Goal: Book appointment/travel/reservation: Book appointment/travel/reservation

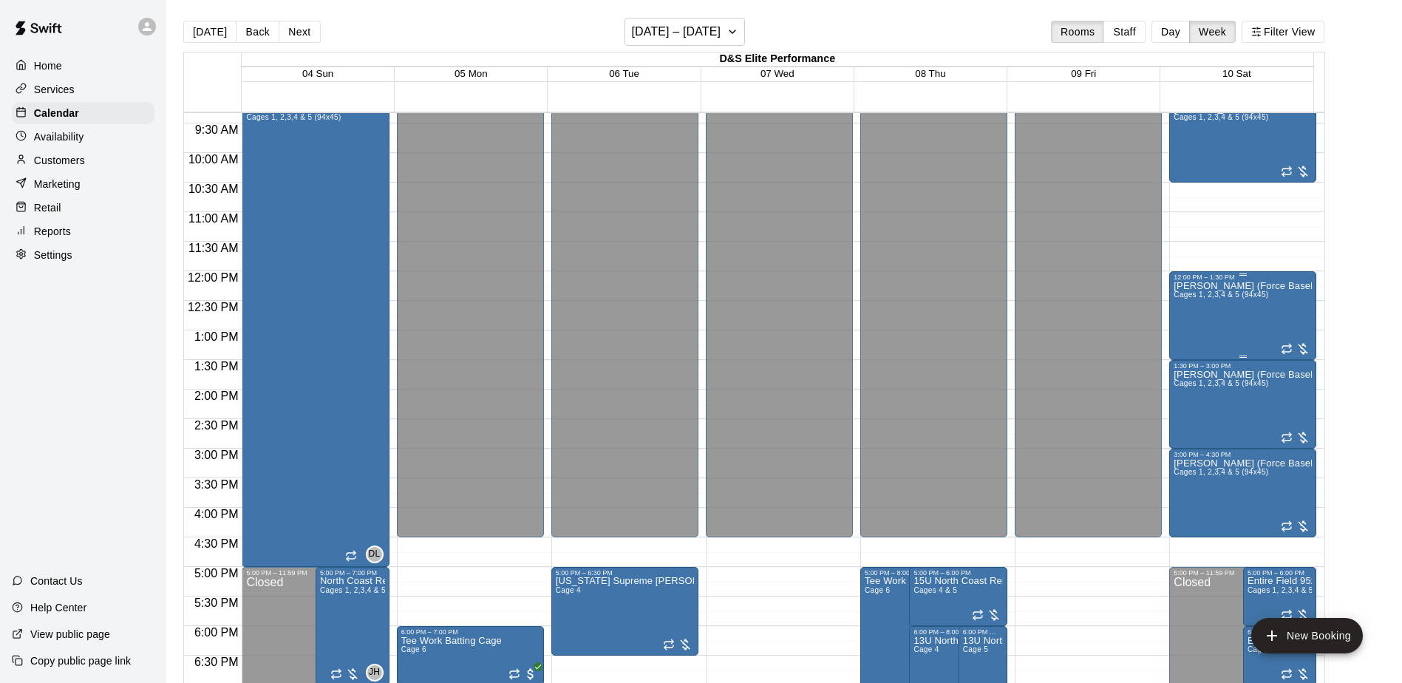
scroll to position [686, 0]
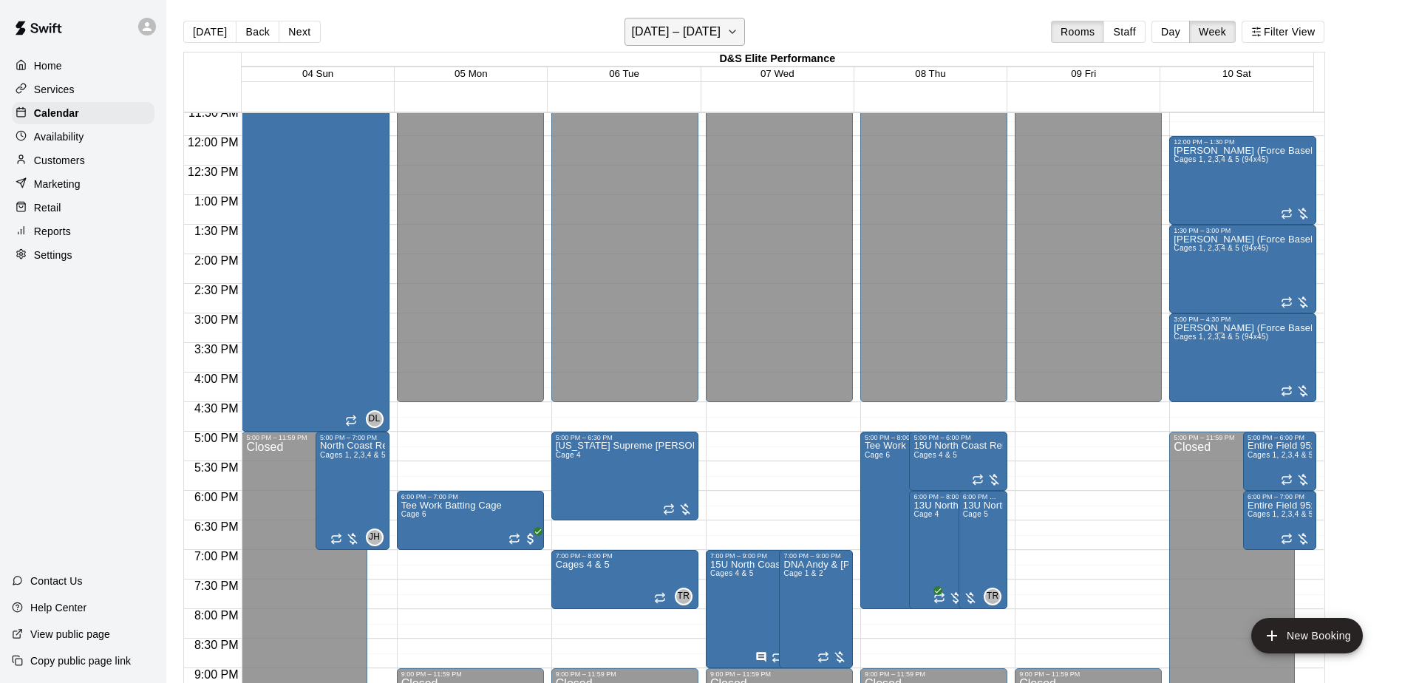
click at [736, 27] on icon "button" at bounding box center [732, 32] width 12 height 18
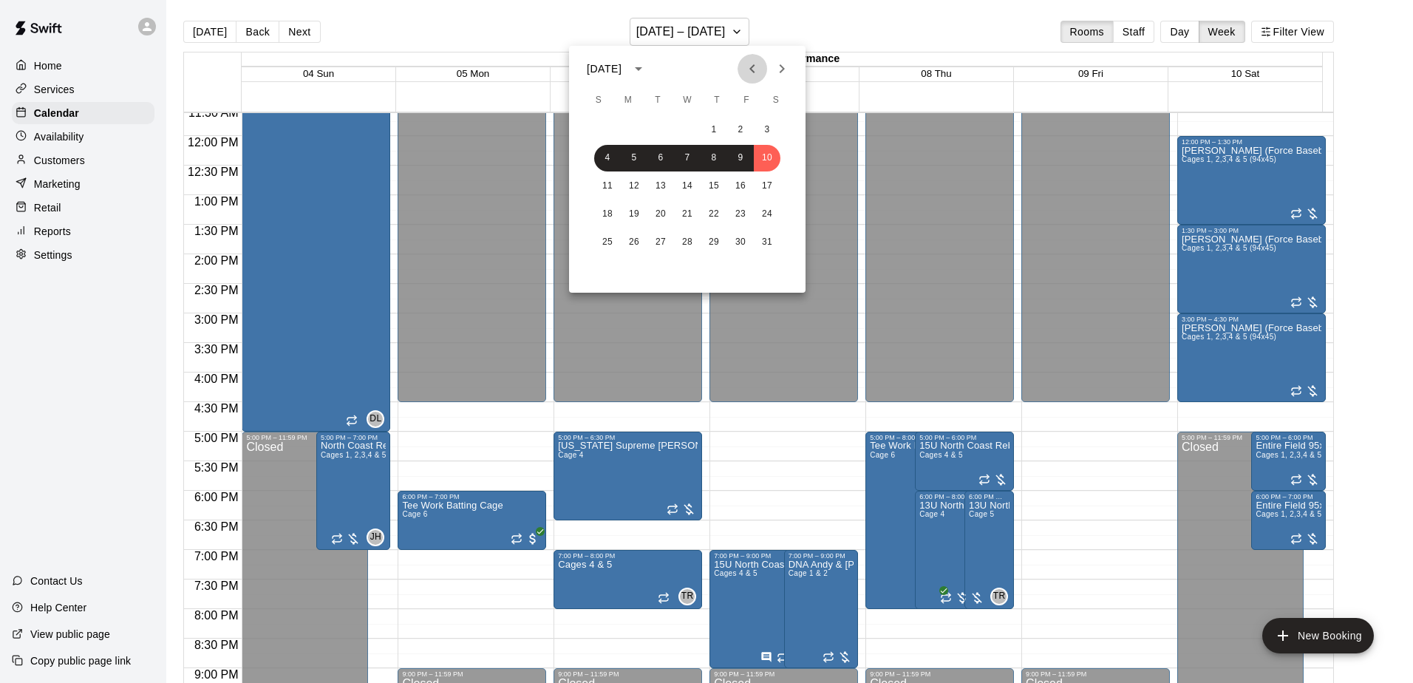
click at [761, 72] on button "Previous month" at bounding box center [752, 69] width 30 height 30
click at [750, 66] on icon "Previous month" at bounding box center [752, 69] width 18 height 18
click at [766, 188] on button "15" at bounding box center [767, 186] width 27 height 27
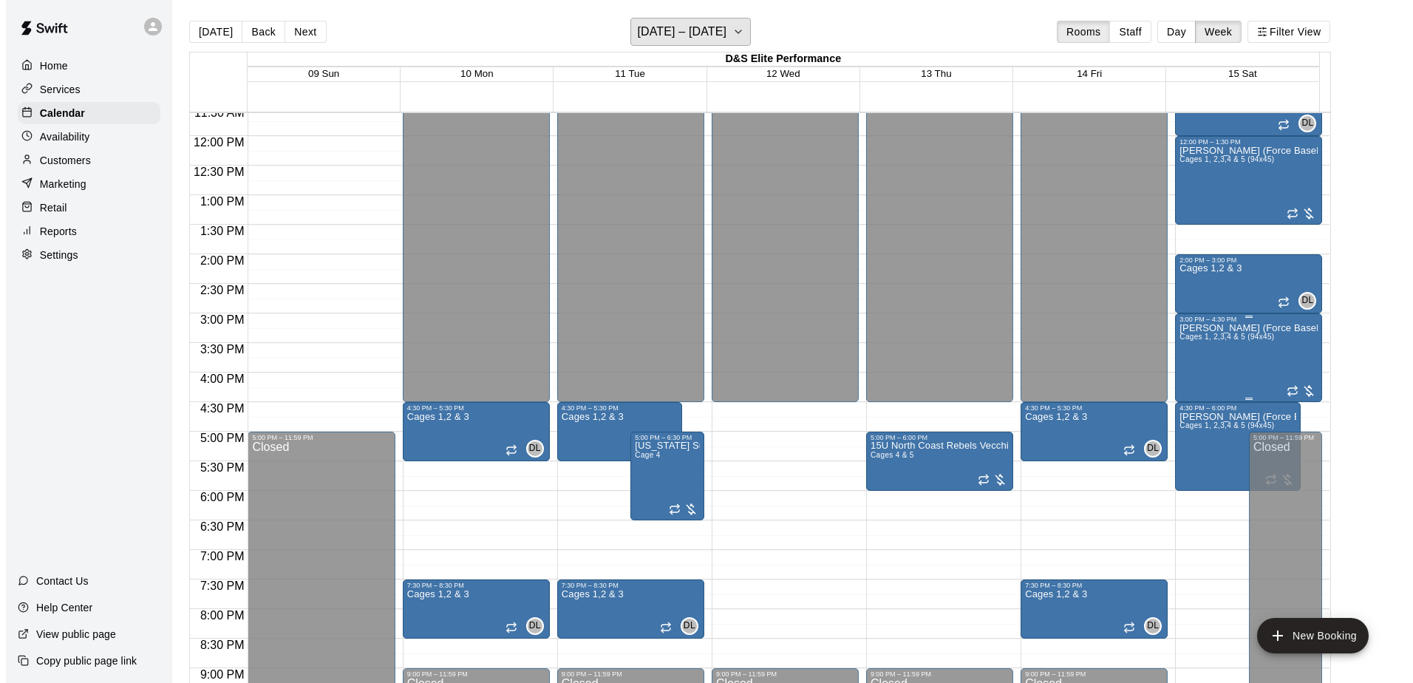
scroll to position [760, 0]
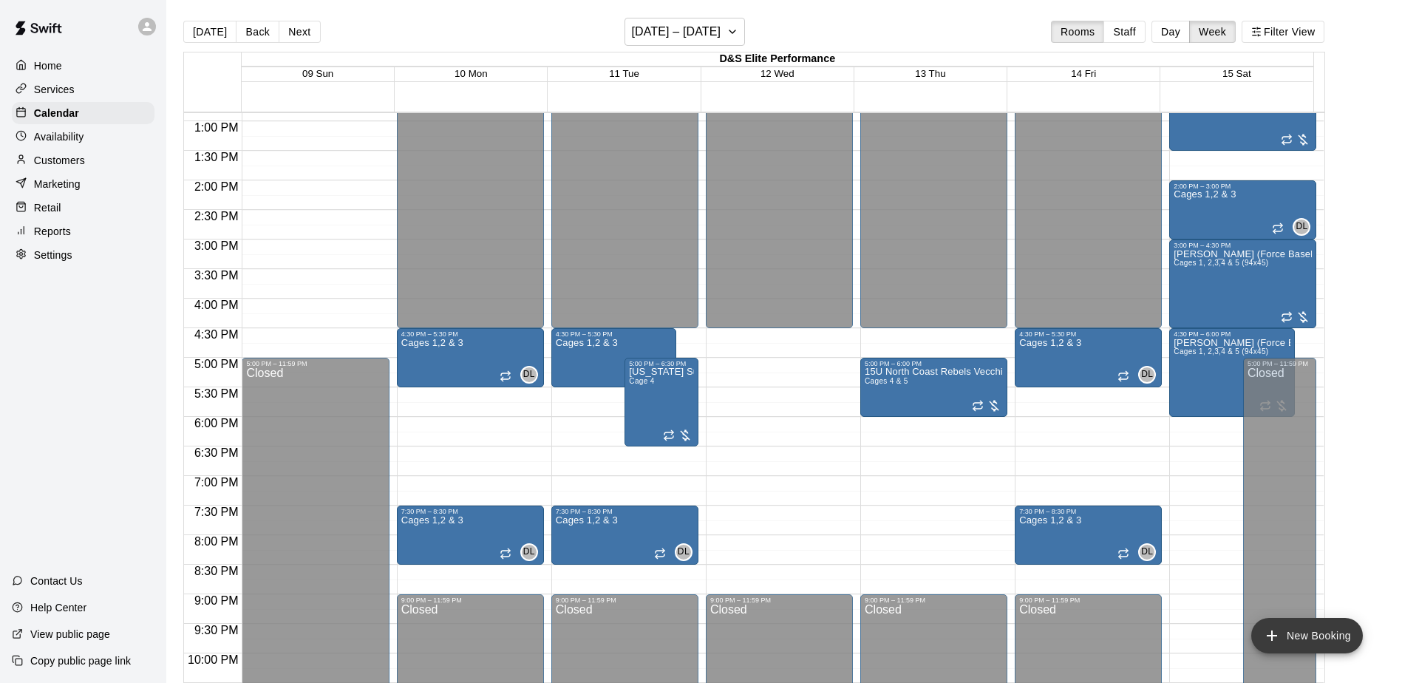
click at [1286, 635] on button "New Booking" at bounding box center [1307, 635] width 112 height 35
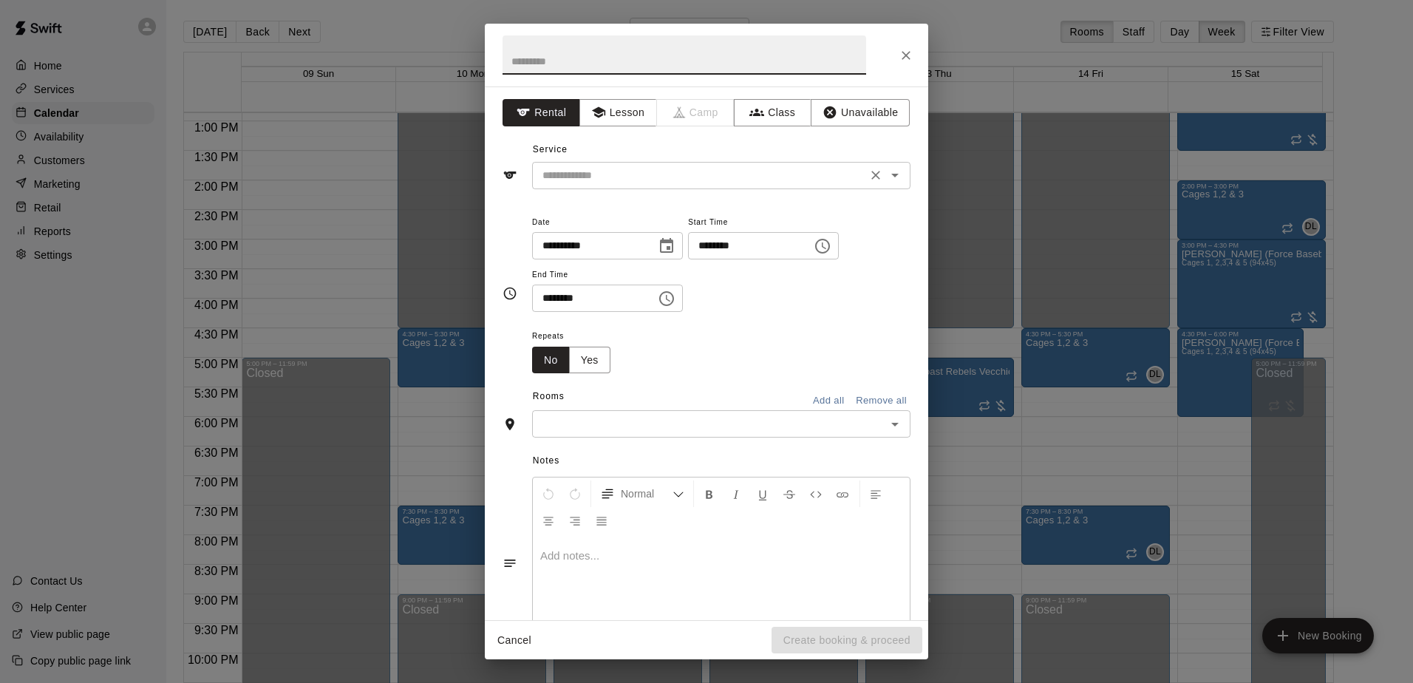
click at [887, 179] on icon "Open" at bounding box center [895, 175] width 18 height 18
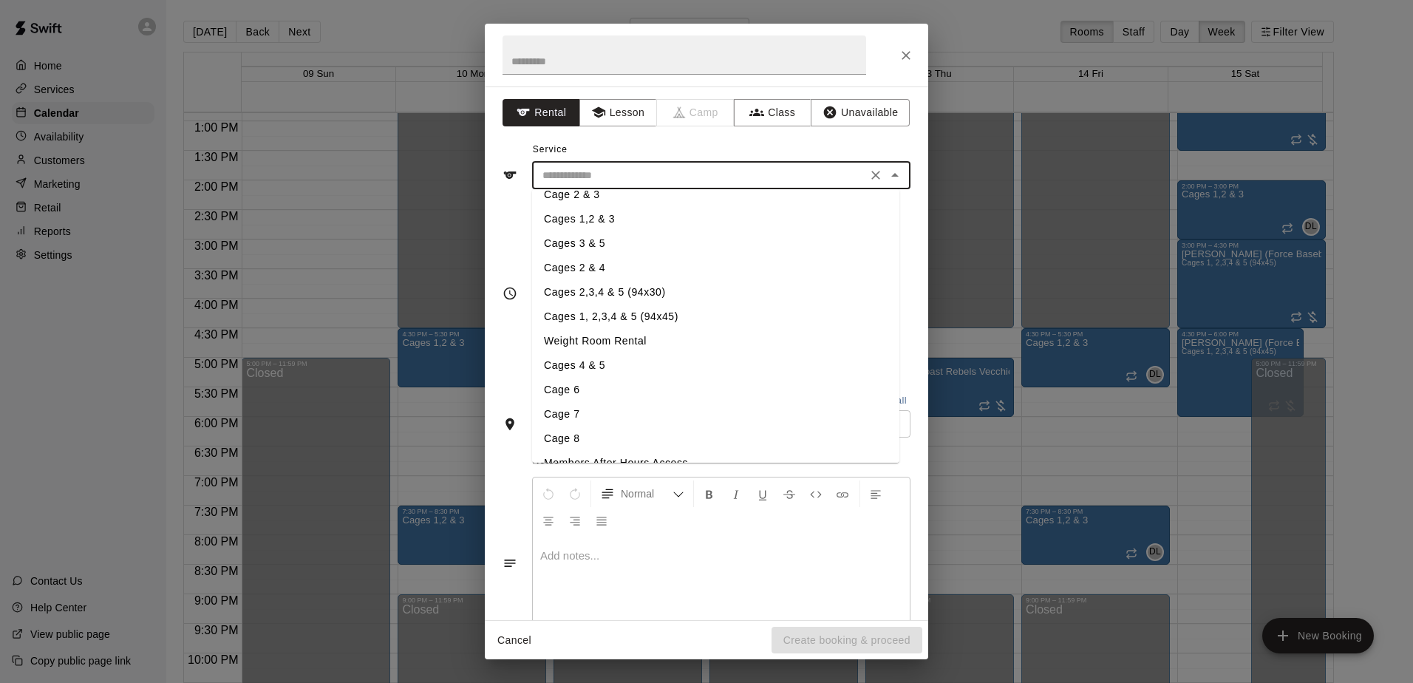
scroll to position [177, 0]
click at [642, 299] on li "Cages 1, 2,3,4 & 5 (94x45)" at bounding box center [715, 298] width 367 height 24
type input "**********"
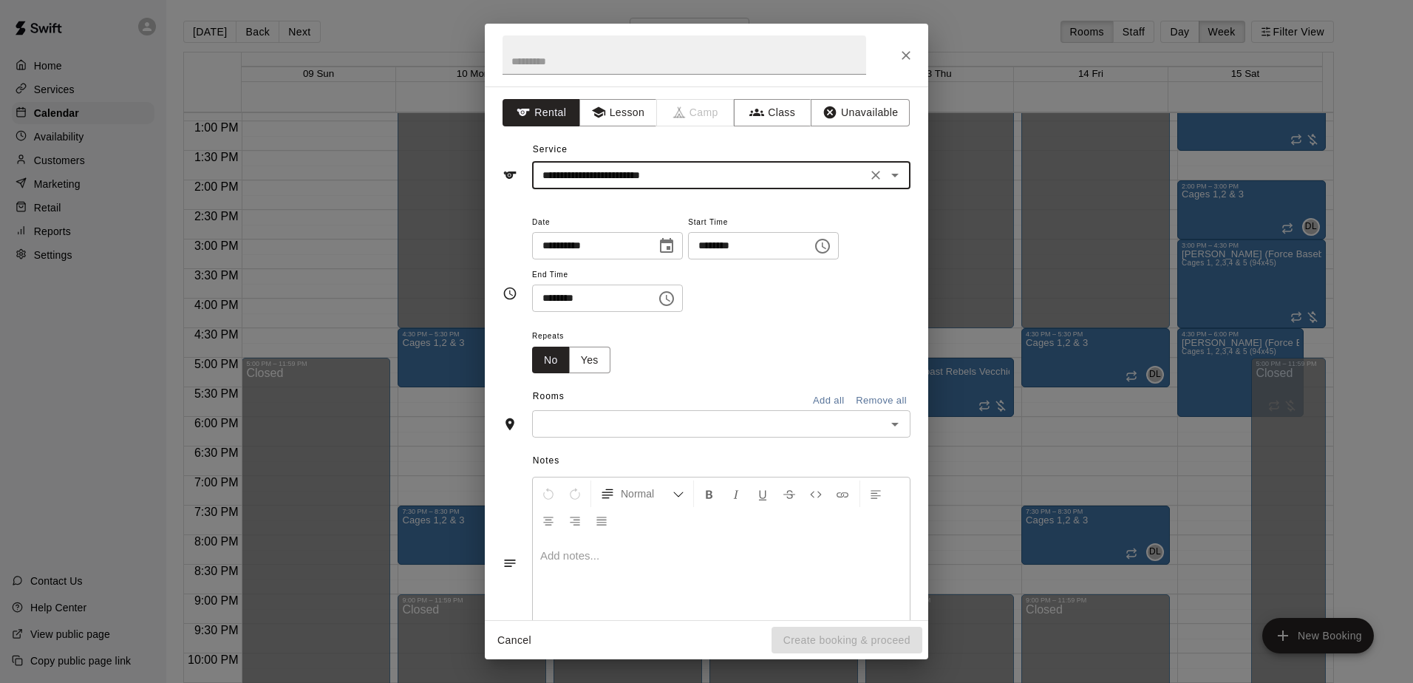
click at [831, 251] on icon "Choose time, selected time is 3:00 PM" at bounding box center [823, 246] width 18 height 18
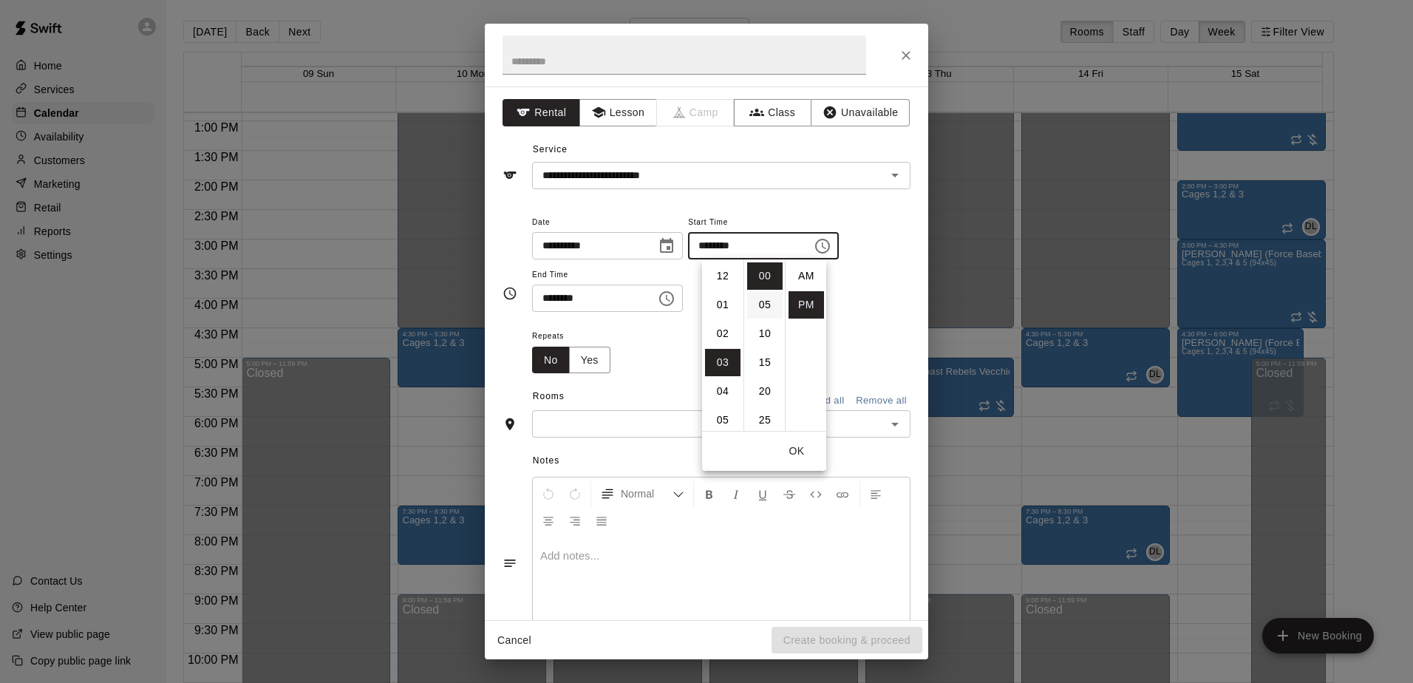
scroll to position [27, 0]
click at [721, 360] on li "06" at bounding box center [722, 362] width 35 height 27
type input "********"
click at [667, 338] on div "Repeats No Yes" at bounding box center [721, 350] width 378 height 47
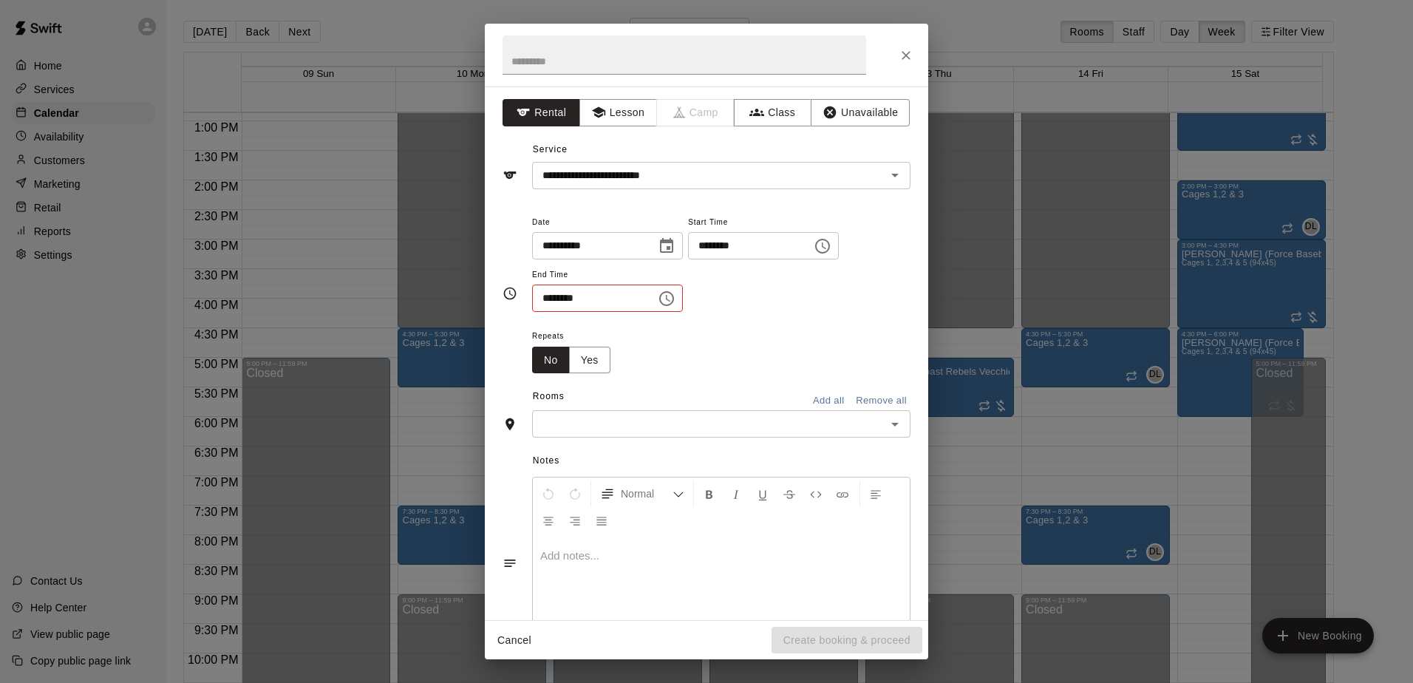
click at [674, 304] on icon "Choose time, selected time is 3:30 PM" at bounding box center [666, 298] width 15 height 15
drag, startPoint x: 565, startPoint y: 418, endPoint x: 788, endPoint y: 437, distance: 224.7
click at [794, 437] on div "​" at bounding box center [721, 423] width 378 height 27
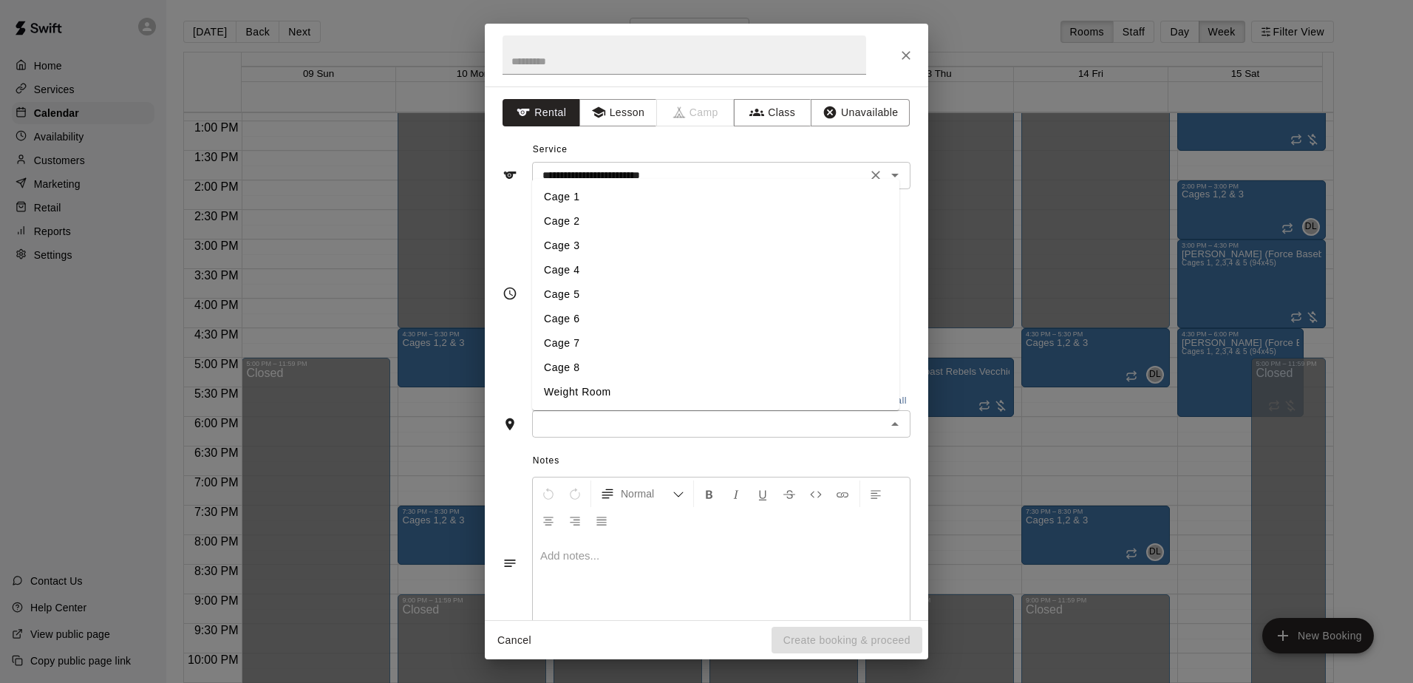
click at [660, 172] on input "**********" at bounding box center [699, 175] width 326 height 18
click at [693, 155] on div "**********" at bounding box center [706, 163] width 408 height 51
click at [711, 450] on span "Notes" at bounding box center [722, 461] width 378 height 24
click at [887, 171] on icon "Open" at bounding box center [895, 175] width 18 height 18
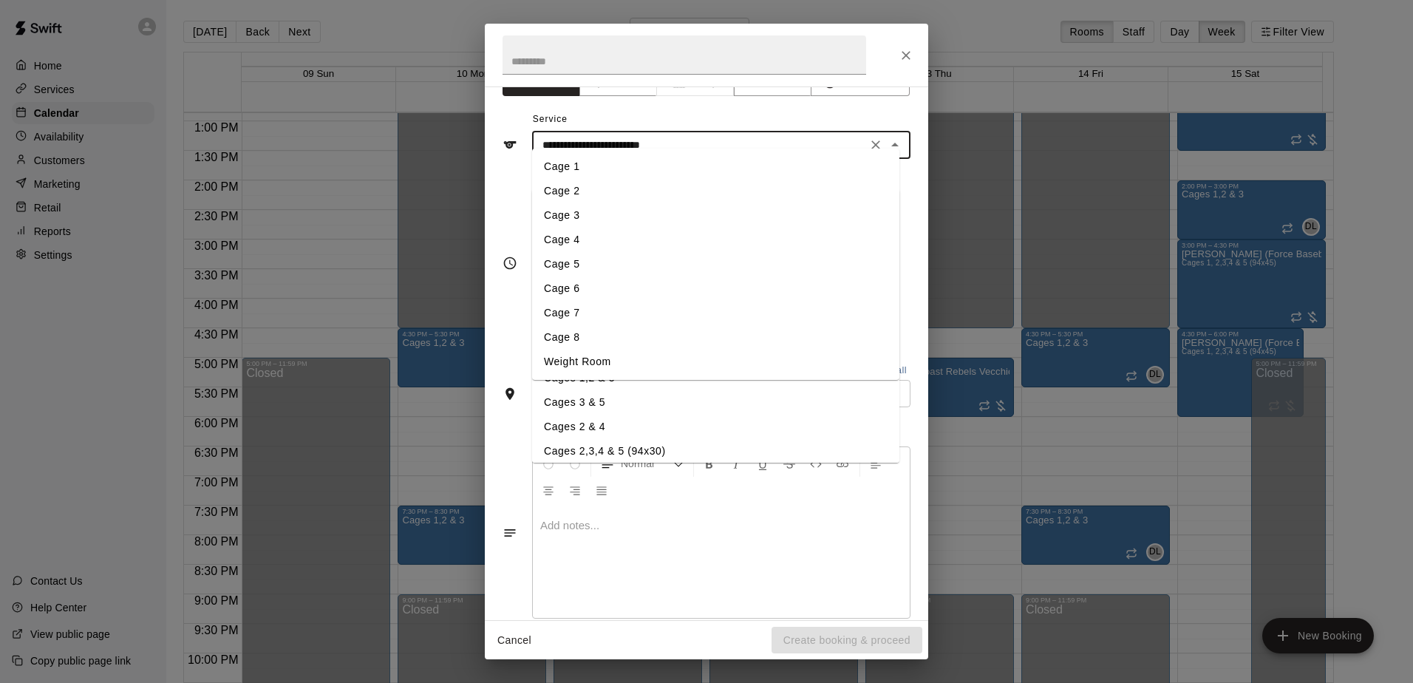
scroll to position [56, 0]
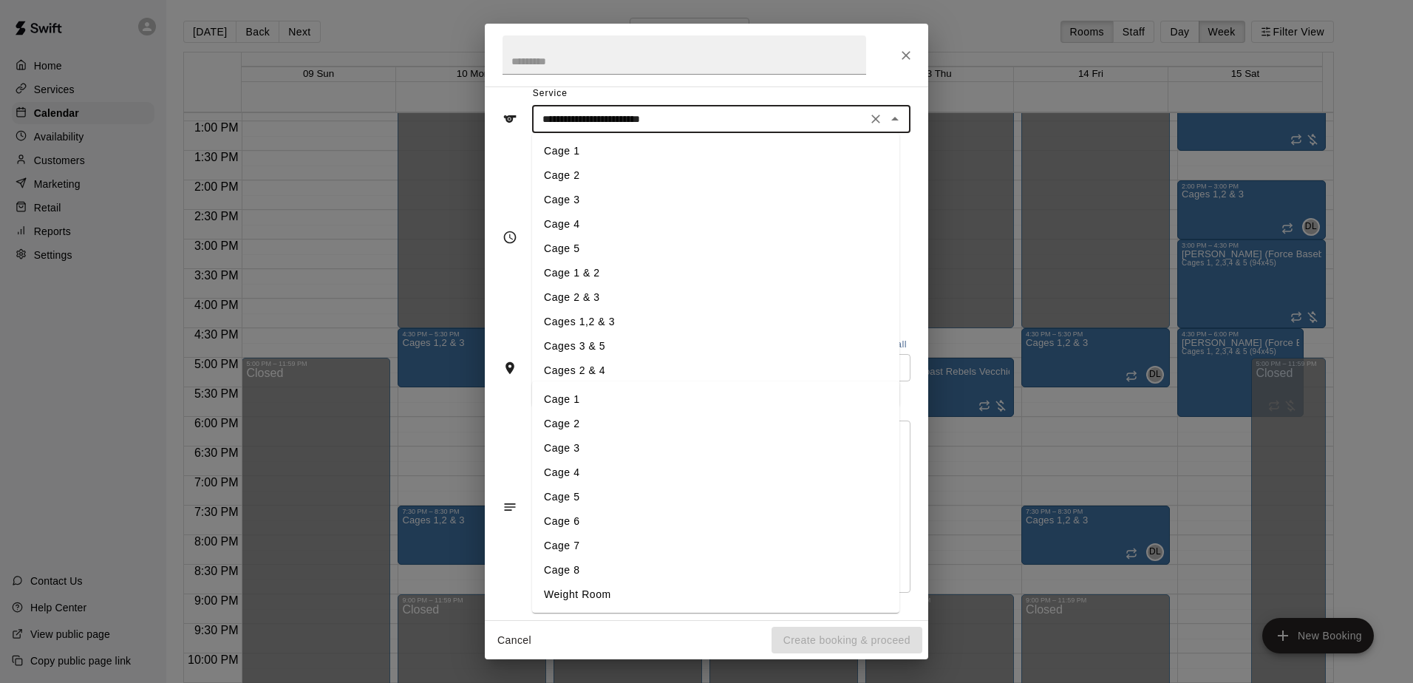
click at [539, 160] on li "Cage 1" at bounding box center [715, 151] width 367 height 24
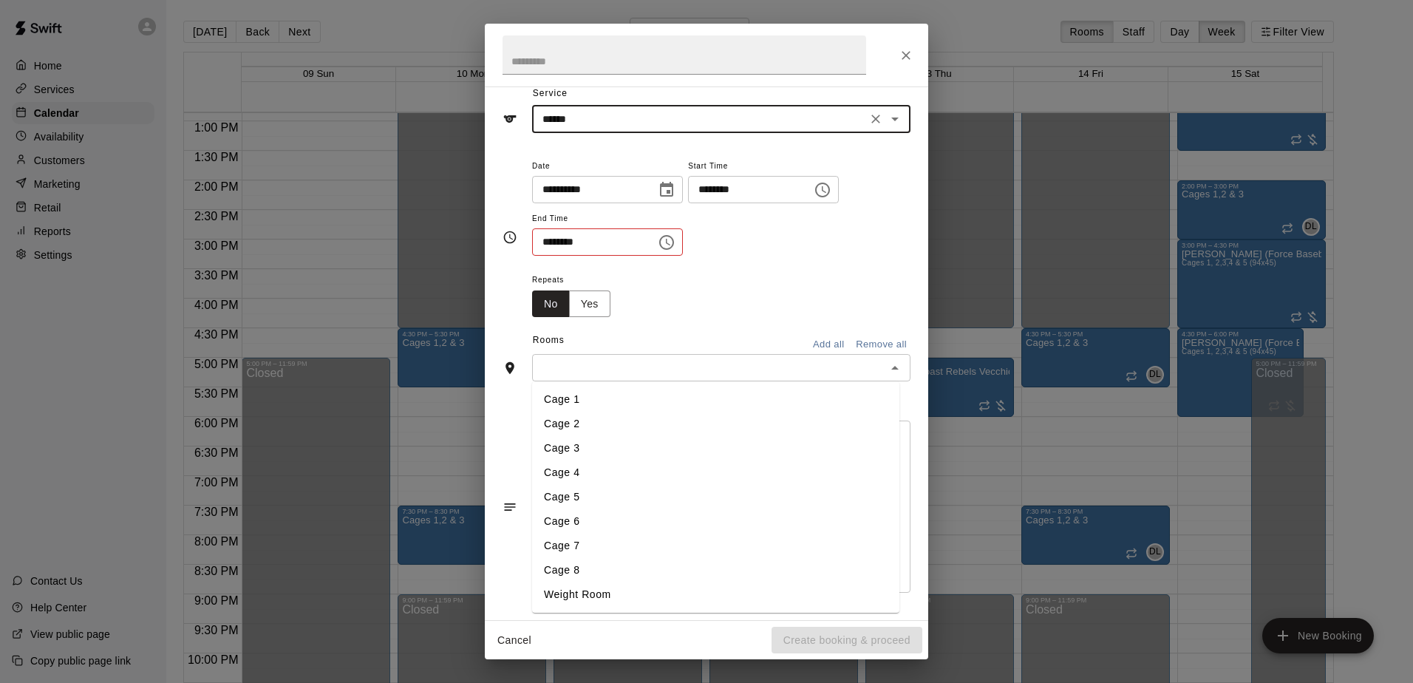
click at [887, 122] on icon "Open" at bounding box center [895, 119] width 18 height 18
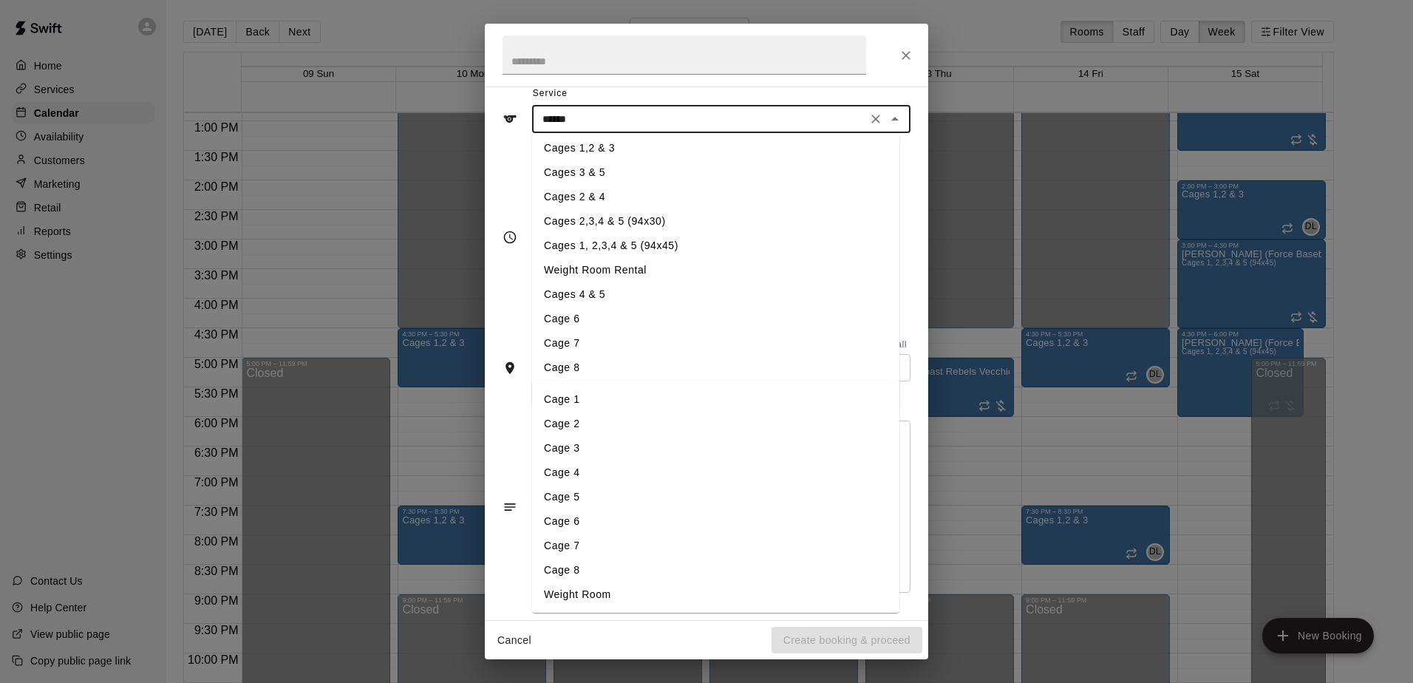
scroll to position [177, 0]
click at [632, 237] on li "Cages 1, 2,3,4 & 5 (94x45)" at bounding box center [715, 242] width 367 height 24
type input "**********"
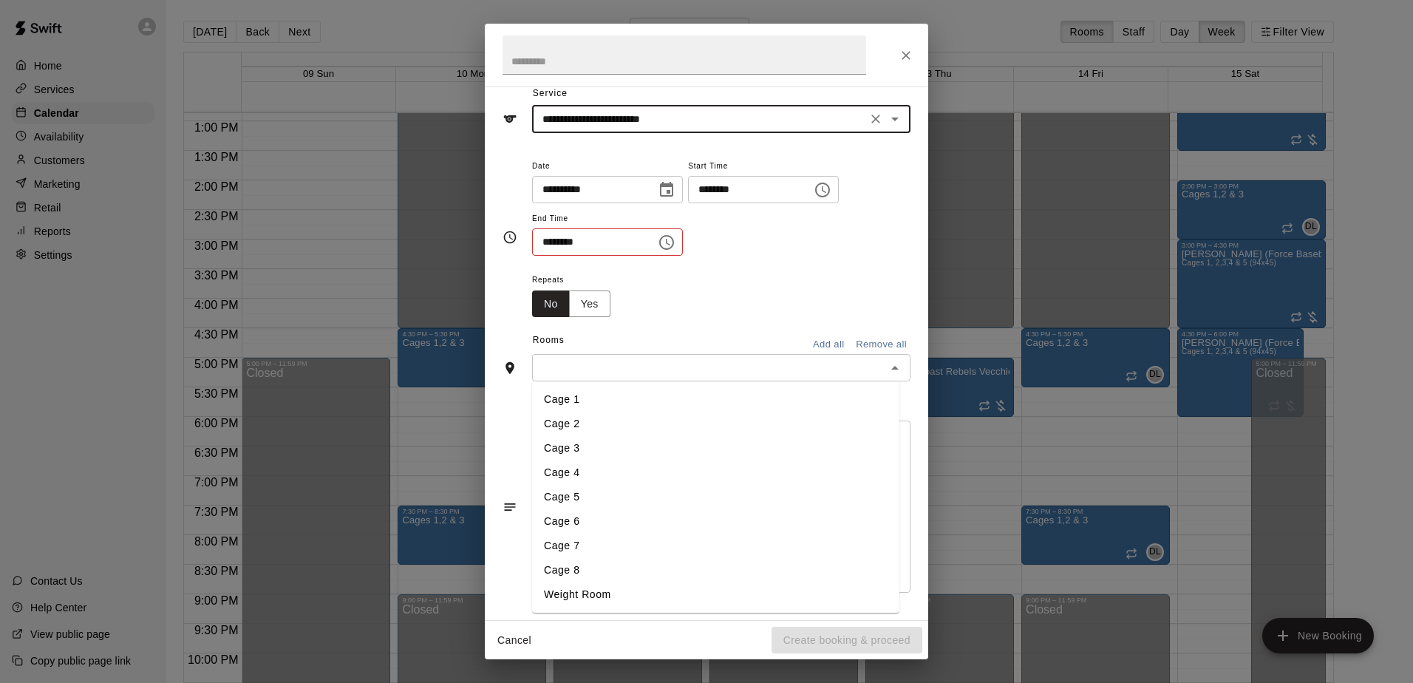
click at [670, 240] on icon "Choose time, selected time is 3:30 PM" at bounding box center [668, 242] width 4 height 7
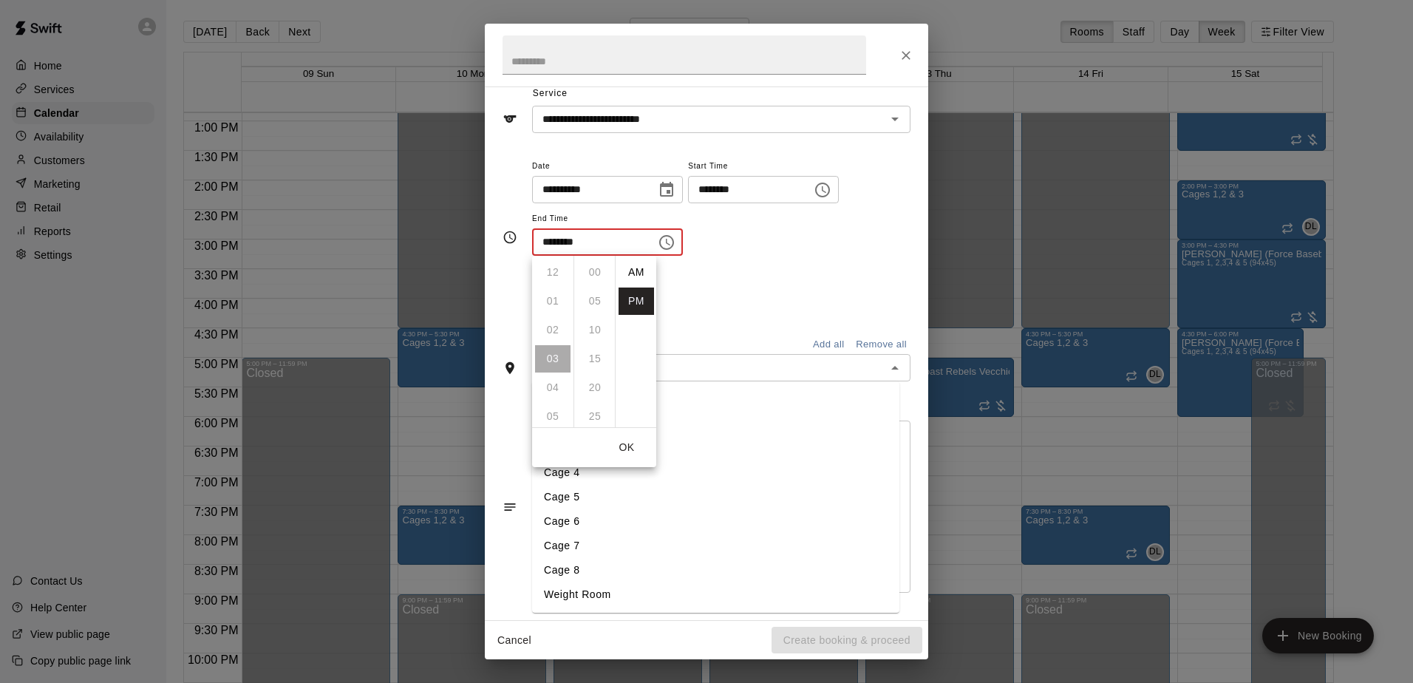
scroll to position [27, 0]
click at [553, 361] on li "06" at bounding box center [552, 358] width 35 height 27
click at [586, 266] on li "00" at bounding box center [594, 272] width 35 height 27
click at [671, 240] on button "Choose time, selected time is 6:00 PM" at bounding box center [667, 243] width 30 height 30
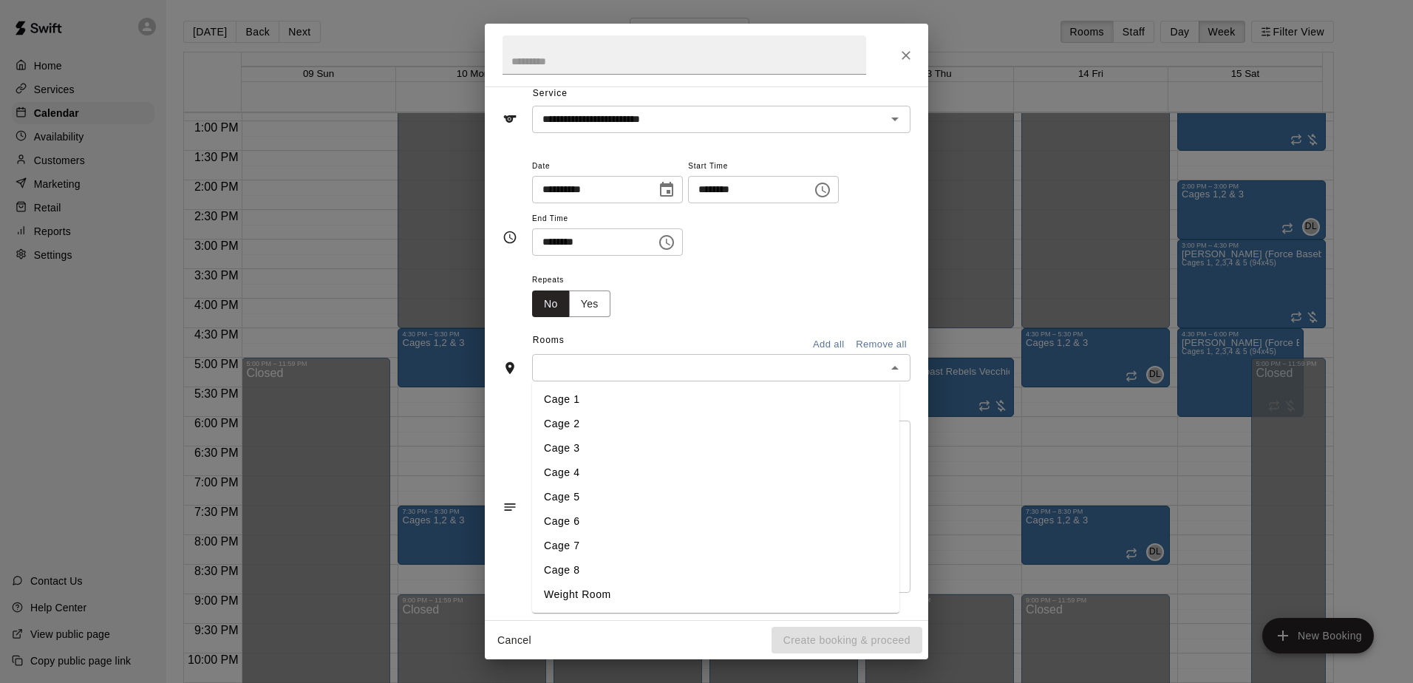
click at [703, 247] on div "**********" at bounding box center [721, 207] width 378 height 100
click at [674, 249] on icon "Choose time, selected time is 6:00 PM" at bounding box center [666, 242] width 15 height 15
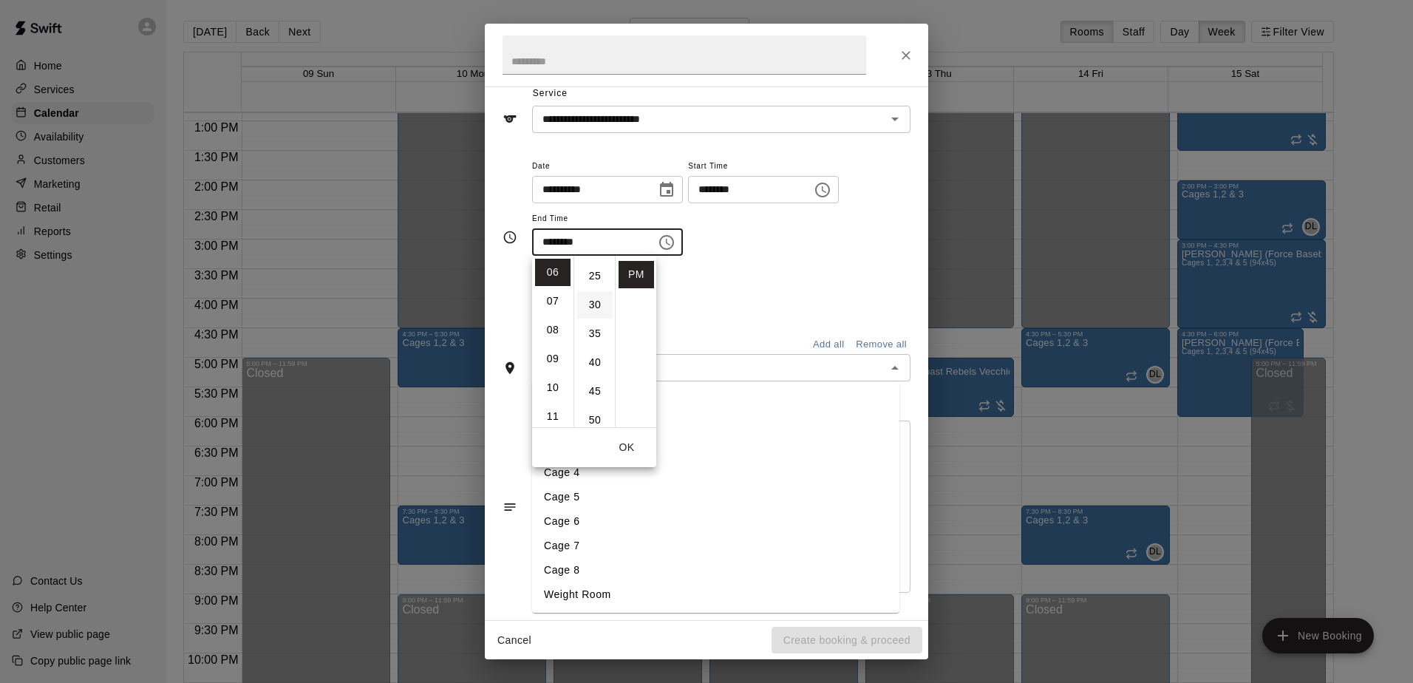
scroll to position [148, 0]
click at [593, 300] on li "30" at bounding box center [594, 297] width 35 height 27
click at [730, 282] on div "Repeats No Yes" at bounding box center [721, 293] width 378 height 47
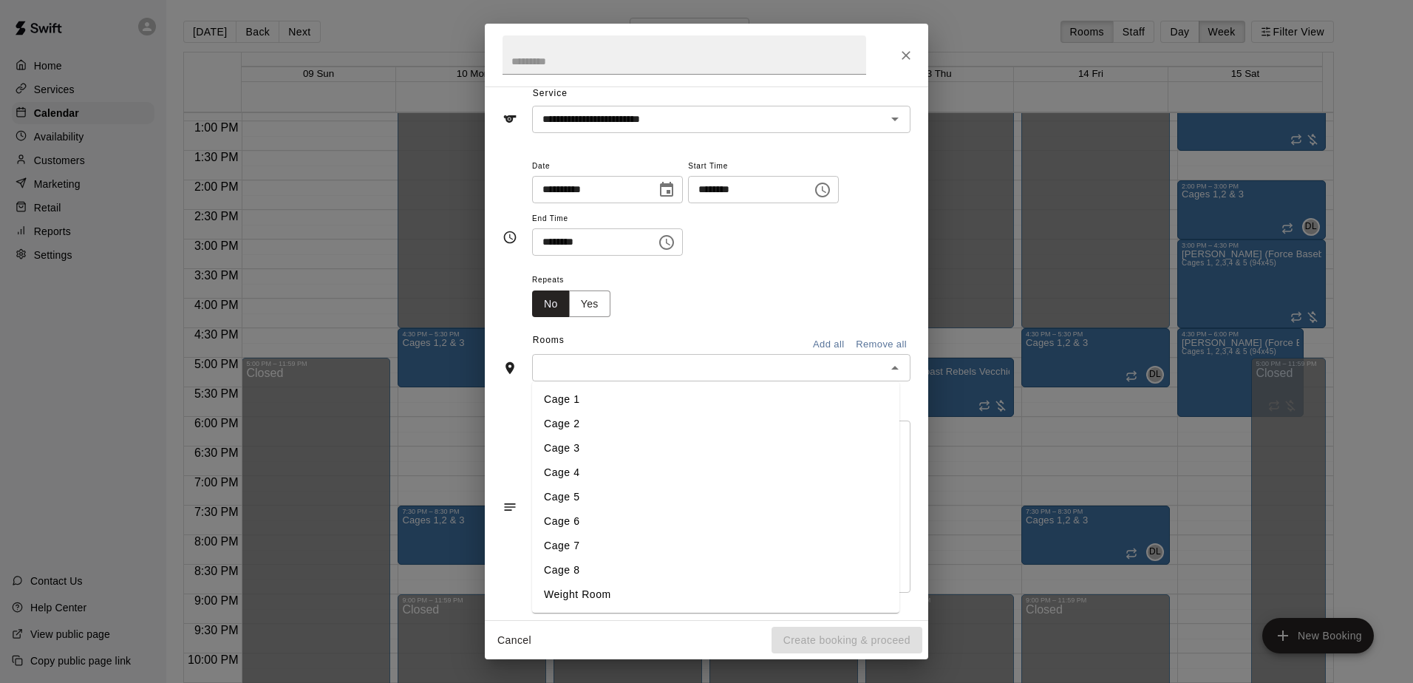
click at [675, 250] on icon "Choose time, selected time is 6:30 PM" at bounding box center [667, 242] width 18 height 18
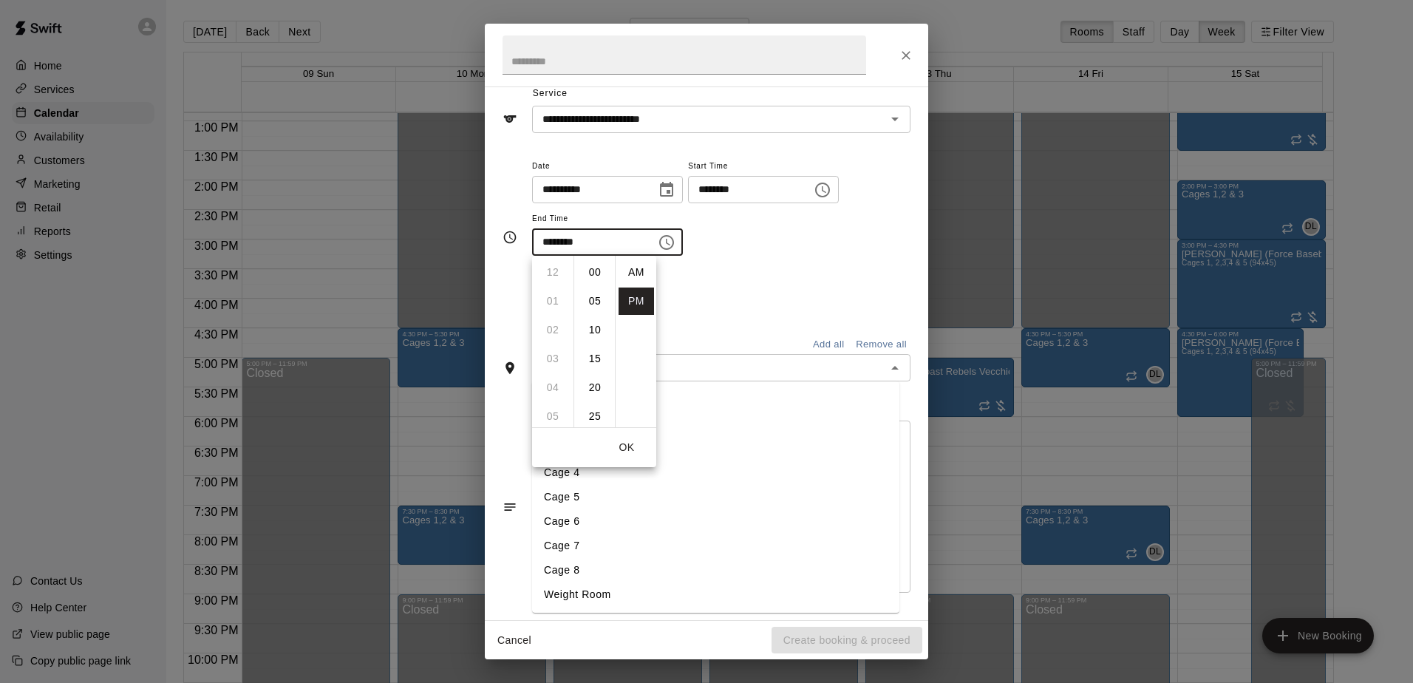
scroll to position [27, 0]
click at [559, 301] on li "07" at bounding box center [552, 300] width 35 height 27
type input "********"
click at [757, 273] on div "Repeats No Yes" at bounding box center [721, 293] width 378 height 47
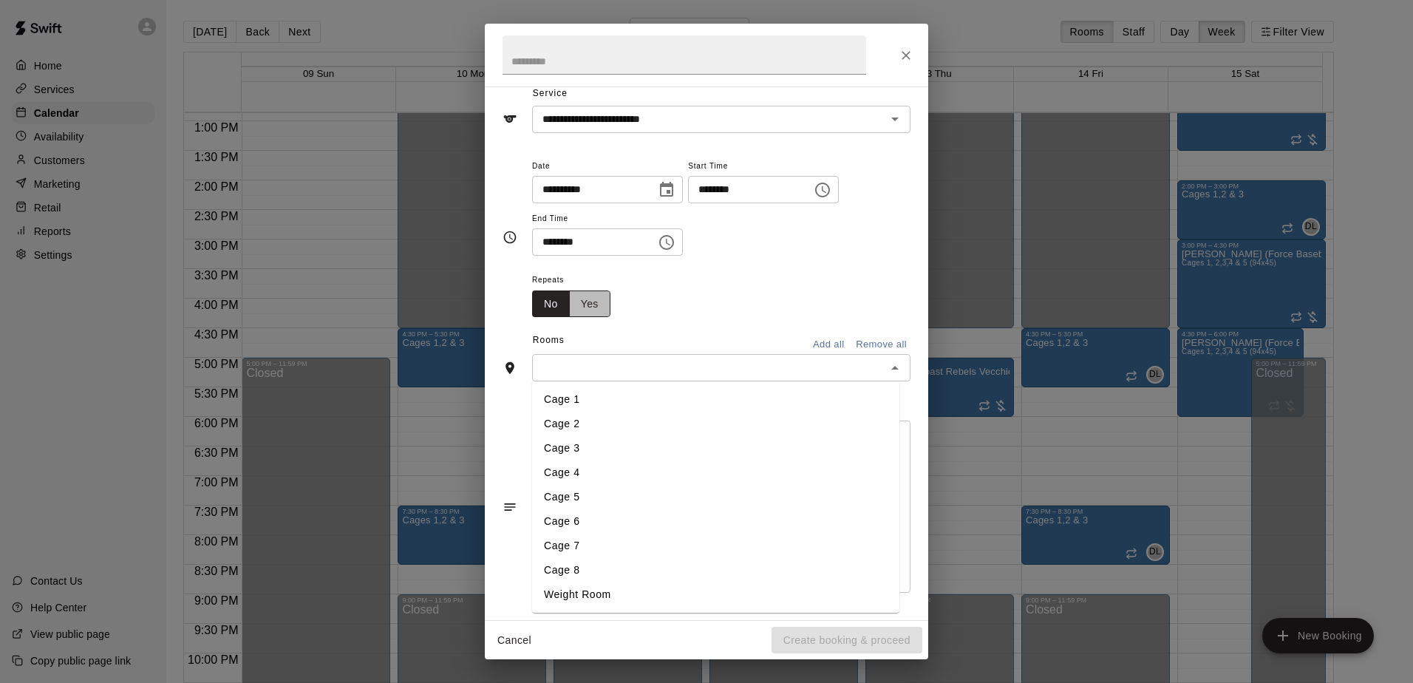
click at [587, 303] on button "Yes" at bounding box center [589, 303] width 41 height 27
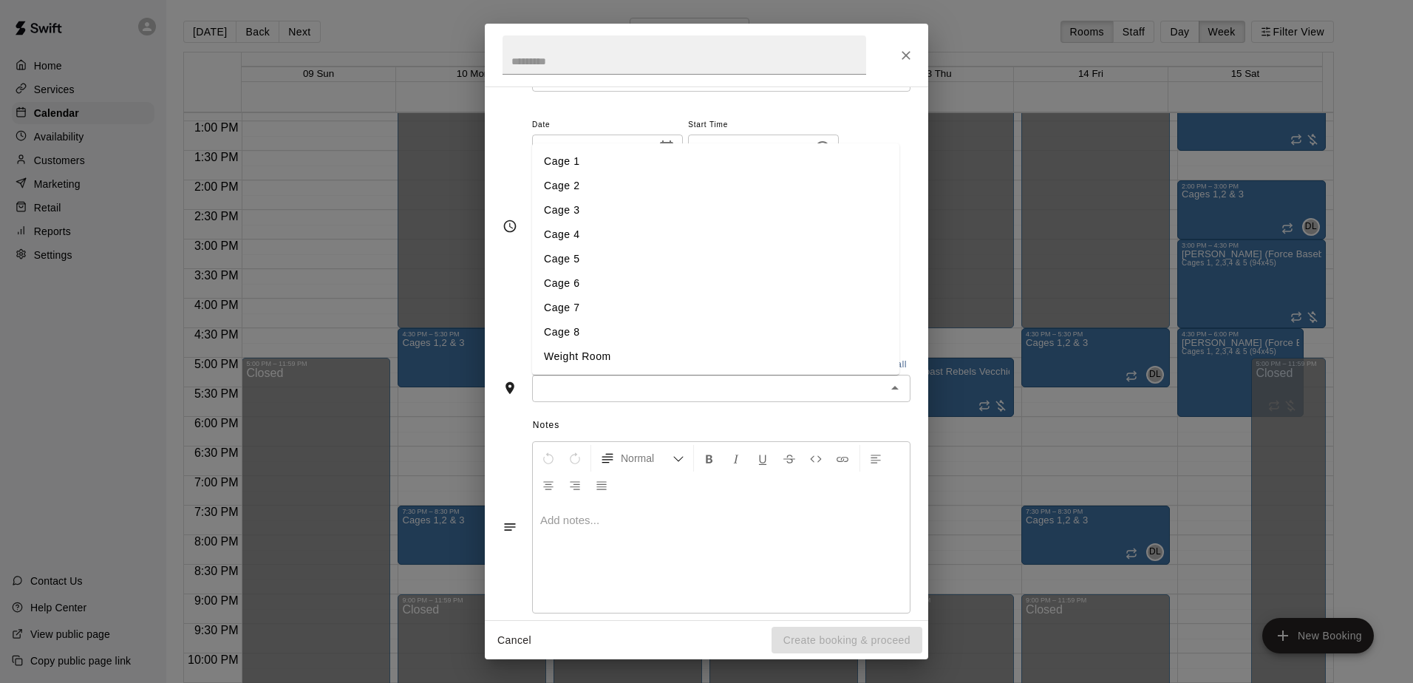
scroll to position [118, 0]
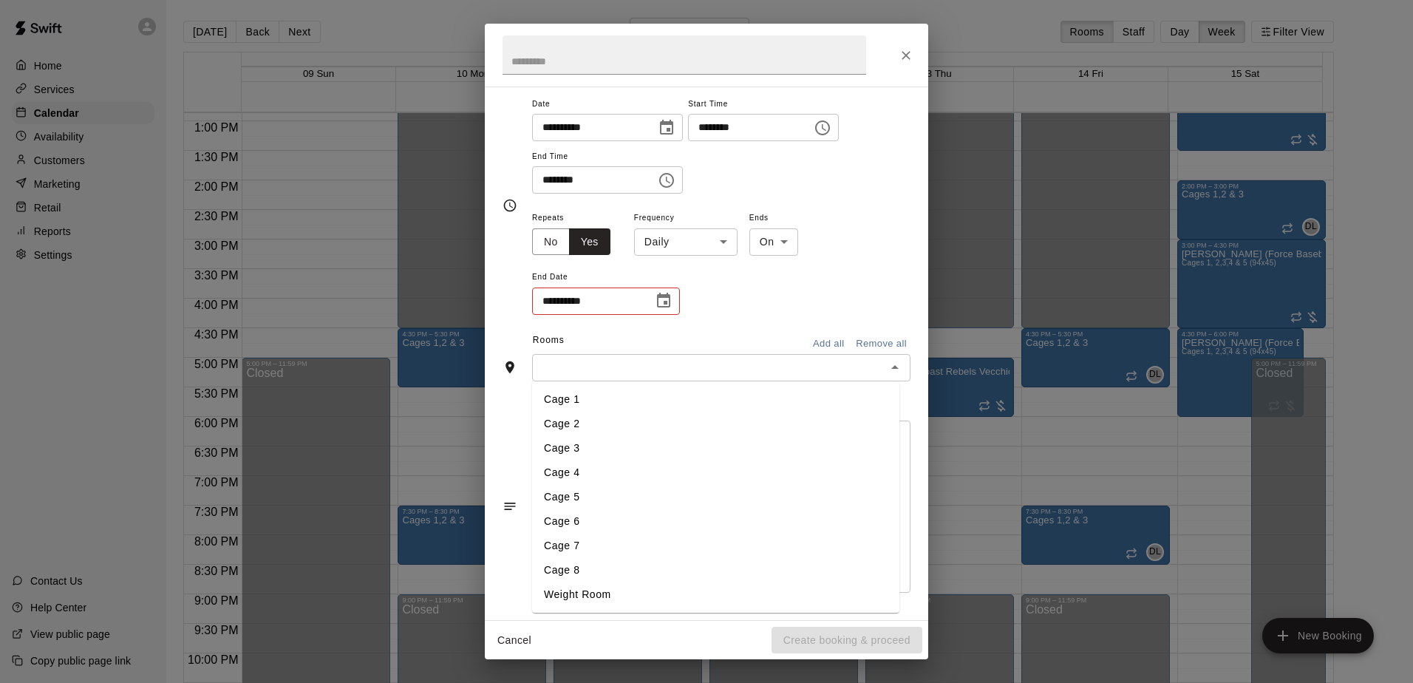
click at [663, 304] on icon "Choose date" at bounding box center [664, 301] width 18 height 18
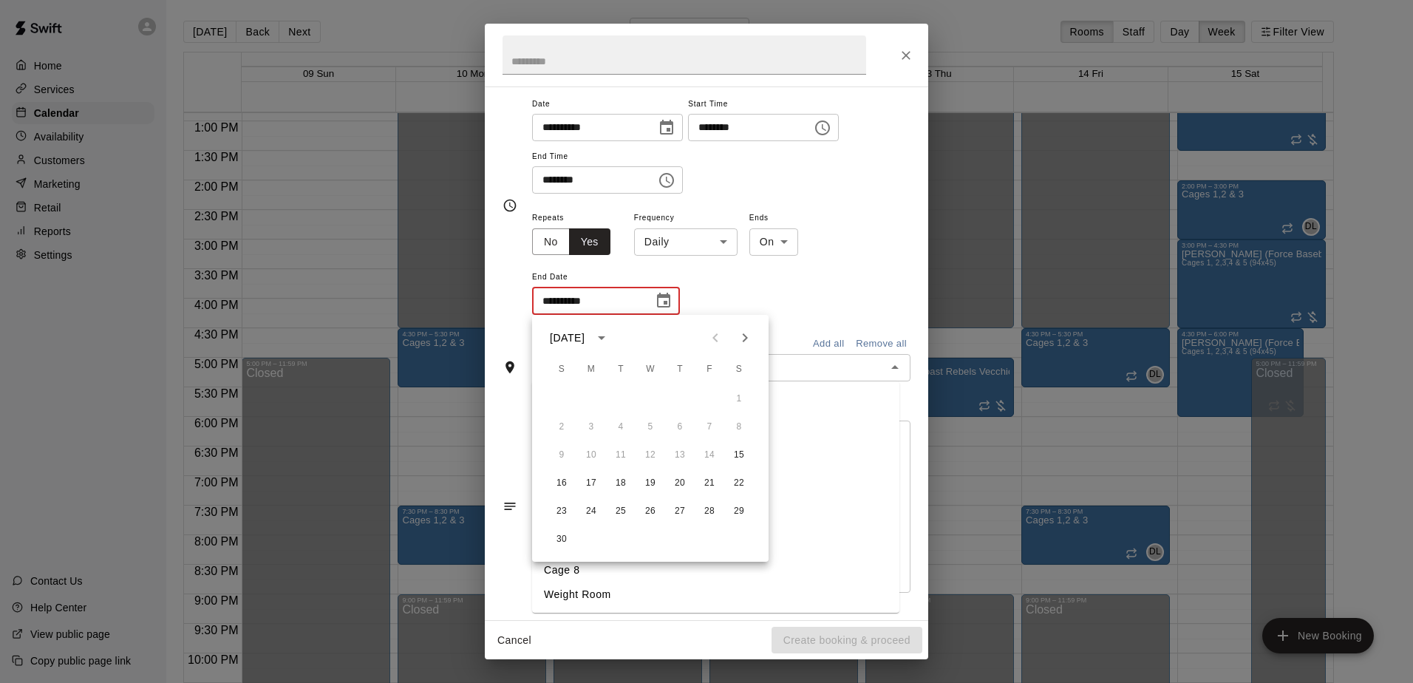
click at [740, 336] on icon "Next month" at bounding box center [745, 338] width 18 height 18
click at [737, 453] on button "20" at bounding box center [739, 455] width 27 height 27
type input "**********"
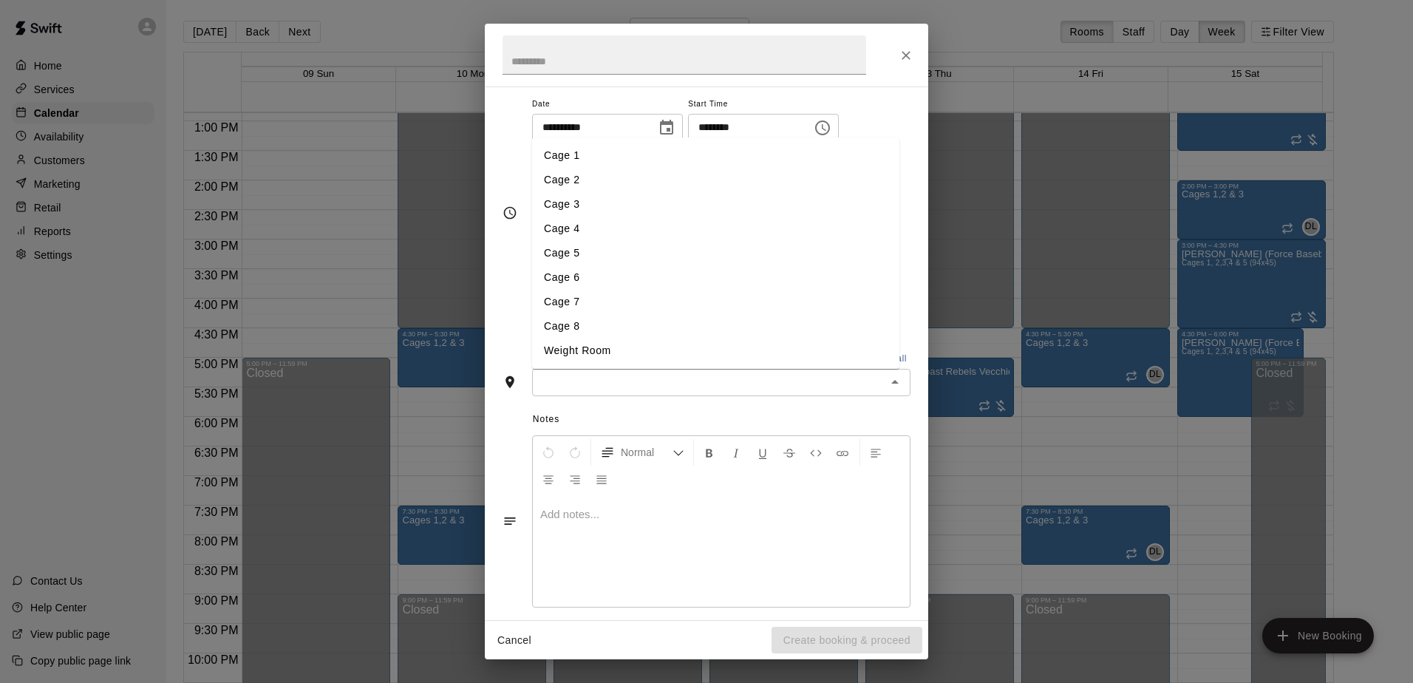
click at [587, 416] on span "Notes" at bounding box center [722, 420] width 378 height 24
click at [601, 147] on li "Cage 1" at bounding box center [715, 155] width 367 height 24
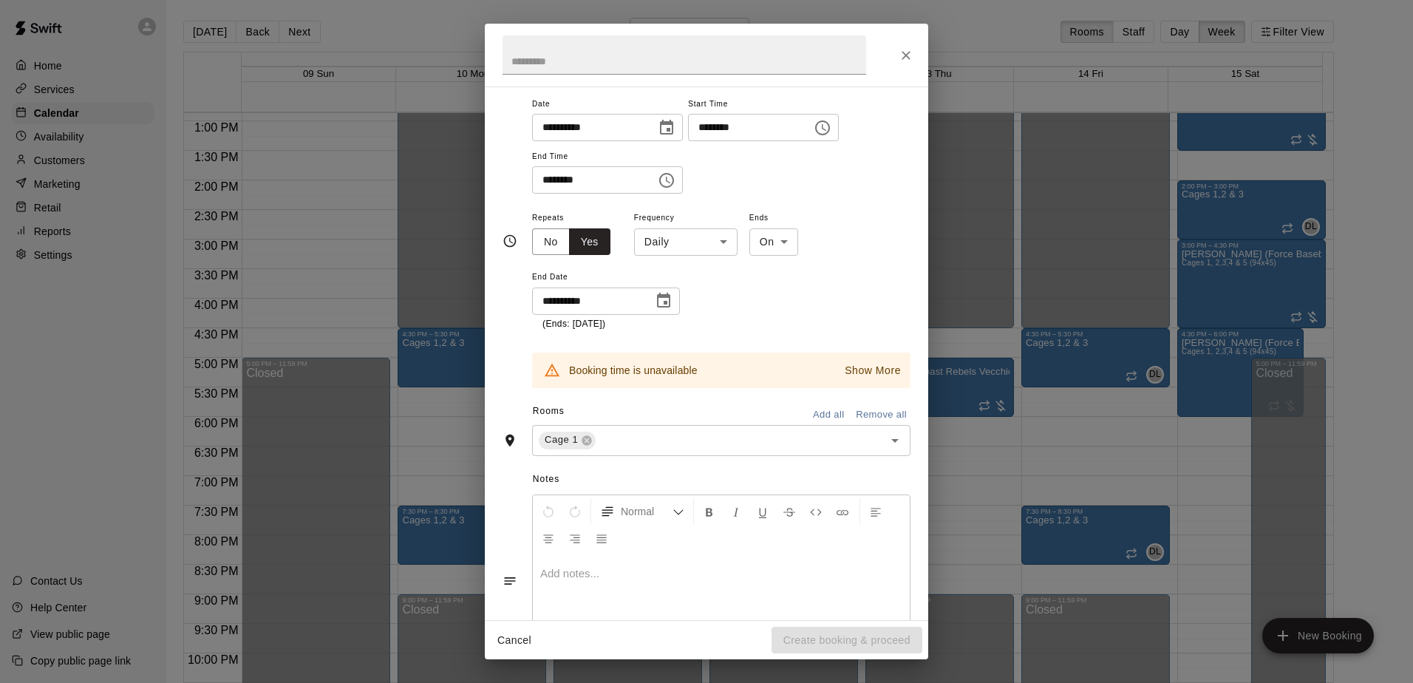
click at [729, 236] on body "Home Services Calendar Availability Customers Marketing Retail Reports Settings…" at bounding box center [706, 353] width 1413 height 706
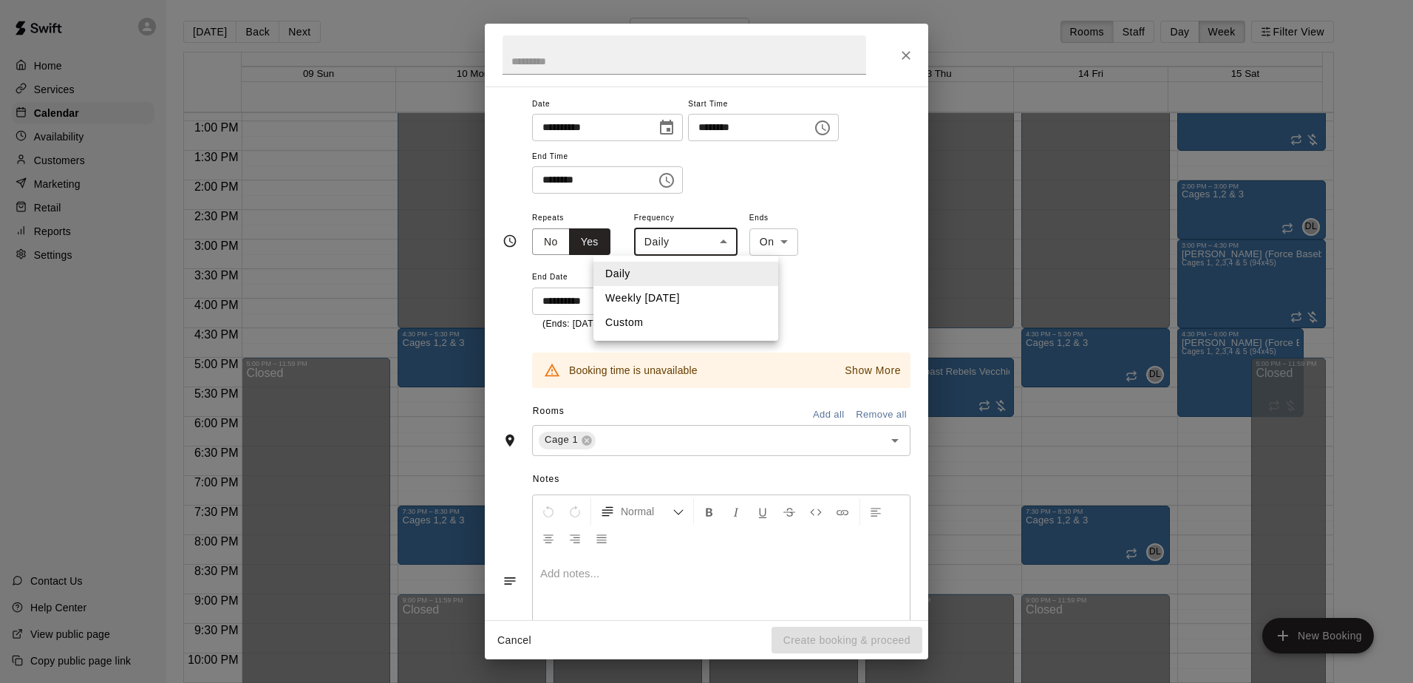
click at [668, 296] on li "Weekly [DATE]" at bounding box center [685, 298] width 185 height 24
type input "******"
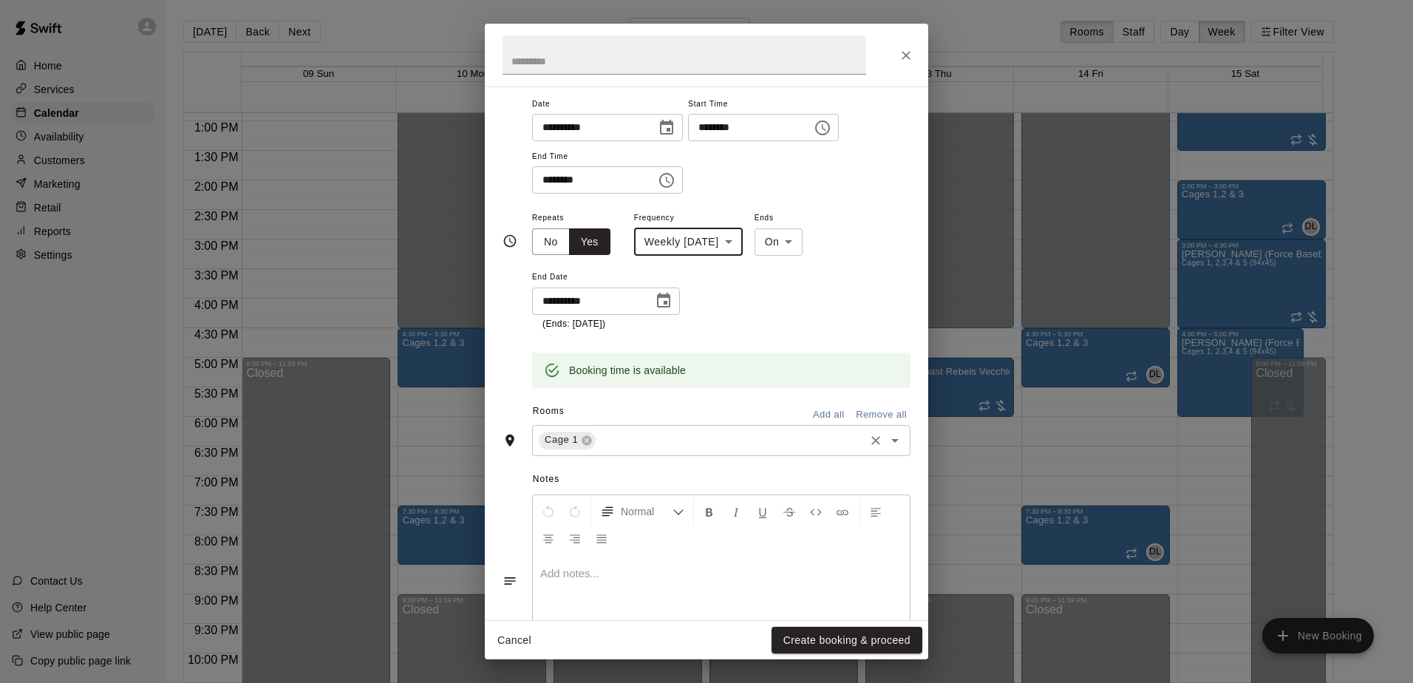
click at [886, 443] on icon "Open" at bounding box center [895, 441] width 18 height 18
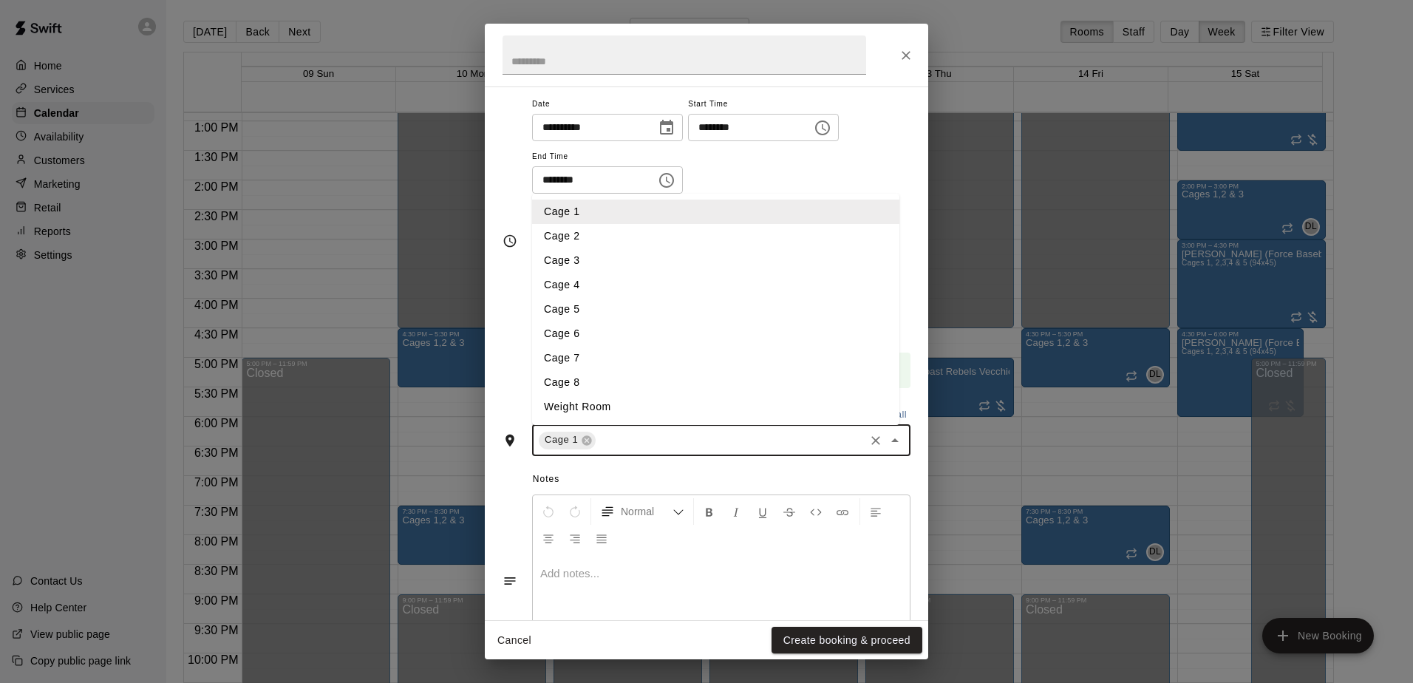
click at [596, 232] on li "Cage 2" at bounding box center [715, 236] width 367 height 24
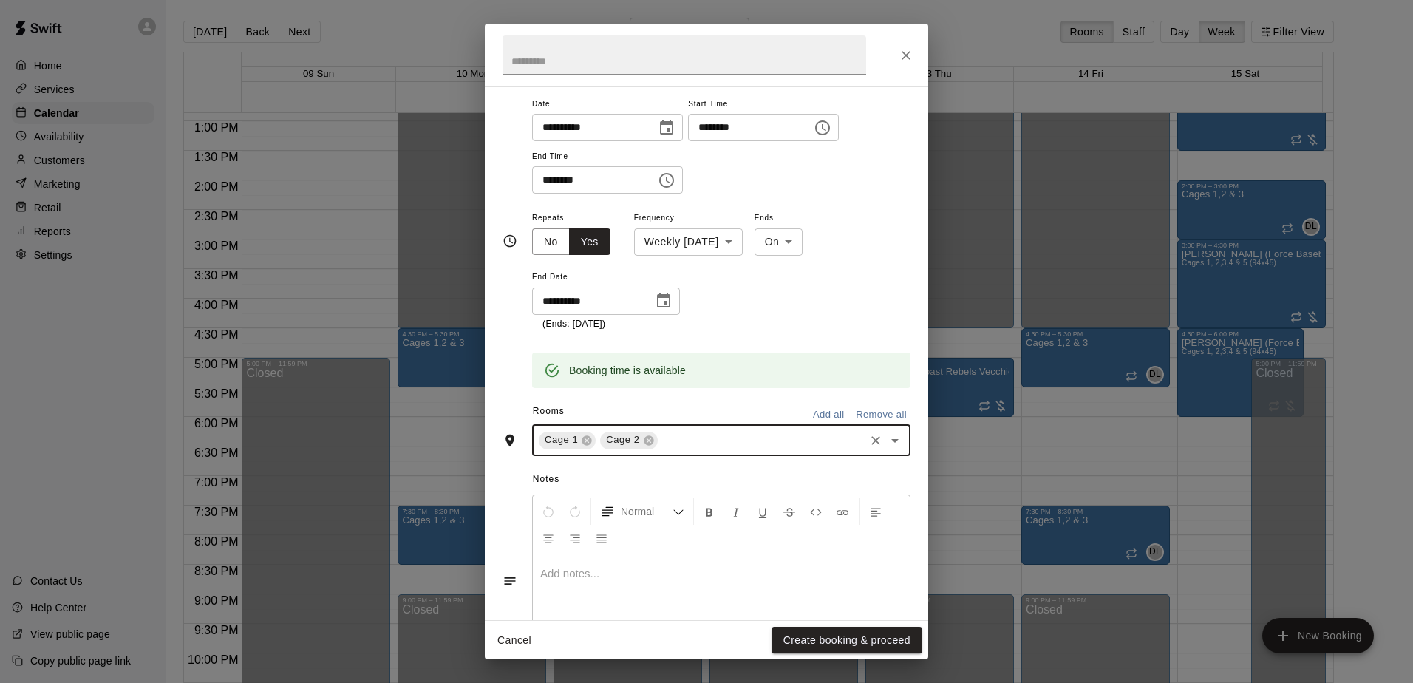
click at [881, 427] on div "Cage 1 Cage 2 ​" at bounding box center [721, 440] width 378 height 31
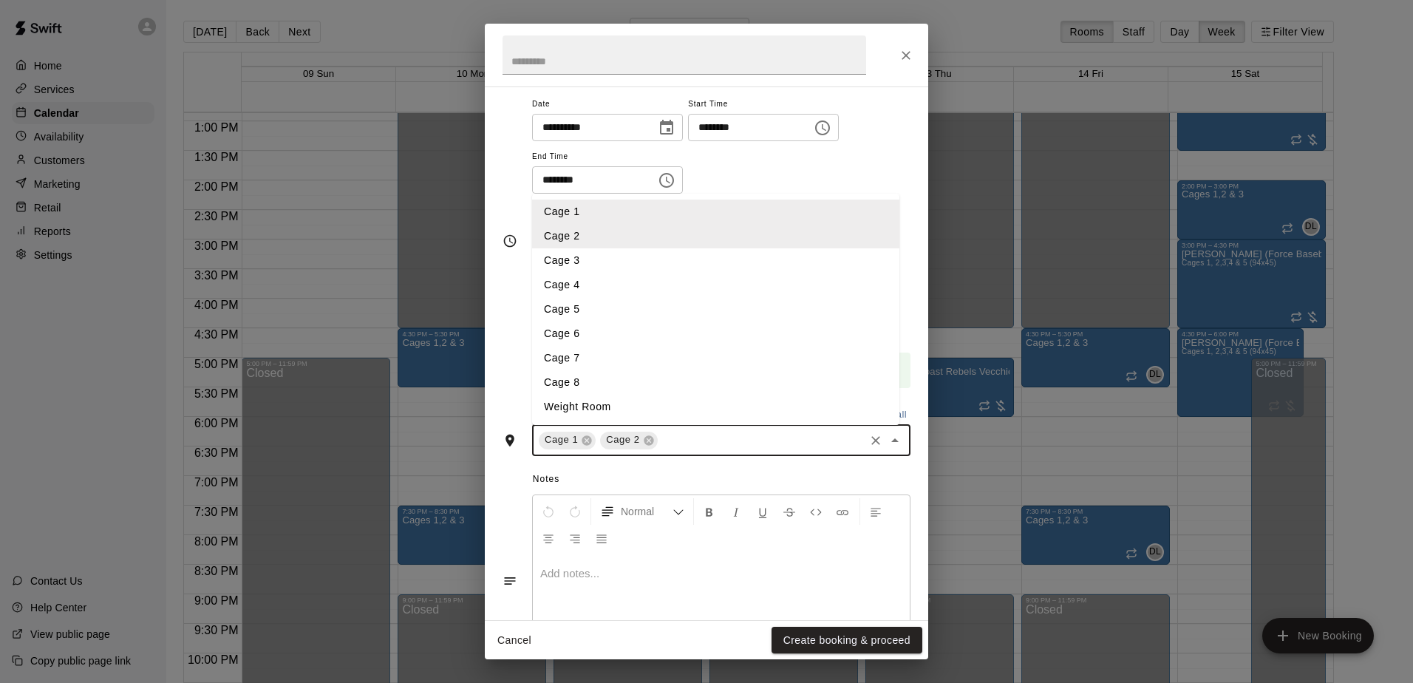
click at [585, 259] on li "Cage 3" at bounding box center [715, 260] width 367 height 24
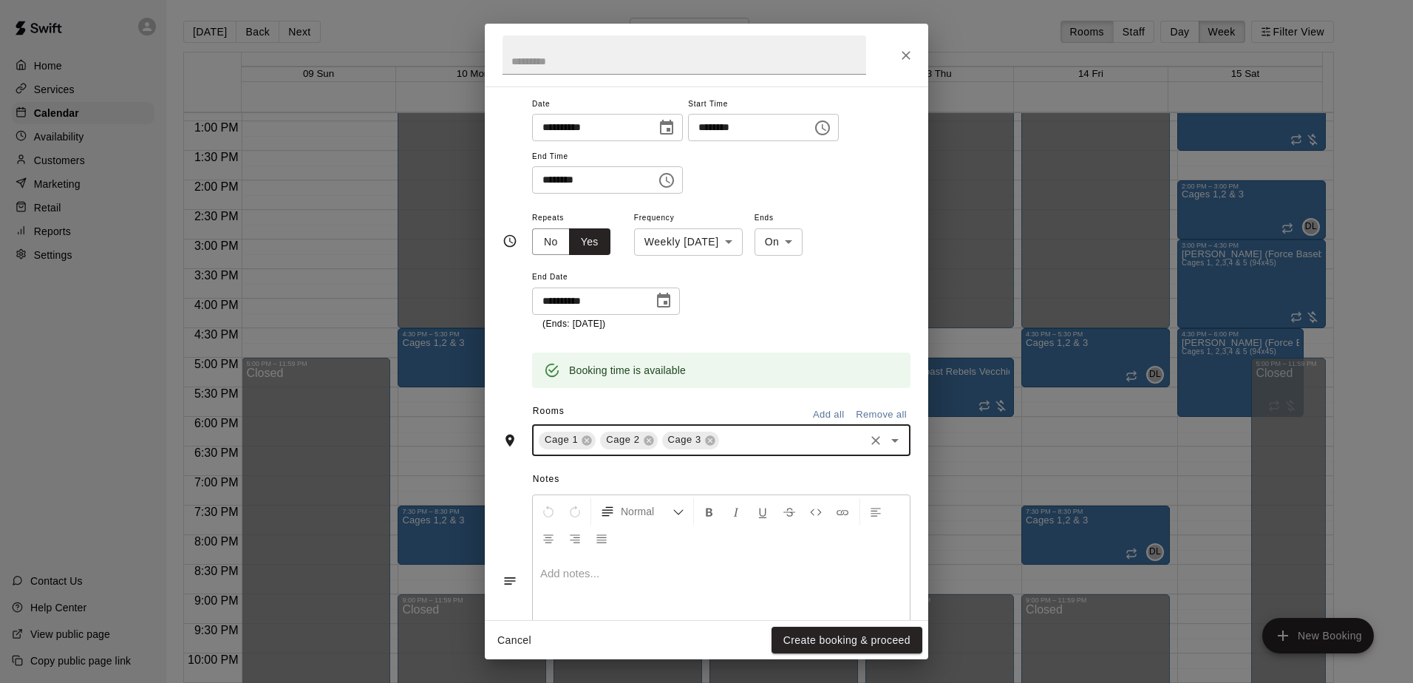
click at [887, 437] on icon "Open" at bounding box center [895, 441] width 18 height 18
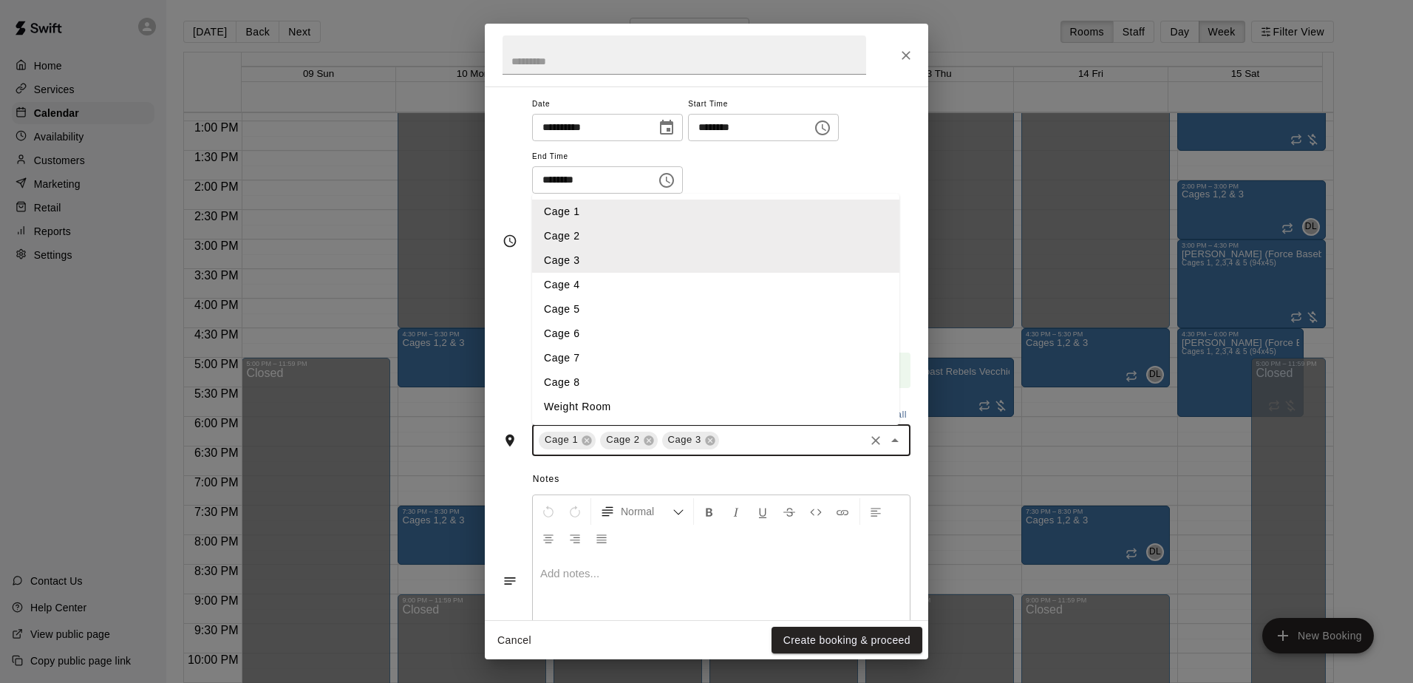
click at [627, 285] on li "Cage 4" at bounding box center [715, 285] width 367 height 24
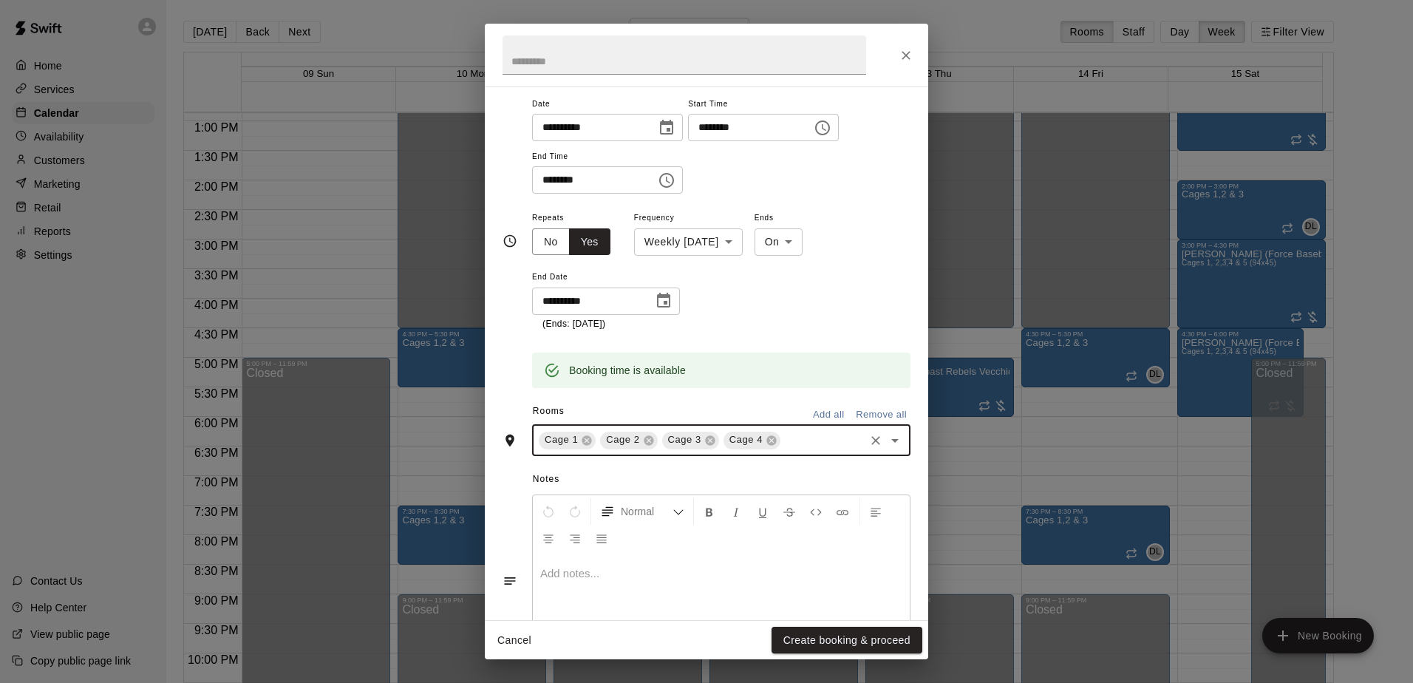
click at [893, 433] on div "Cage 1 Cage 2 Cage 3 Cage 4 ​" at bounding box center [721, 440] width 378 height 31
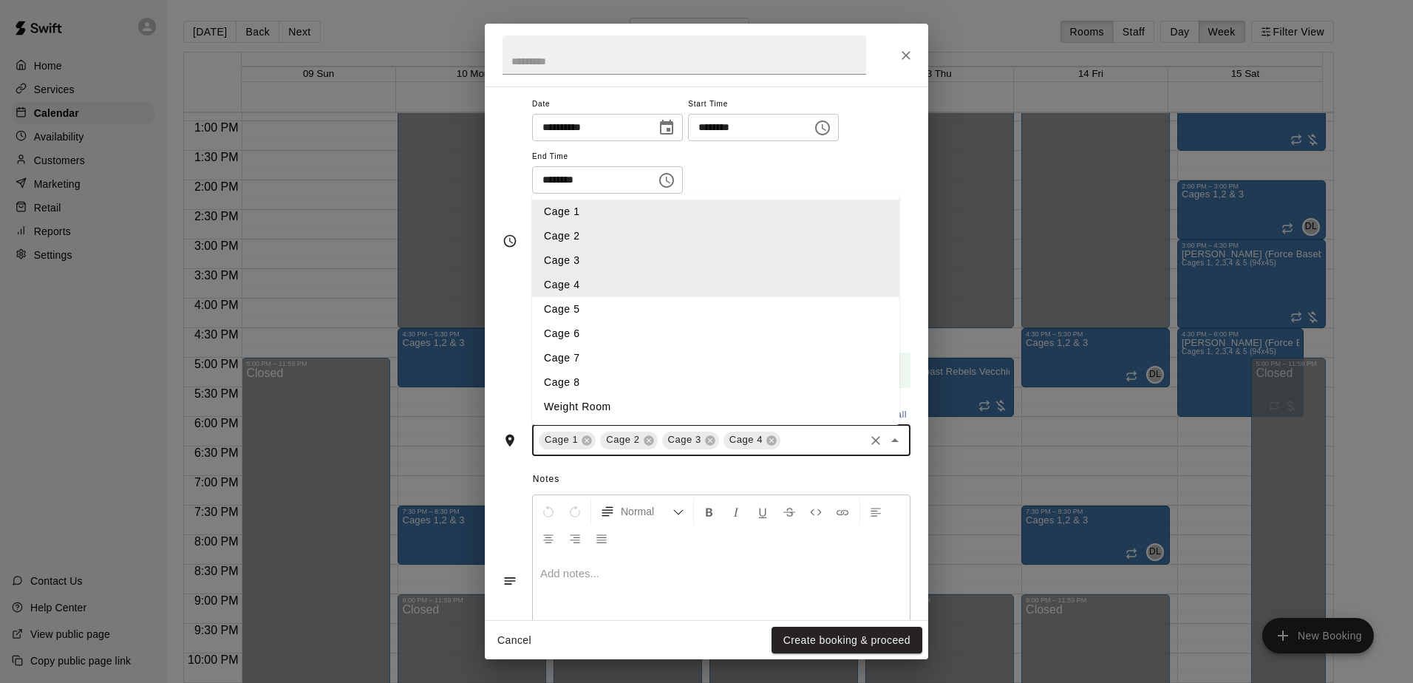
click at [590, 303] on li "Cage 5" at bounding box center [715, 309] width 367 height 24
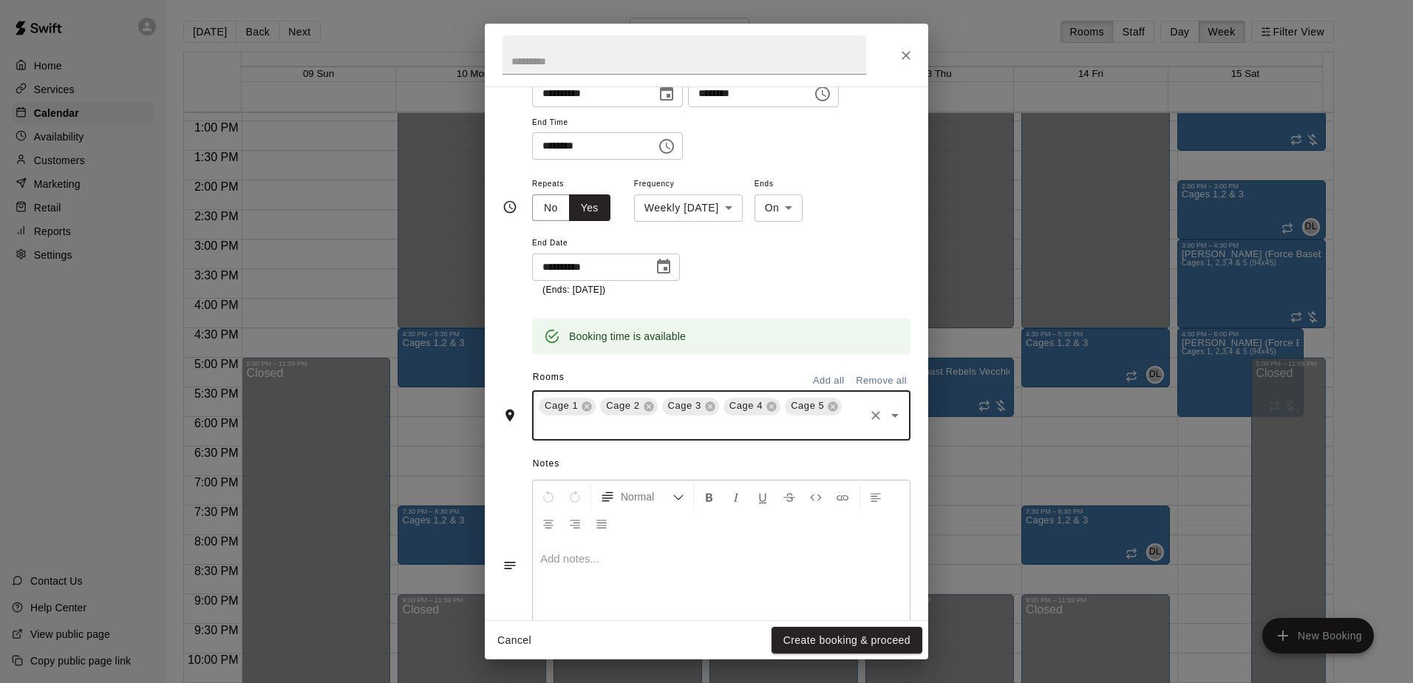
scroll to position [0, 0]
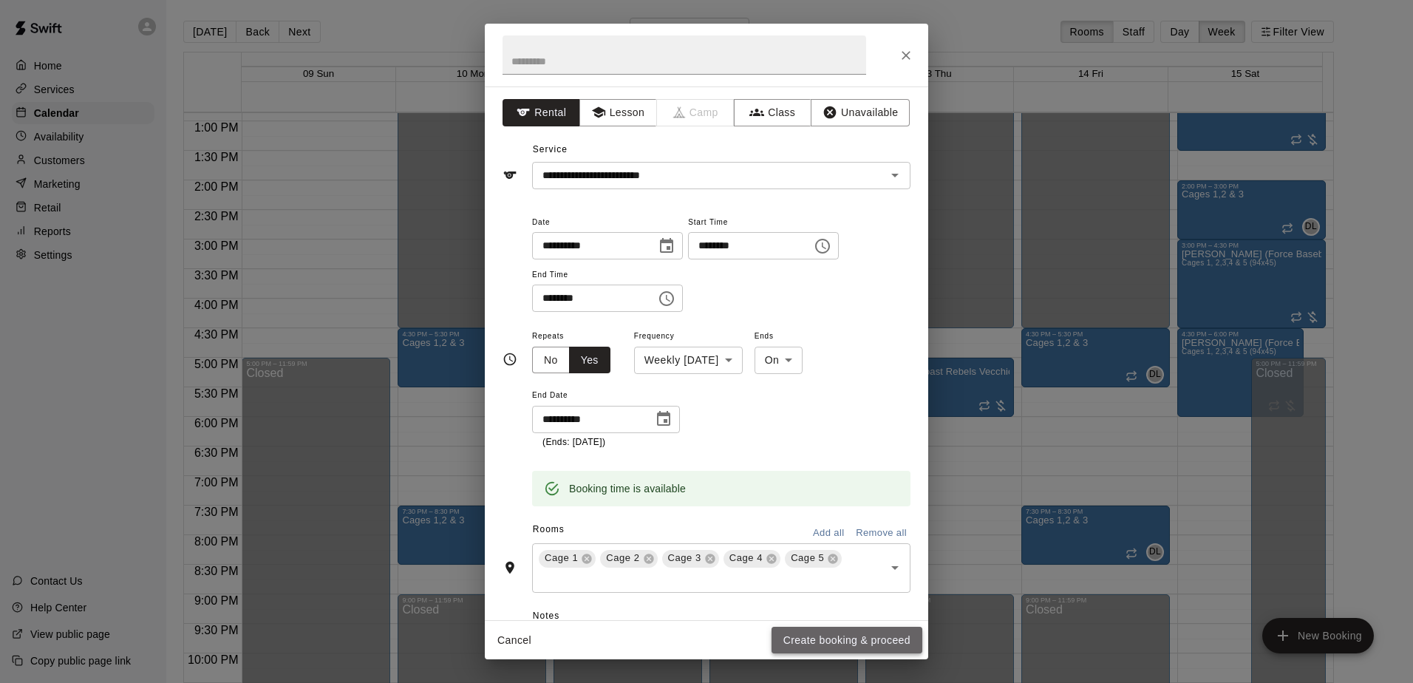
click at [859, 638] on button "Create booking & proceed" at bounding box center [846, 640] width 151 height 27
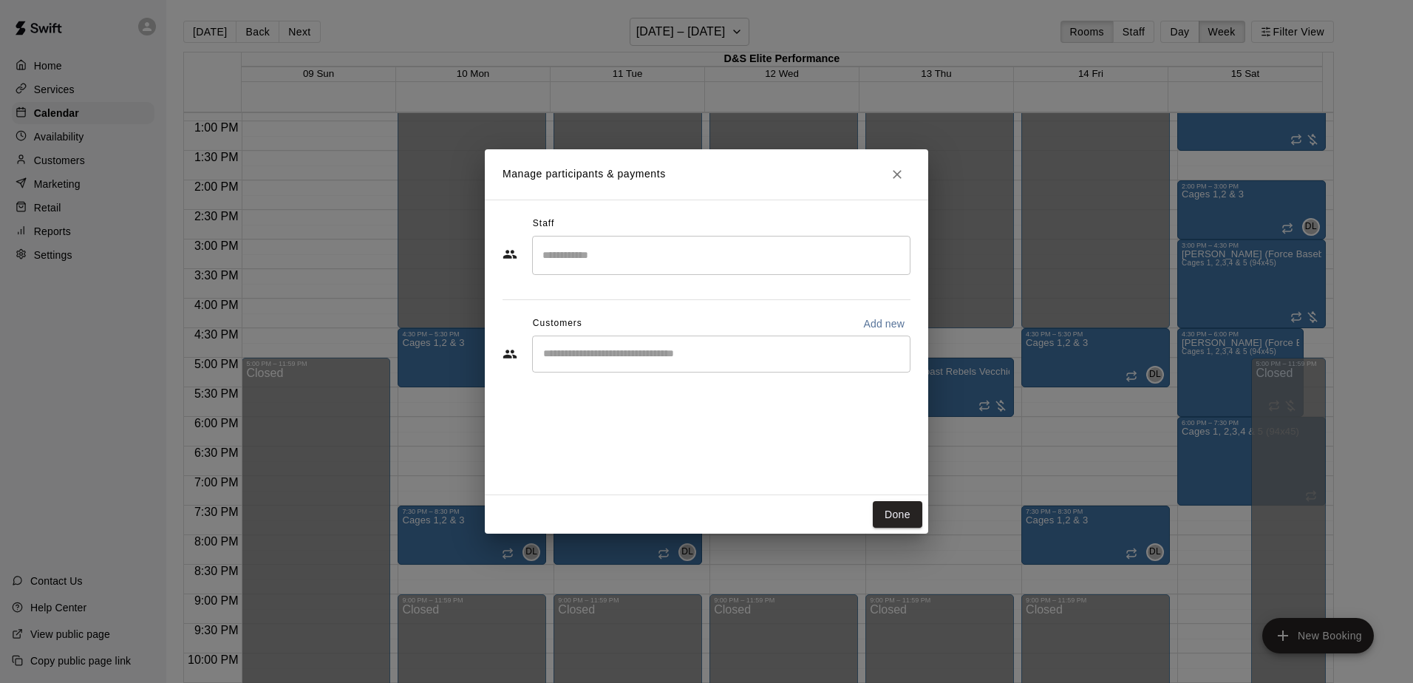
click at [644, 367] on div "​" at bounding box center [721, 353] width 378 height 37
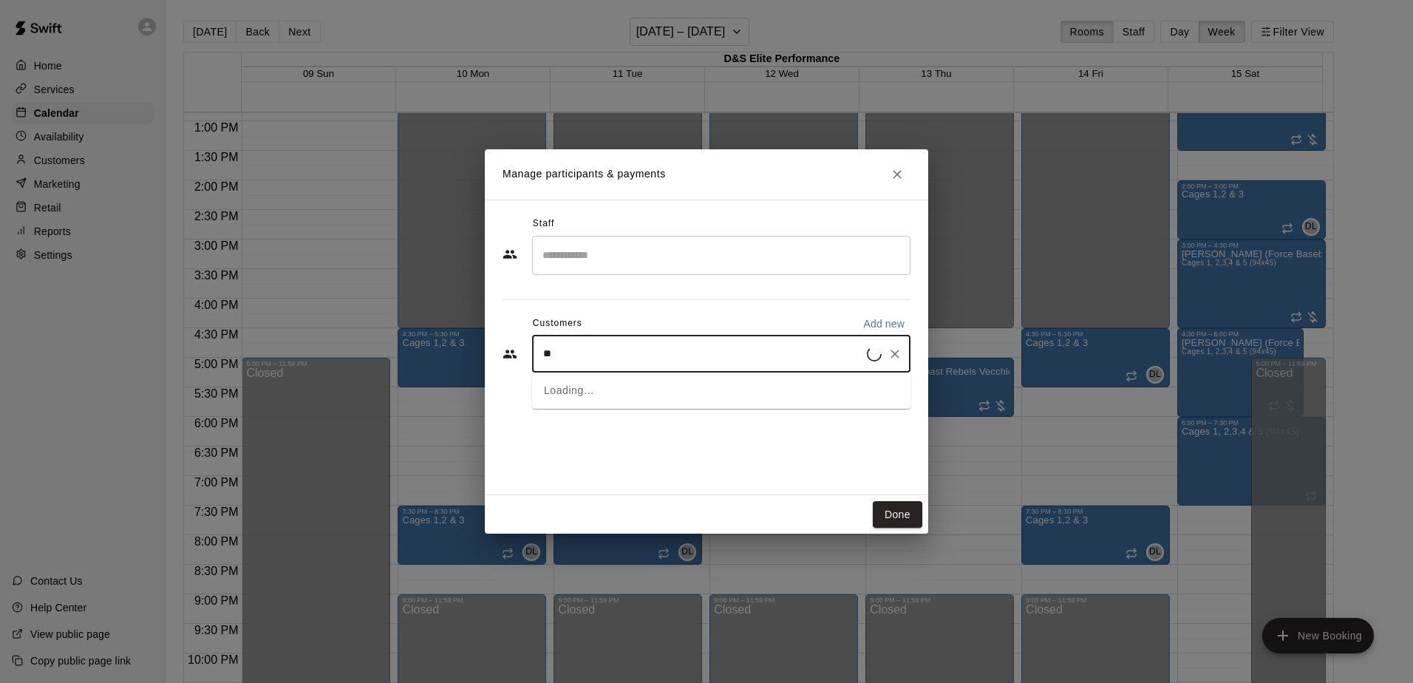
type input "***"
click at [653, 391] on p "[PERSON_NAME] (Force Baseball)" at bounding box center [661, 389] width 177 height 16
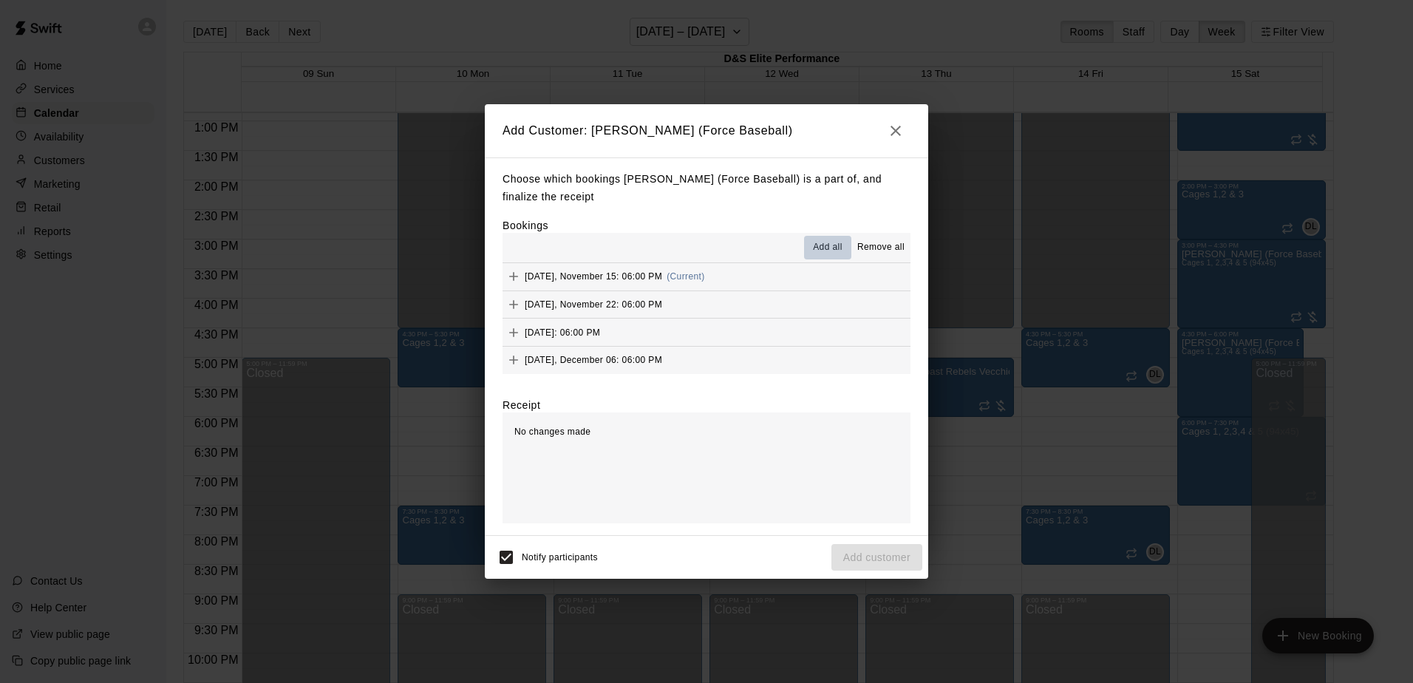
click at [830, 243] on span "Add all" at bounding box center [828, 247] width 30 height 15
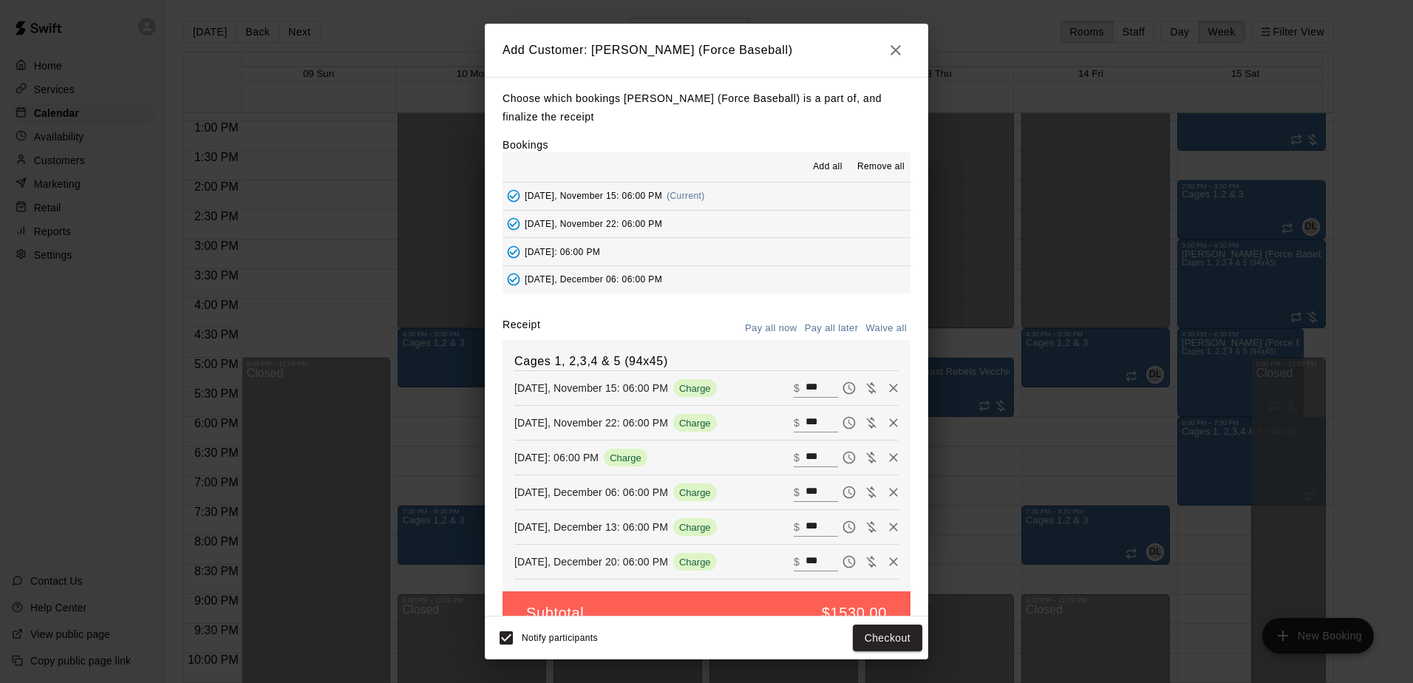
scroll to position [33, 0]
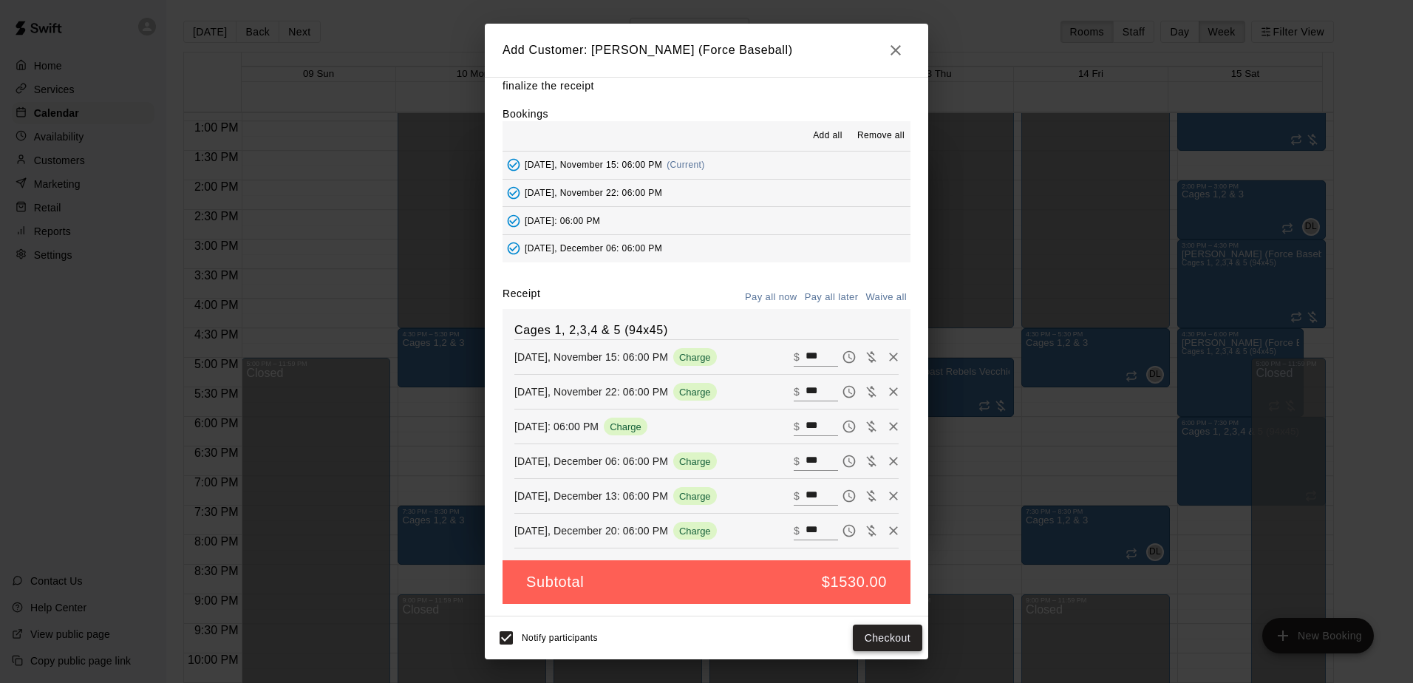
click at [870, 636] on button "Checkout" at bounding box center [887, 637] width 69 height 27
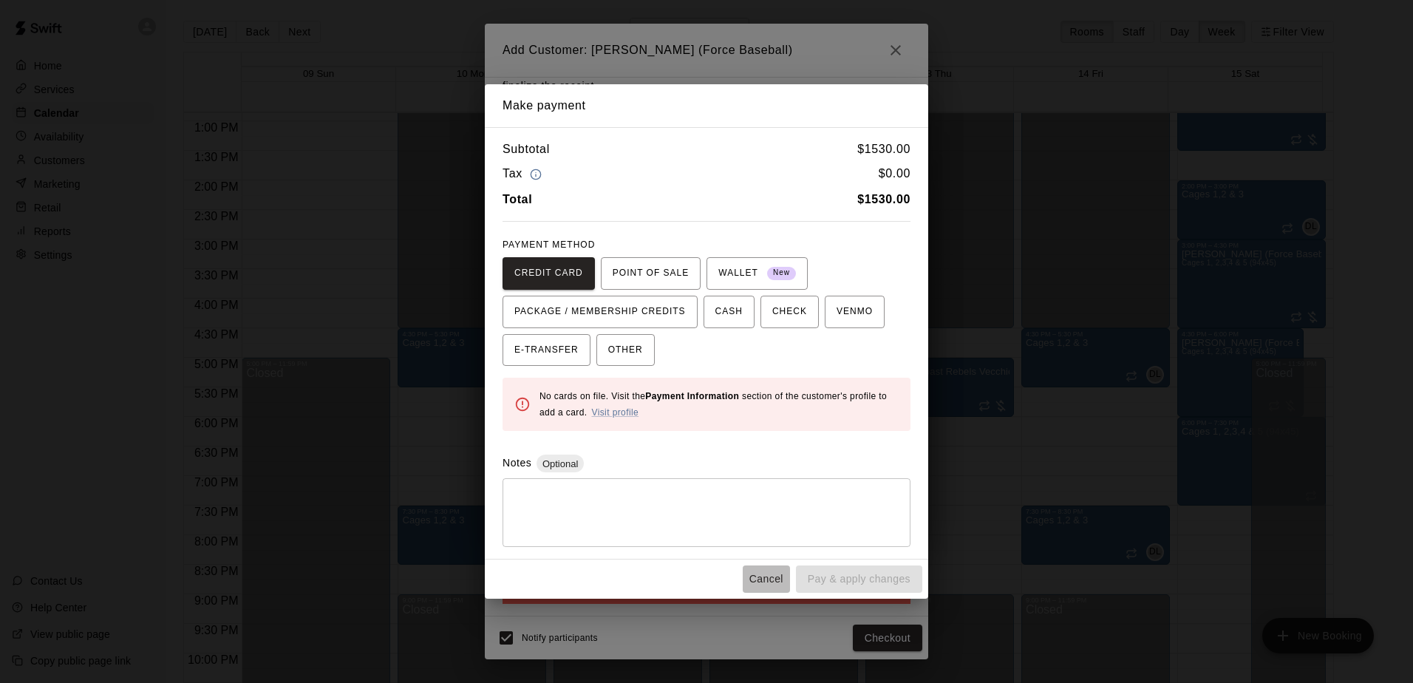
click at [767, 574] on button "Cancel" at bounding box center [766, 578] width 47 height 27
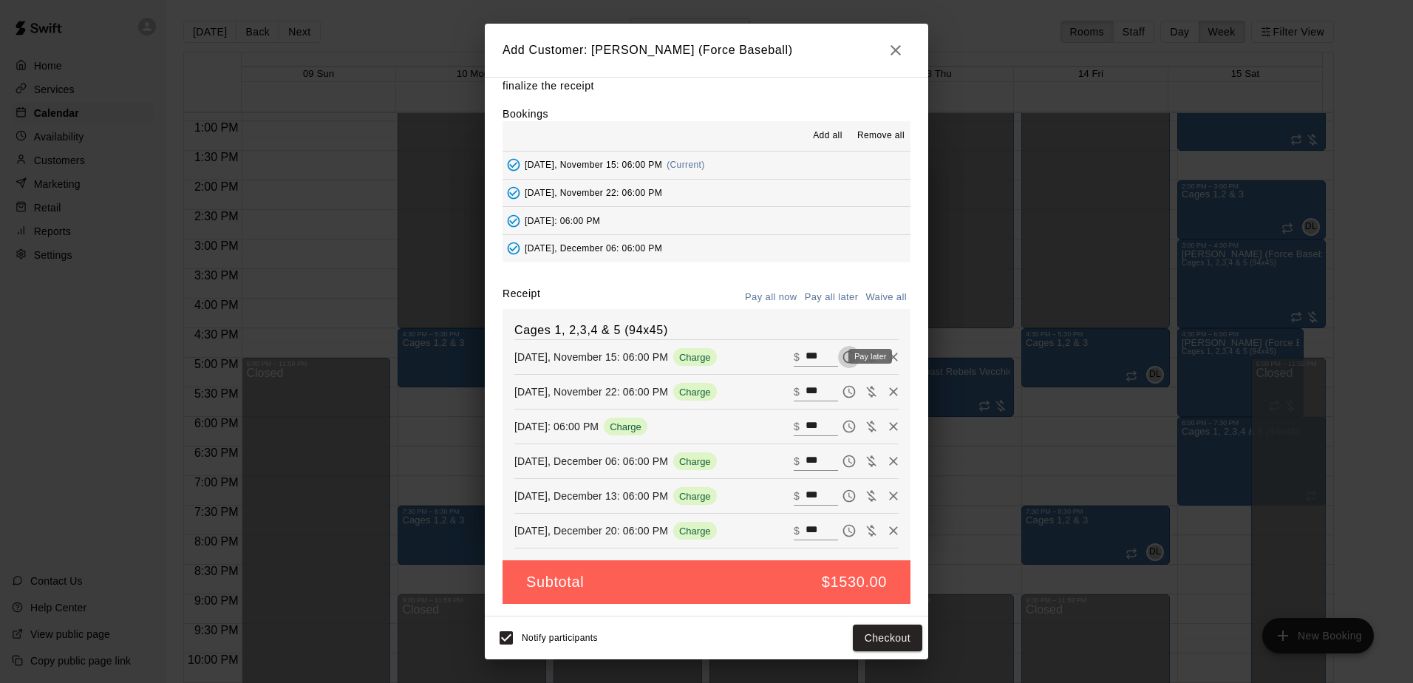
click at [842, 359] on icon "Pay later" at bounding box center [849, 356] width 15 height 15
click at [842, 393] on icon "Pay later" at bounding box center [849, 391] width 15 height 15
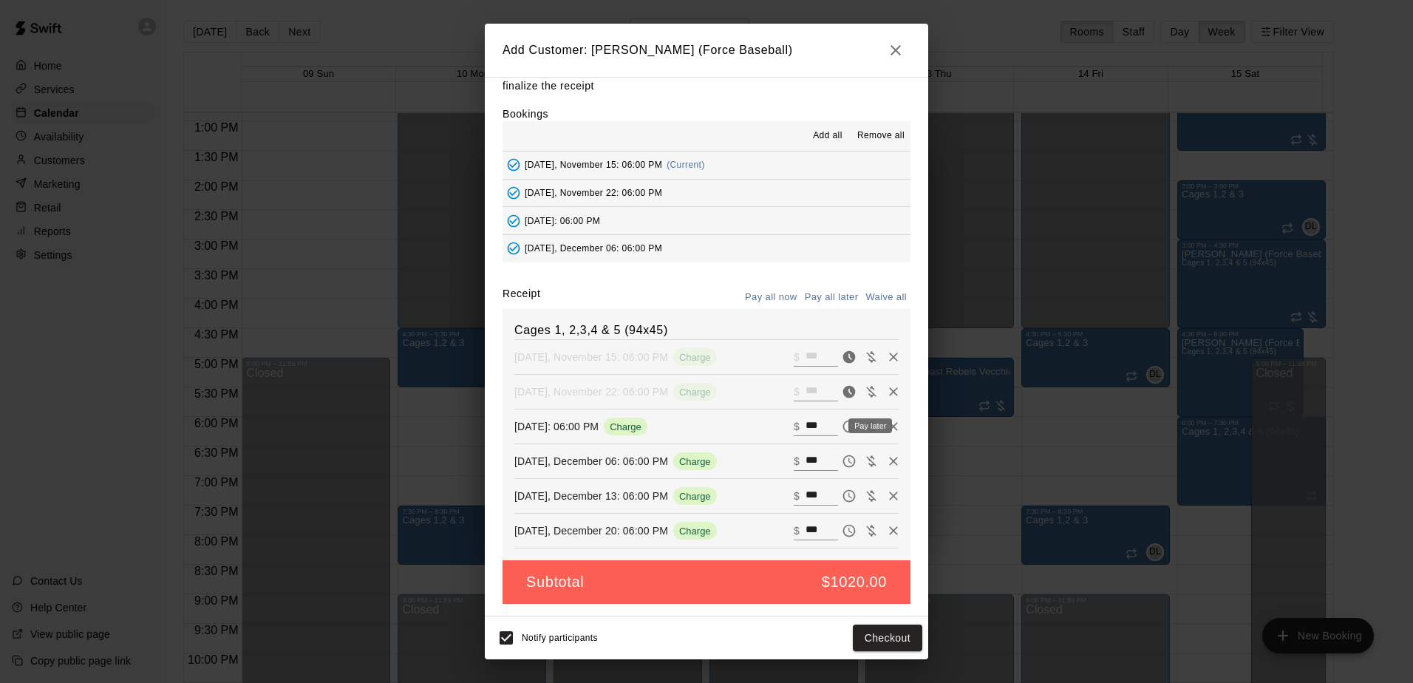
click at [842, 427] on icon "Pay later" at bounding box center [849, 426] width 15 height 15
click at [842, 460] on icon "Pay later" at bounding box center [849, 461] width 15 height 15
click at [843, 496] on icon "Pay later" at bounding box center [849, 496] width 13 height 13
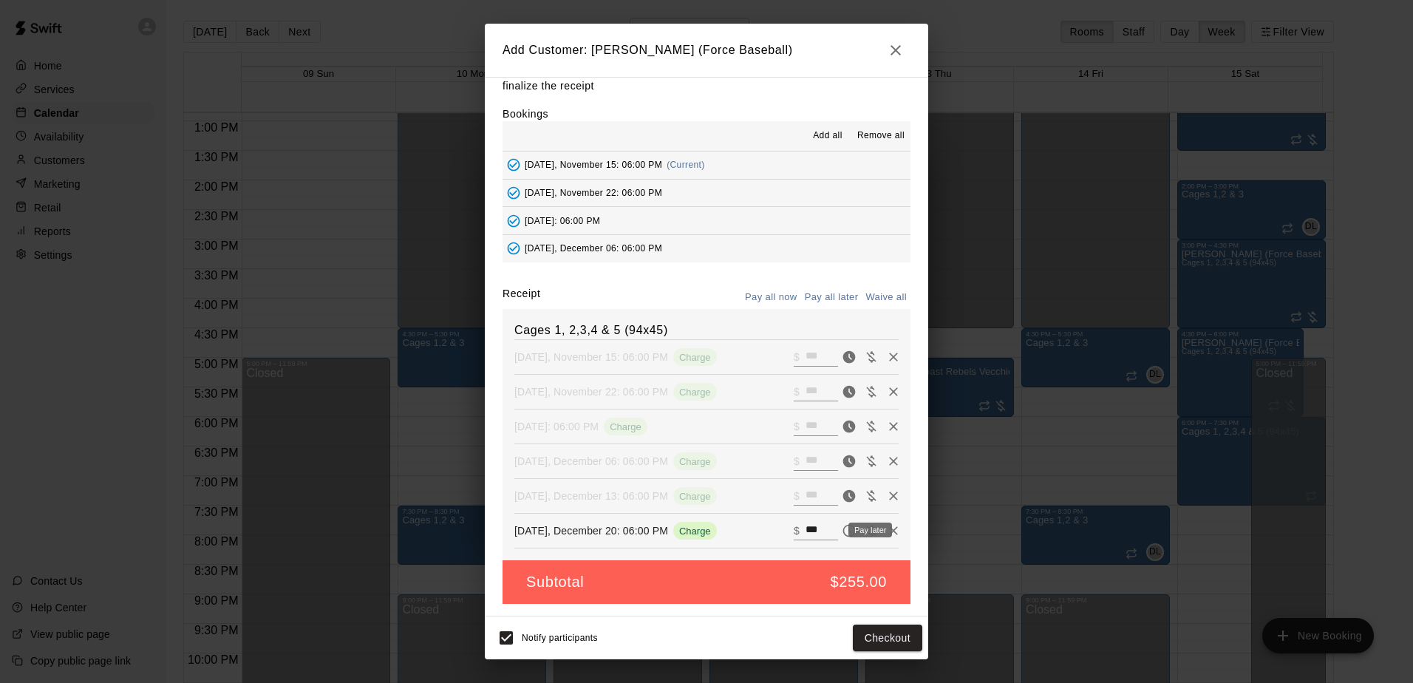
click at [842, 533] on icon "Pay later" at bounding box center [849, 530] width 15 height 15
click at [863, 639] on button "Add customer" at bounding box center [876, 637] width 91 height 27
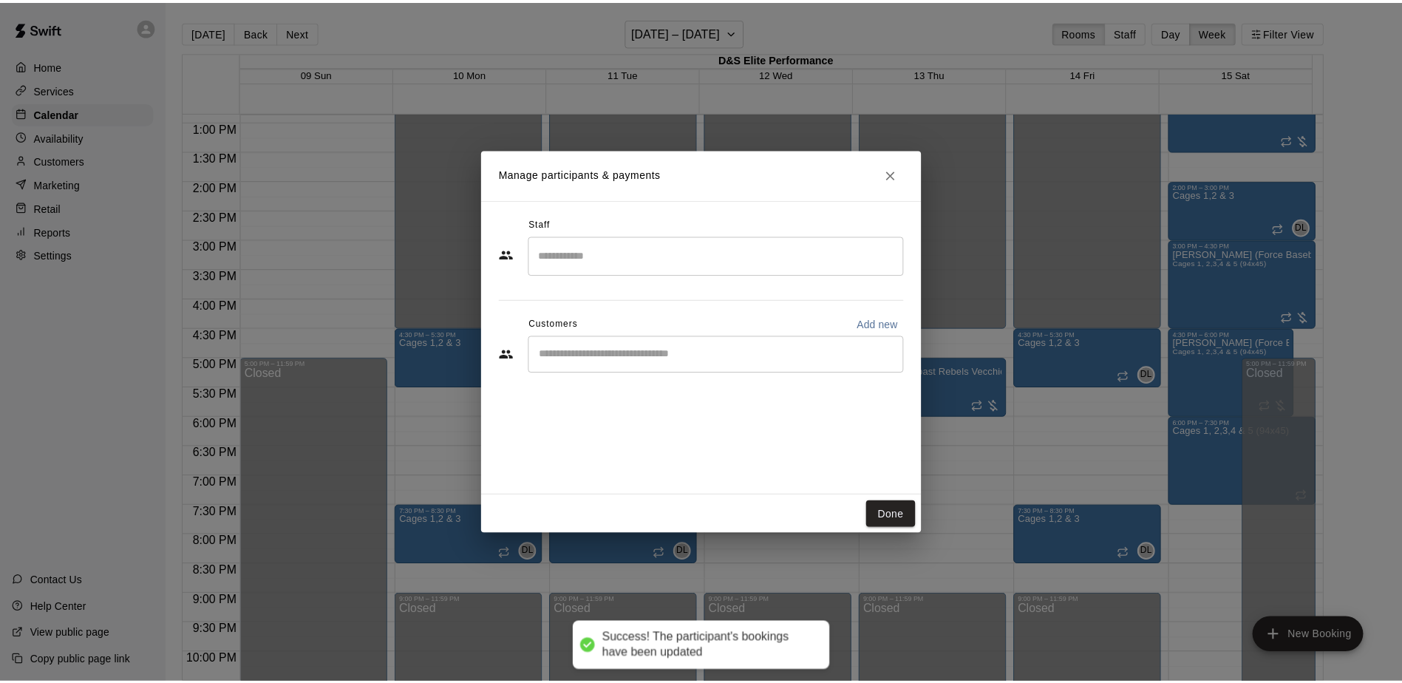
scroll to position [0, 0]
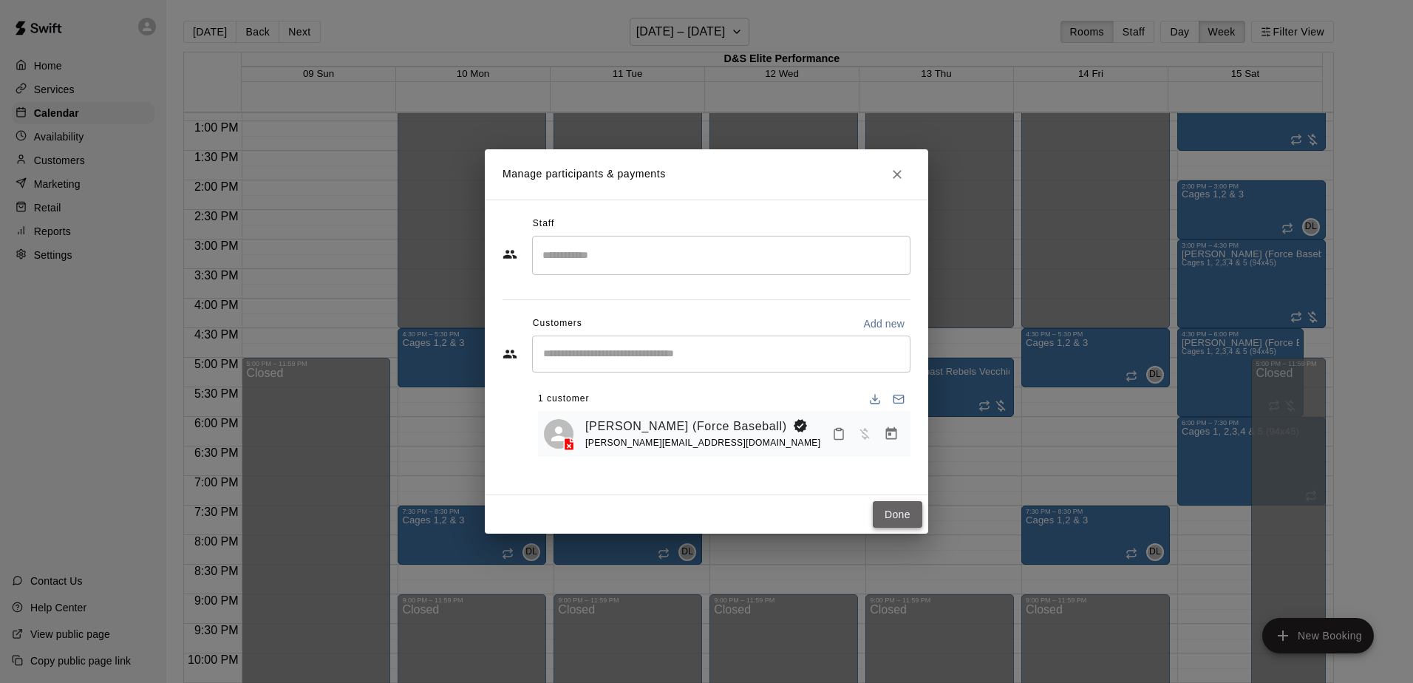
click at [893, 514] on button "Done" at bounding box center [898, 514] width 50 height 27
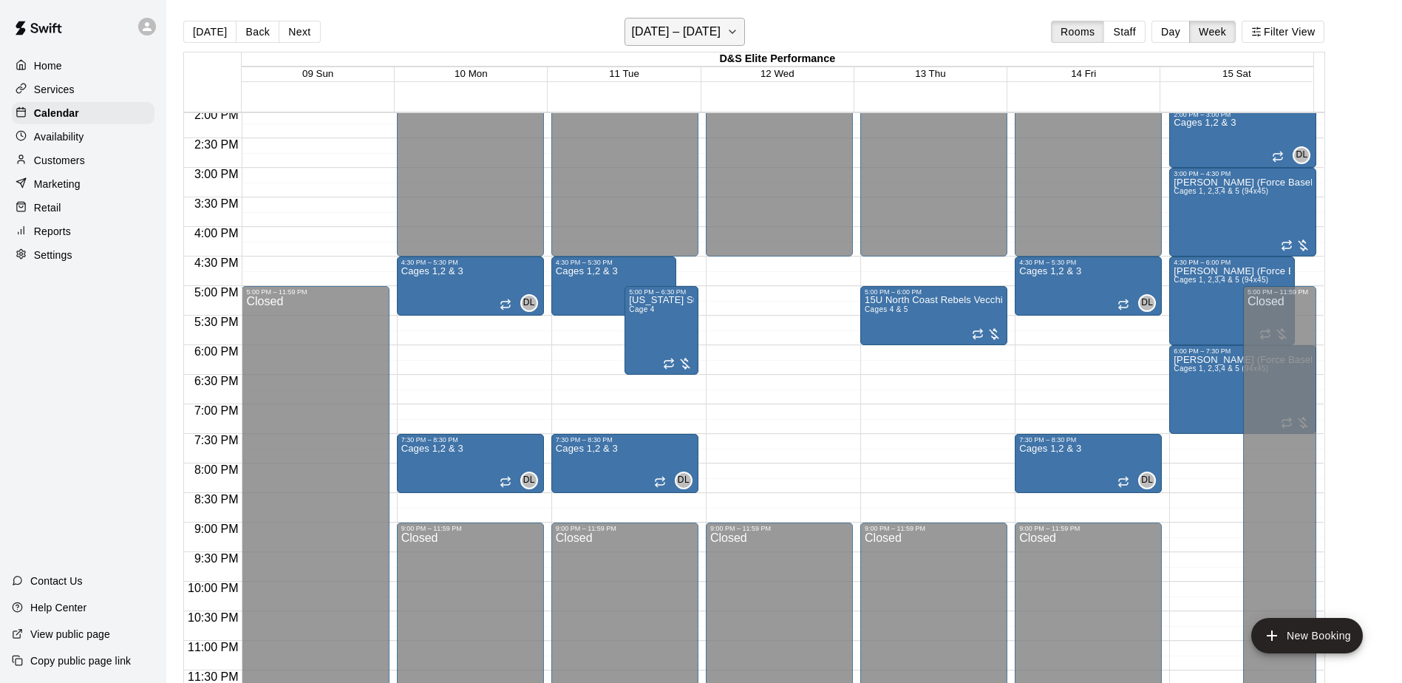
click at [731, 35] on button "[DATE] – [DATE]" at bounding box center [684, 32] width 120 height 28
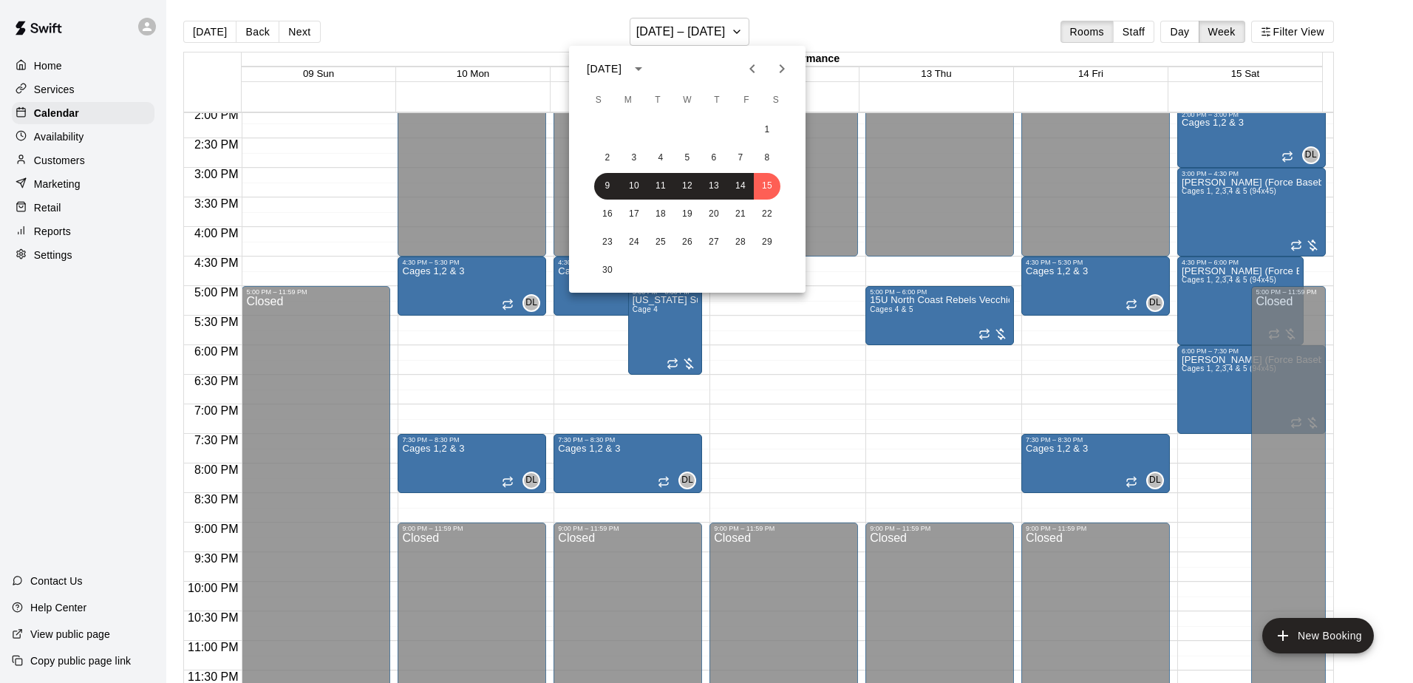
click at [780, 60] on icon "Next month" at bounding box center [782, 69] width 18 height 18
click at [767, 154] on button "10" at bounding box center [767, 158] width 27 height 27
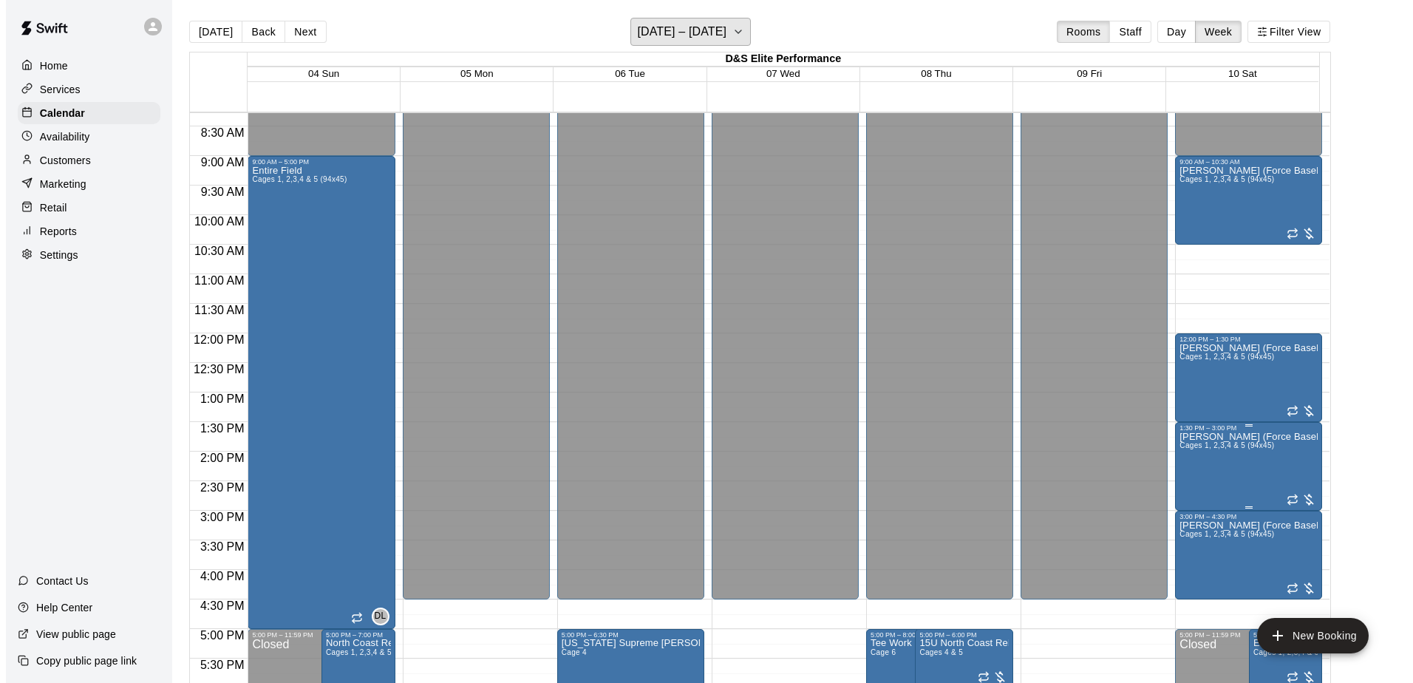
scroll to position [465, 0]
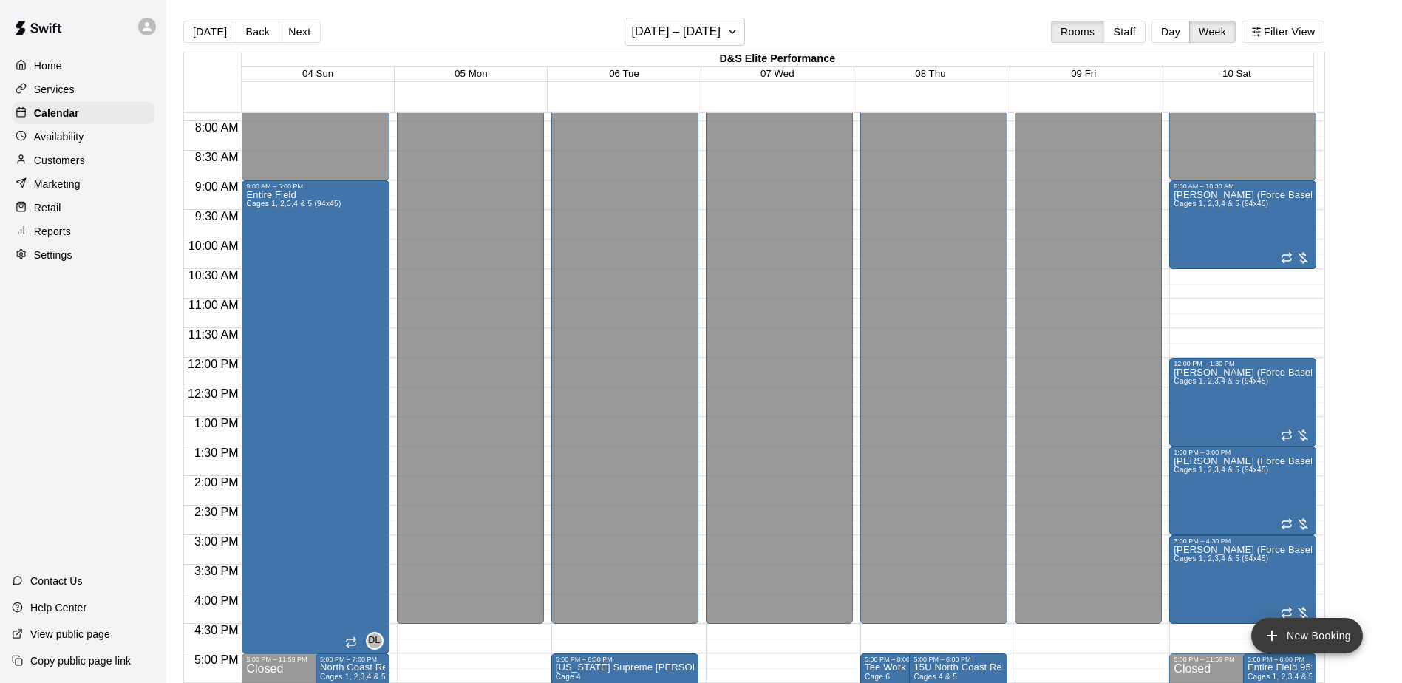
click at [1286, 627] on button "New Booking" at bounding box center [1307, 635] width 112 height 35
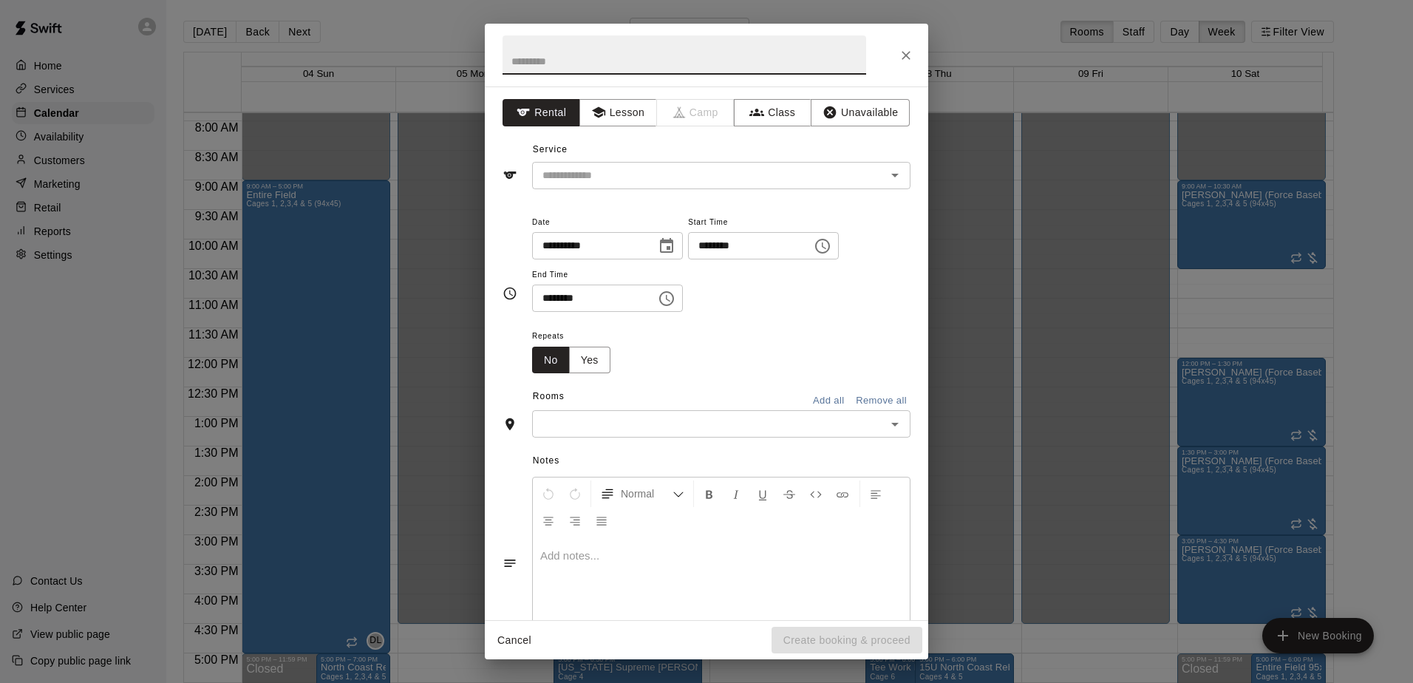
click at [831, 244] on icon "Choose time, selected time is 3:00 PM" at bounding box center [823, 246] width 18 height 18
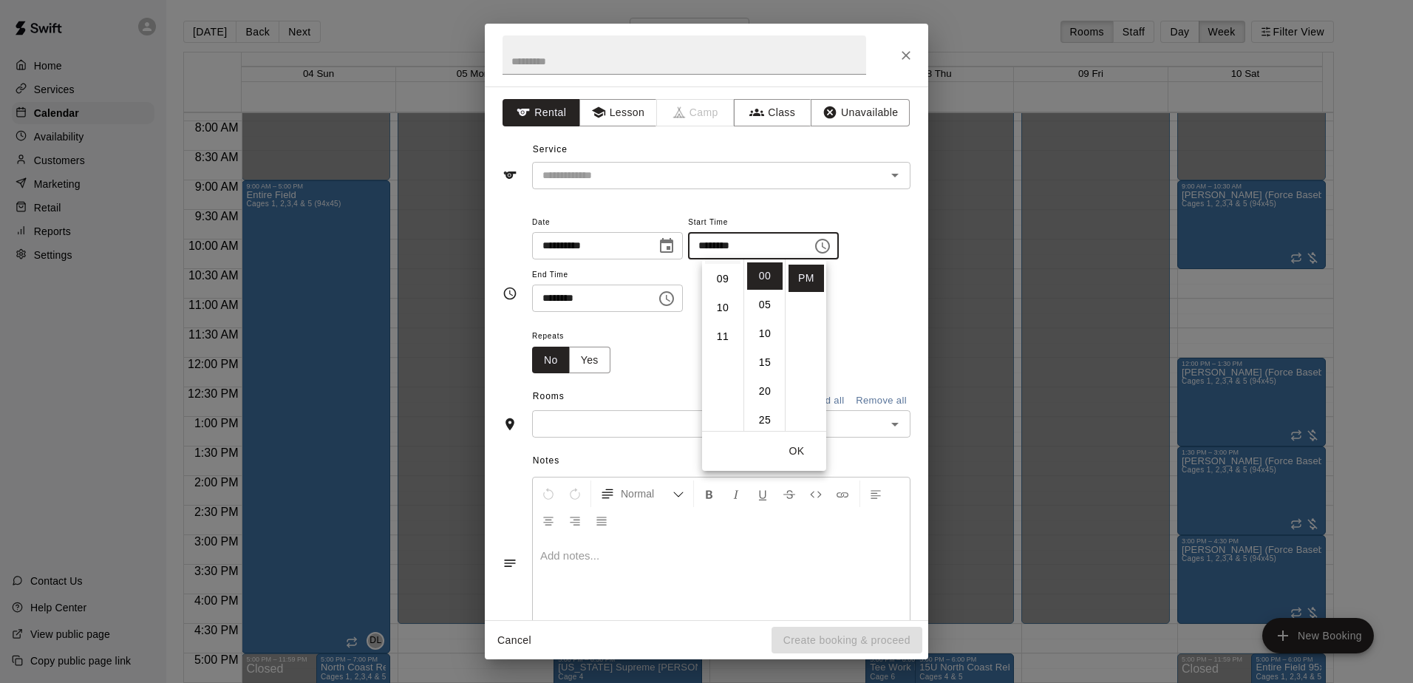
scroll to position [167, 0]
drag, startPoint x: 726, startPoint y: 398, endPoint x: 734, endPoint y: 385, distance: 15.0
click at [729, 395] on li "10" at bounding box center [722, 396] width 35 height 27
click at [760, 298] on li "30" at bounding box center [764, 300] width 35 height 27
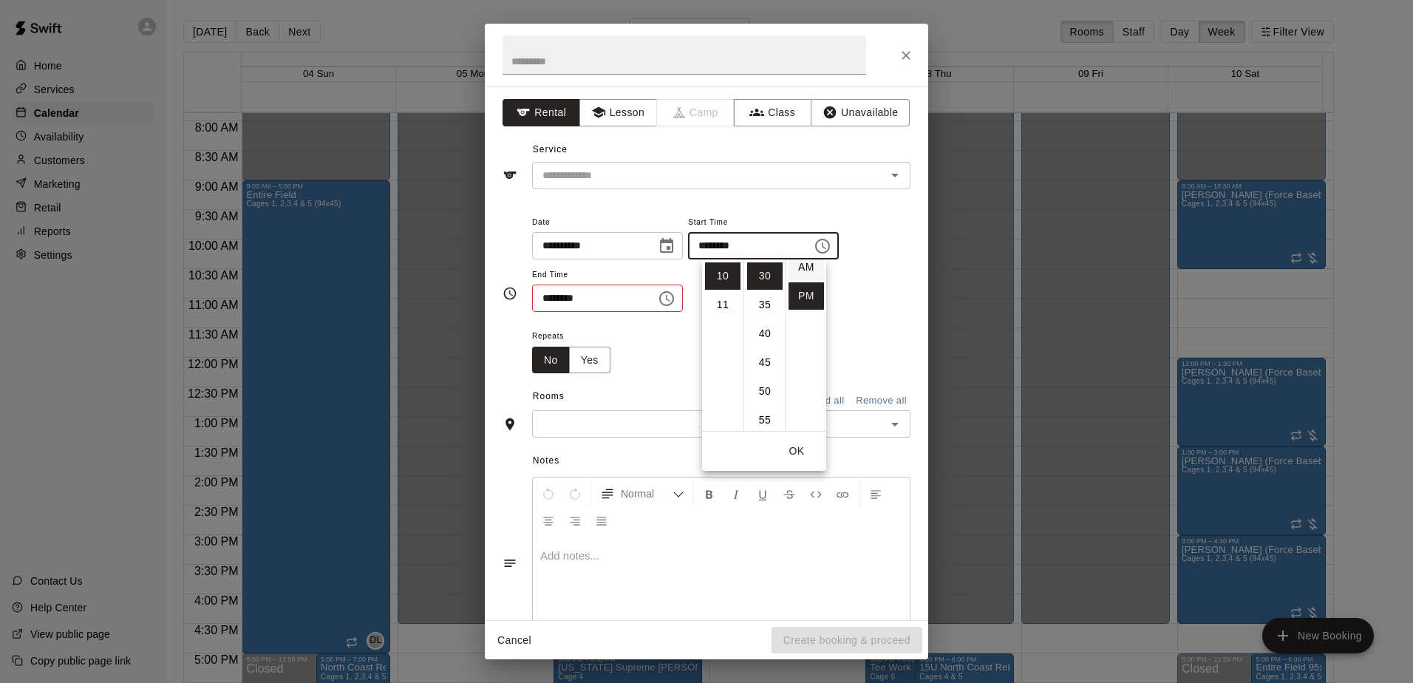
scroll to position [0, 0]
click at [803, 284] on li "AM" at bounding box center [805, 275] width 35 height 27
type input "********"
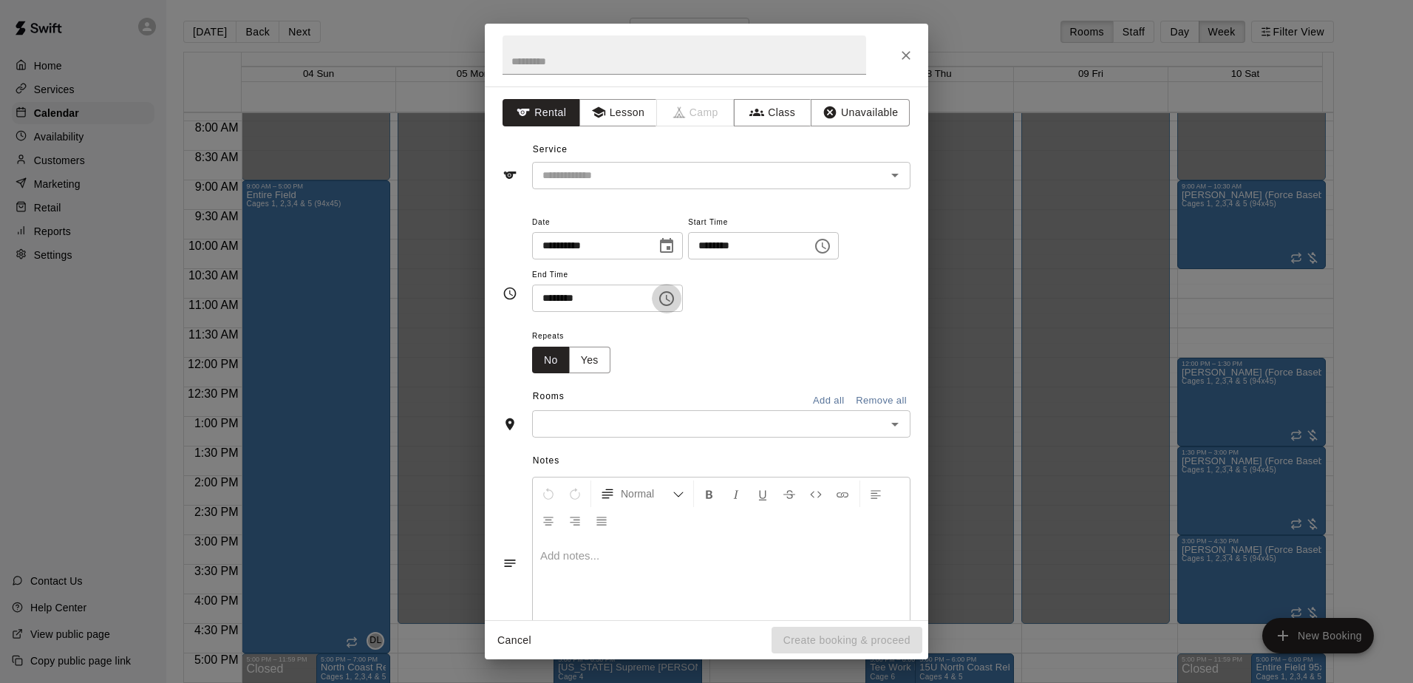
click at [674, 299] on icon "Choose time, selected time is 3:30 PM" at bounding box center [666, 298] width 15 height 15
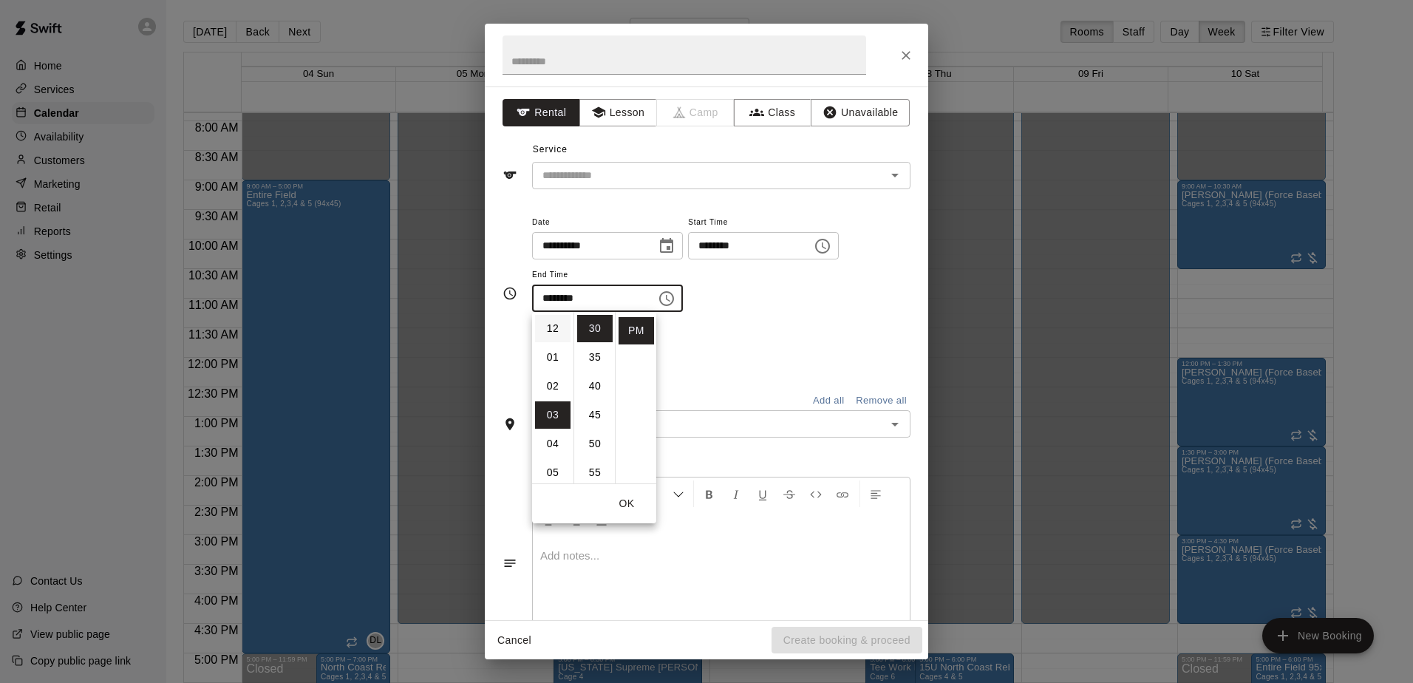
click at [553, 327] on li "12" at bounding box center [552, 328] width 35 height 27
click at [599, 334] on li "00" at bounding box center [594, 328] width 35 height 27
type input "********"
click at [631, 499] on button "OK" at bounding box center [626, 503] width 47 height 27
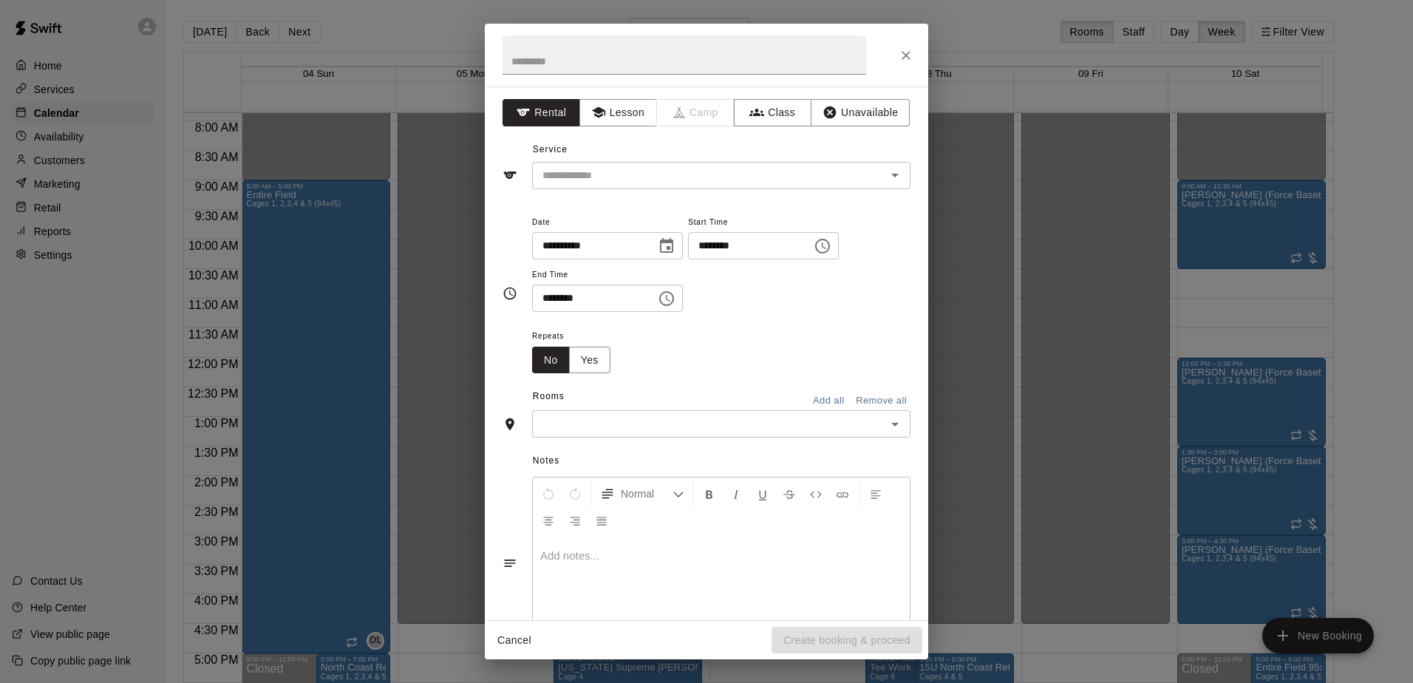
click at [780, 335] on div "Repeats No Yes" at bounding box center [721, 350] width 378 height 47
click at [628, 335] on div "Repeats No Yes" at bounding box center [721, 350] width 378 height 47
click at [581, 355] on button "Yes" at bounding box center [589, 360] width 41 height 27
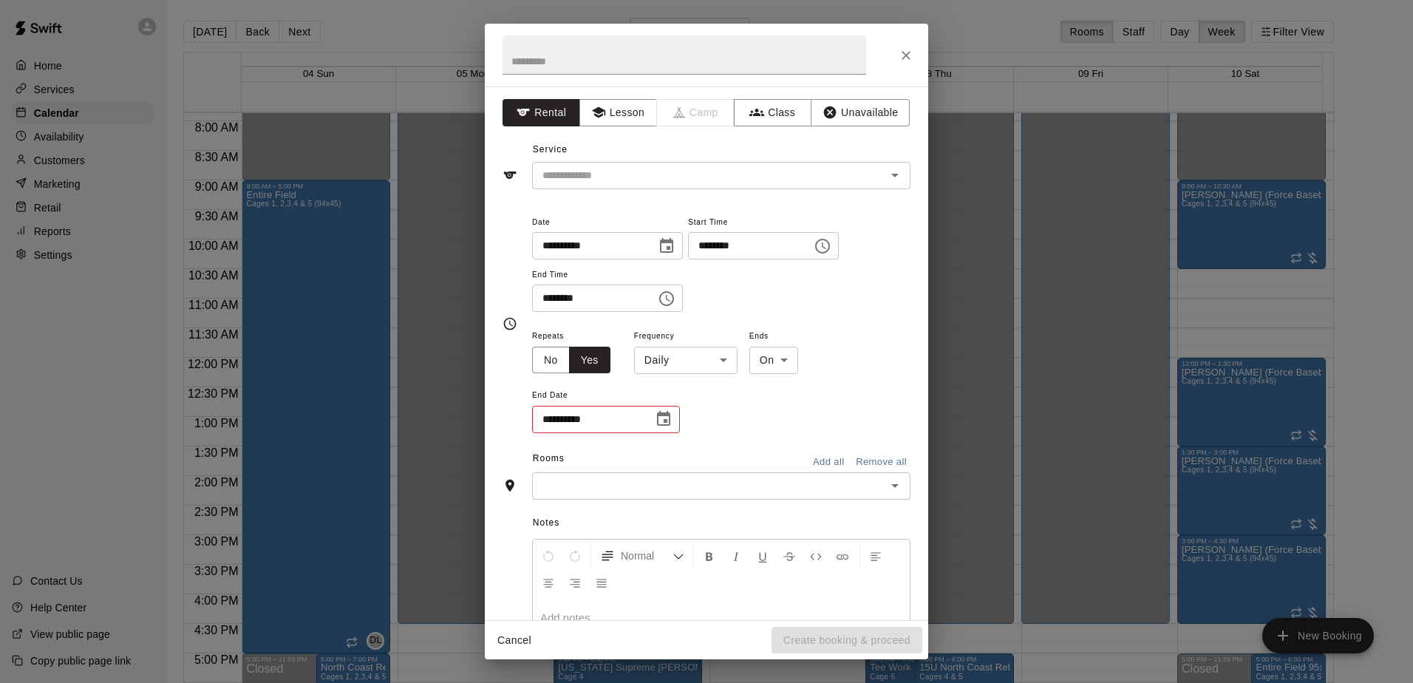
click at [726, 344] on span "Frequency" at bounding box center [685, 337] width 103 height 20
click at [724, 360] on body "Home Services Calendar Availability Customers Marketing Retail Reports Settings…" at bounding box center [706, 353] width 1413 height 706
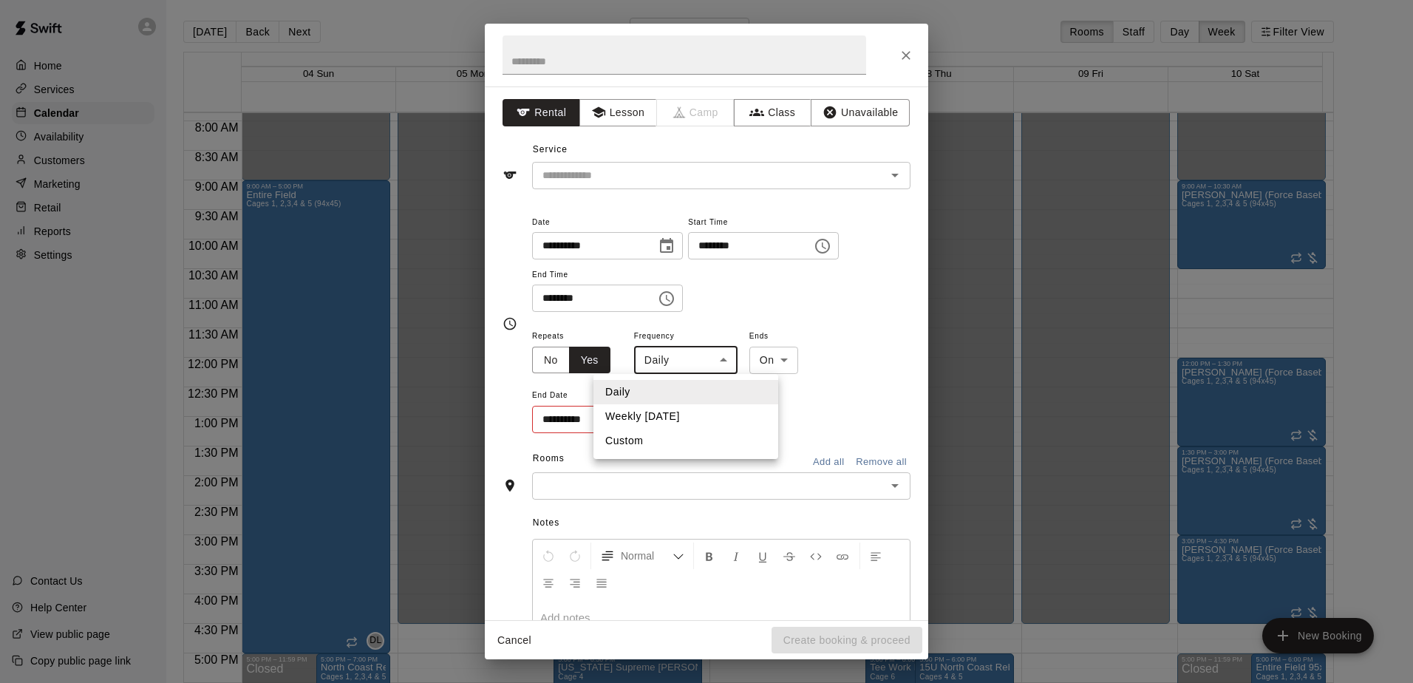
click at [641, 423] on li "Weekly [DATE]" at bounding box center [685, 416] width 185 height 24
type input "******"
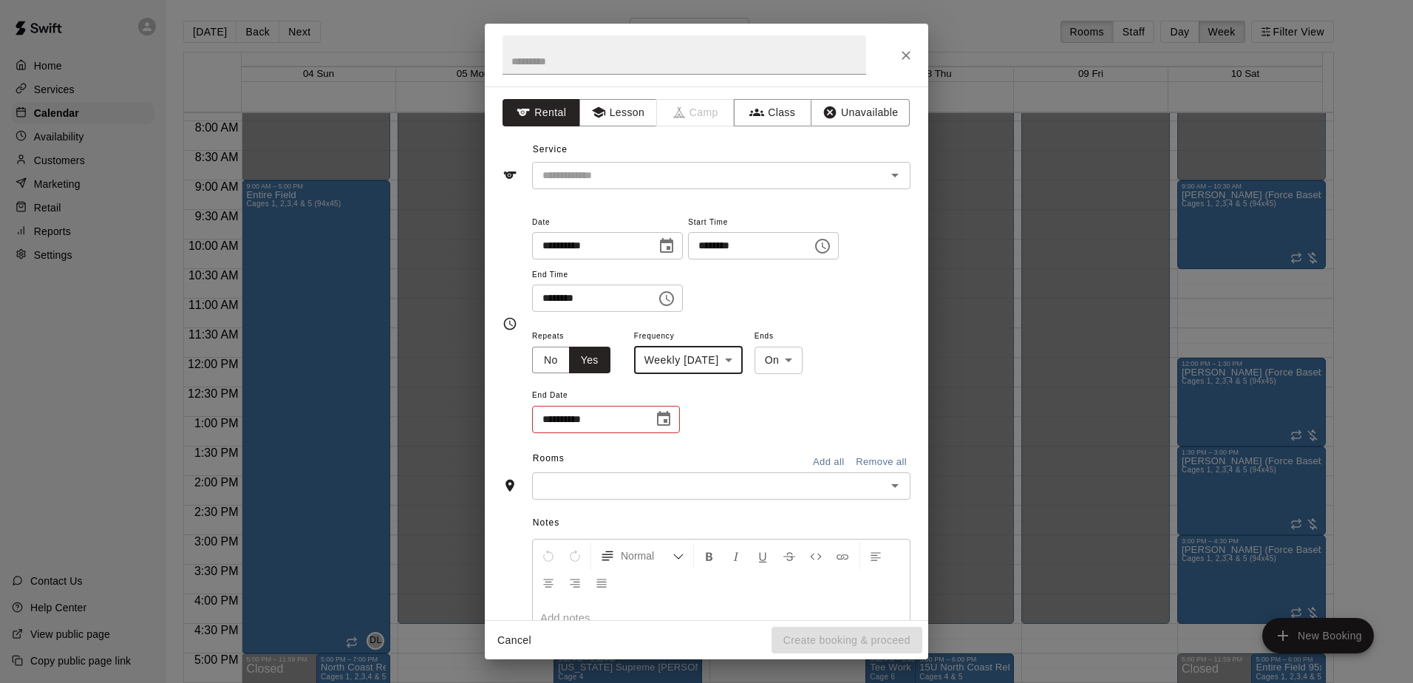
click at [814, 409] on div "**********" at bounding box center [721, 381] width 378 height 108
click at [659, 420] on icon "Choose date" at bounding box center [664, 419] width 18 height 18
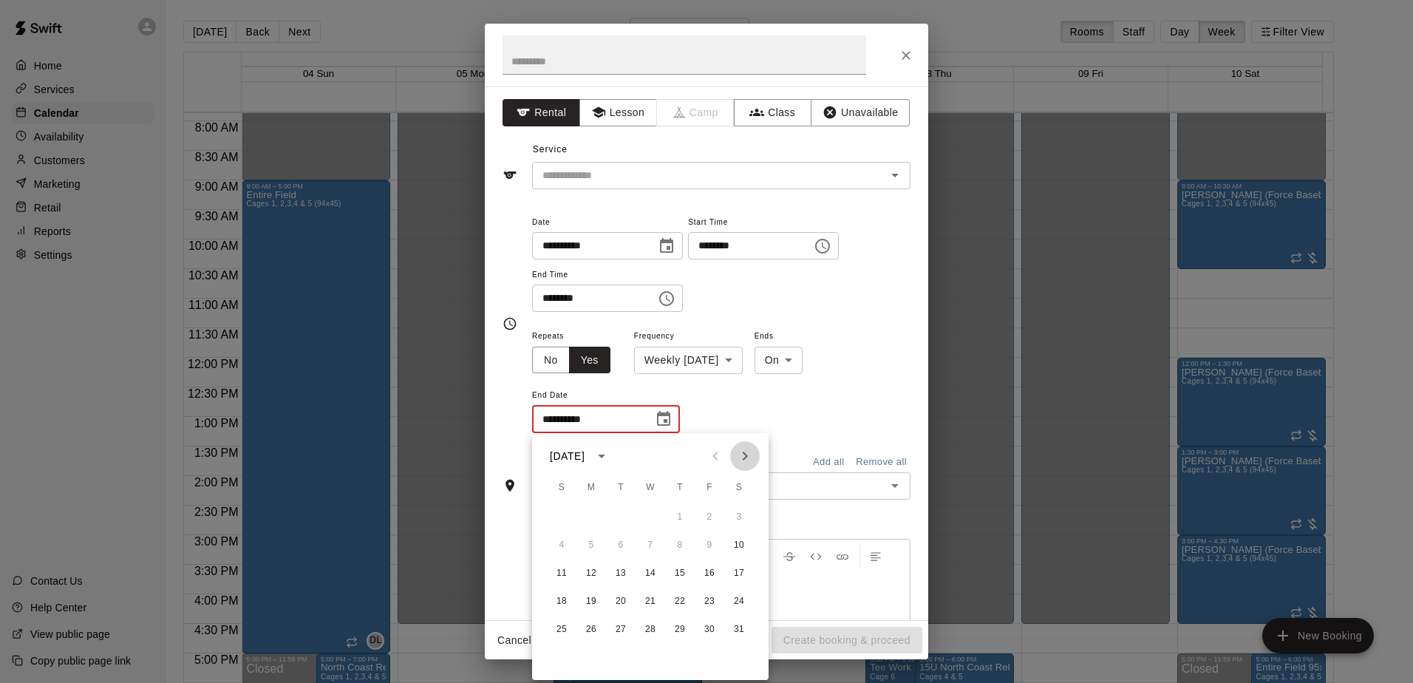
click at [748, 463] on icon "Next month" at bounding box center [745, 456] width 18 height 18
click at [732, 573] on button "21" at bounding box center [739, 573] width 27 height 27
type input "**********"
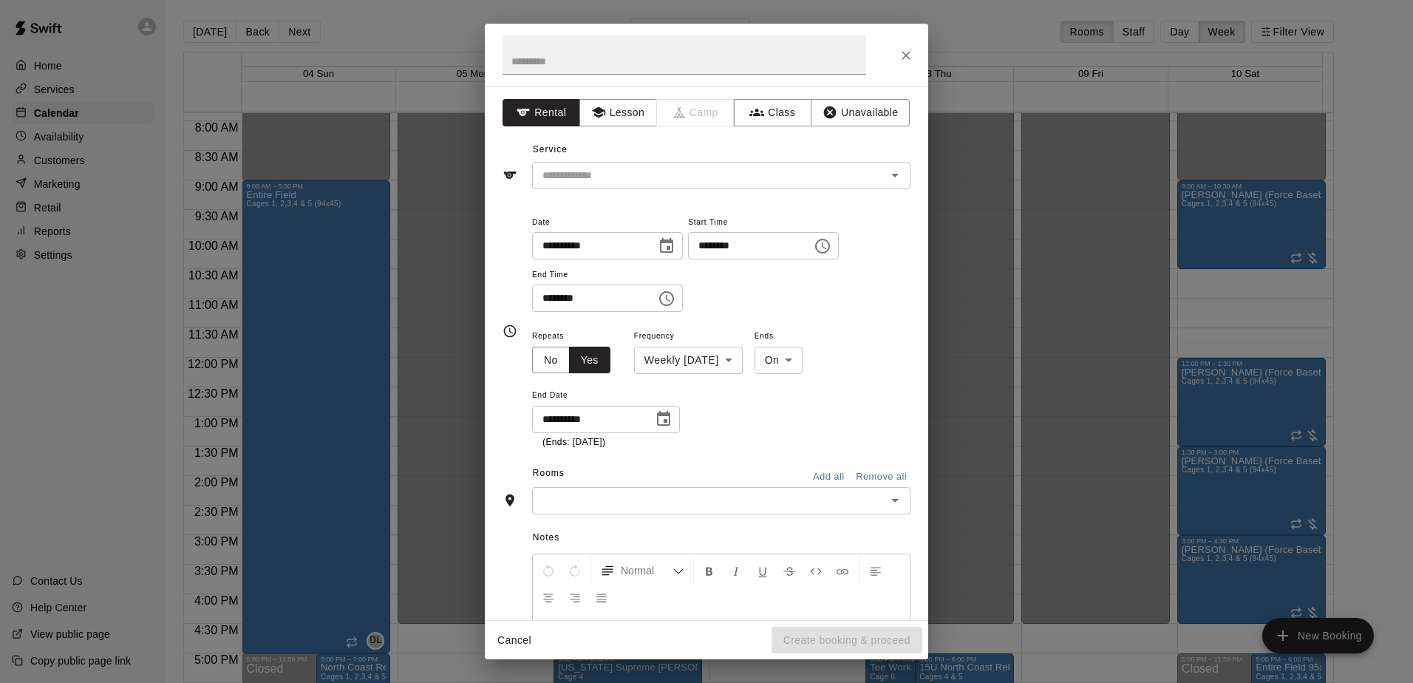
click at [794, 427] on div "**********" at bounding box center [721, 388] width 378 height 123
click at [820, 475] on button "Add all" at bounding box center [828, 476] width 47 height 23
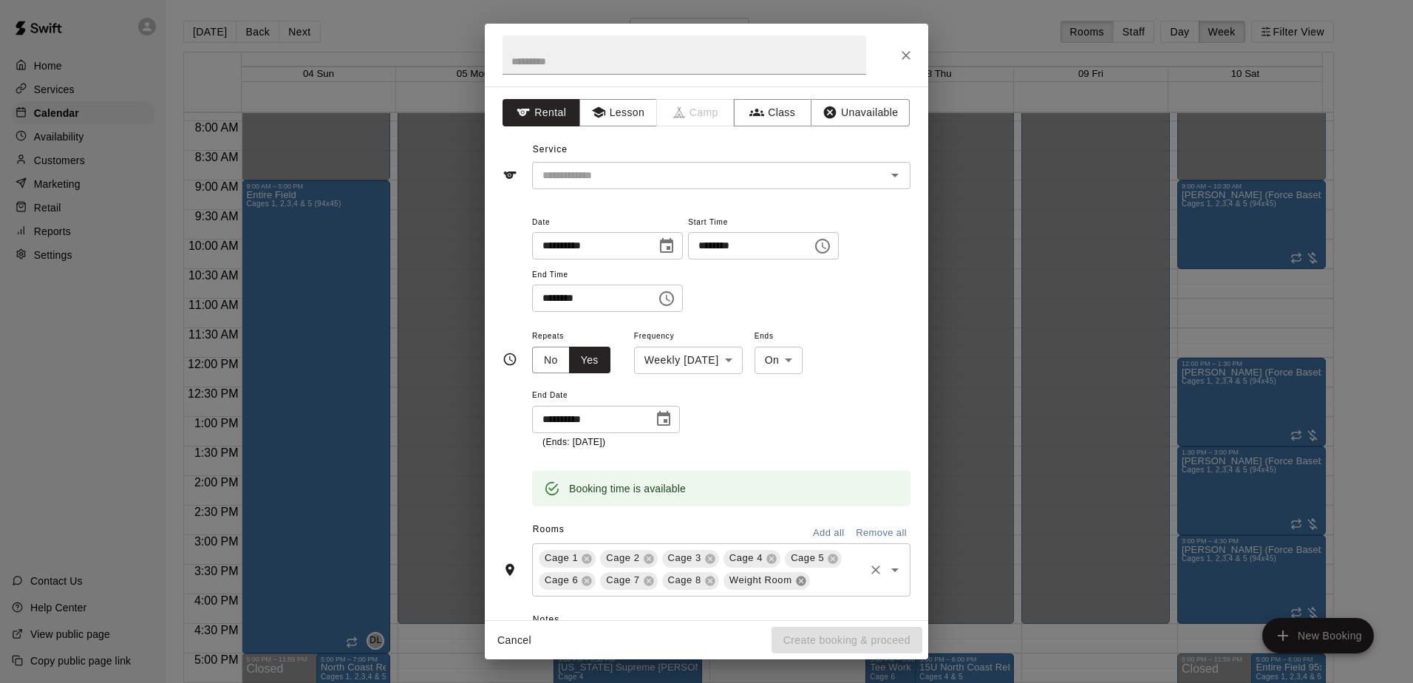
click at [796, 578] on icon at bounding box center [801, 581] width 10 height 10
click at [704, 567] on div "Cage 3" at bounding box center [690, 559] width 57 height 18
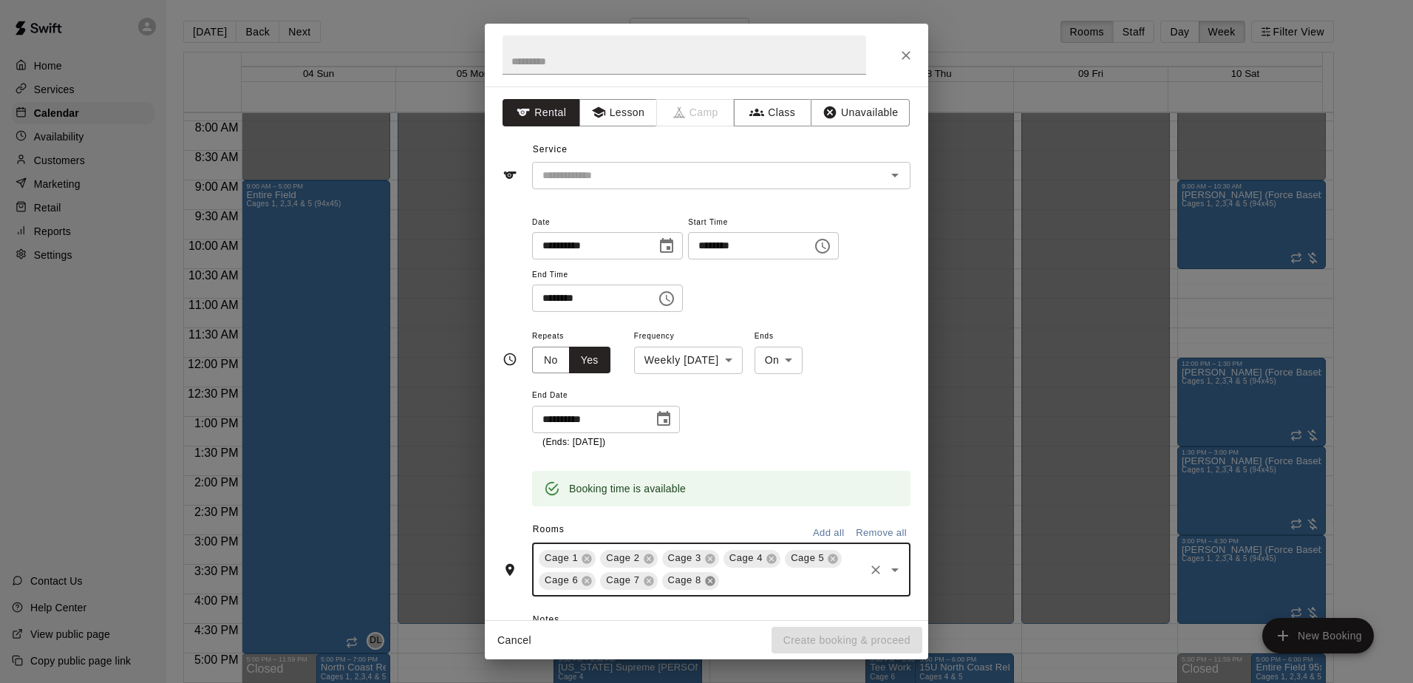
click at [709, 581] on icon at bounding box center [710, 581] width 10 height 10
click at [647, 562] on icon at bounding box center [649, 558] width 10 height 10
click at [582, 567] on div "Cage 1" at bounding box center [567, 559] width 57 height 18
click at [827, 558] on icon at bounding box center [833, 559] width 12 height 12
click at [831, 558] on icon at bounding box center [833, 558] width 10 height 10
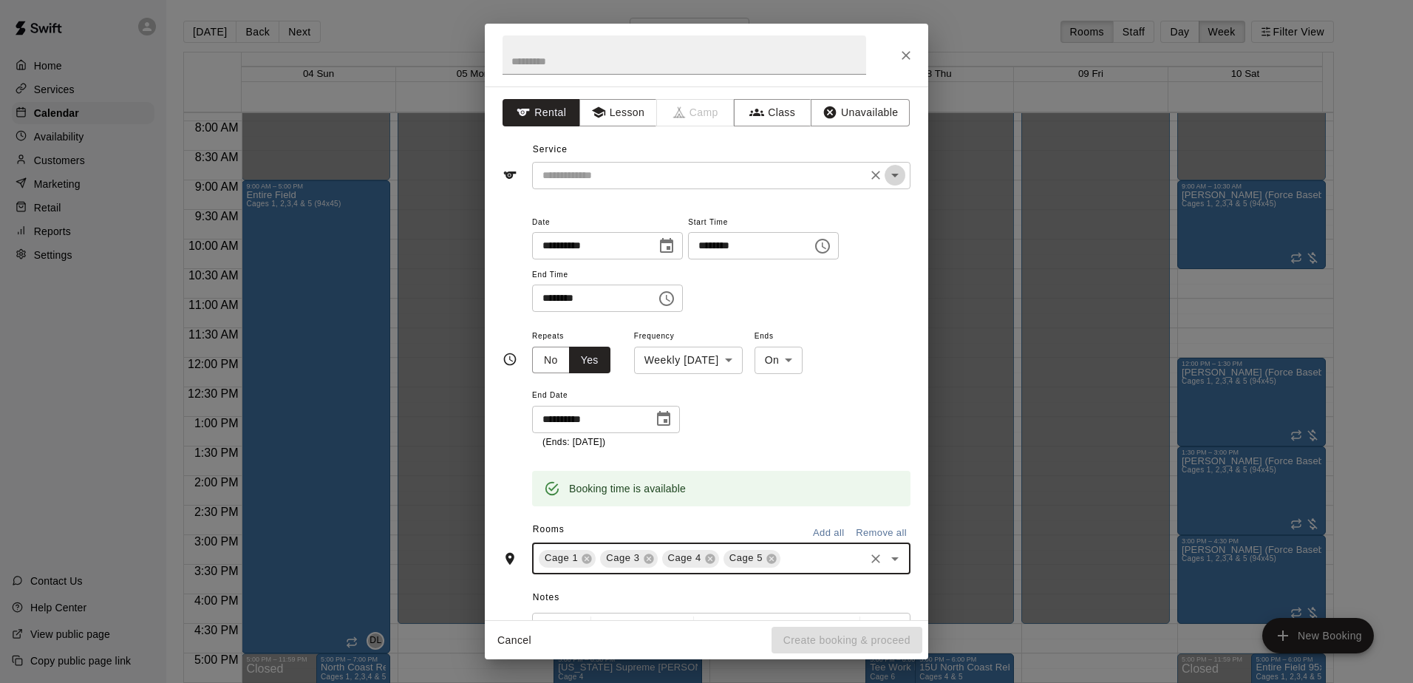
click at [886, 179] on icon "Open" at bounding box center [895, 175] width 18 height 18
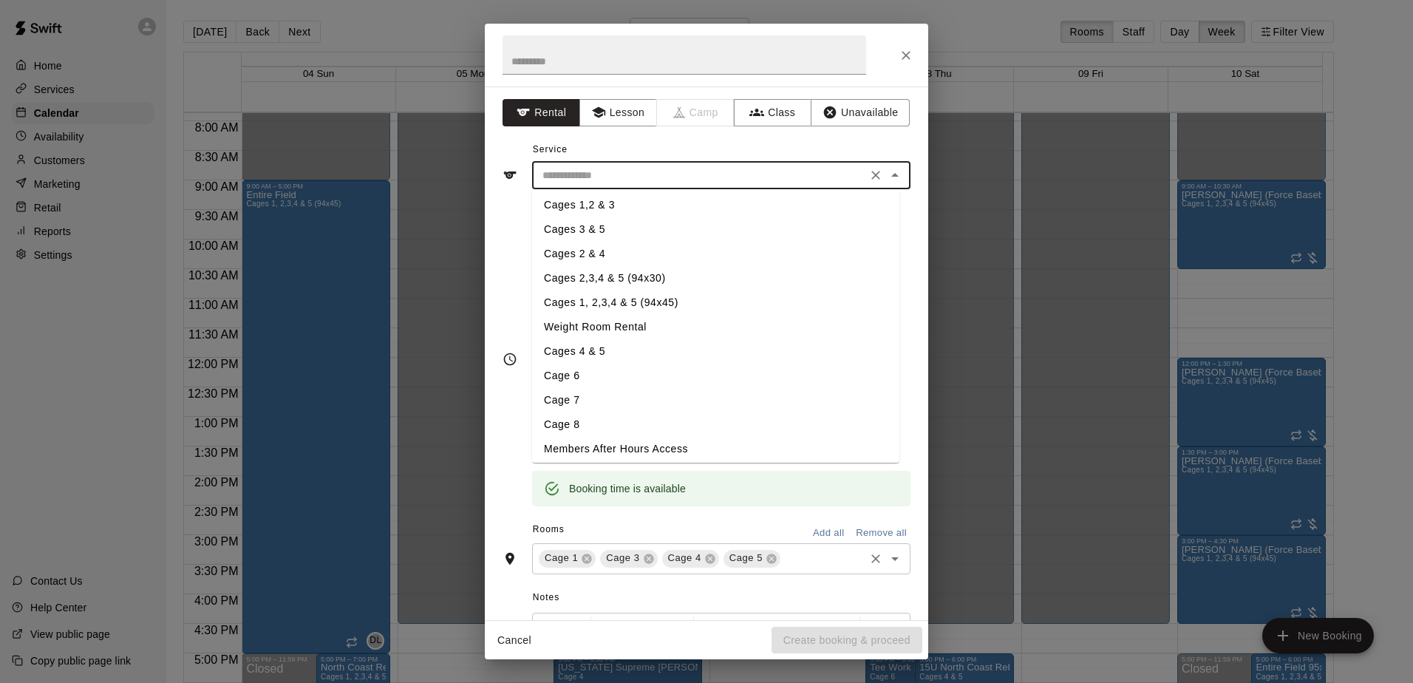
scroll to position [177, 0]
click at [634, 299] on li "Cages 1, 2,3,4 & 5 (94x45)" at bounding box center [715, 298] width 367 height 24
type input "**********"
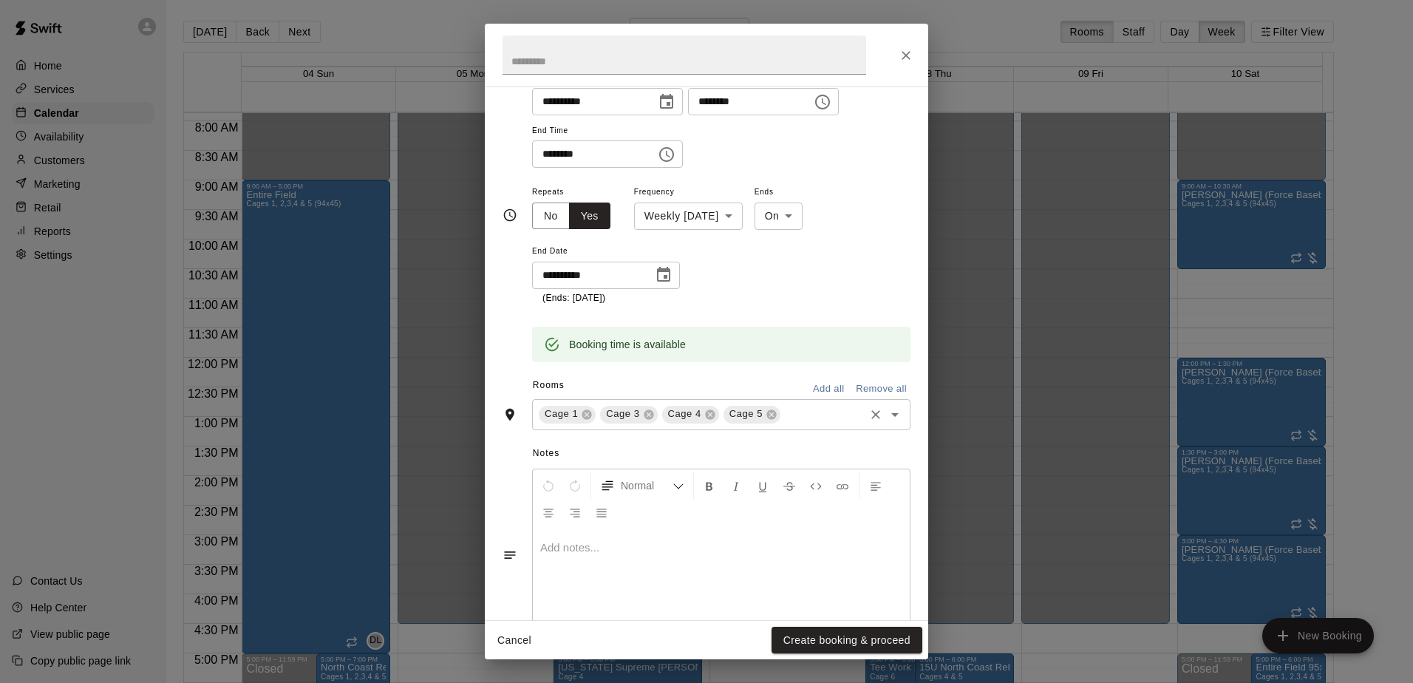
scroll to position [192, 0]
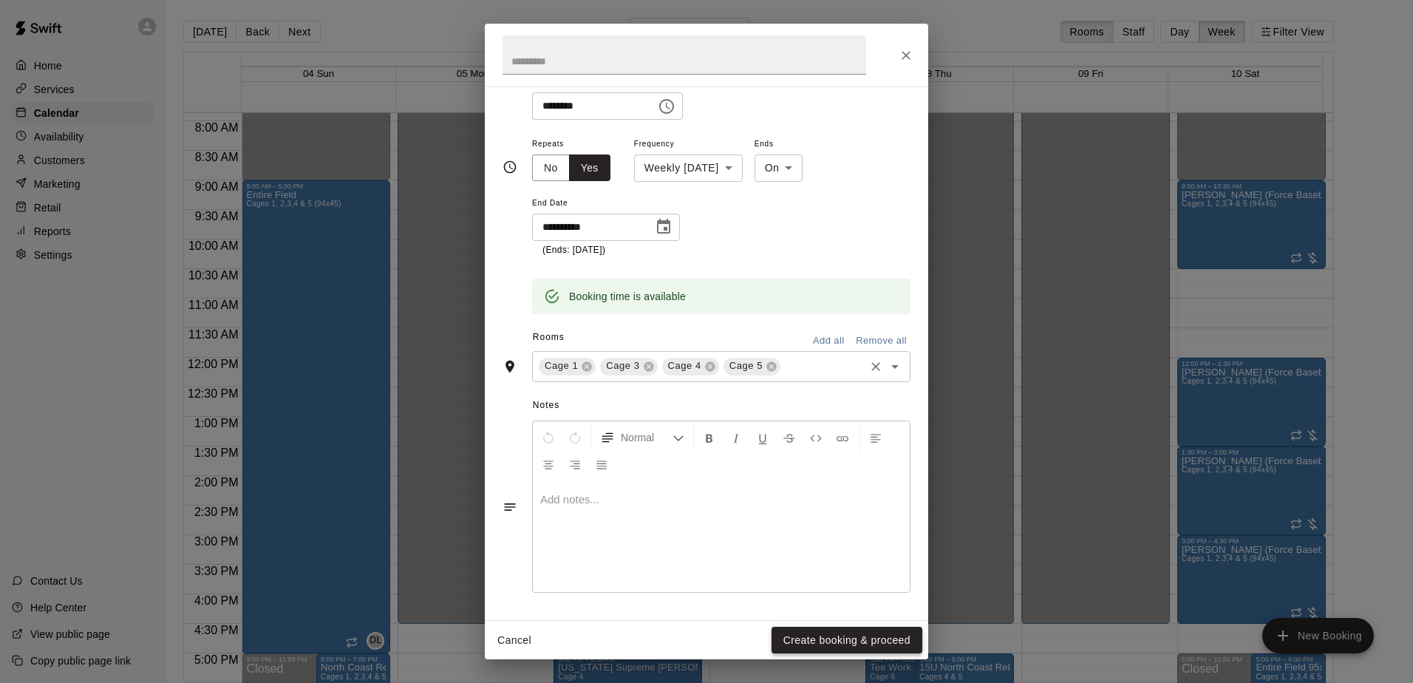
click at [813, 638] on button "Create booking & proceed" at bounding box center [846, 640] width 151 height 27
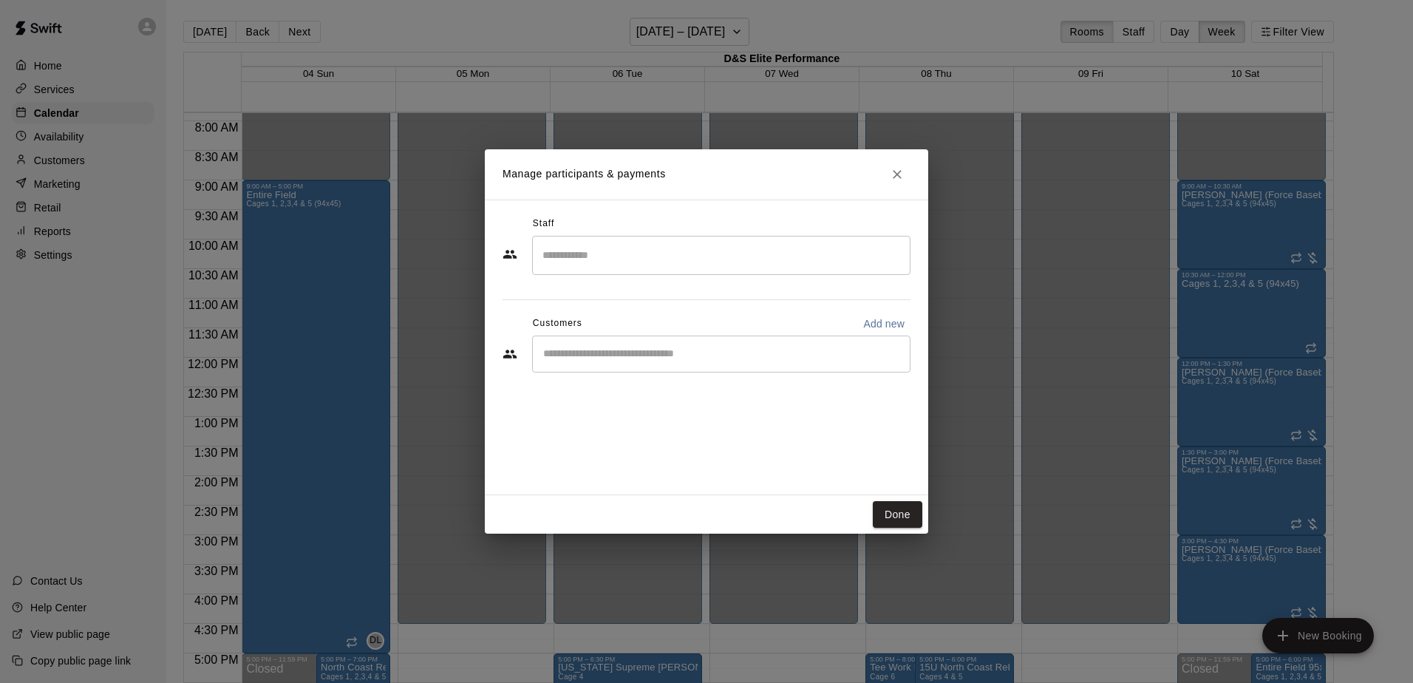
click at [760, 355] on input "Start typing to search customers..." at bounding box center [721, 354] width 365 height 15
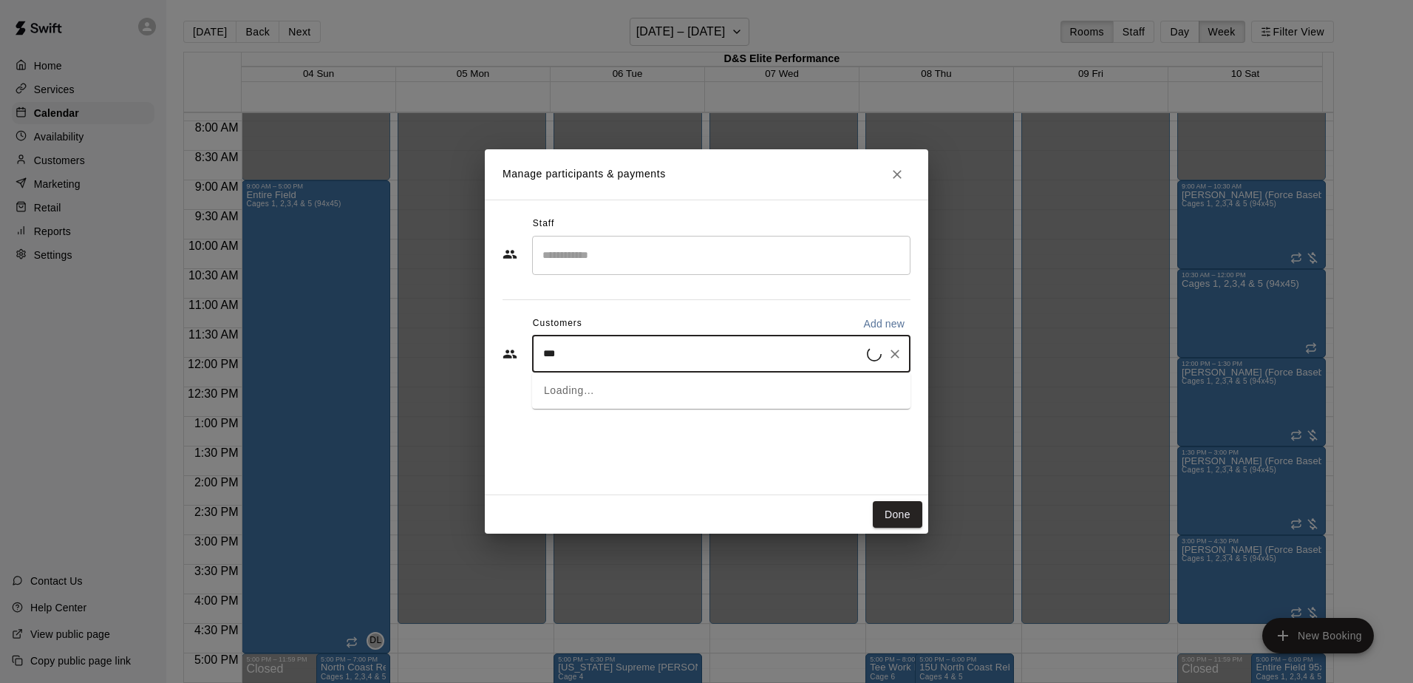
type input "****"
click at [636, 403] on span "[PERSON_NAME][EMAIL_ADDRESS][DOMAIN_NAME]" at bounding box center [690, 404] width 235 height 10
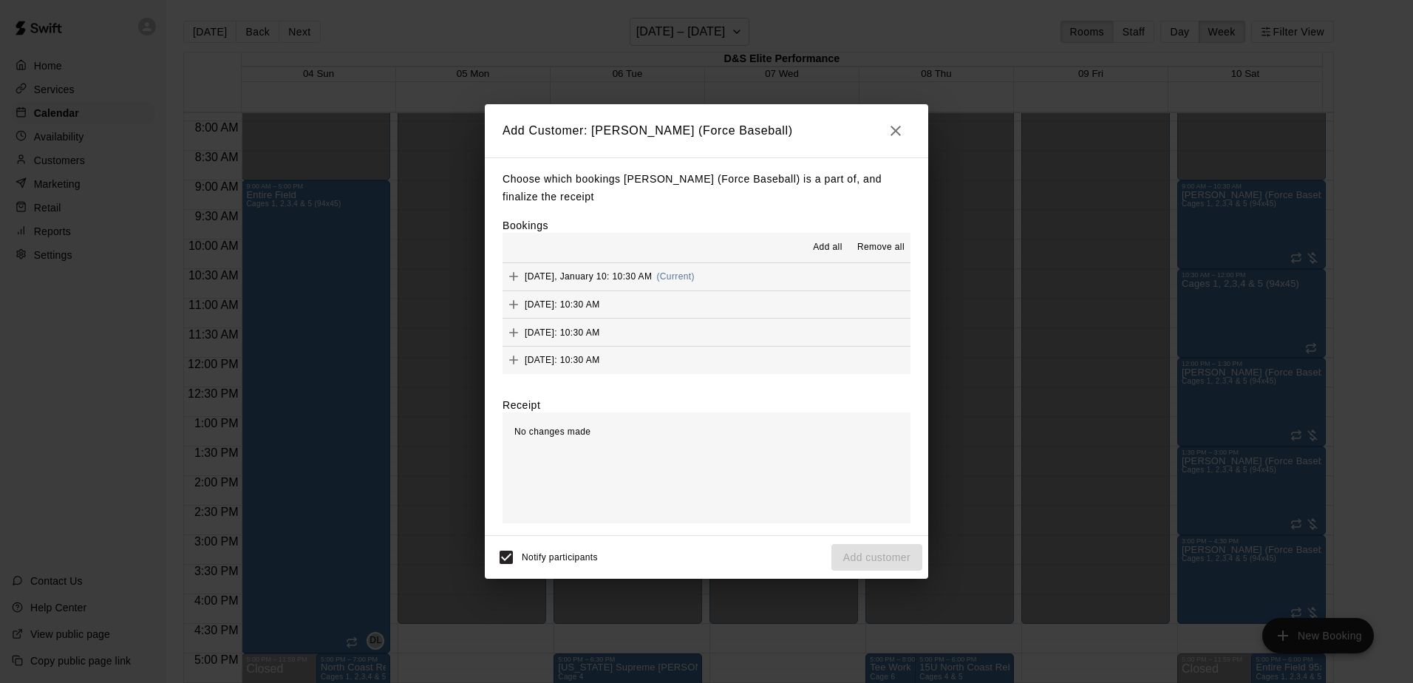
click at [830, 245] on span "Add all" at bounding box center [828, 247] width 30 height 15
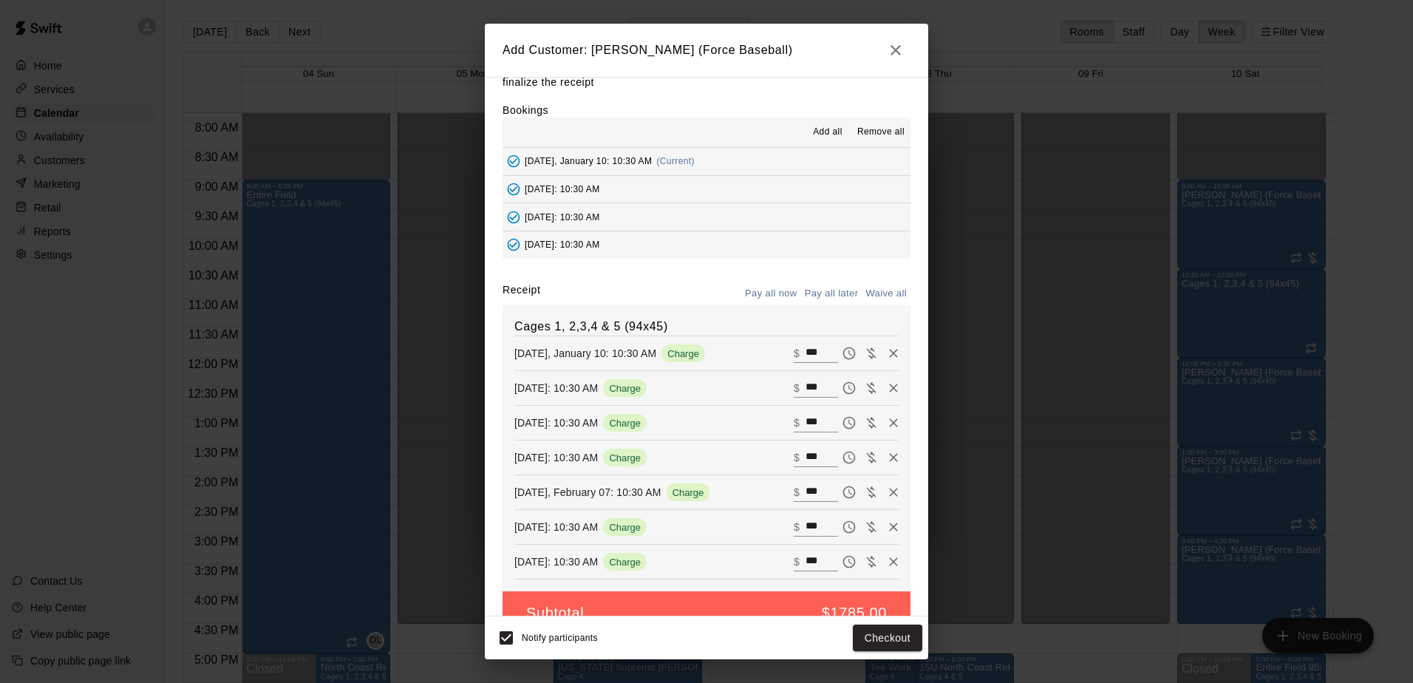
scroll to position [68, 0]
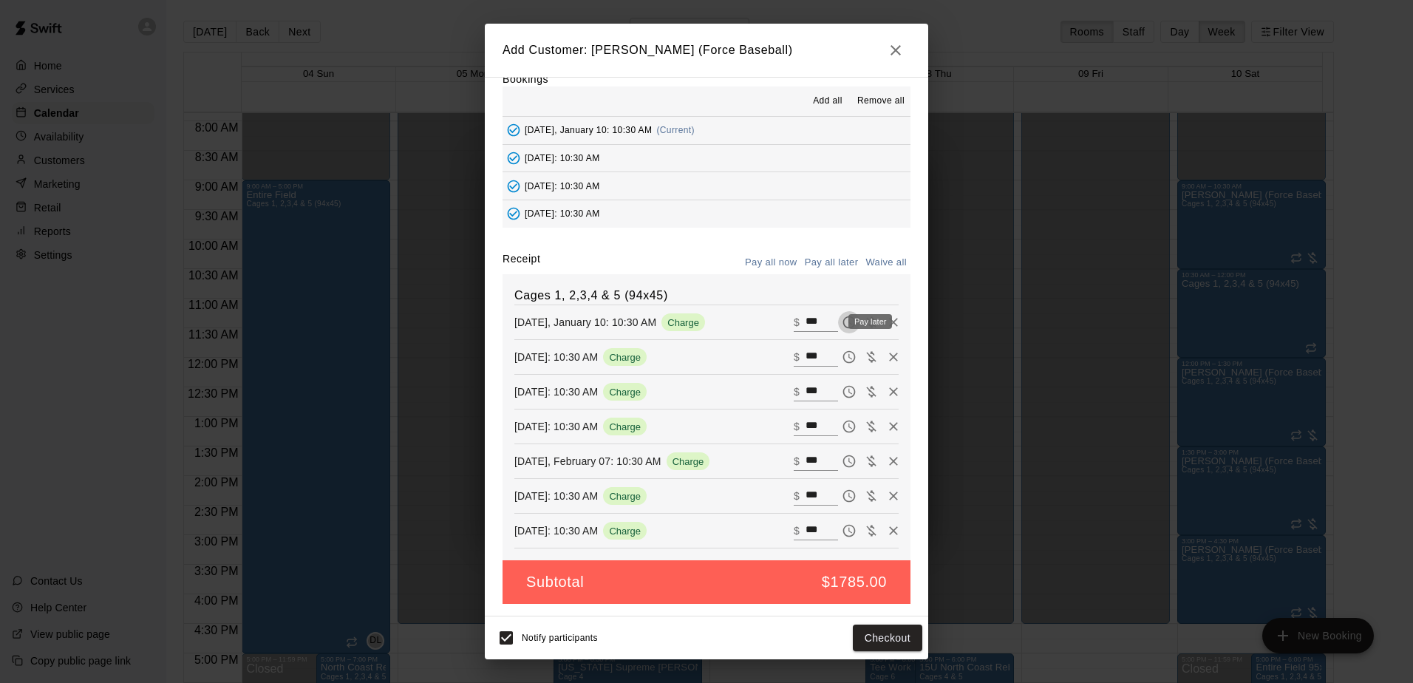
click at [843, 324] on icon "Pay later" at bounding box center [849, 322] width 13 height 13
click at [843, 361] on icon "Pay later" at bounding box center [849, 357] width 13 height 13
click at [842, 386] on icon "Pay later" at bounding box center [849, 391] width 15 height 15
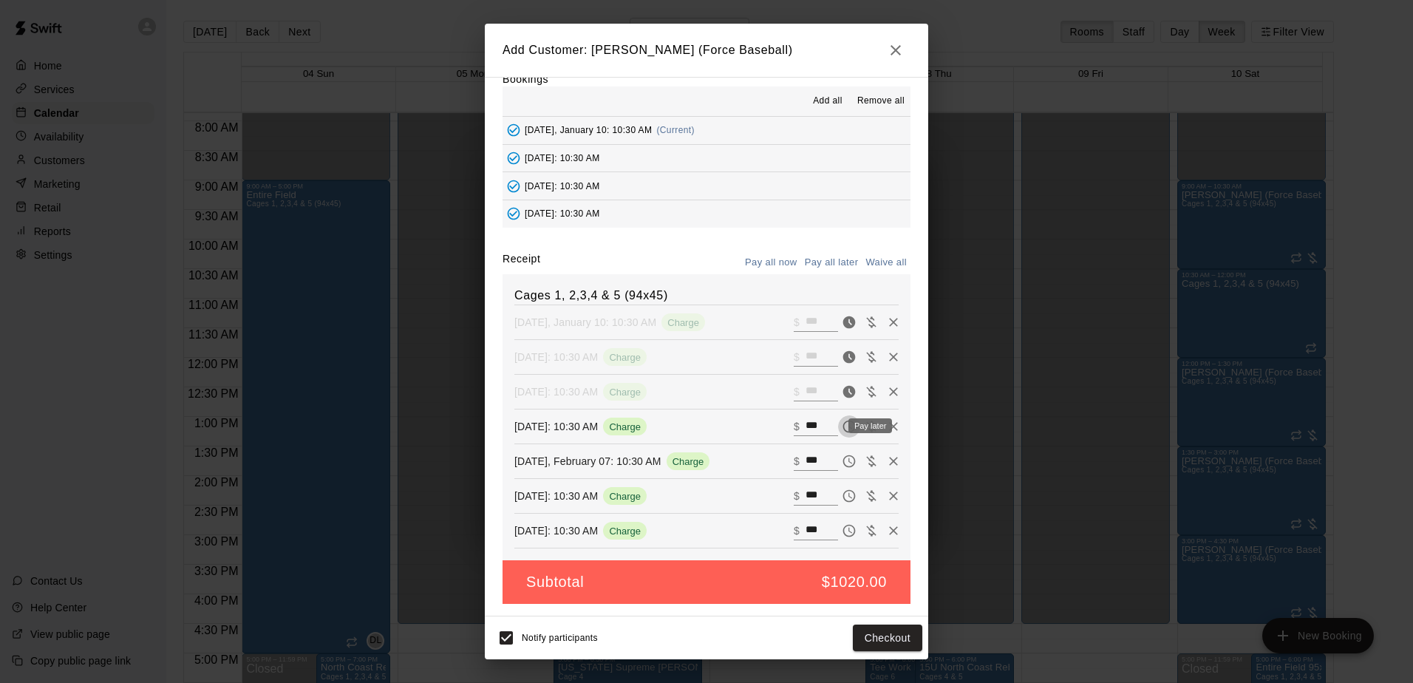
click at [843, 426] on icon "Pay later" at bounding box center [849, 426] width 13 height 13
click at [842, 460] on icon "Pay later" at bounding box center [849, 461] width 15 height 15
click at [842, 492] on icon "Pay later" at bounding box center [849, 495] width 15 height 15
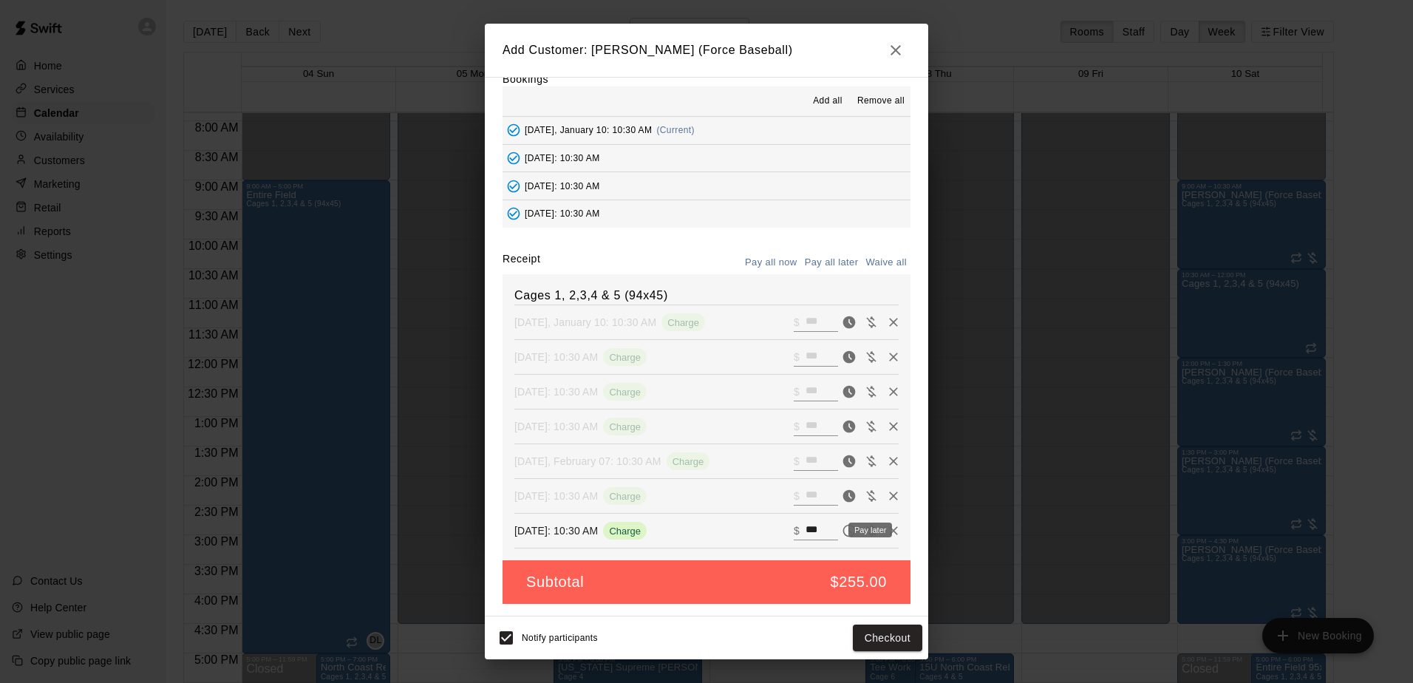
click at [842, 526] on icon "Pay later" at bounding box center [849, 530] width 15 height 15
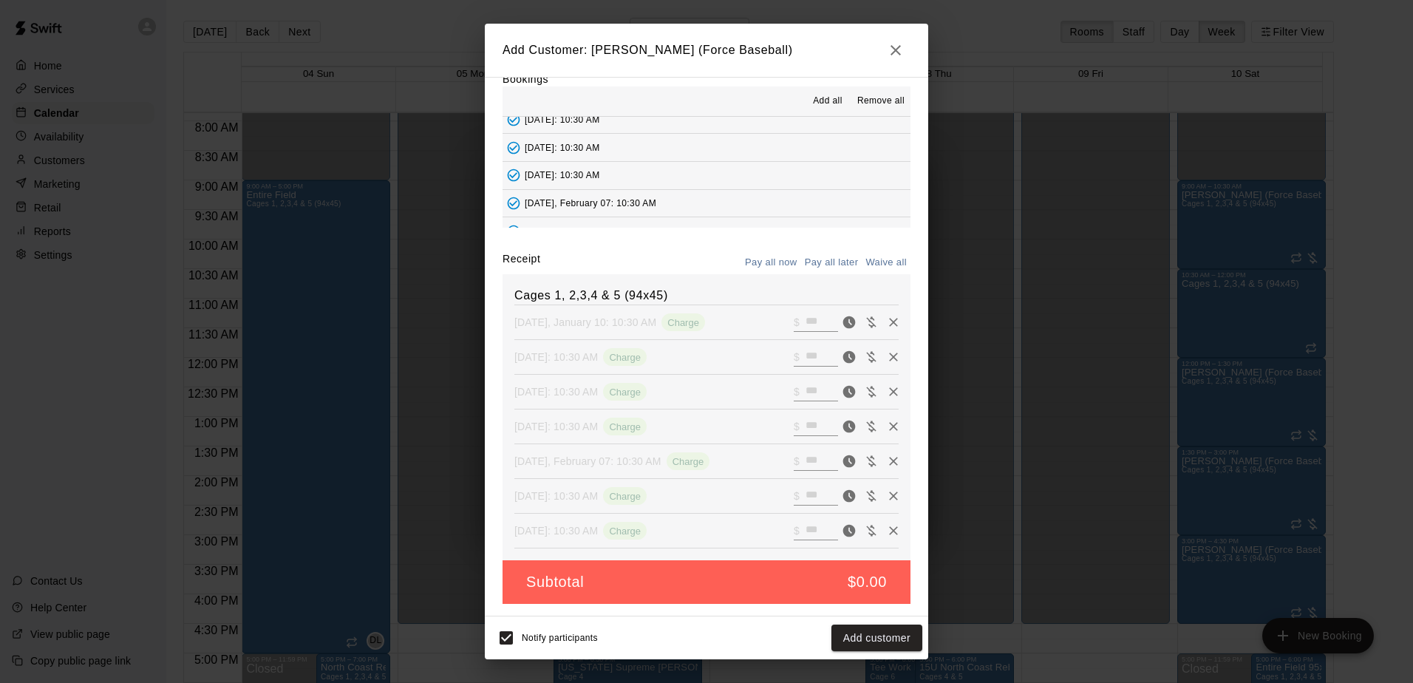
scroll to position [84, 0]
click at [862, 638] on button "Add customer" at bounding box center [876, 637] width 91 height 27
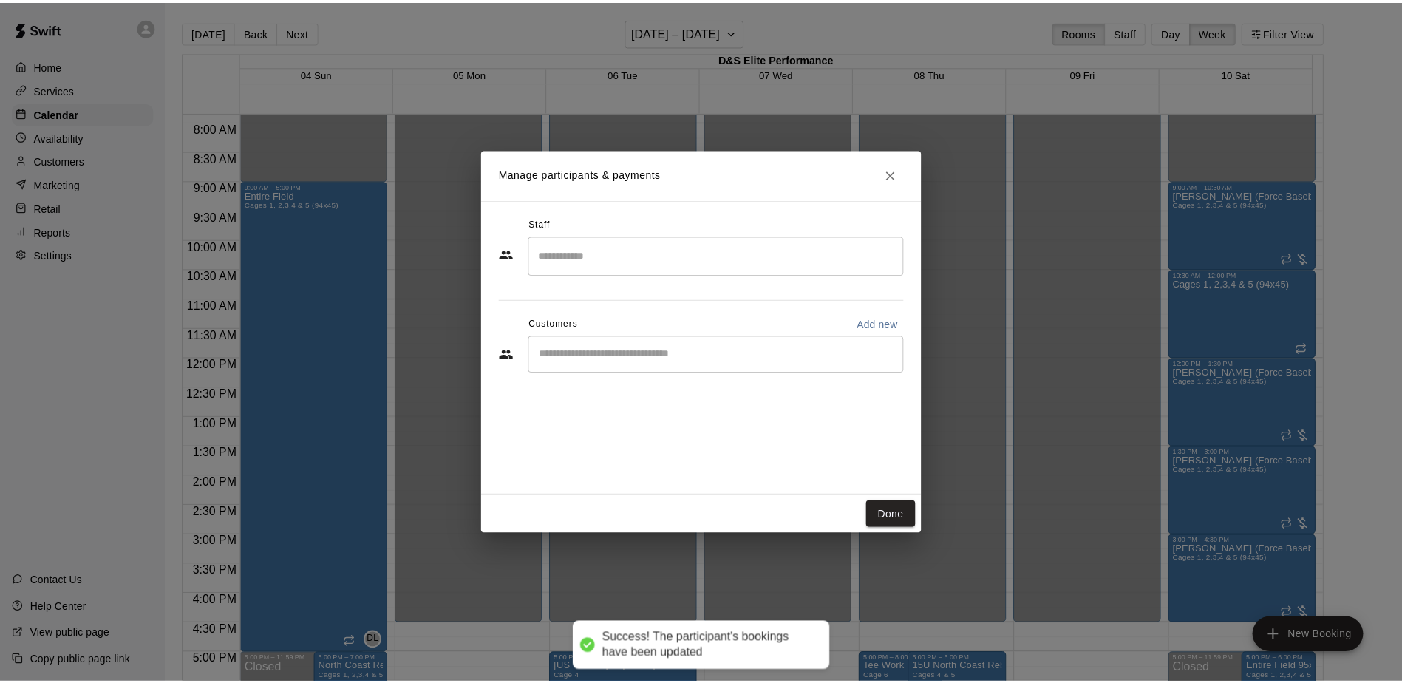
scroll to position [0, 0]
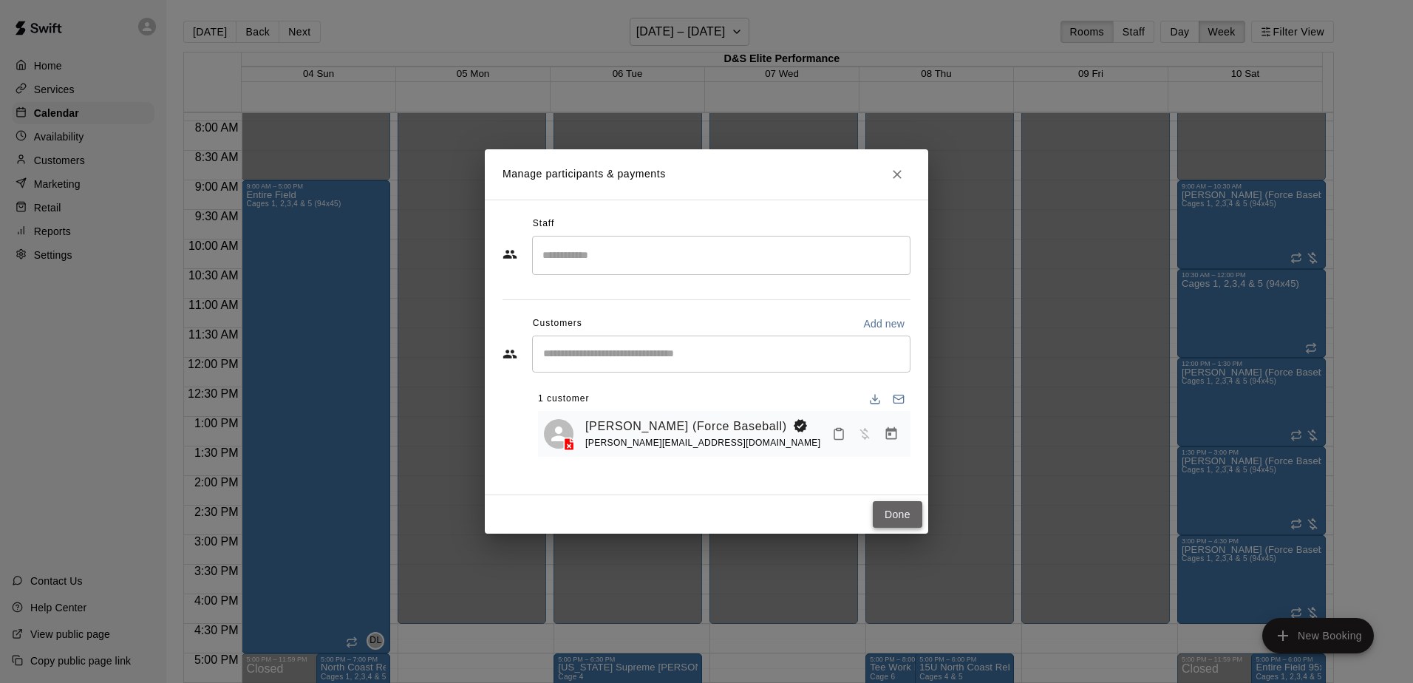
click at [893, 511] on button "Done" at bounding box center [898, 514] width 50 height 27
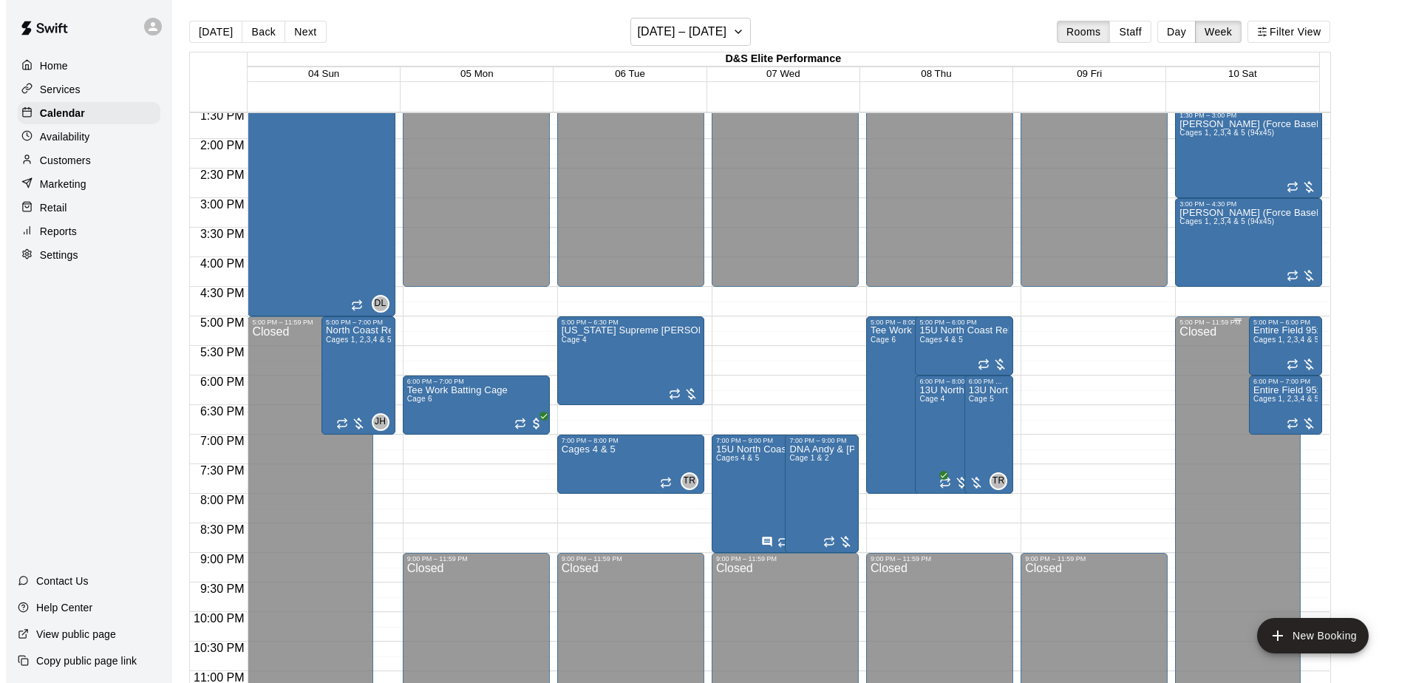
scroll to position [834, 0]
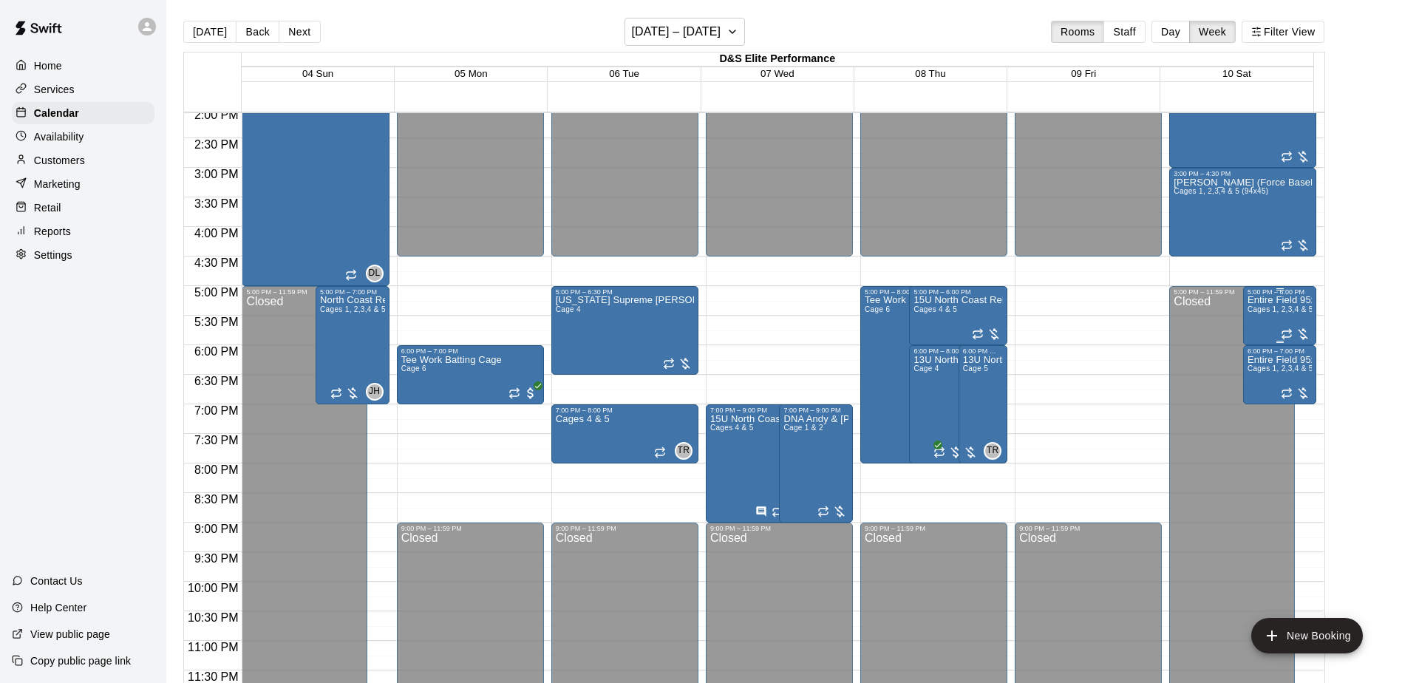
click at [1255, 316] on div "Entire Field 95x45 Cages 1, 2,3,4 & 5 (94x45)" at bounding box center [1279, 637] width 65 height 683
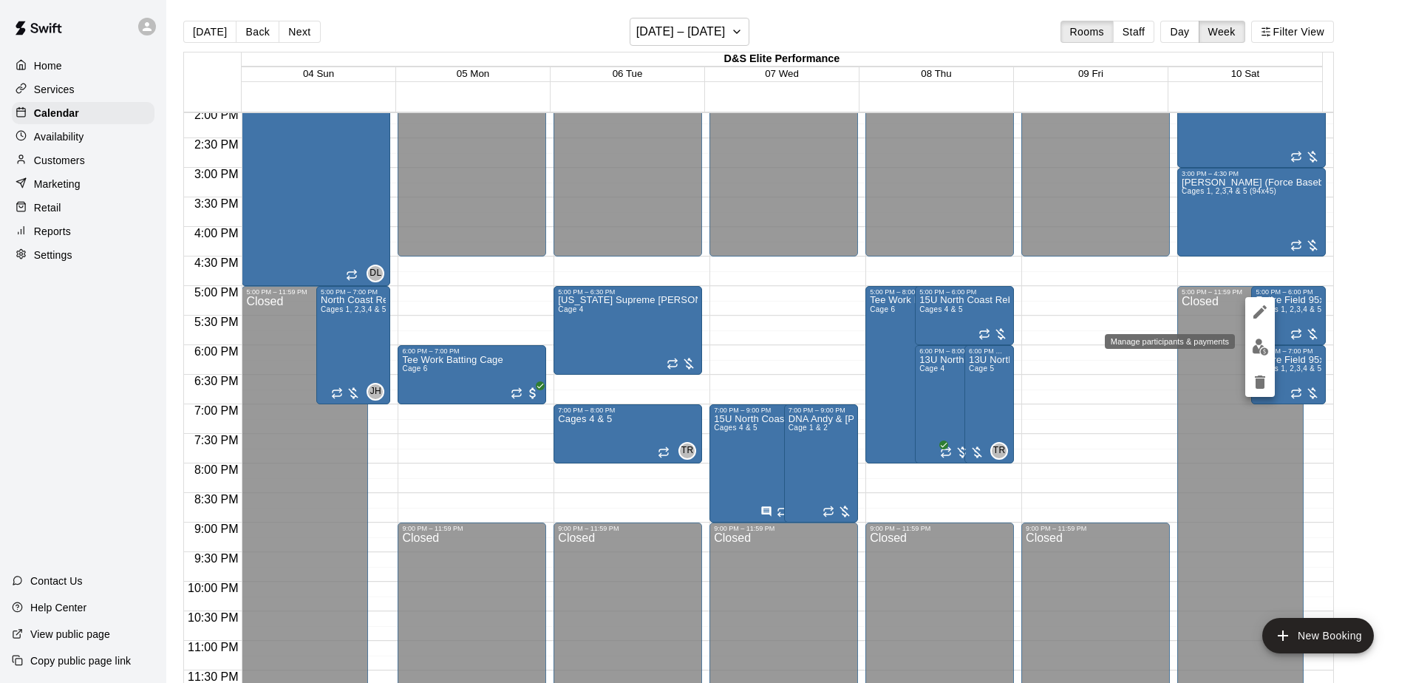
click at [1258, 344] on img "edit" at bounding box center [1260, 346] width 17 height 17
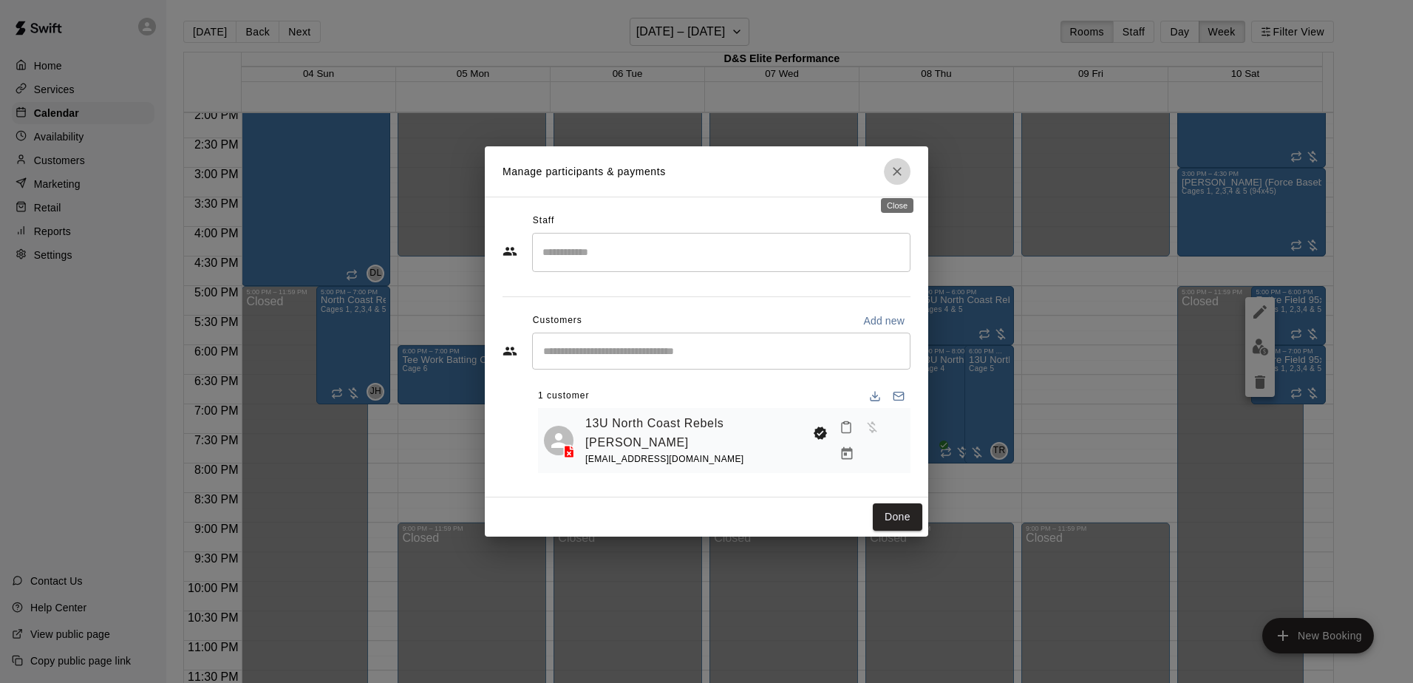
click at [898, 176] on icon "Close" at bounding box center [897, 171] width 15 height 15
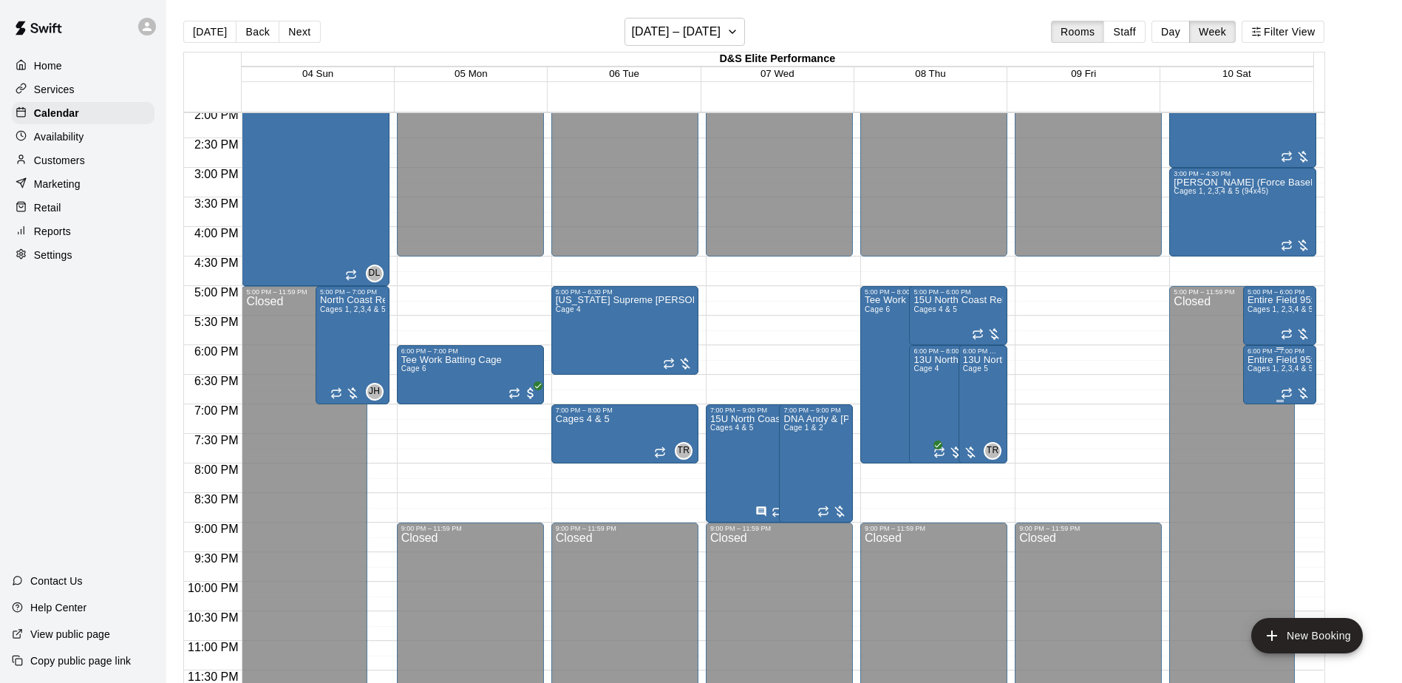
click at [1261, 355] on div "6:00 PM – 7:00 PM" at bounding box center [1279, 350] width 65 height 7
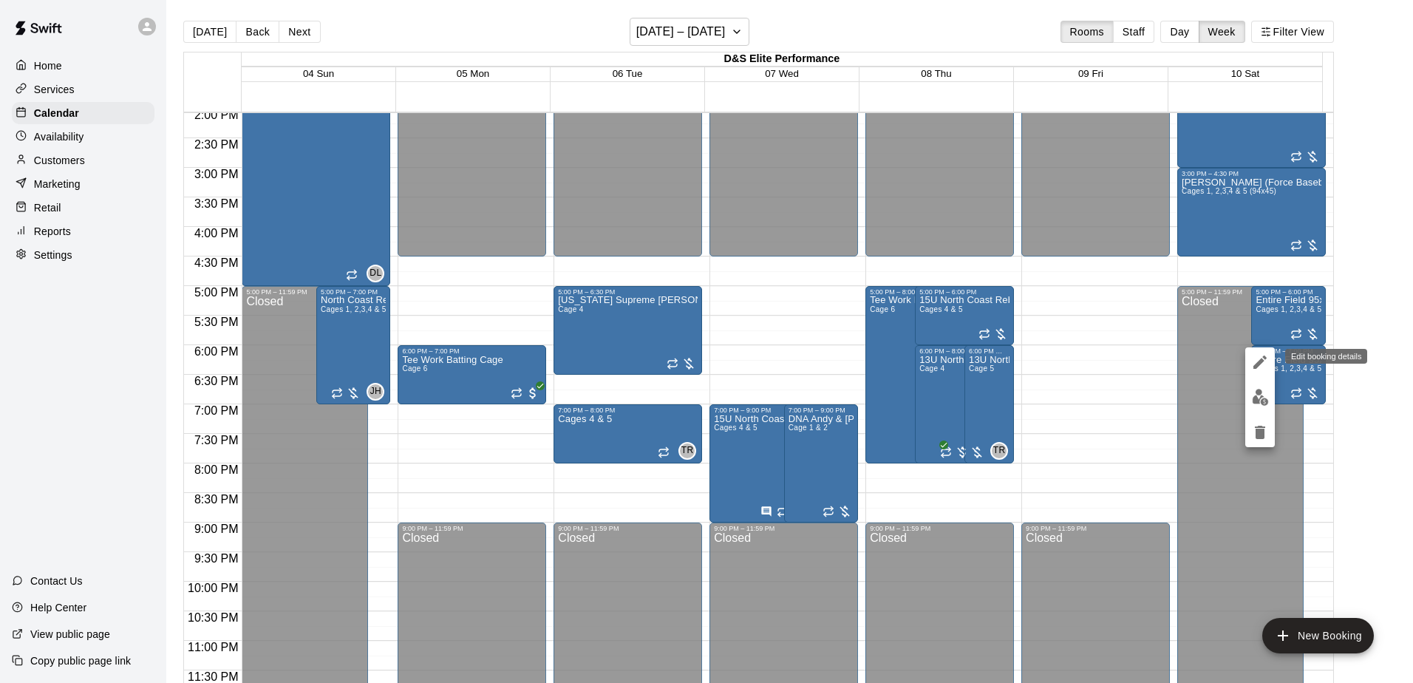
click at [1261, 359] on icon "edit" at bounding box center [1259, 361] width 13 height 13
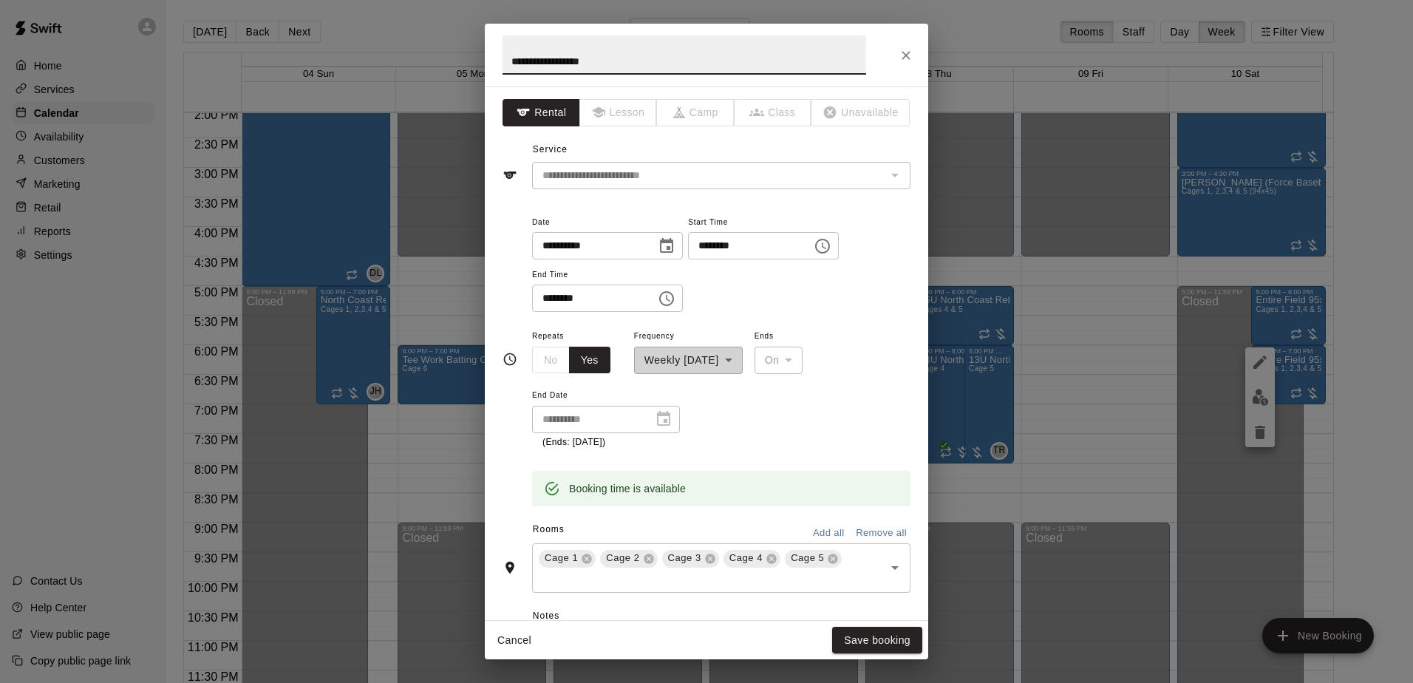
click at [830, 244] on icon "Choose time, selected time is 6:00 PM" at bounding box center [822, 246] width 15 height 15
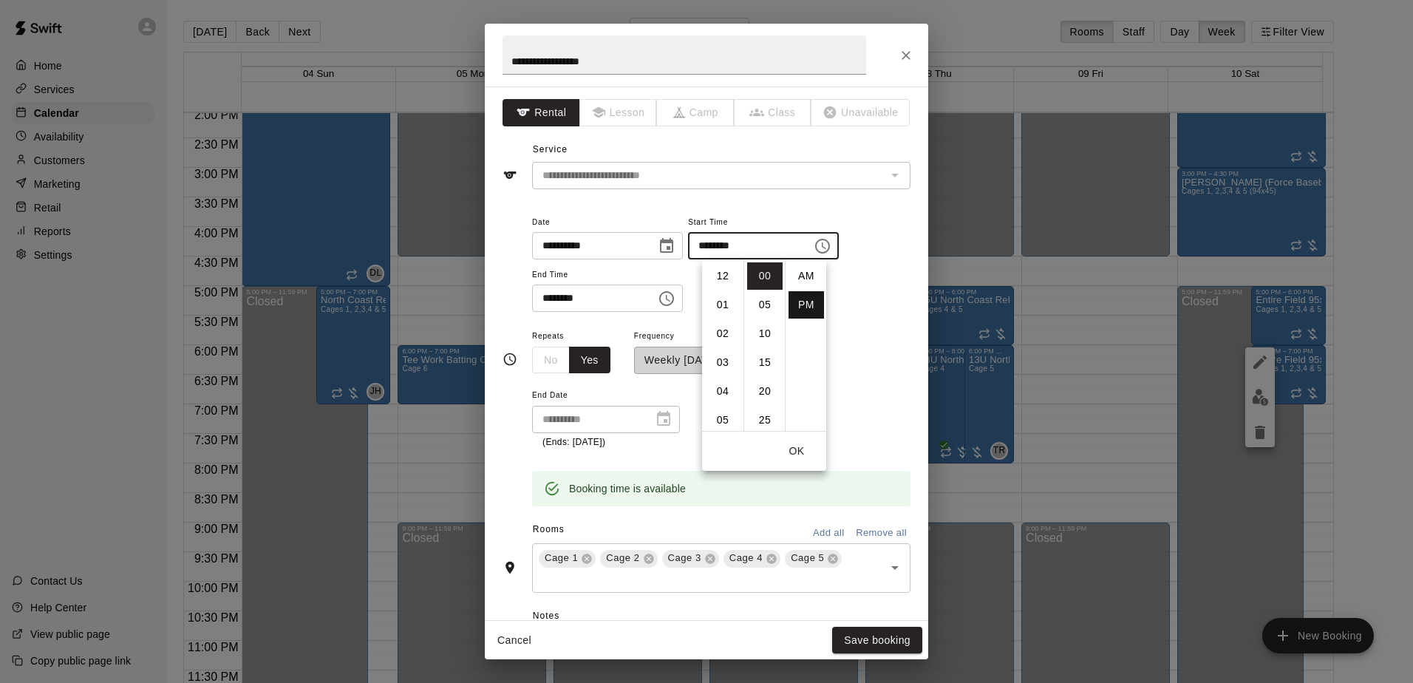
scroll to position [27, 0]
click at [723, 333] on li "08" at bounding box center [722, 333] width 35 height 27
type input "********"
click at [865, 300] on div "**********" at bounding box center [721, 263] width 378 height 100
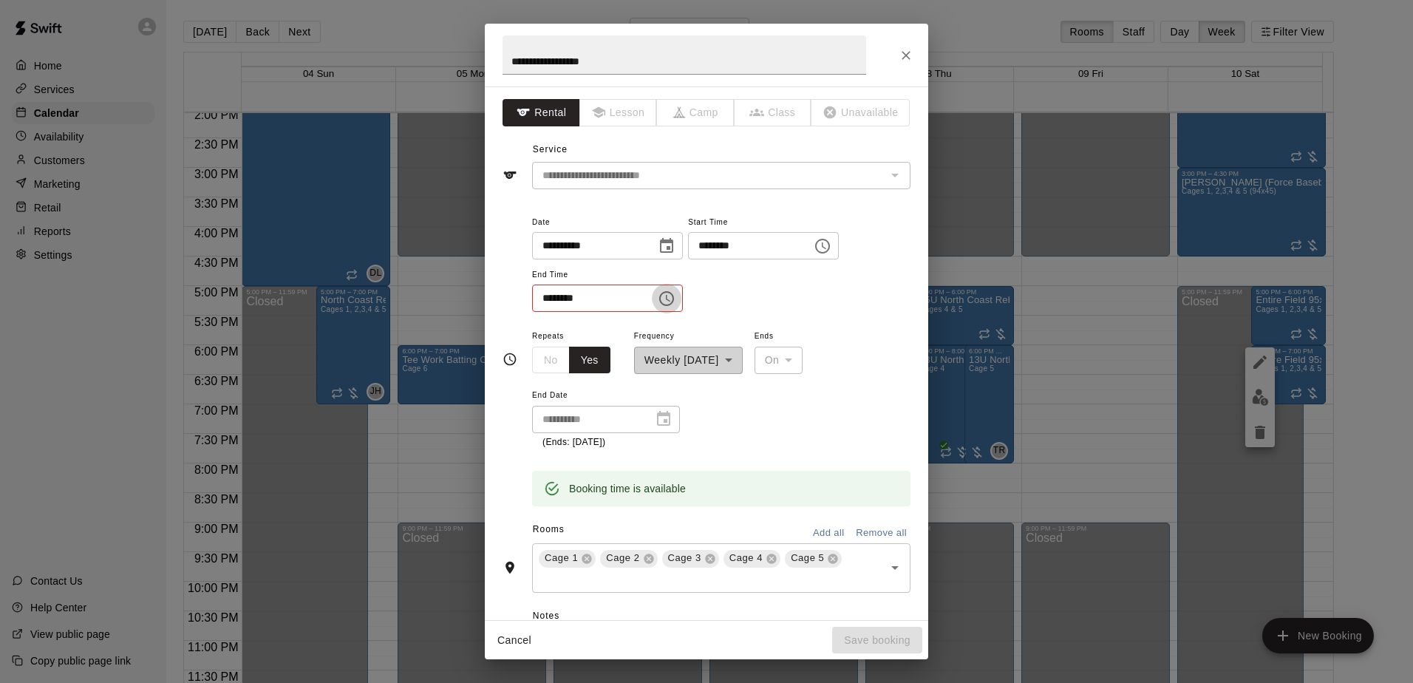
click at [675, 296] on icon "Choose time, selected time is 7:00 PM" at bounding box center [667, 299] width 18 height 18
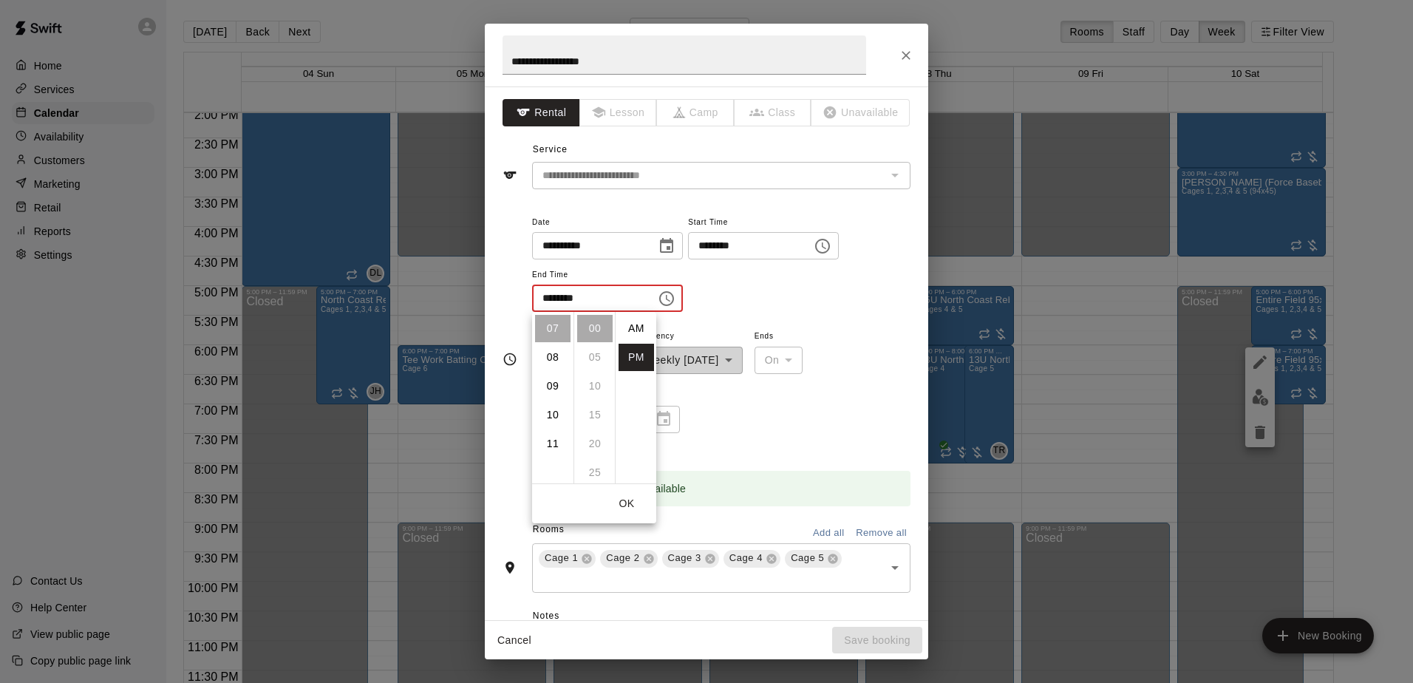
scroll to position [27, 0]
click at [544, 385] on li "09" at bounding box center [552, 385] width 35 height 27
type input "********"
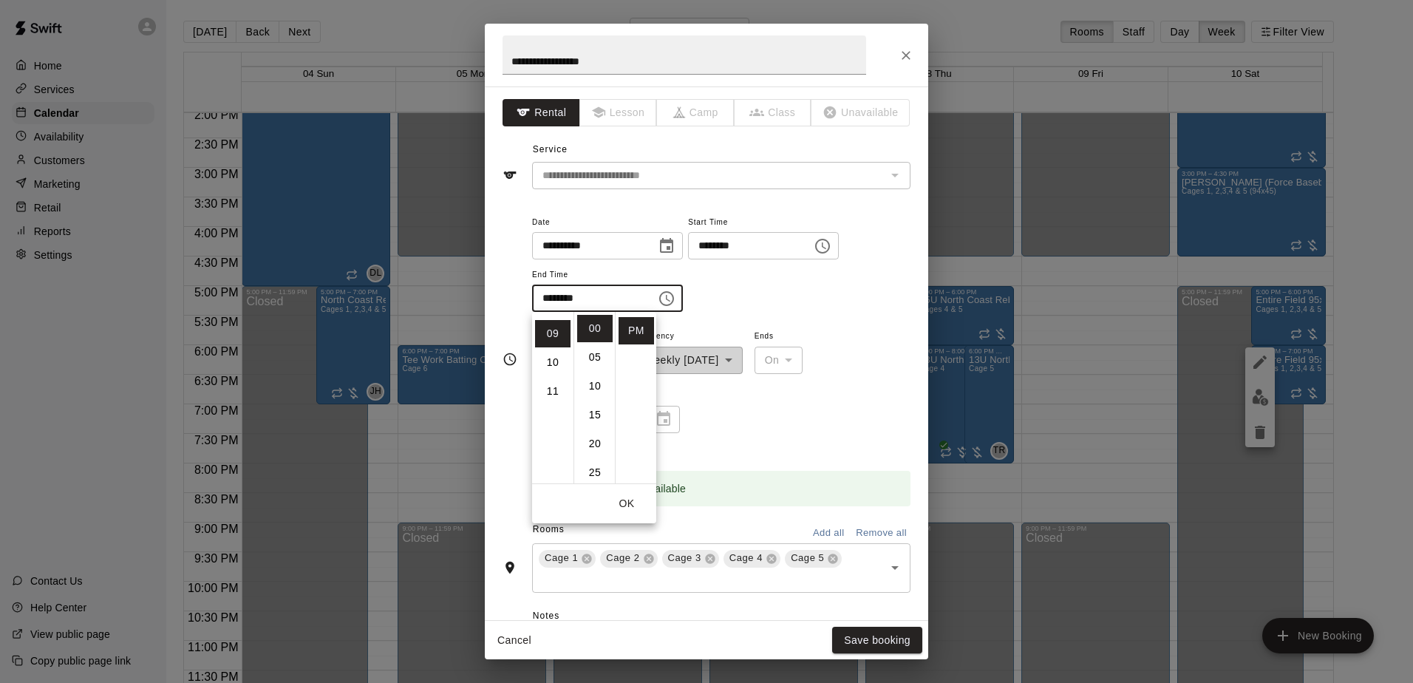
scroll to position [259, 0]
click at [814, 287] on div "**********" at bounding box center [721, 263] width 378 height 100
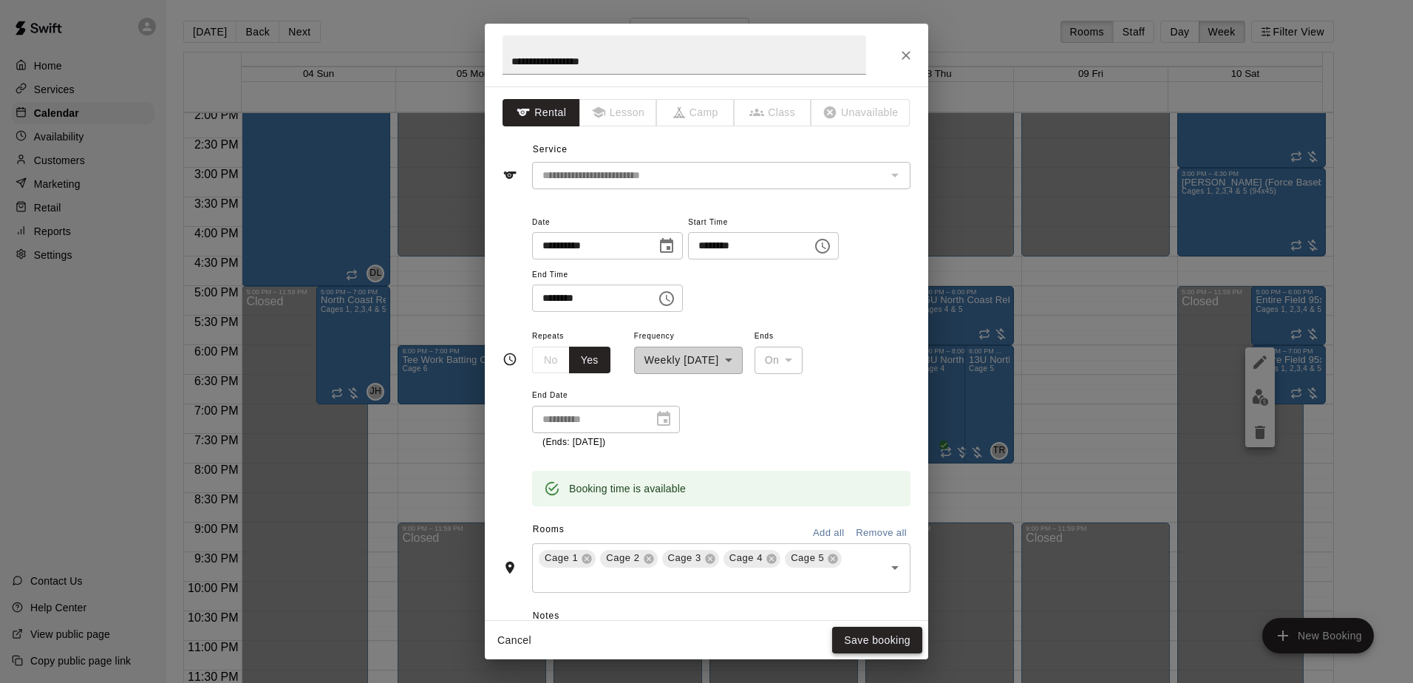
click at [867, 637] on button "Save booking" at bounding box center [877, 640] width 90 height 27
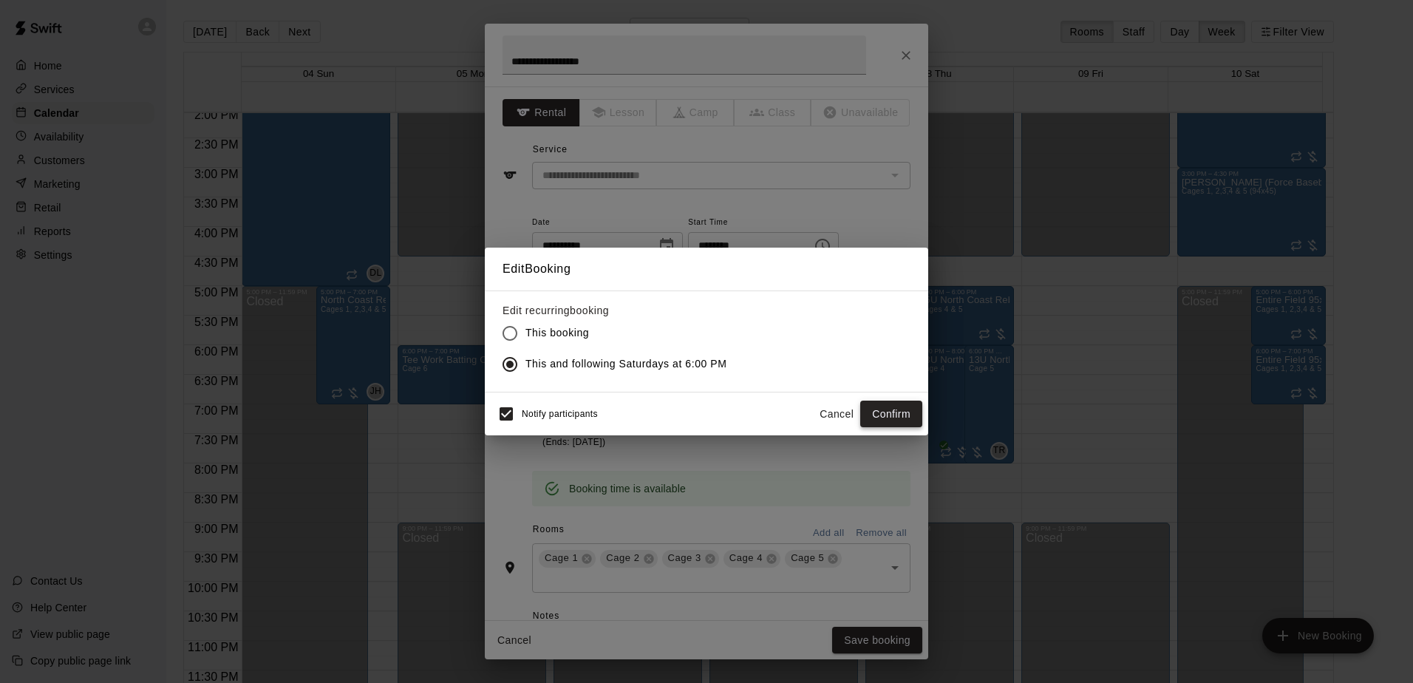
click at [899, 420] on button "Confirm" at bounding box center [891, 413] width 62 height 27
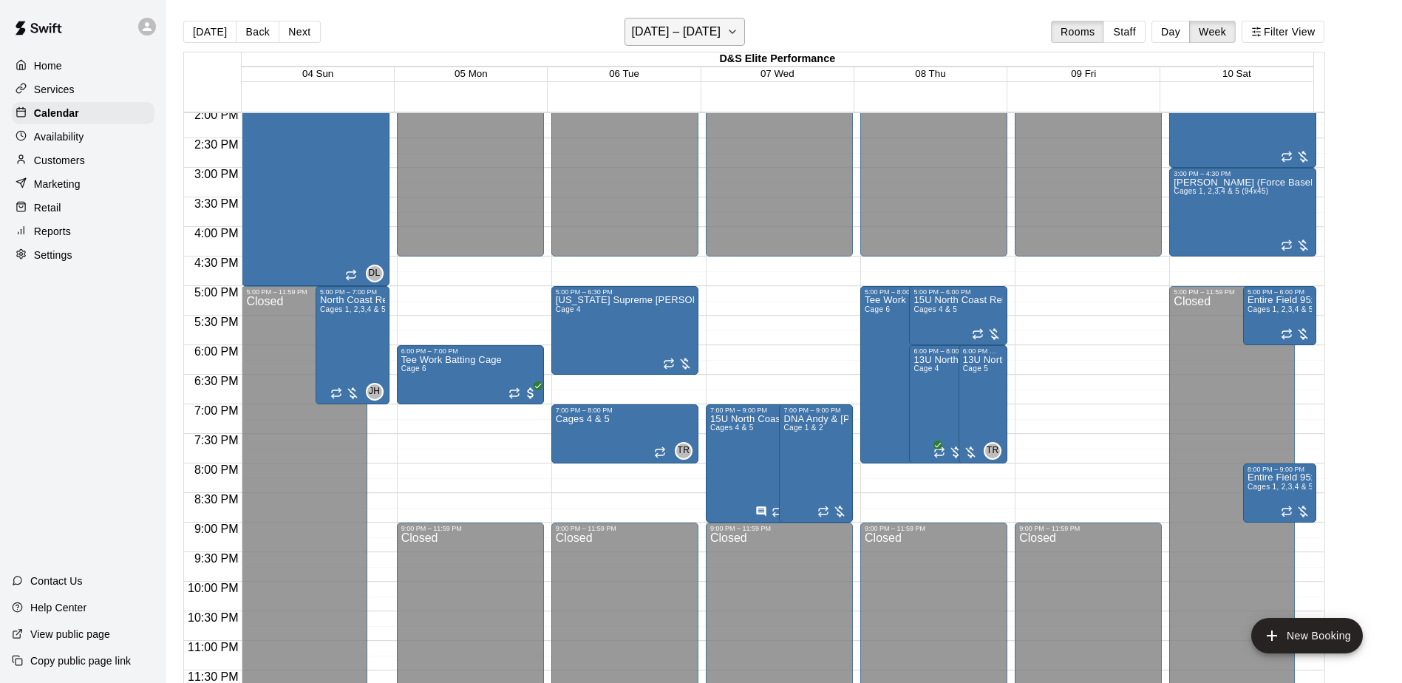
click at [734, 32] on icon "button" at bounding box center [732, 32] width 12 height 18
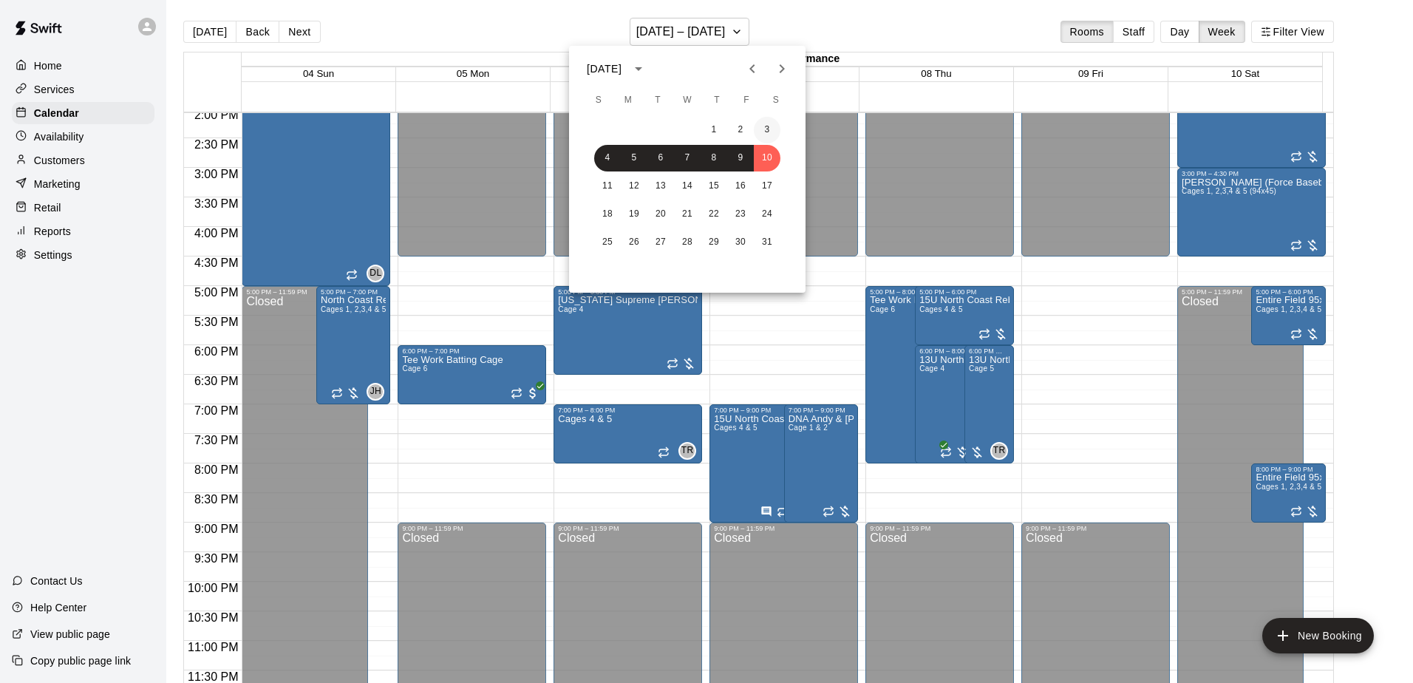
click at [765, 132] on button "3" at bounding box center [767, 130] width 27 height 27
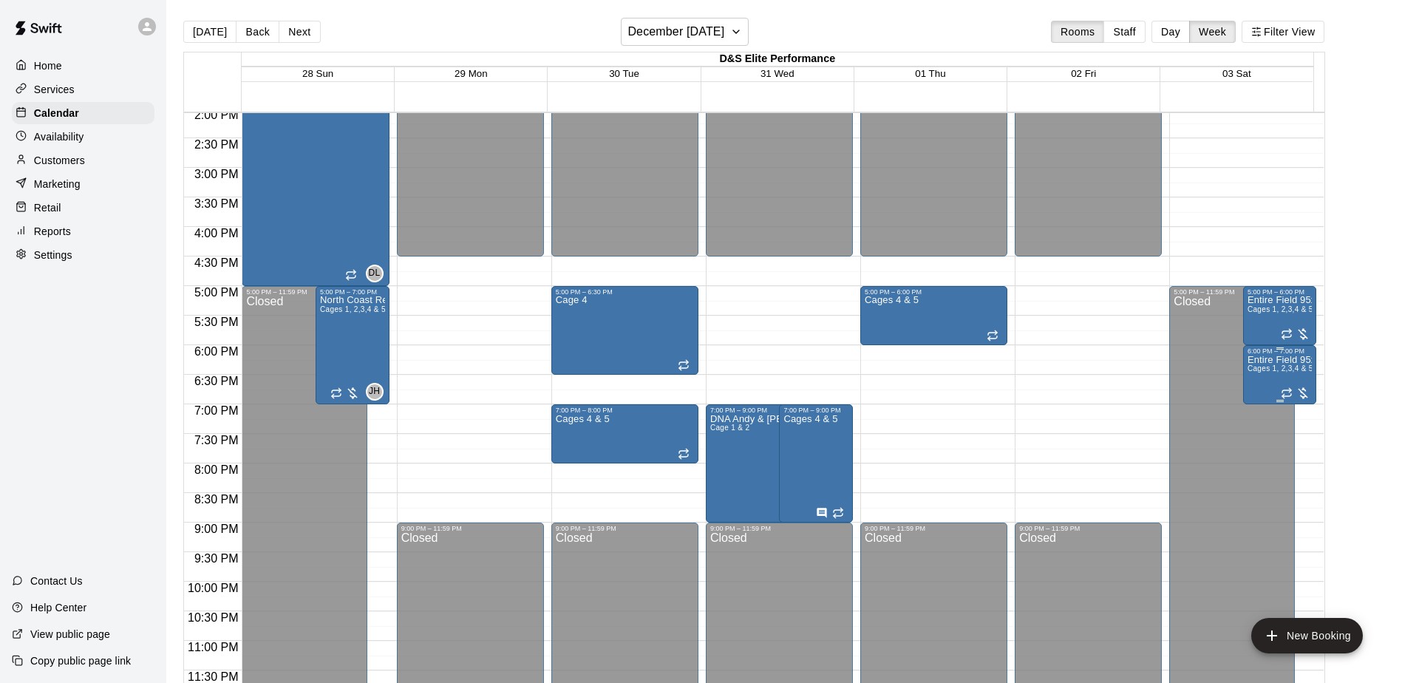
click at [1266, 360] on p "Entire Field 95x45" at bounding box center [1279, 360] width 65 height 0
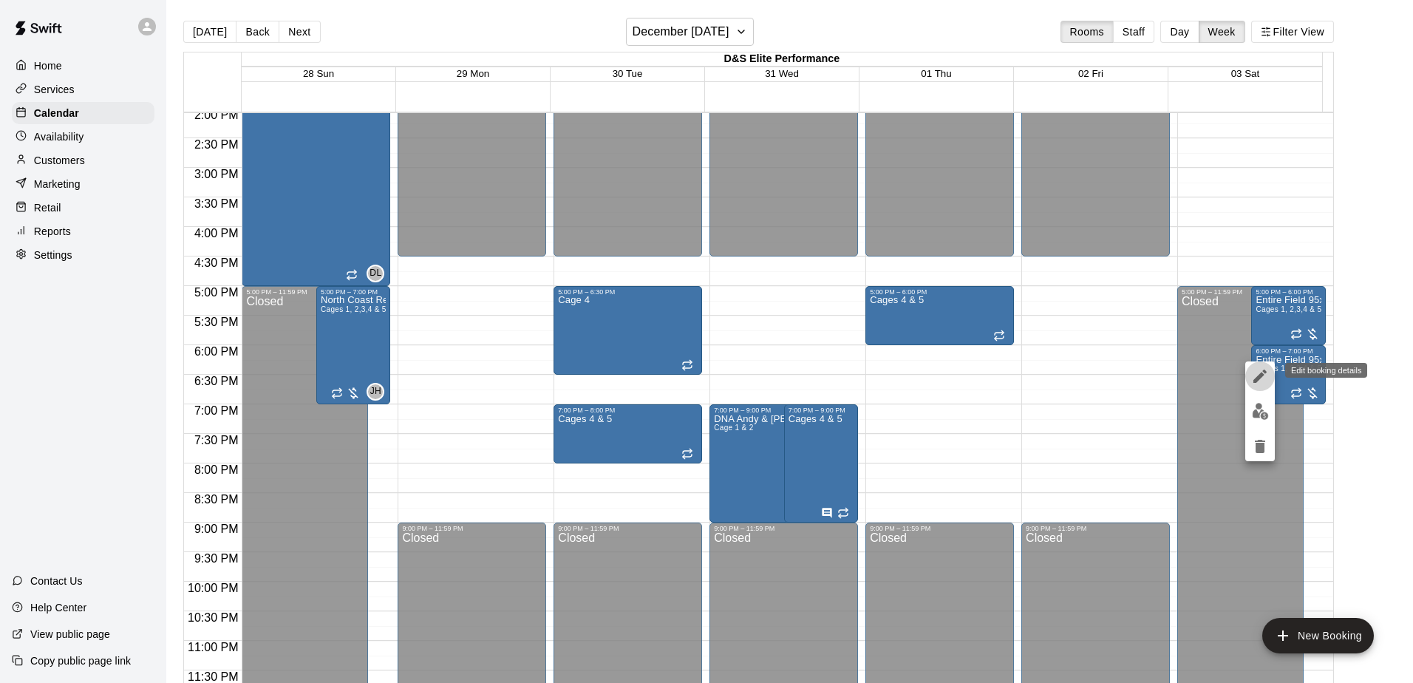
click at [1263, 378] on icon "edit" at bounding box center [1260, 376] width 18 height 18
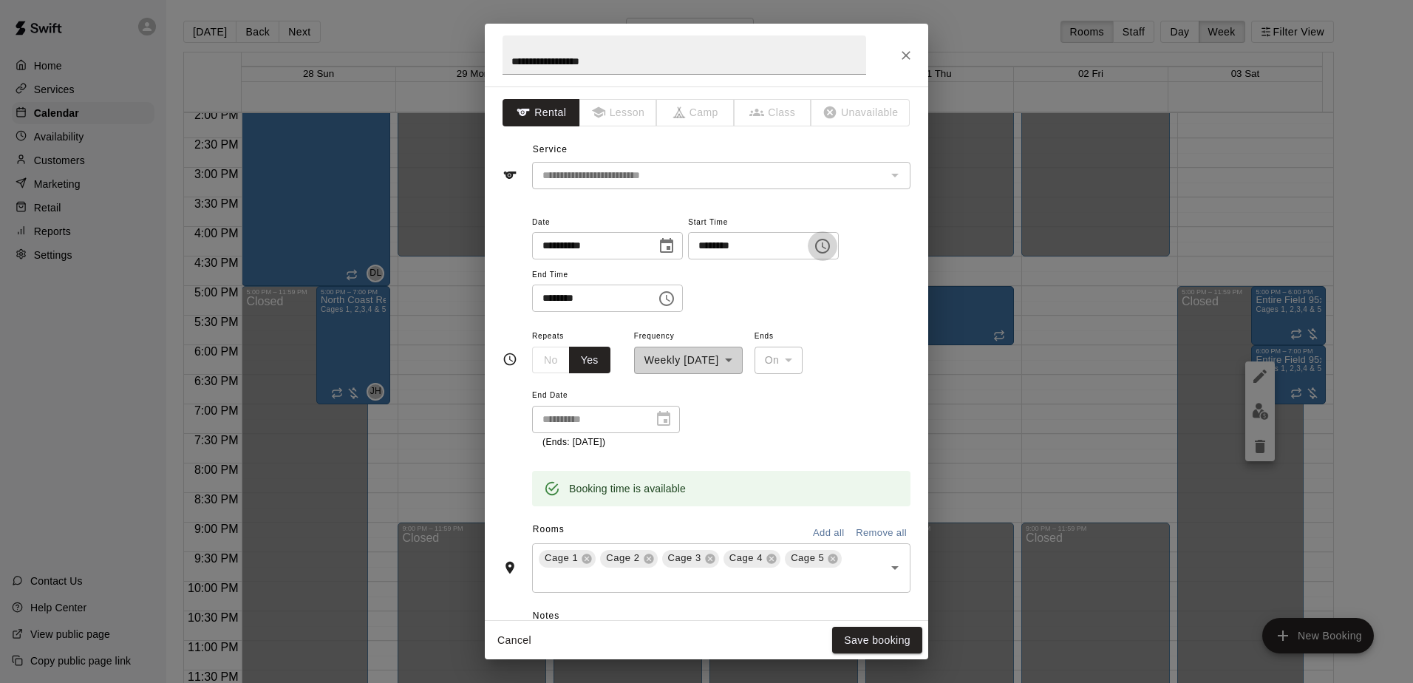
click at [831, 244] on icon "Choose time, selected time is 6:00 PM" at bounding box center [823, 246] width 18 height 18
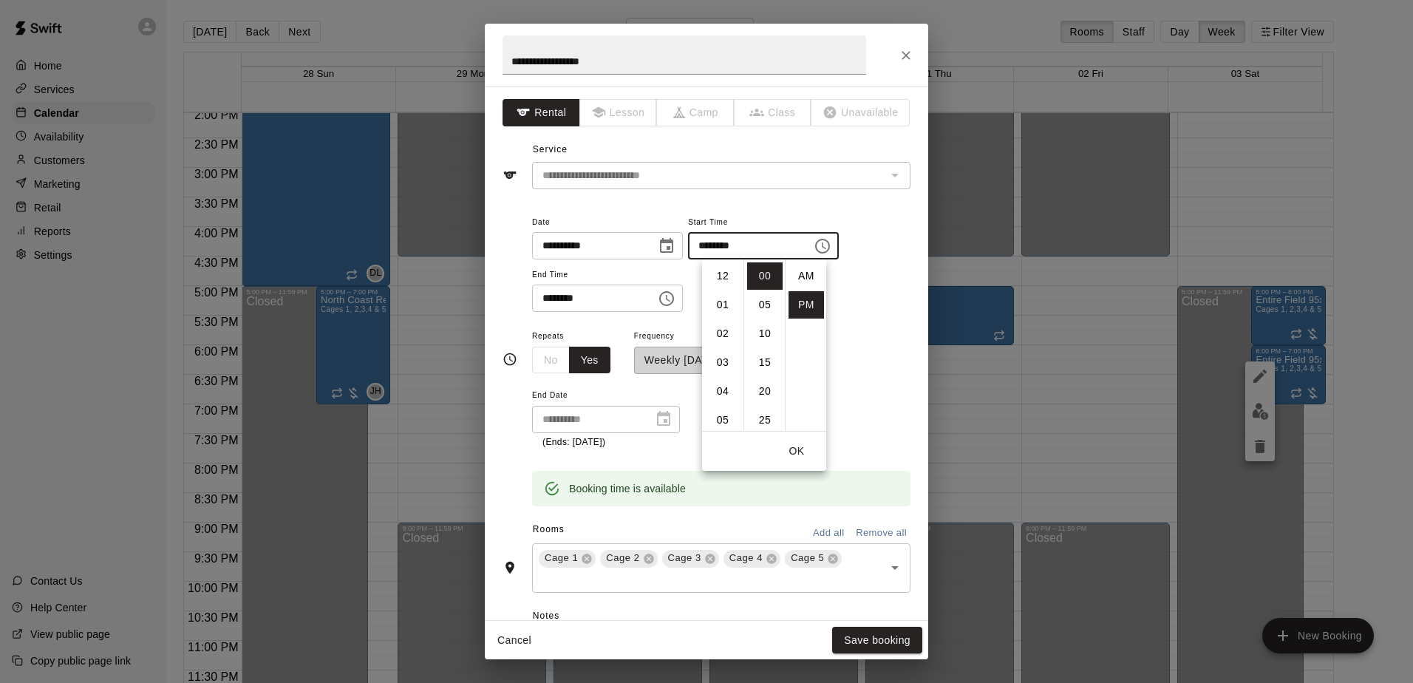
scroll to position [27, 0]
click at [728, 305] on li "07" at bounding box center [722, 304] width 35 height 27
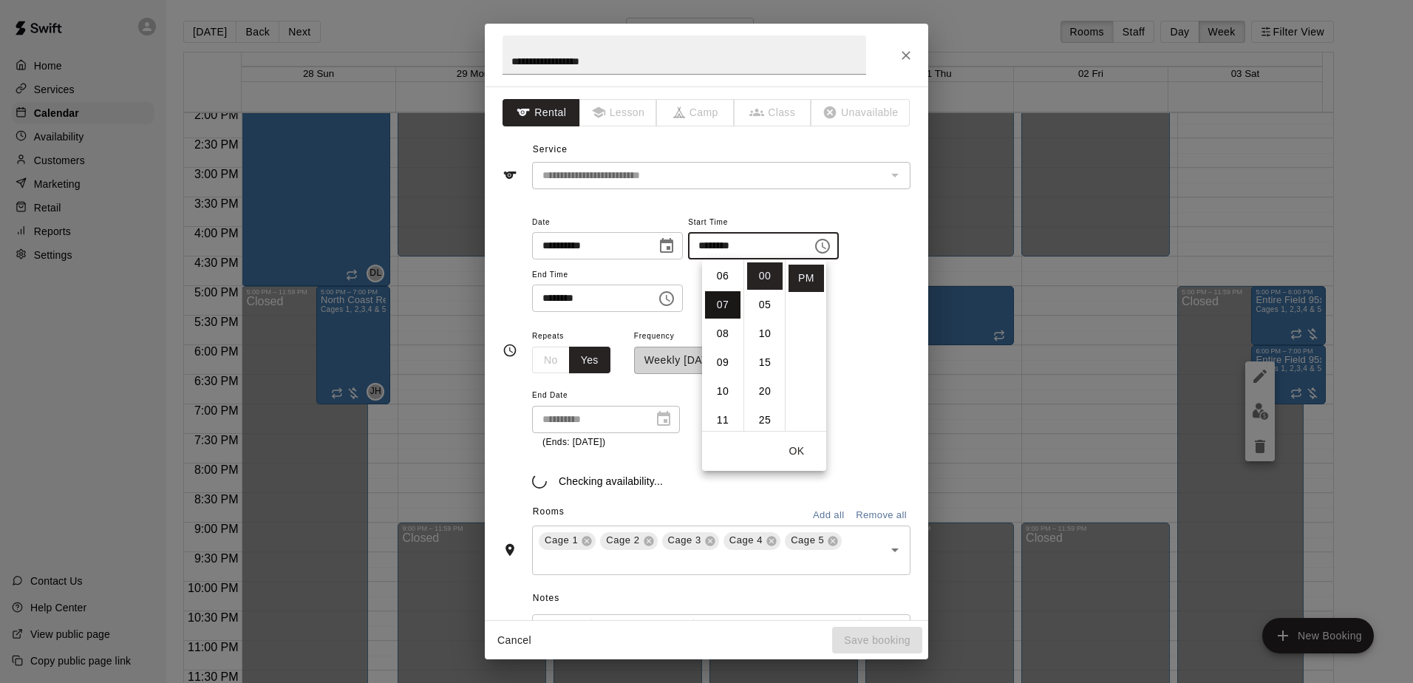
type input "********"
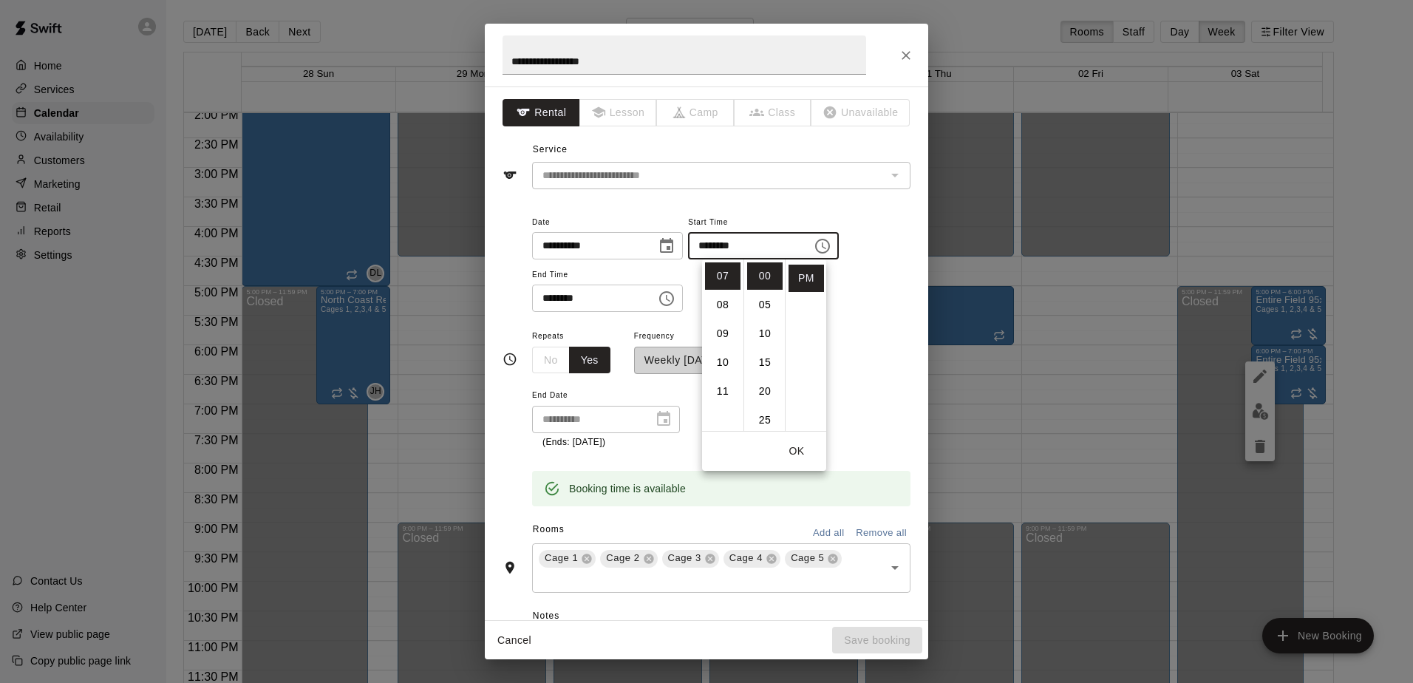
click at [879, 304] on div "**********" at bounding box center [721, 263] width 378 height 100
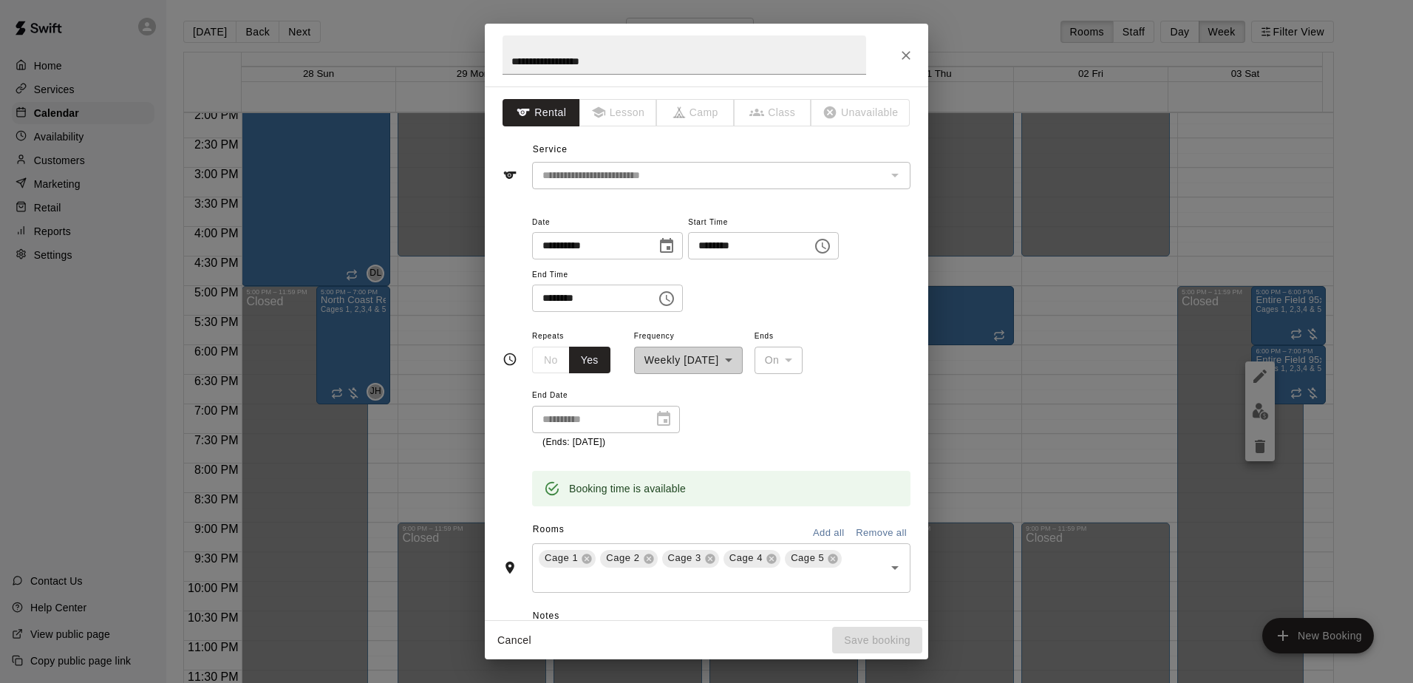
click at [675, 299] on icon "Choose time, selected time is 7:00 PM" at bounding box center [667, 299] width 18 height 18
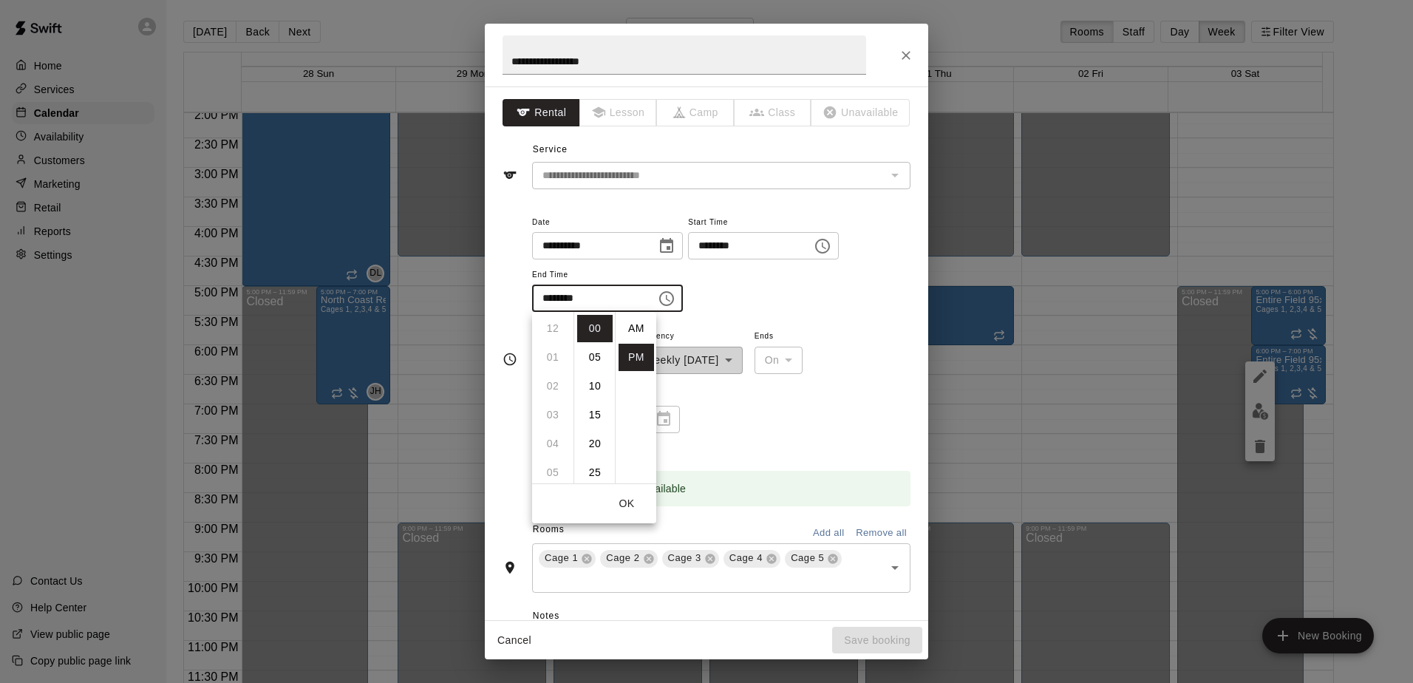
scroll to position [27, 0]
click at [550, 352] on li "08" at bounding box center [552, 357] width 35 height 27
type input "********"
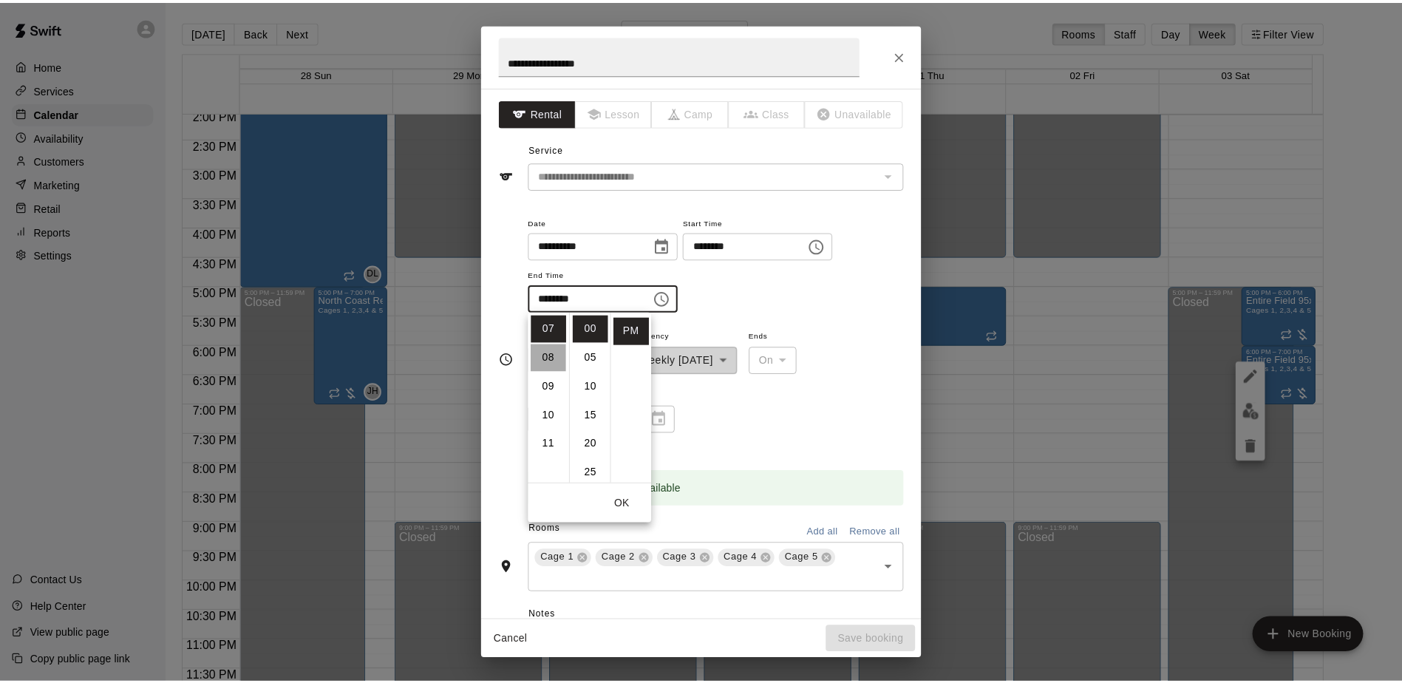
scroll to position [231, 0]
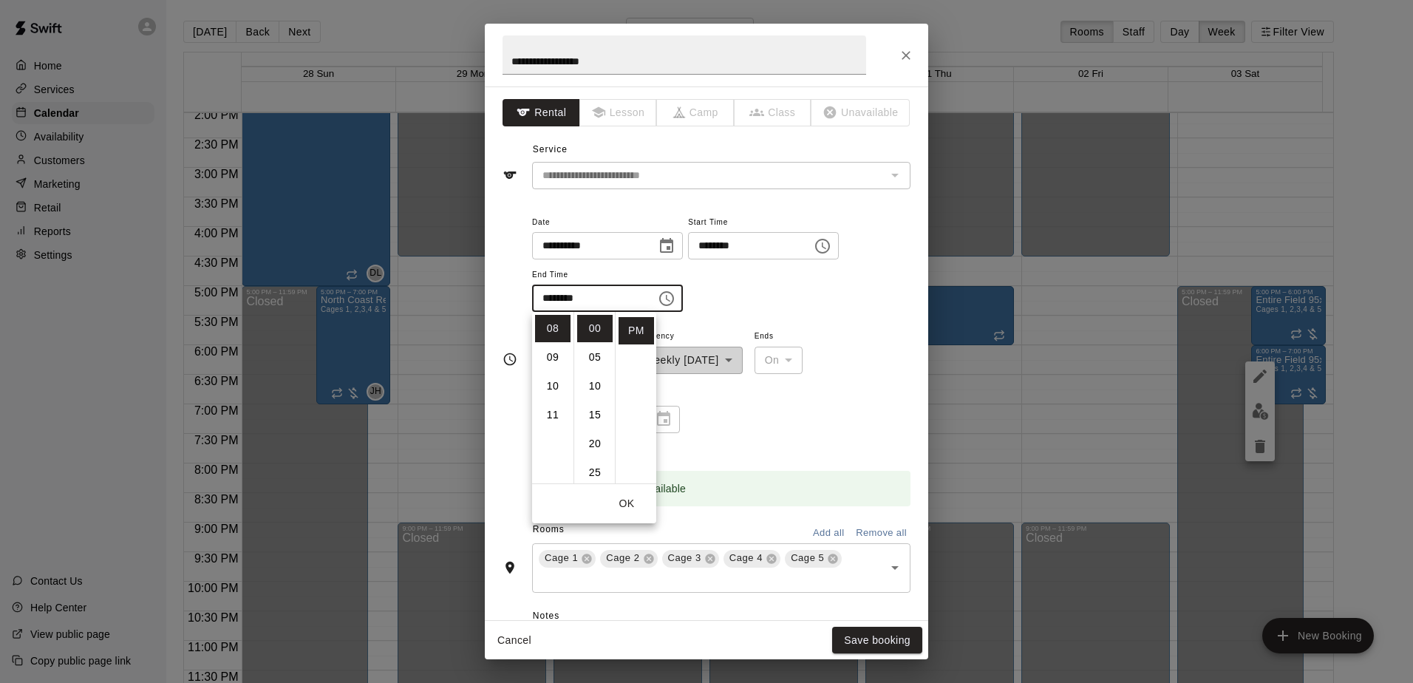
click at [794, 297] on div "**********" at bounding box center [721, 263] width 378 height 100
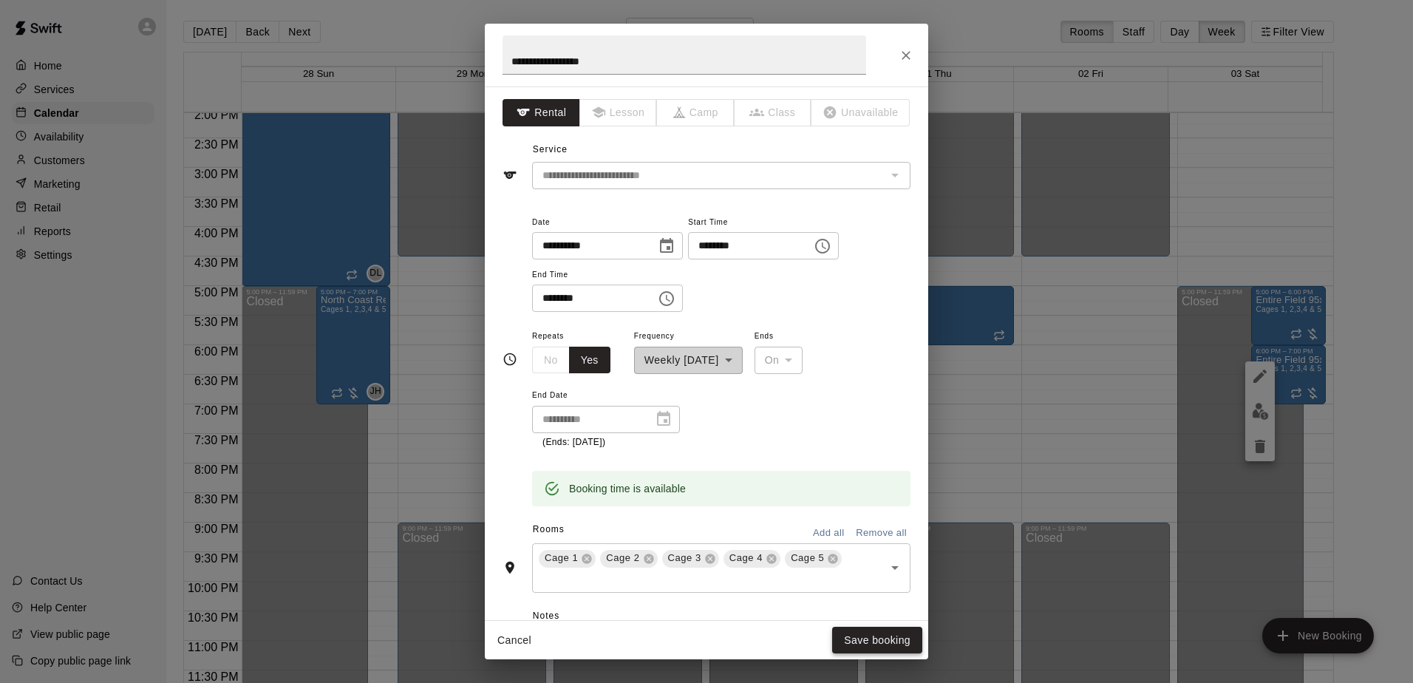
click at [869, 639] on button "Save booking" at bounding box center [877, 640] width 90 height 27
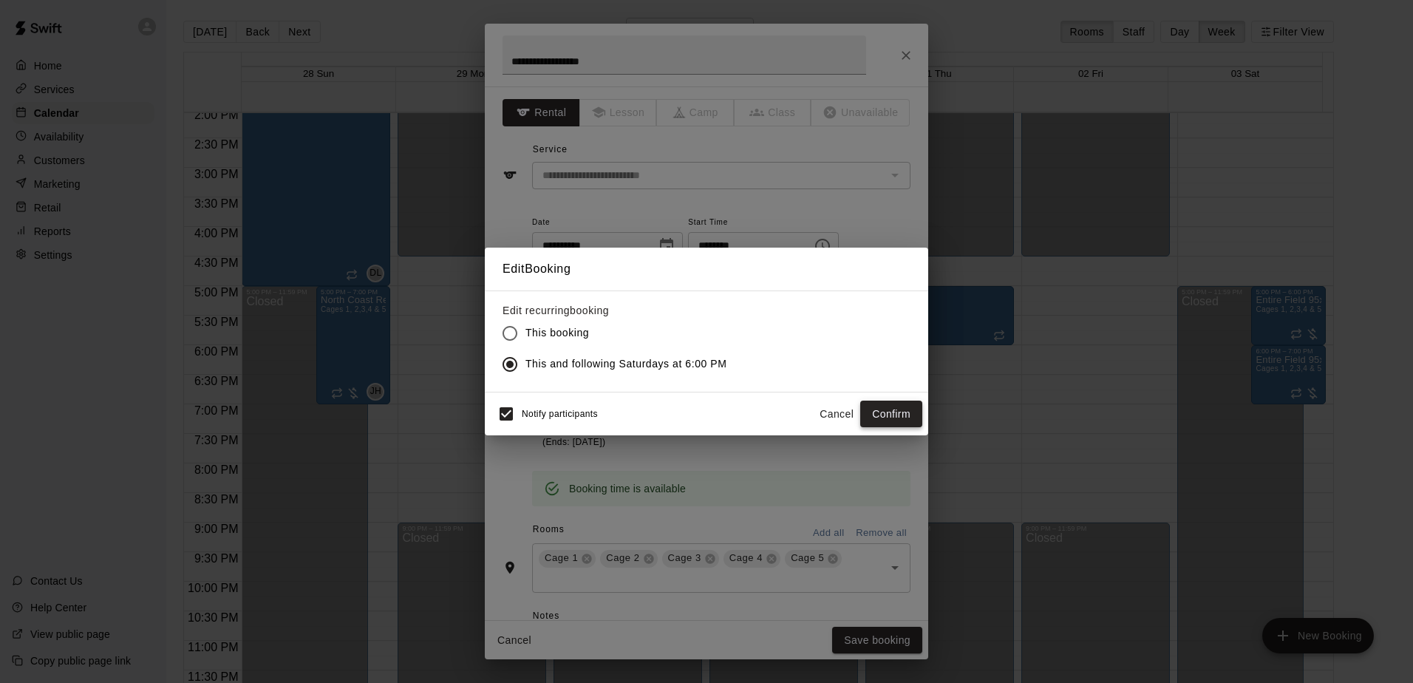
click at [892, 409] on button "Confirm" at bounding box center [891, 413] width 62 height 27
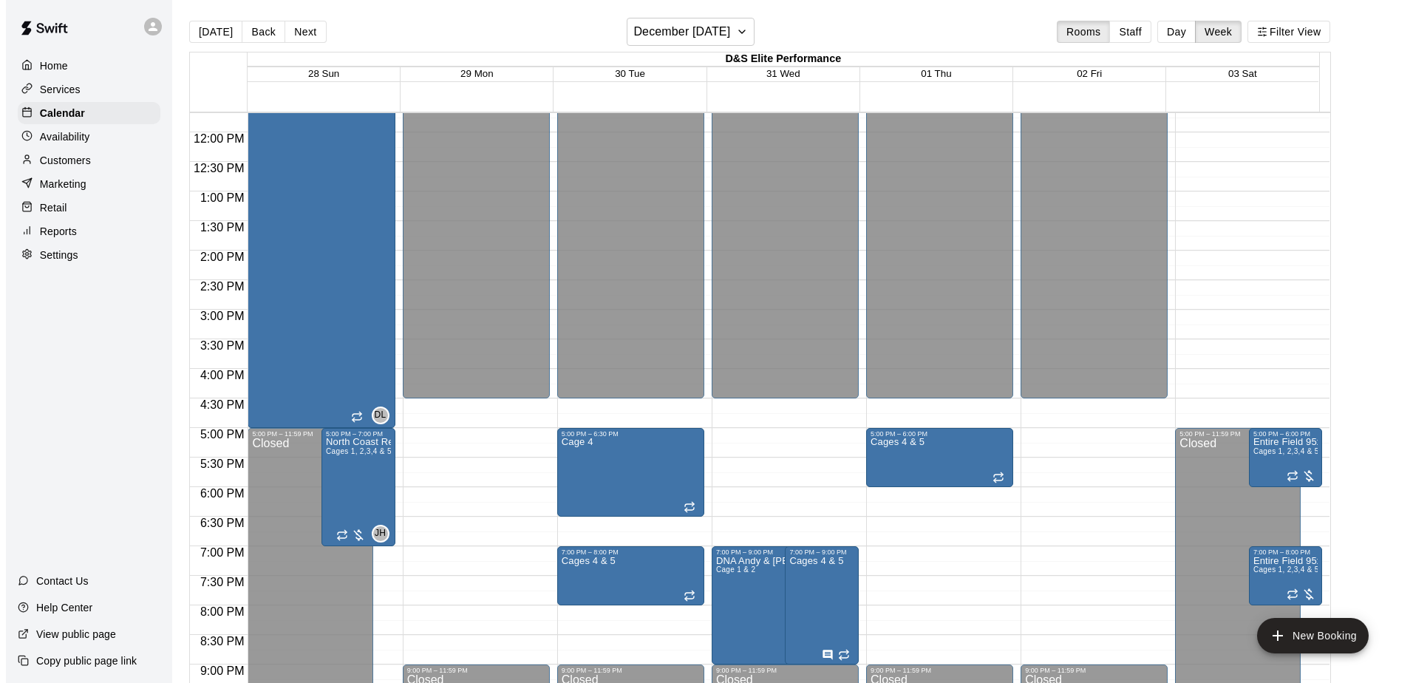
scroll to position [686, 0]
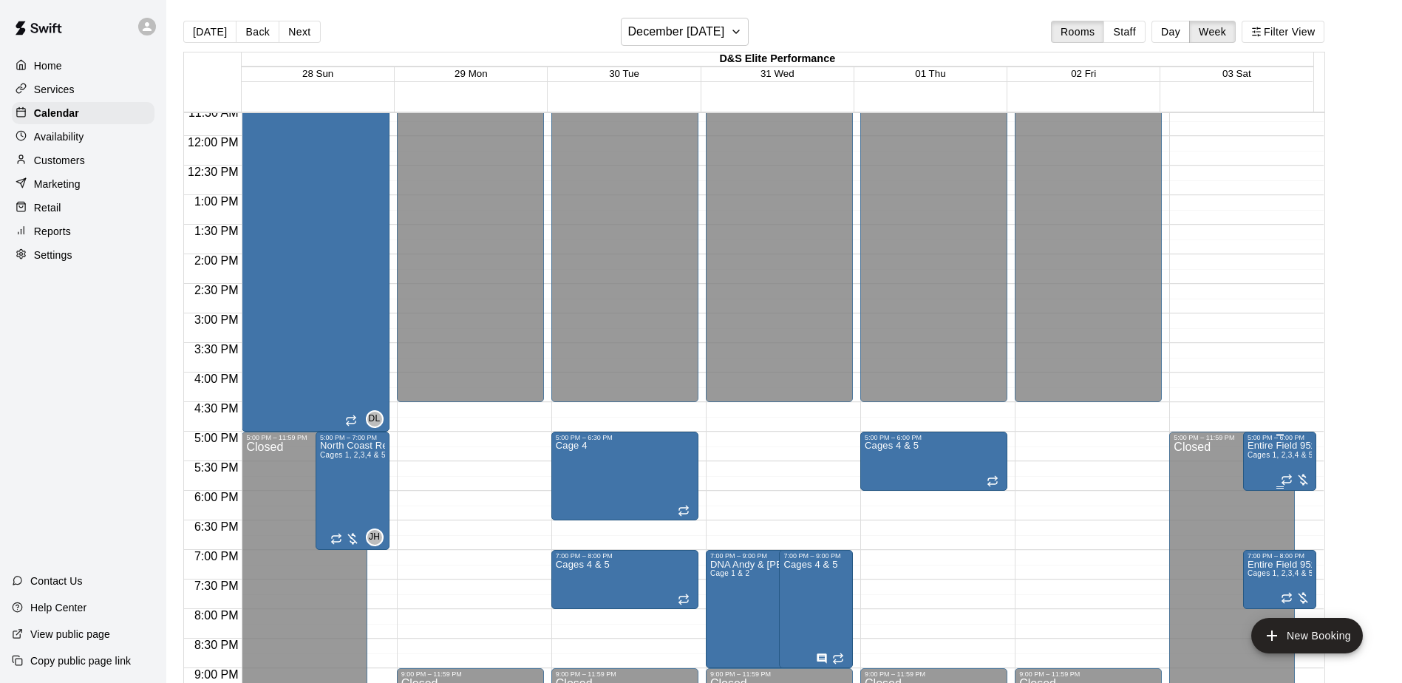
click at [1280, 446] on p "Entire Field 95x45" at bounding box center [1279, 446] width 65 height 0
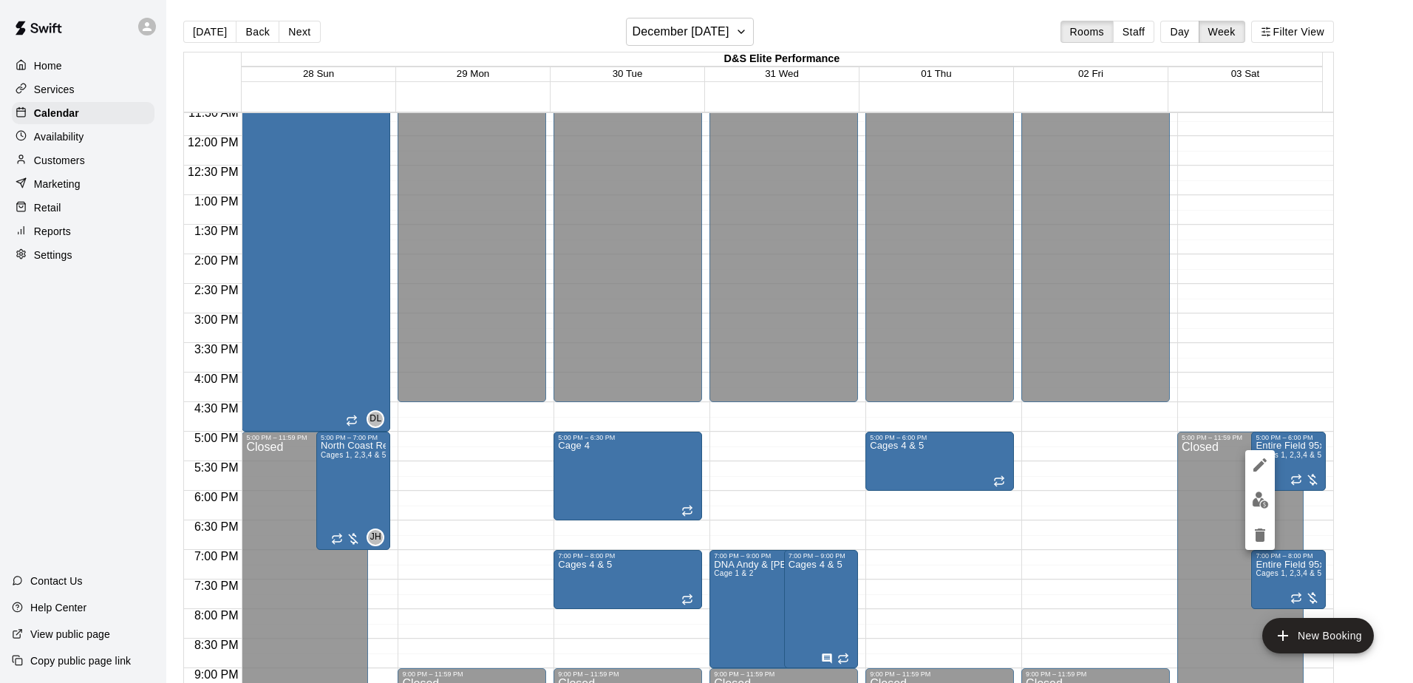
click at [1230, 400] on div at bounding box center [706, 341] width 1413 height 683
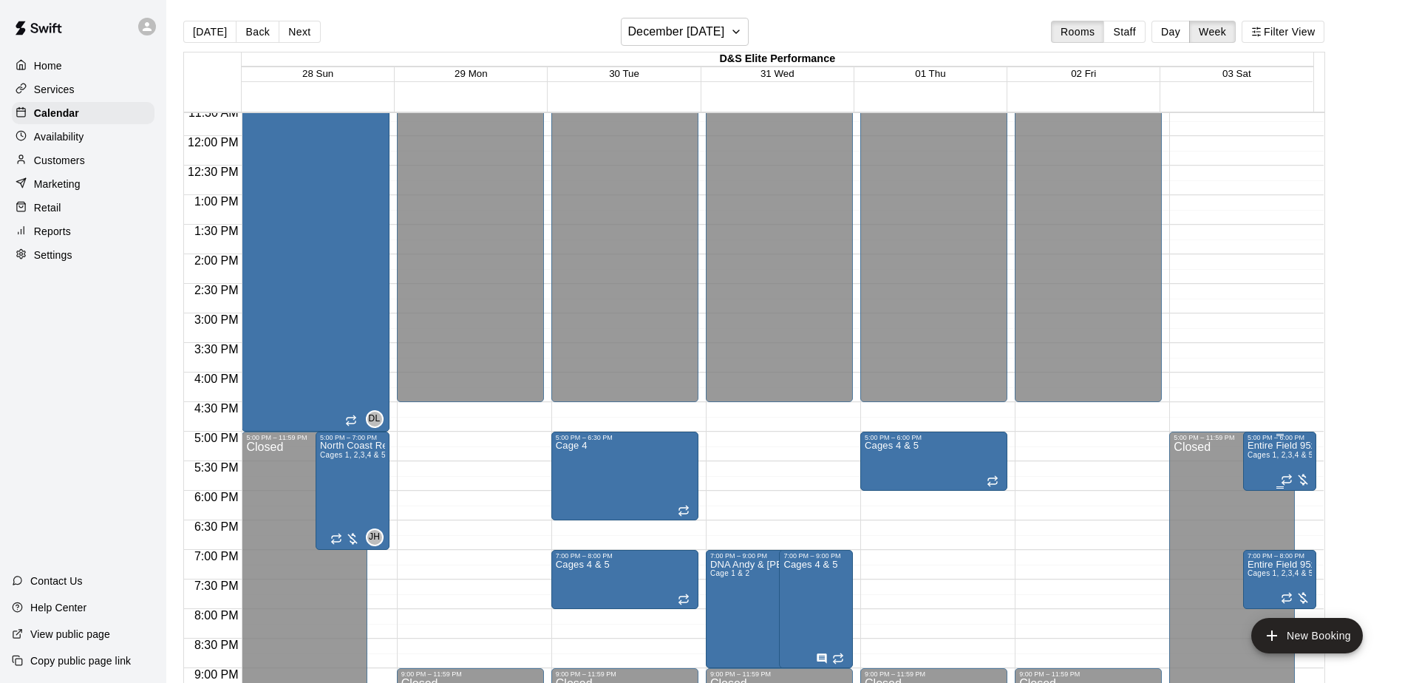
click at [1263, 446] on p "Entire Field 95x45" at bounding box center [1279, 446] width 65 height 0
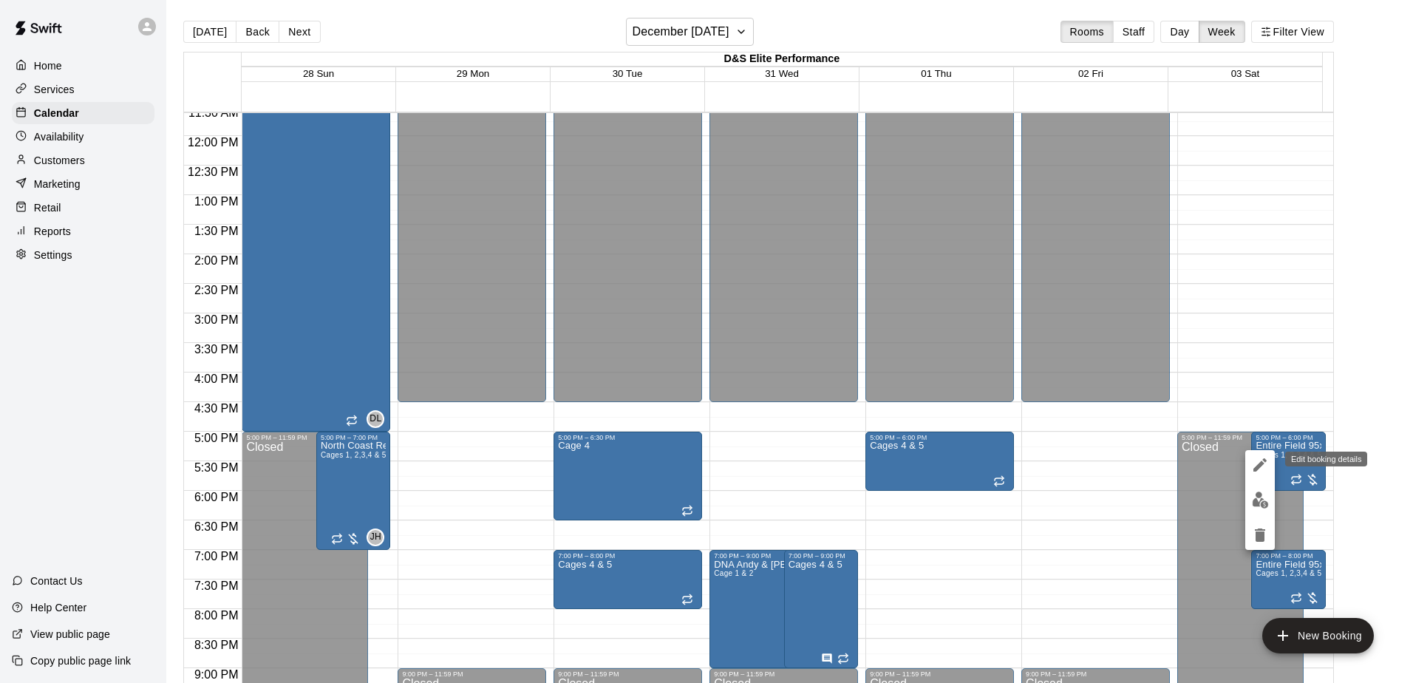
click at [1259, 465] on icon "edit" at bounding box center [1259, 464] width 13 height 13
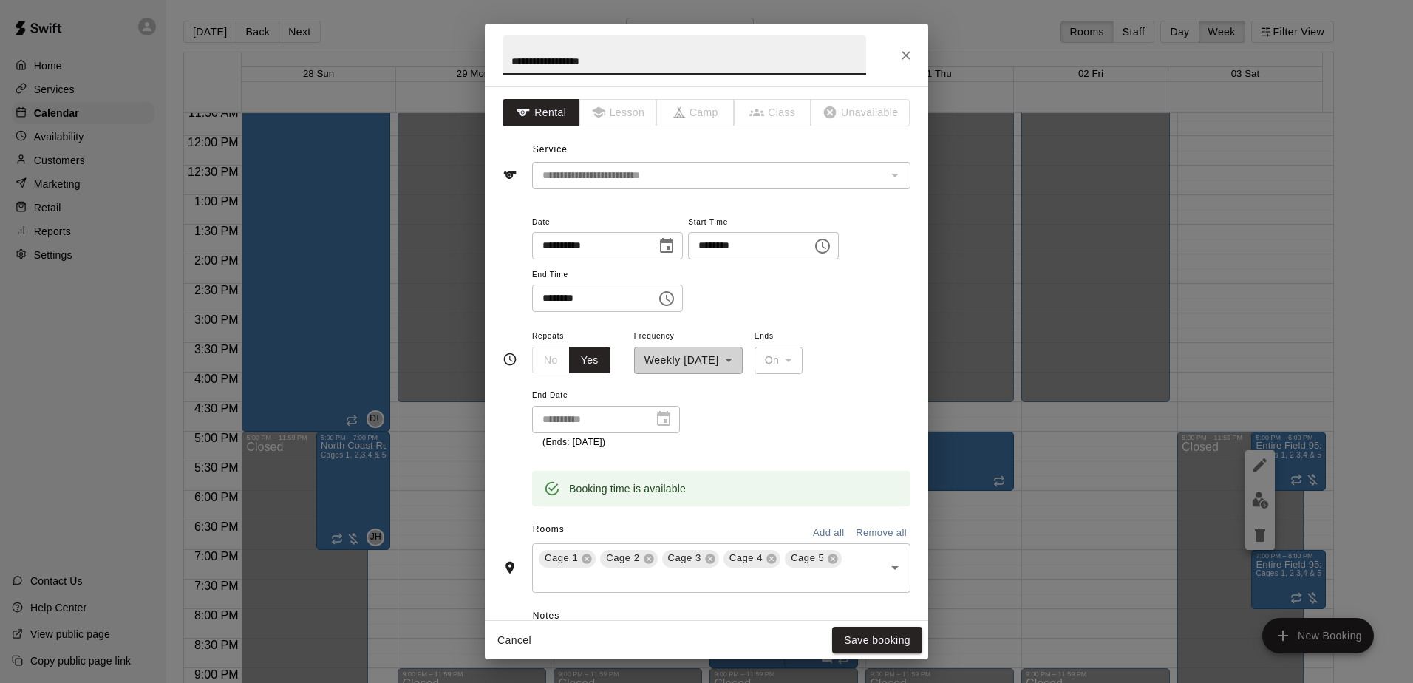
click at [831, 248] on icon "Choose time, selected time is 5:00 PM" at bounding box center [823, 246] width 18 height 18
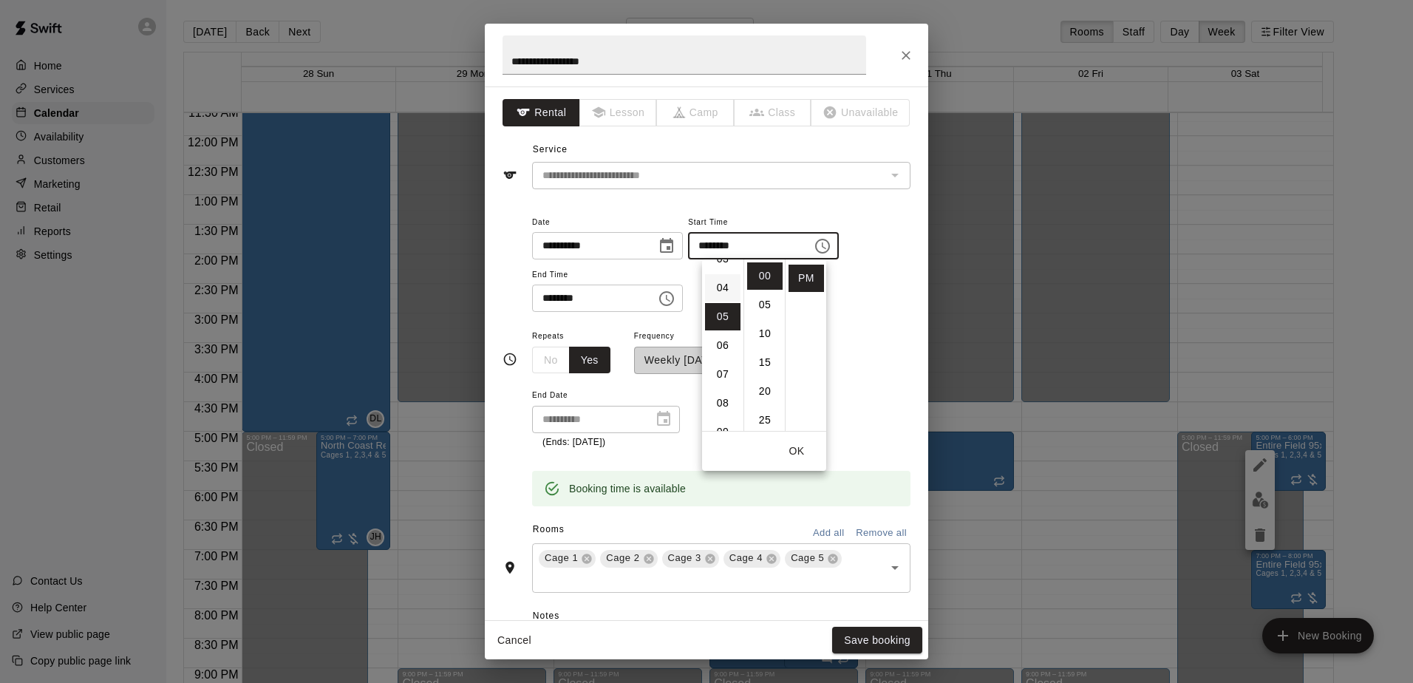
scroll to position [70, 0]
click at [723, 314] on li "04" at bounding box center [722, 320] width 35 height 27
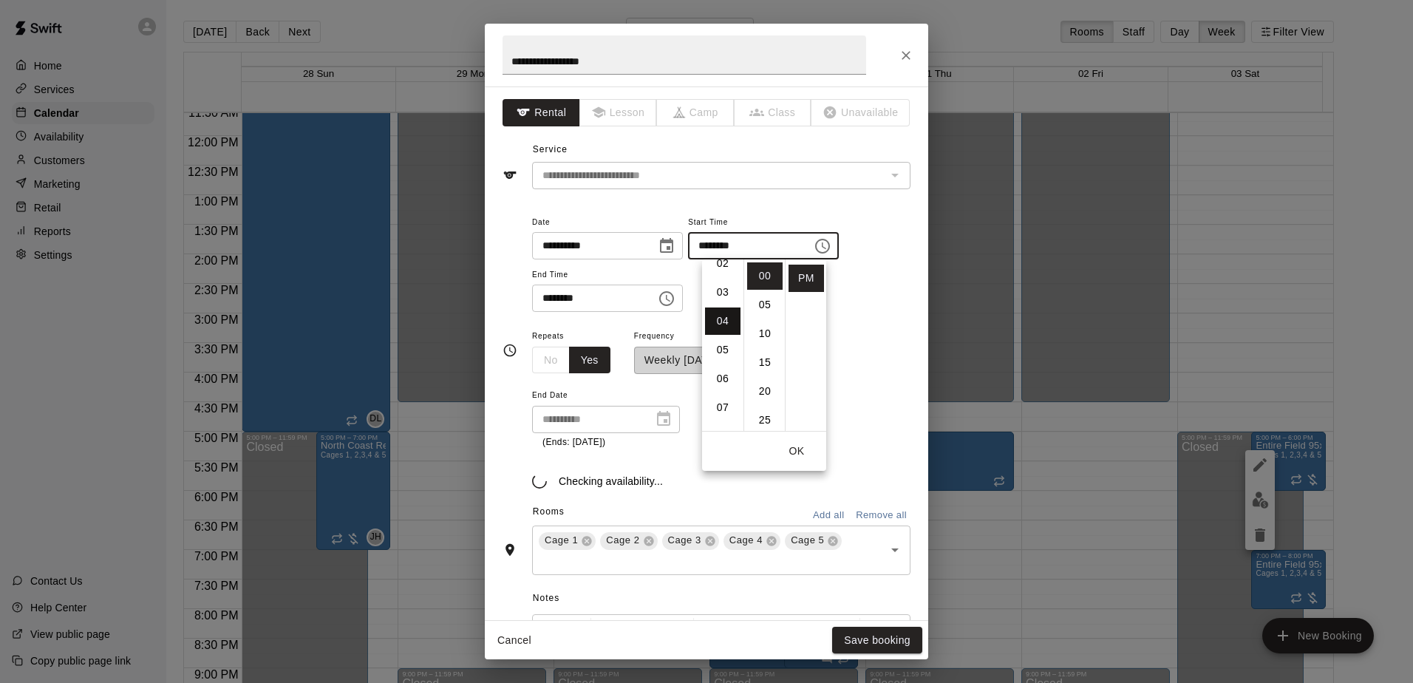
scroll to position [115, 0]
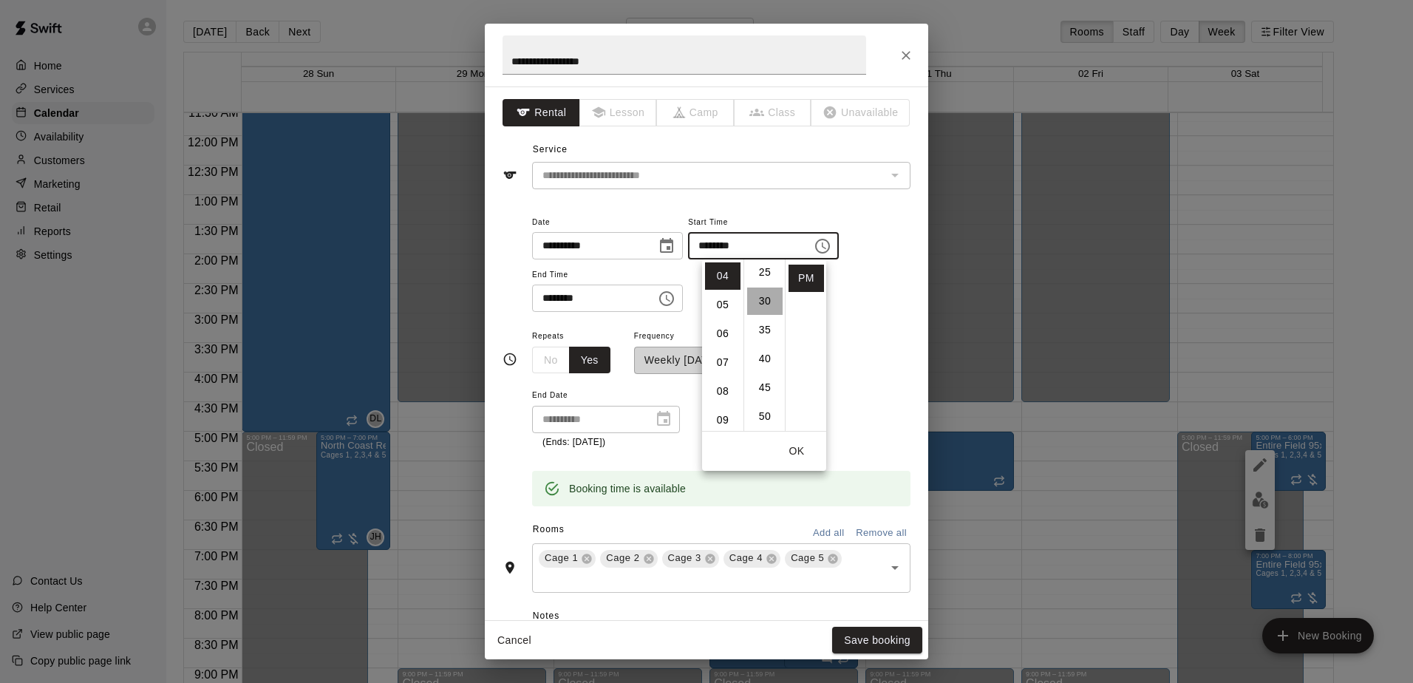
click at [767, 304] on li "30" at bounding box center [764, 300] width 35 height 27
type input "********"
click at [675, 299] on icon "Choose time, selected time is 6:00 PM" at bounding box center [667, 299] width 18 height 18
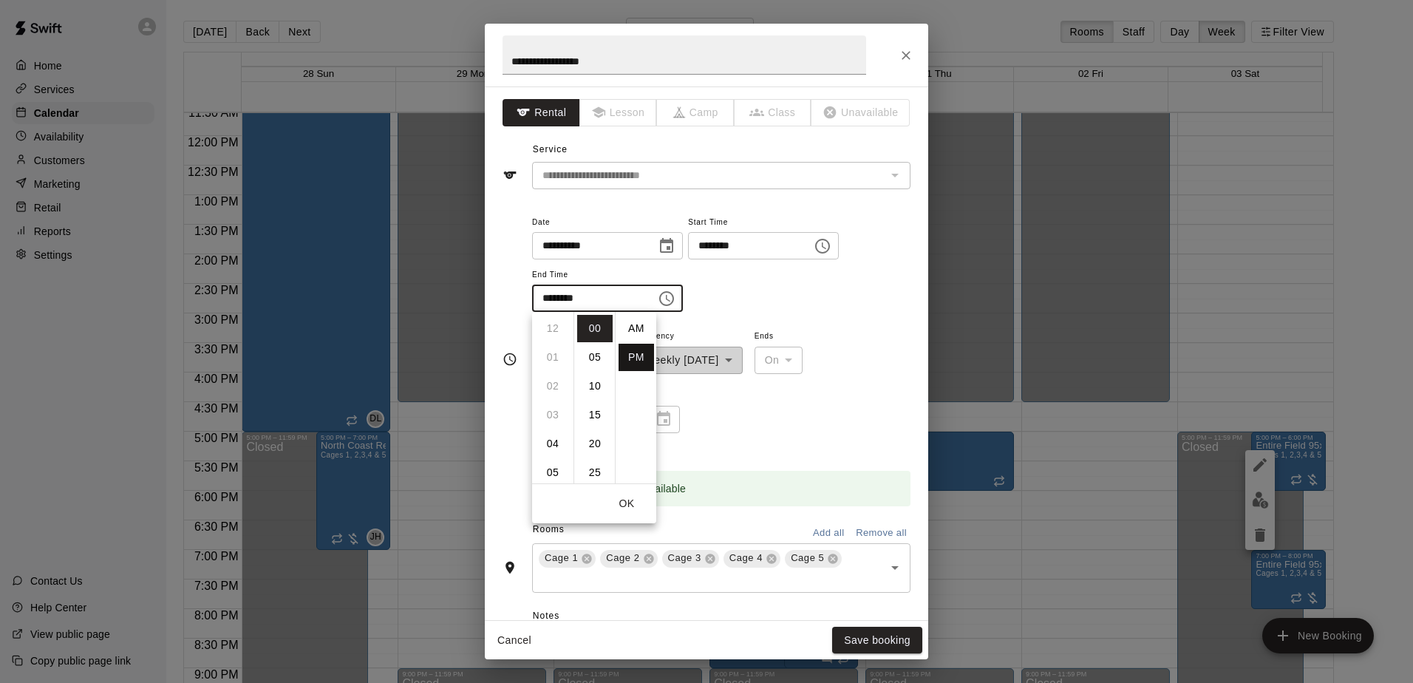
scroll to position [27, 0]
click at [553, 368] on li "05" at bounding box center [552, 373] width 35 height 27
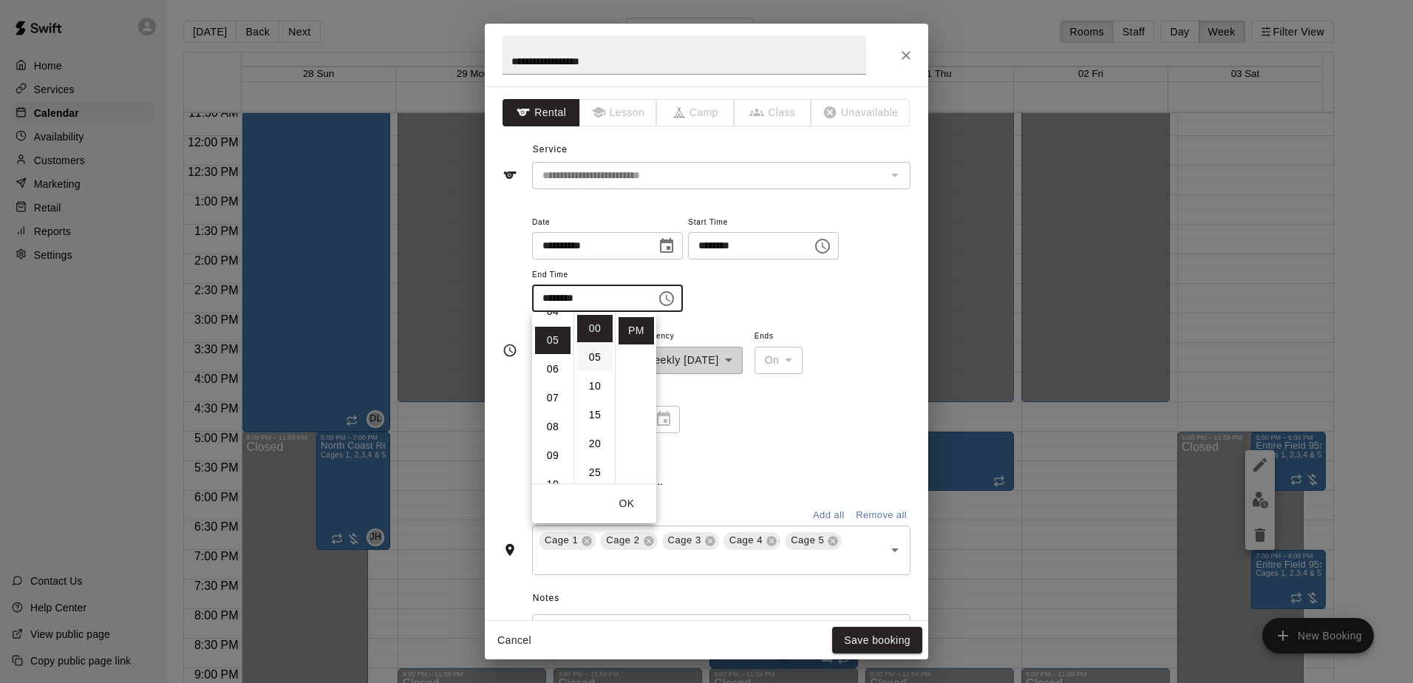
scroll to position [144, 0]
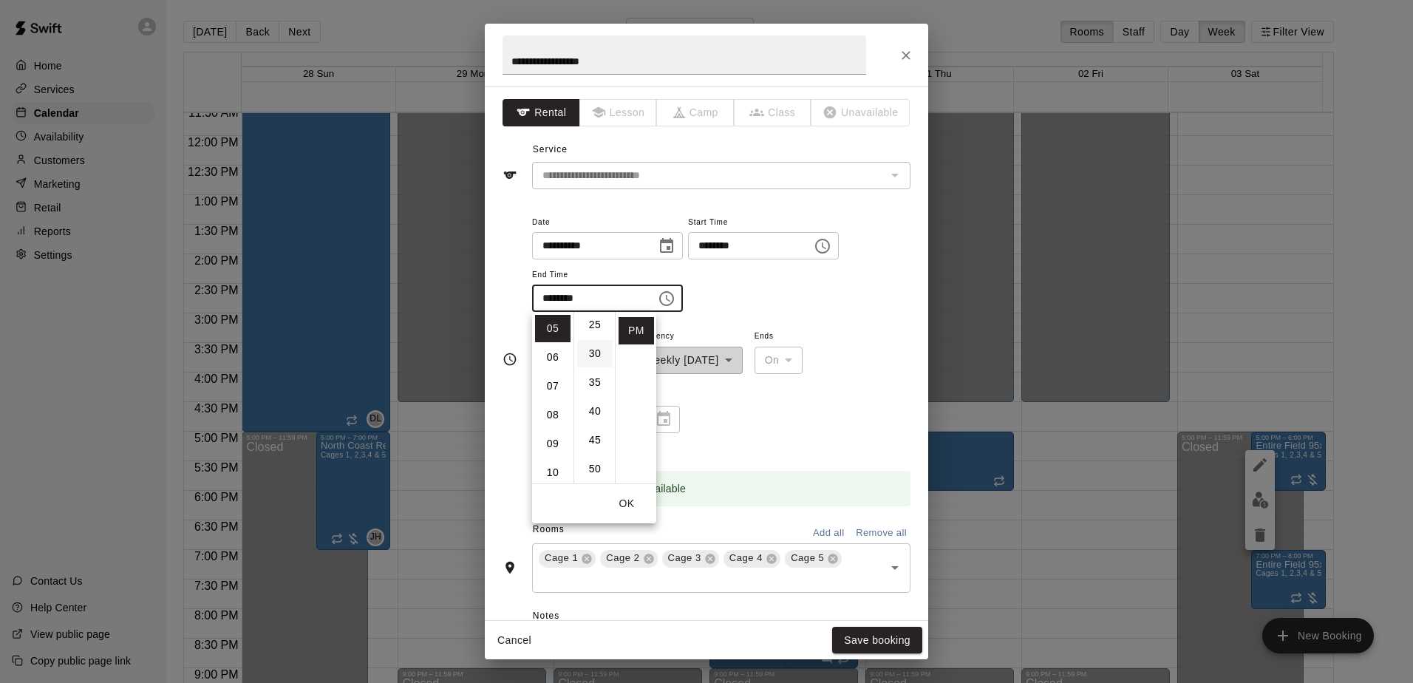
click at [592, 352] on li "30" at bounding box center [594, 353] width 35 height 27
type input "********"
click at [819, 313] on div "**********" at bounding box center [721, 270] width 378 height 115
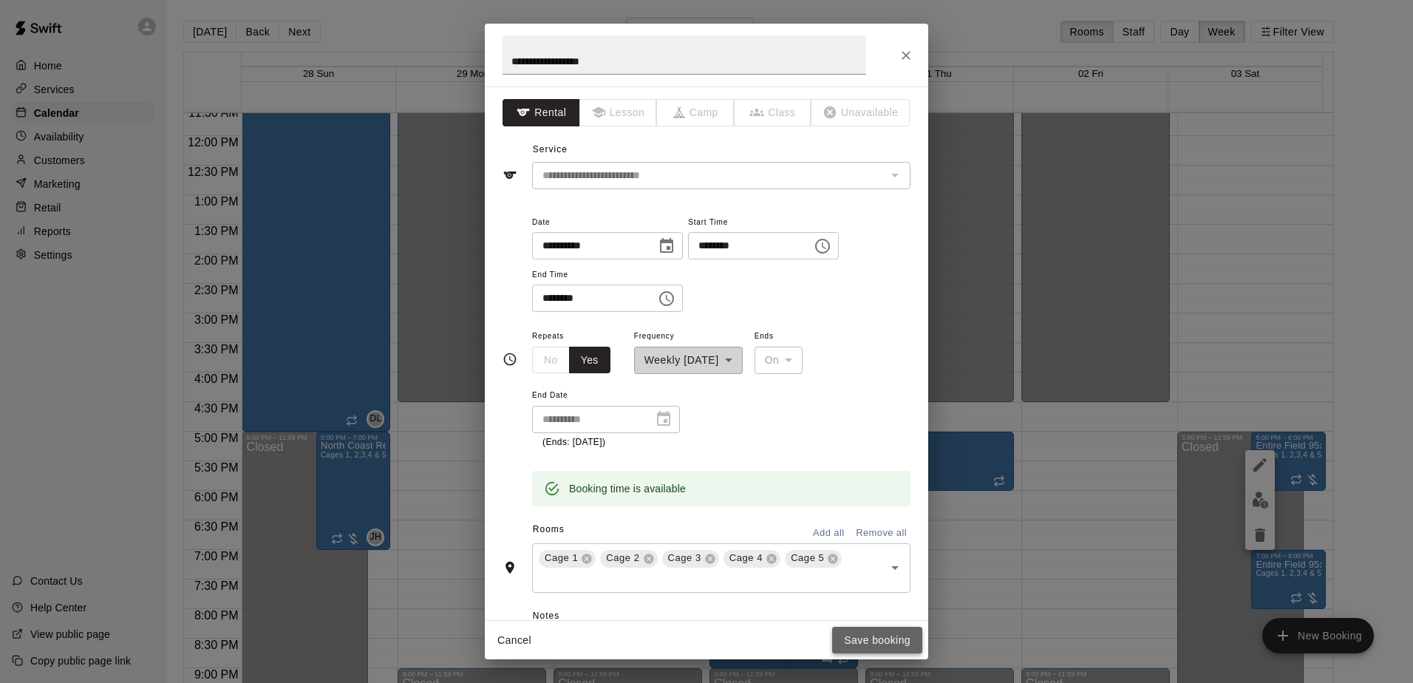
click at [879, 644] on button "Save booking" at bounding box center [877, 640] width 90 height 27
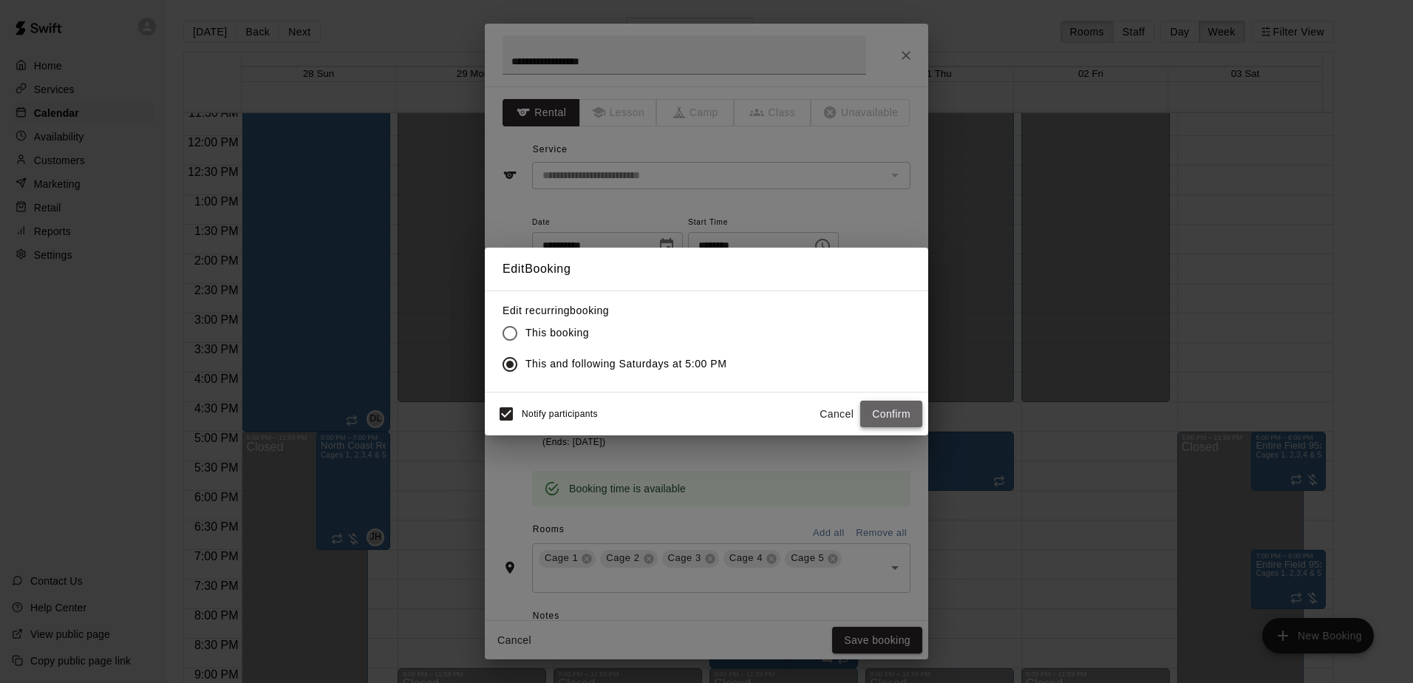
click at [875, 407] on button "Confirm" at bounding box center [891, 413] width 62 height 27
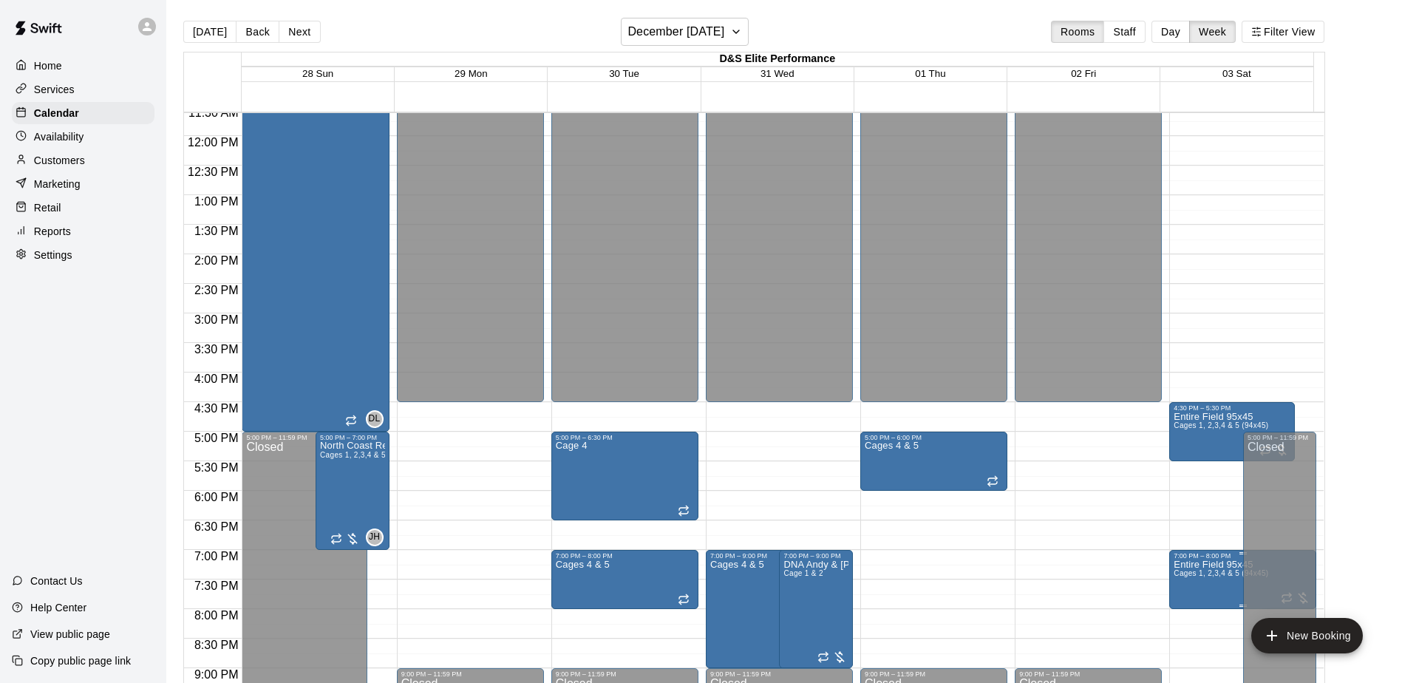
click at [1190, 575] on span "Cages 1, 2,3,4 & 5 (94x45)" at bounding box center [1220, 573] width 95 height 8
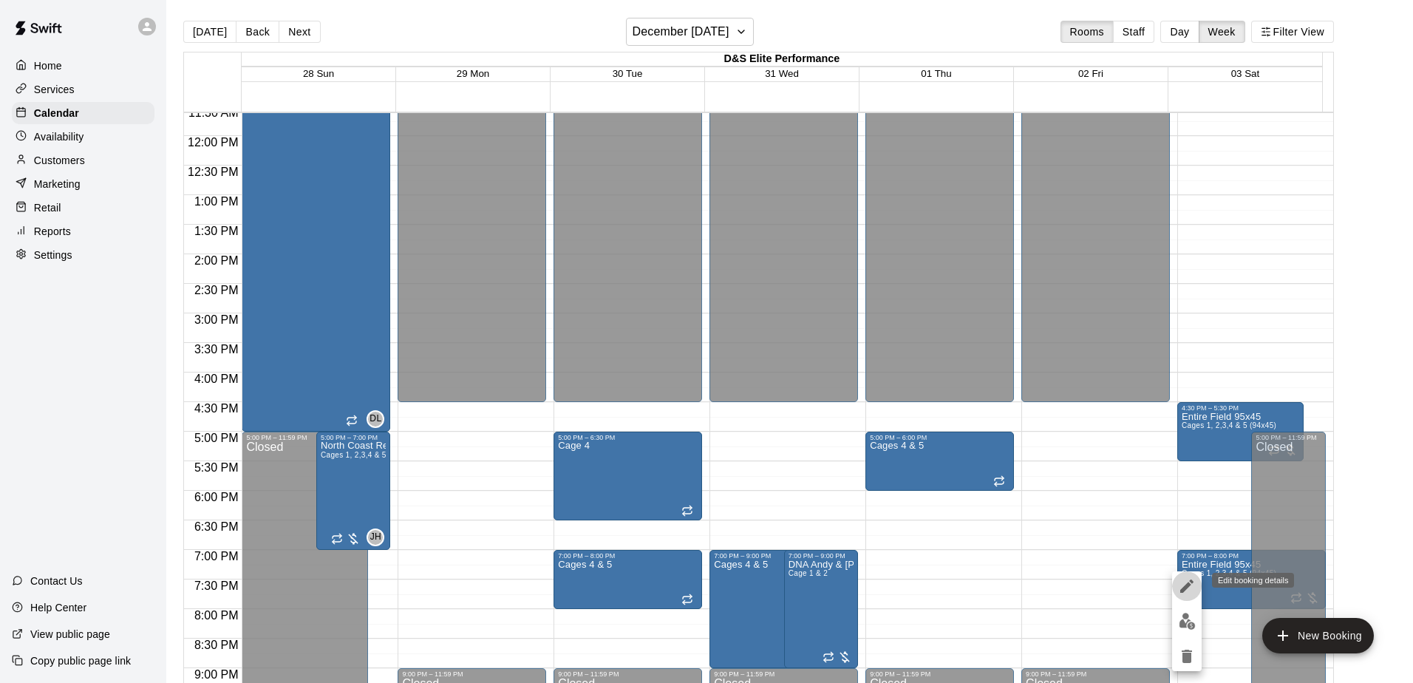
click at [1184, 586] on icon "edit" at bounding box center [1186, 585] width 13 height 13
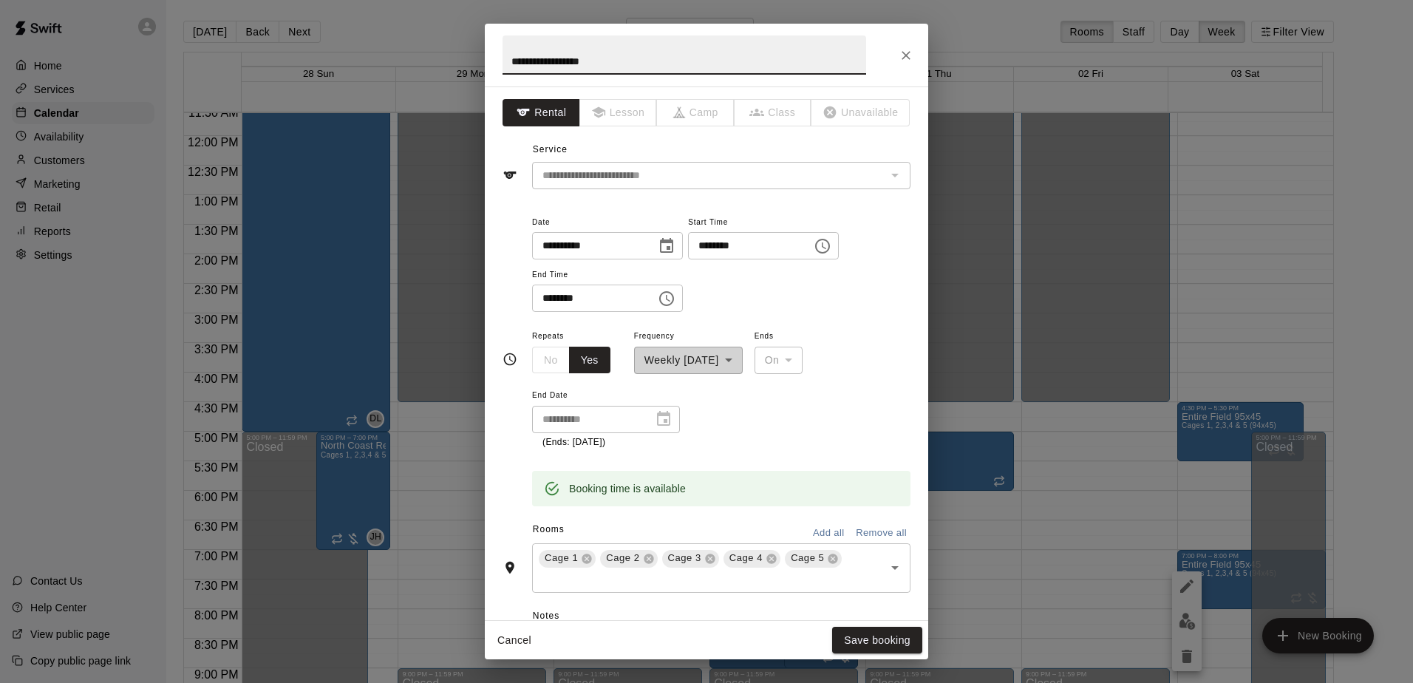
click at [830, 249] on icon "Choose time, selected time is 7:00 PM" at bounding box center [822, 246] width 15 height 15
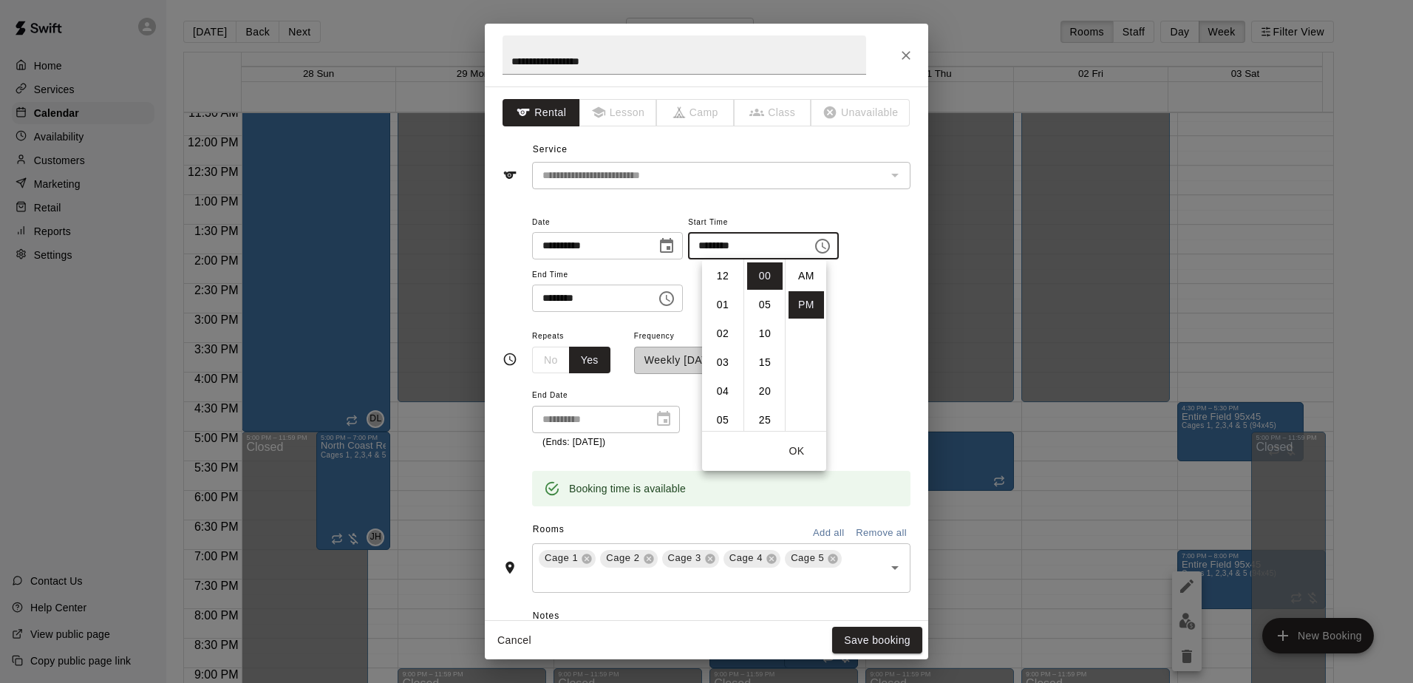
scroll to position [27, 0]
click at [720, 292] on li "05" at bounding box center [722, 292] width 35 height 27
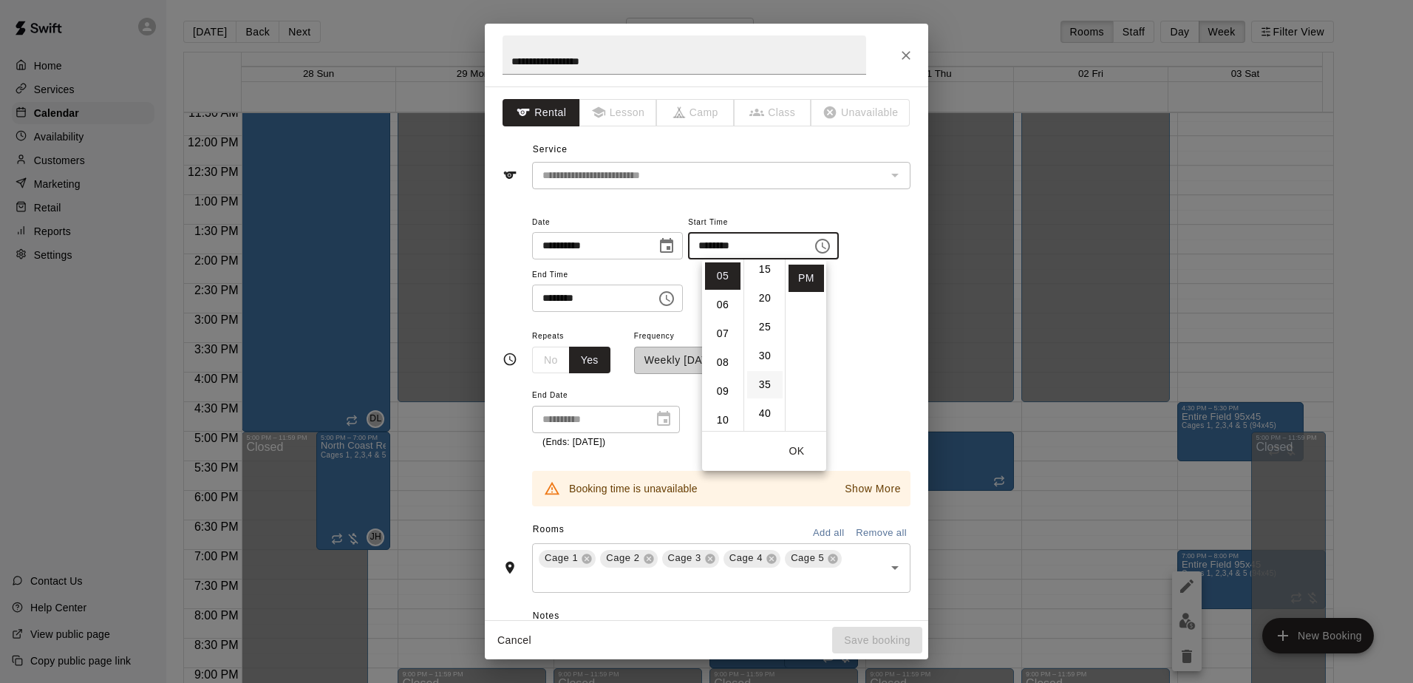
scroll to position [148, 0]
click at [765, 304] on li "30" at bounding box center [764, 300] width 35 height 27
type input "********"
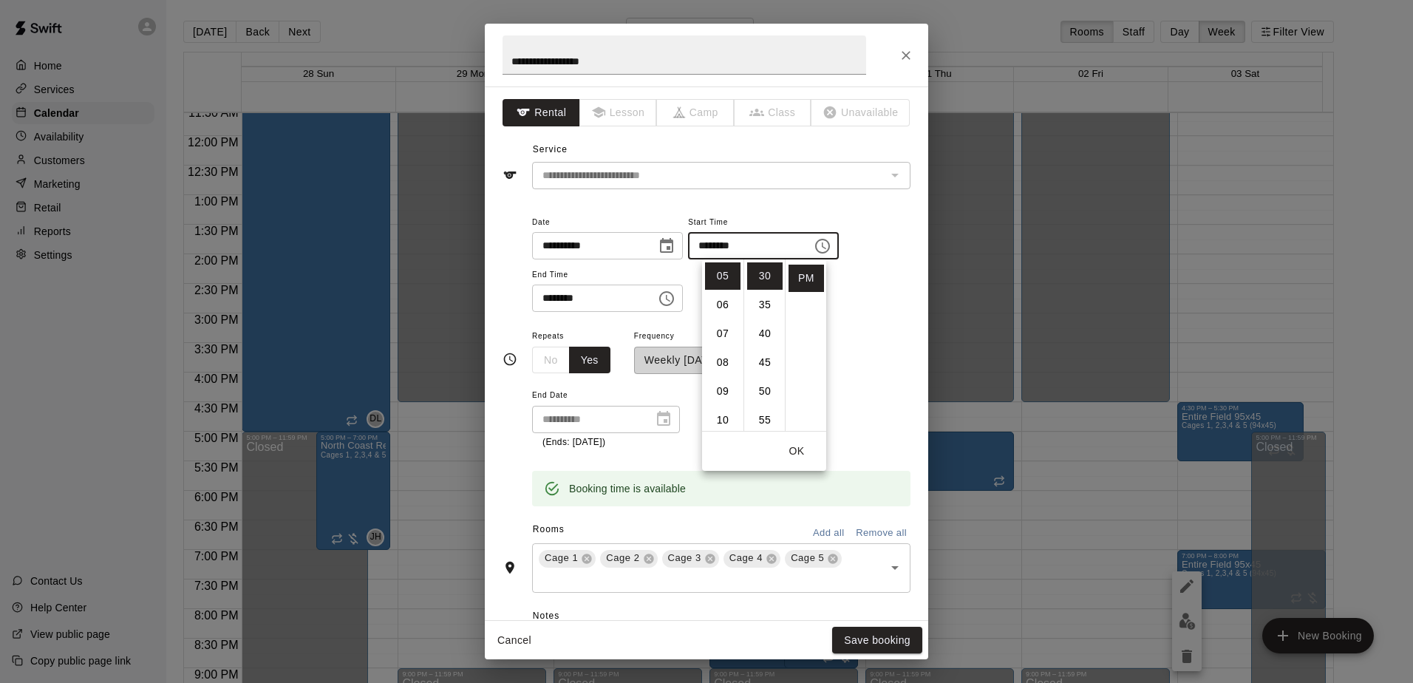
click at [675, 299] on icon "Choose time, selected time is 8:00 PM" at bounding box center [667, 299] width 18 height 18
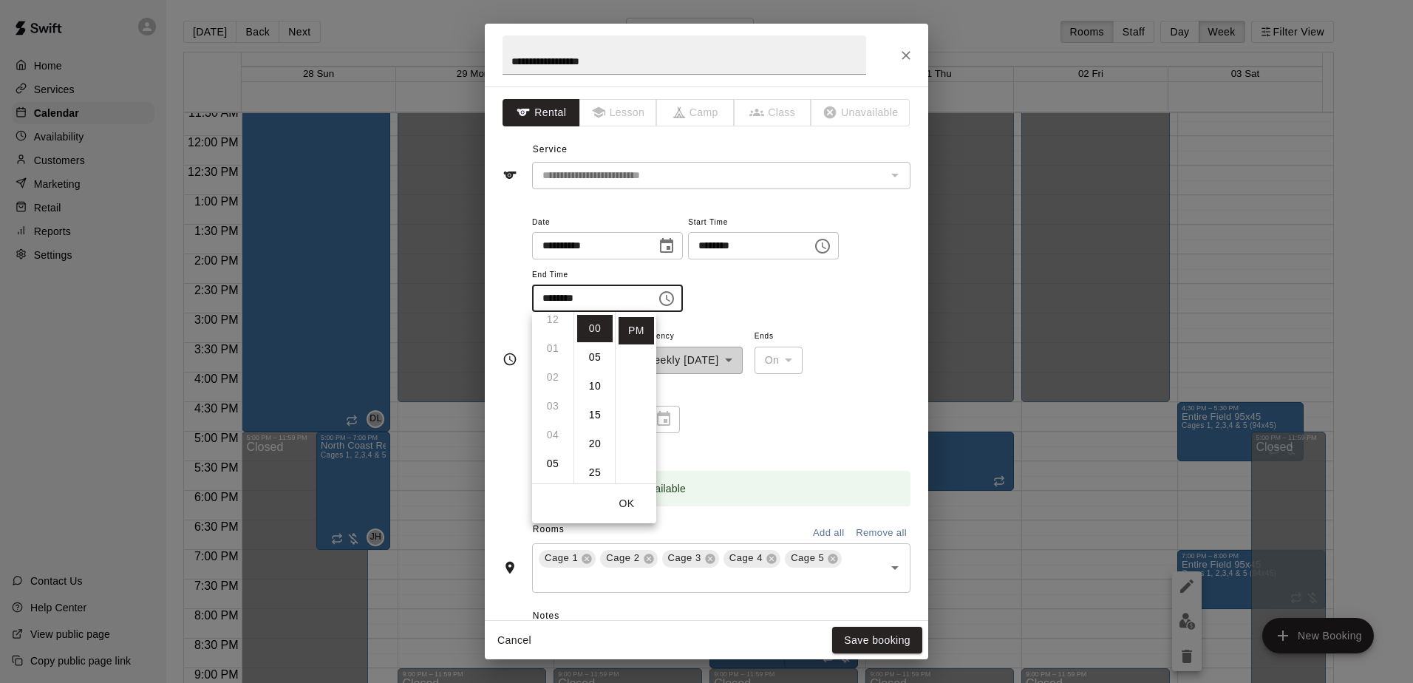
scroll to position [83, 0]
click at [552, 412] on li "06" at bounding box center [552, 418] width 35 height 27
click at [594, 431] on li "30" at bounding box center [594, 427] width 35 height 27
type input "********"
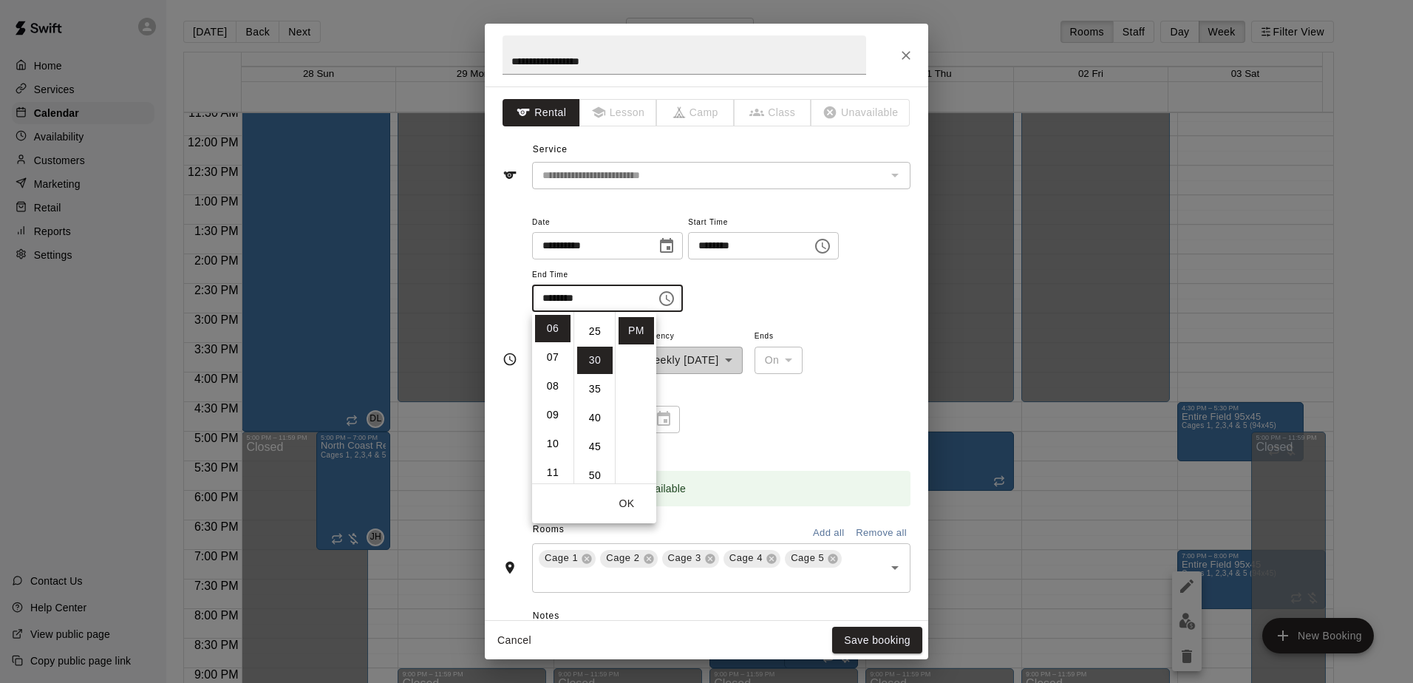
scroll to position [173, 0]
click at [835, 303] on div "**********" at bounding box center [721, 263] width 378 height 100
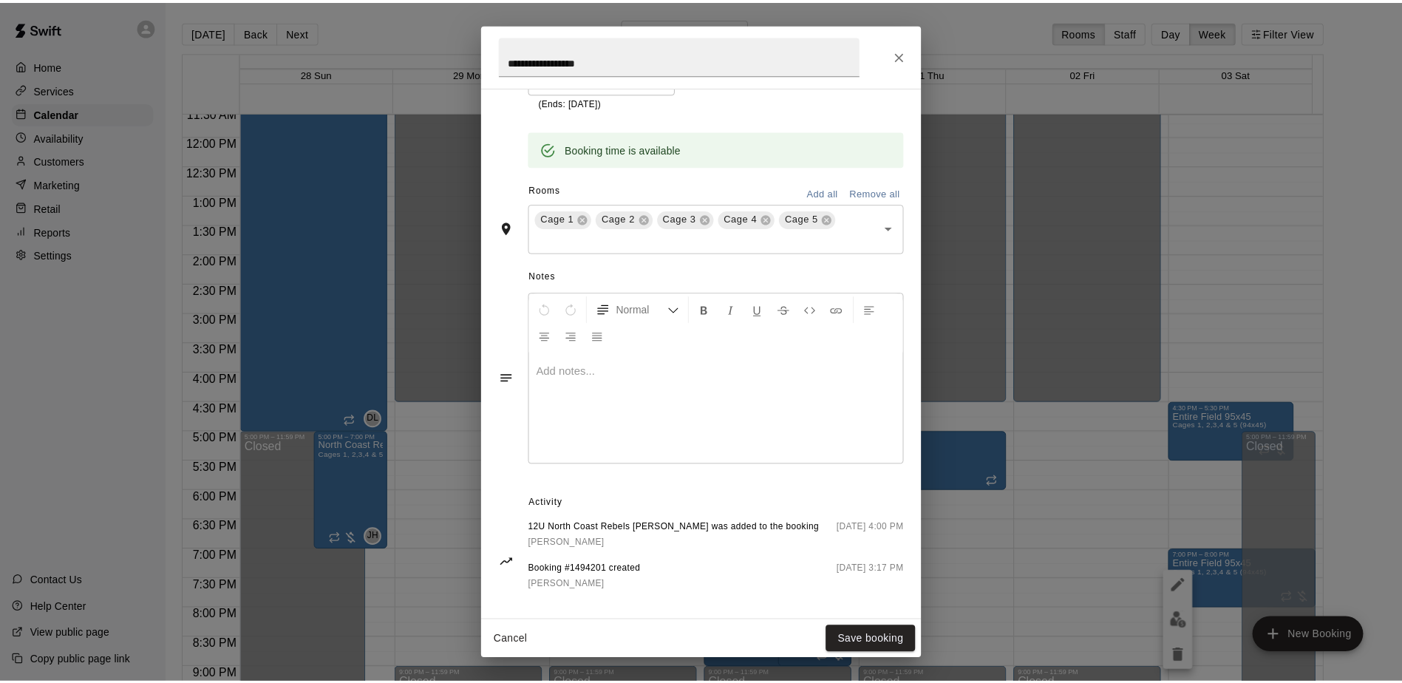
scroll to position [352, 0]
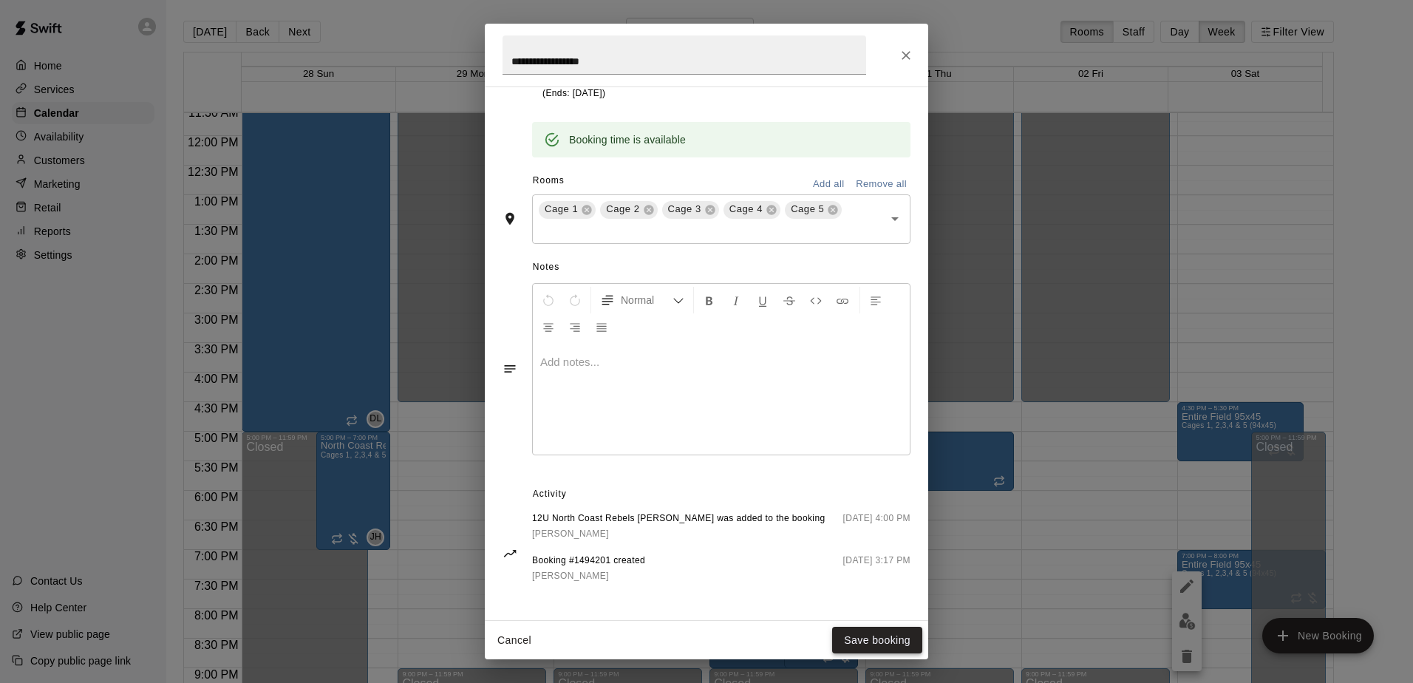
click at [856, 644] on button "Save booking" at bounding box center [877, 640] width 90 height 27
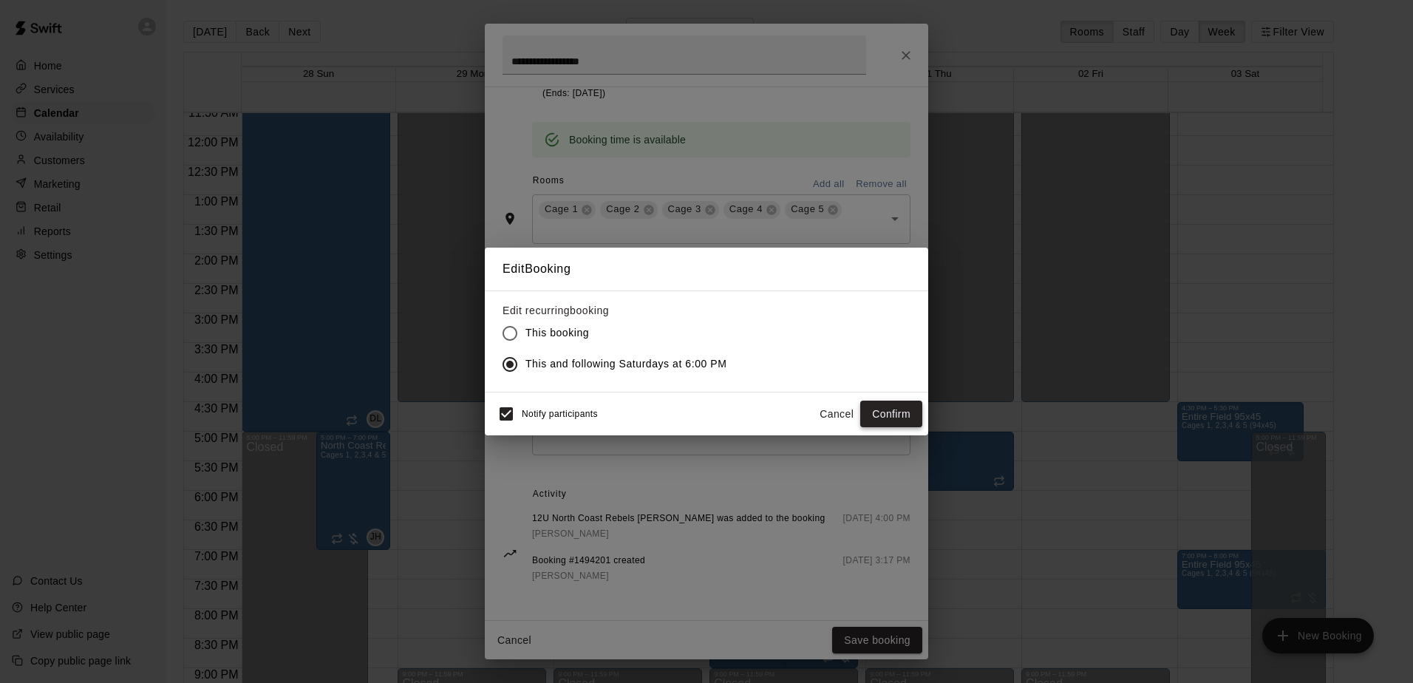
click at [885, 416] on button "Confirm" at bounding box center [891, 413] width 62 height 27
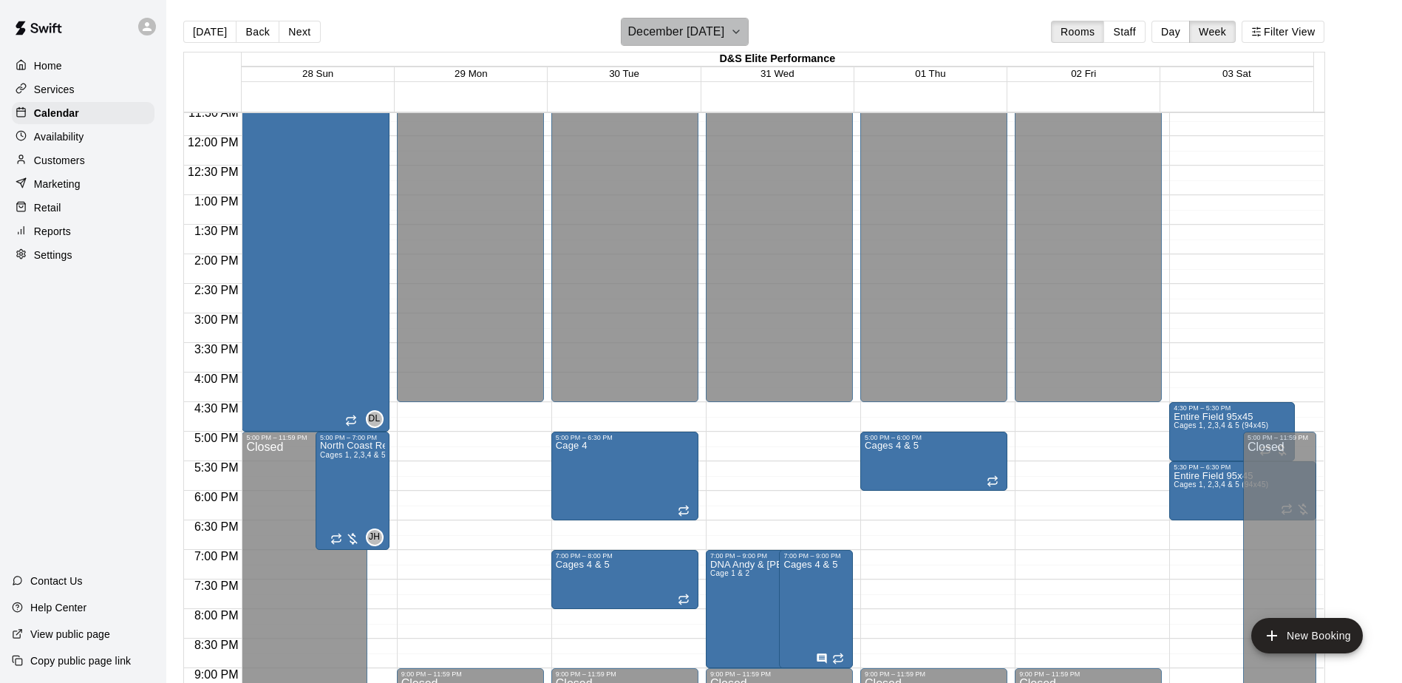
click at [748, 30] on button "December [DATE]" at bounding box center [685, 32] width 128 height 28
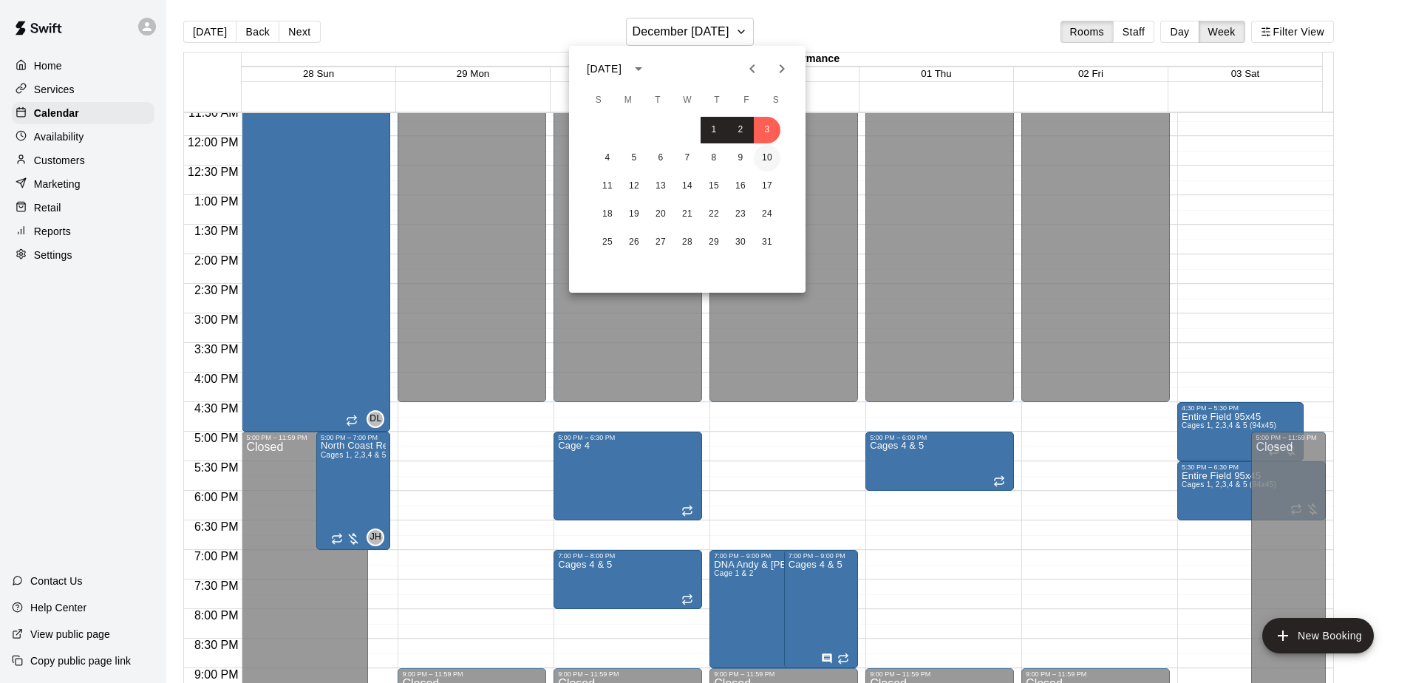
click at [771, 161] on button "10" at bounding box center [767, 158] width 27 height 27
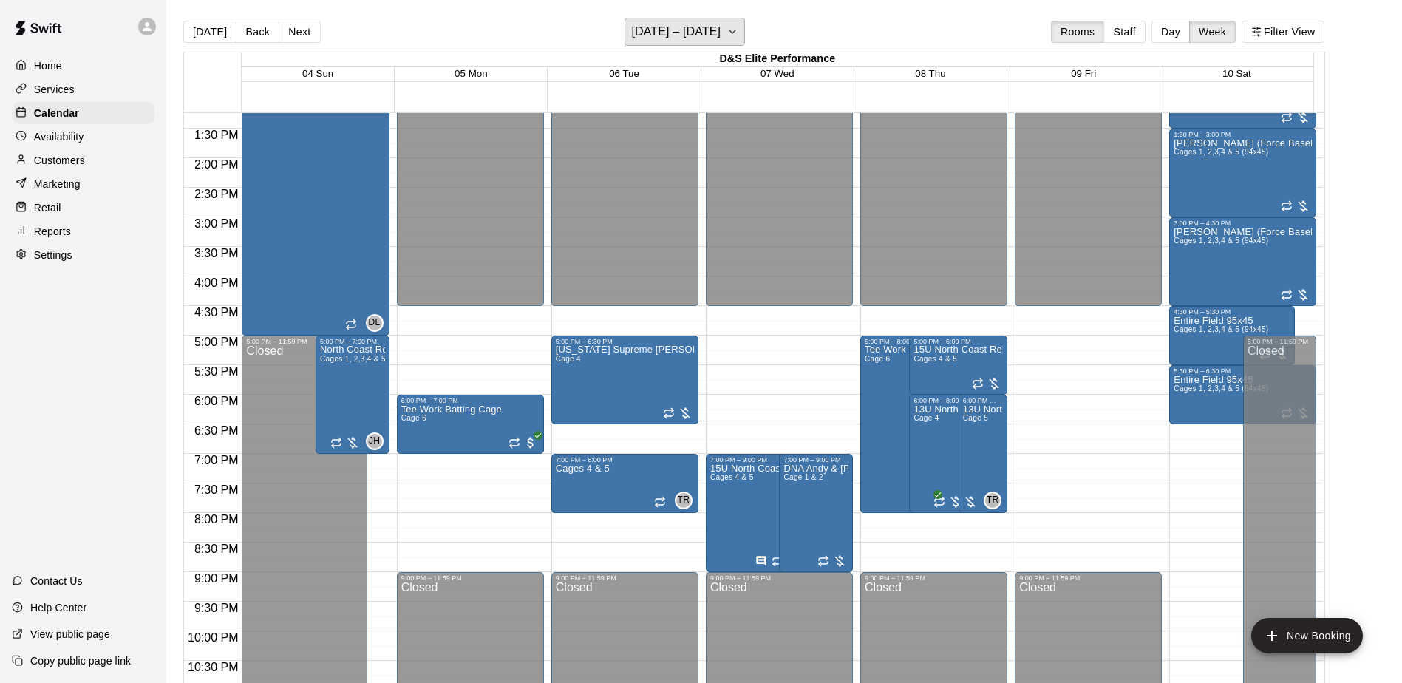
scroll to position [760, 0]
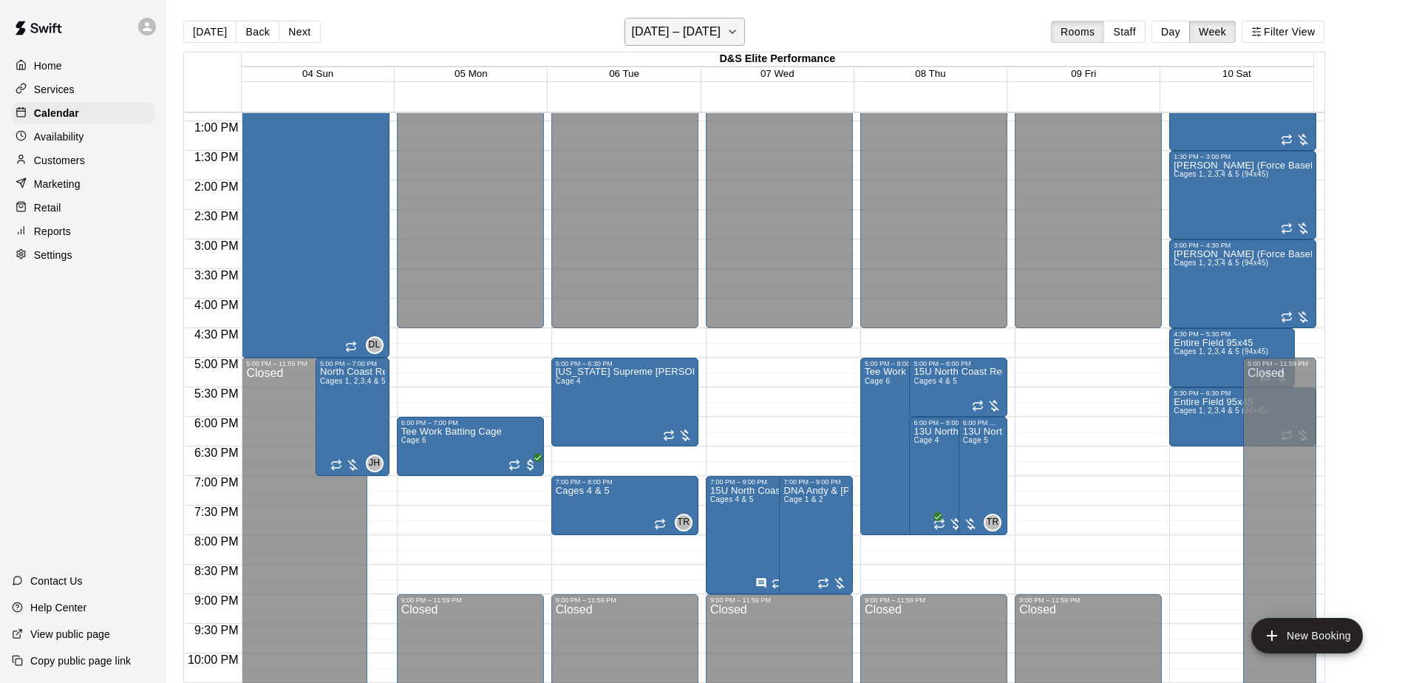
click at [728, 35] on icon "button" at bounding box center [732, 32] width 12 height 18
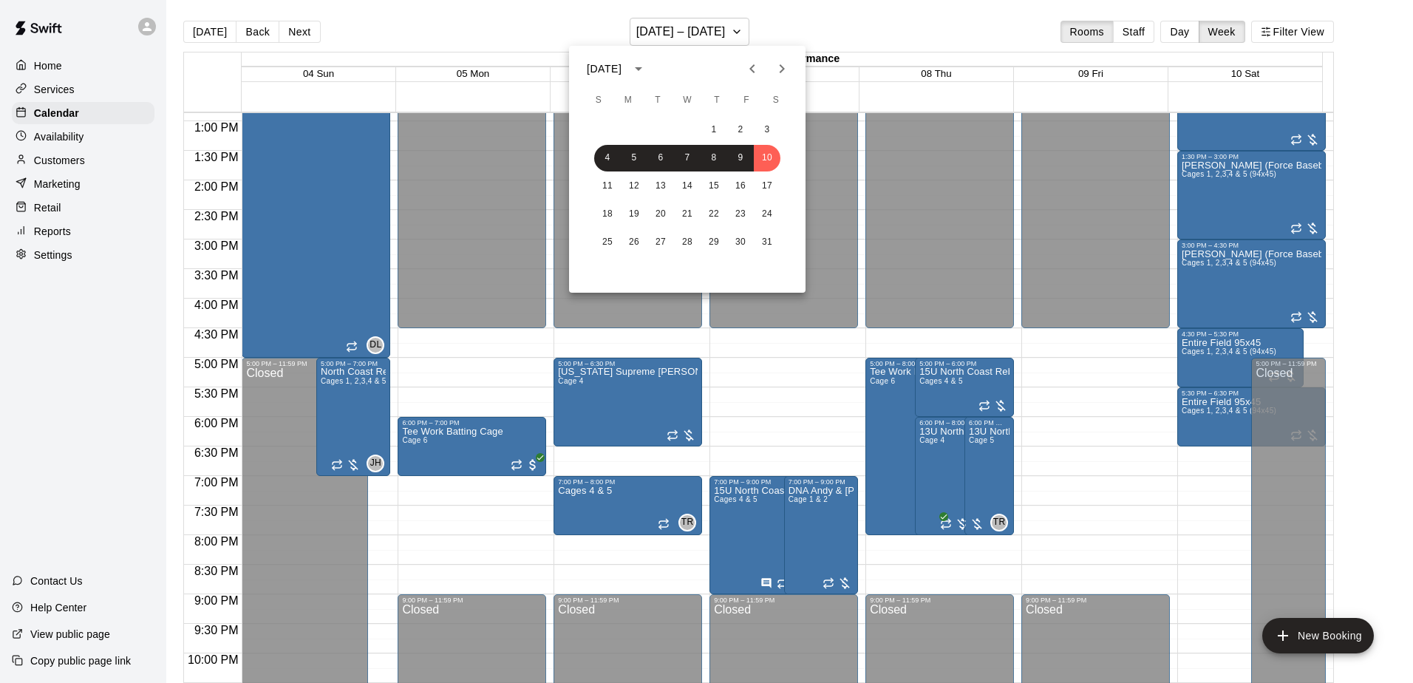
drag, startPoint x: 493, startPoint y: 374, endPoint x: 490, endPoint y: 363, distance: 11.5
click at [490, 370] on div at bounding box center [706, 341] width 1413 height 683
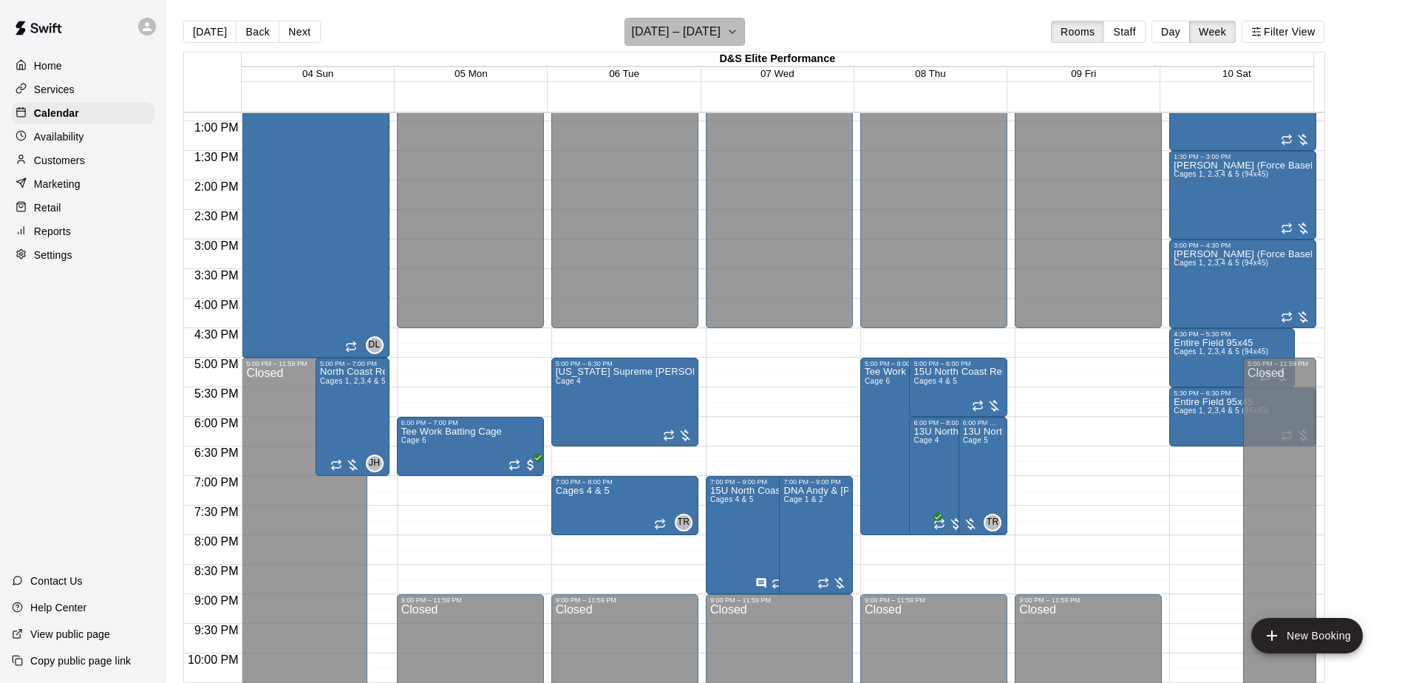
click at [738, 28] on icon "button" at bounding box center [732, 32] width 12 height 18
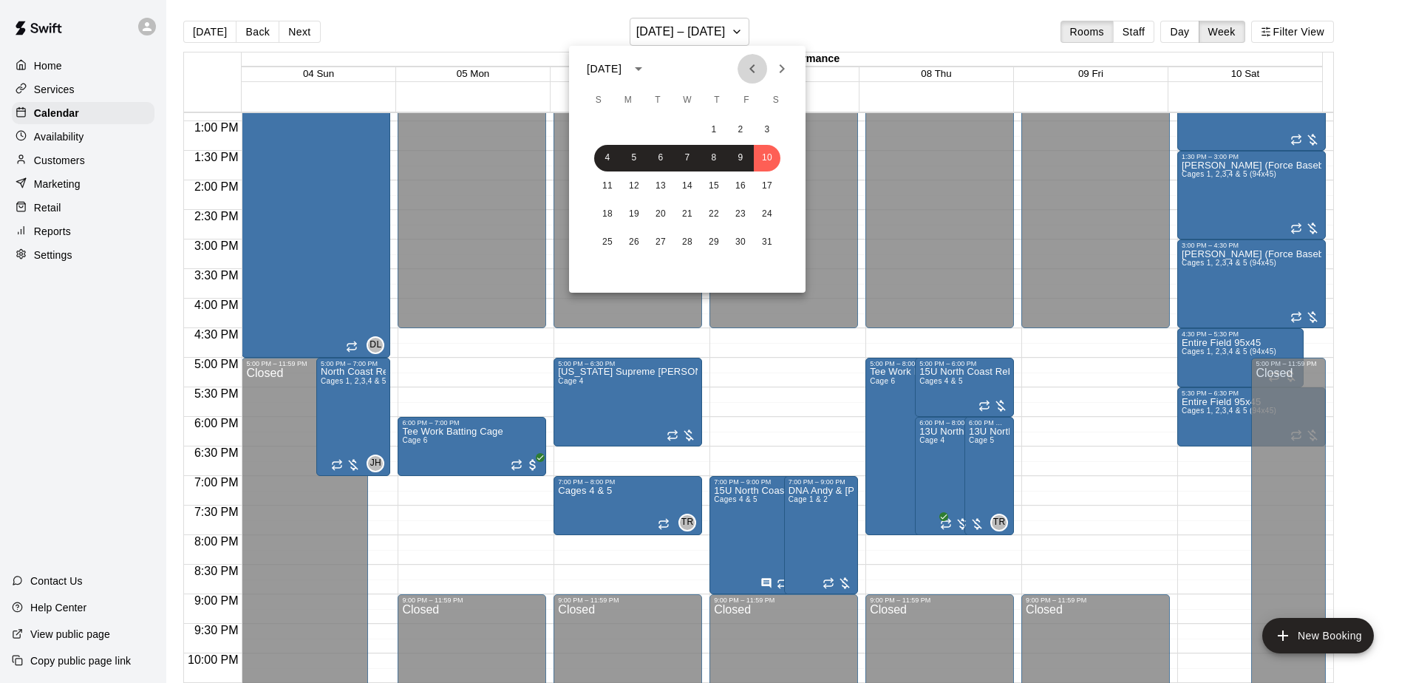
click at [751, 79] on button "Previous month" at bounding box center [752, 69] width 30 height 30
click at [607, 157] on button "7" at bounding box center [607, 158] width 27 height 27
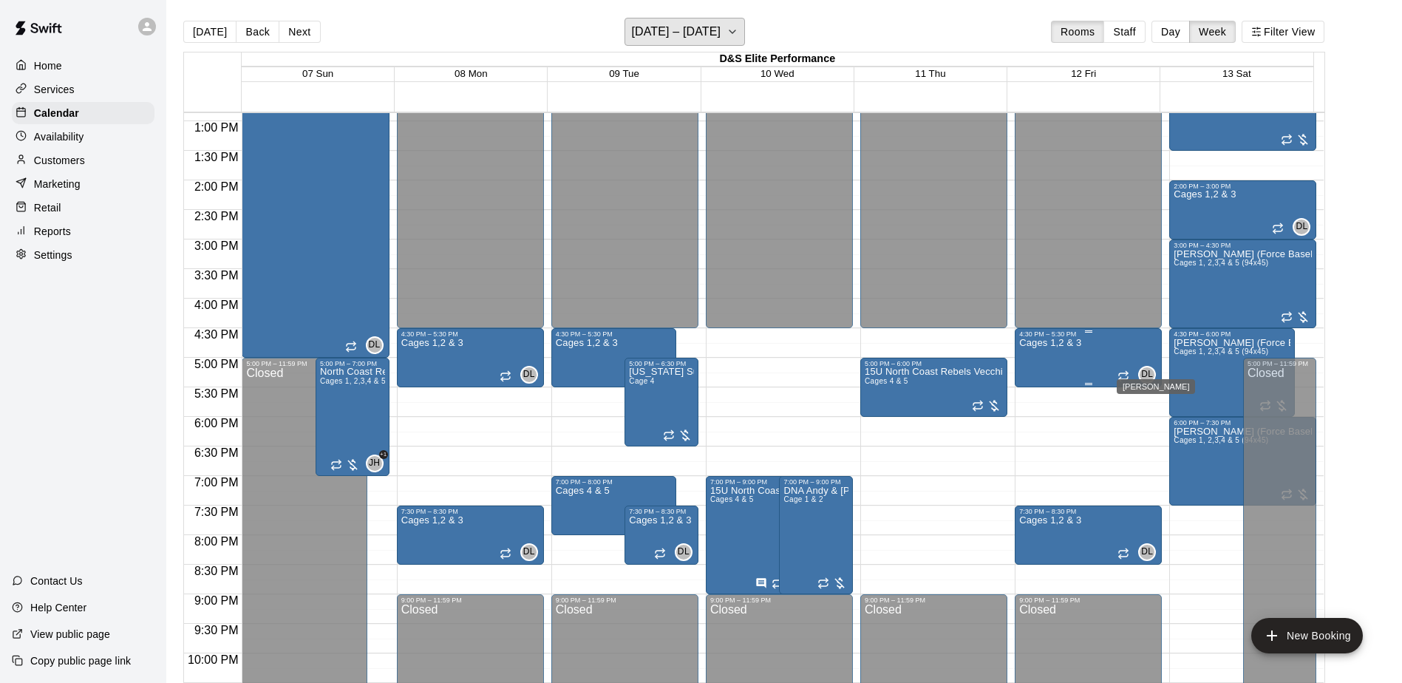
scroll to position [834, 0]
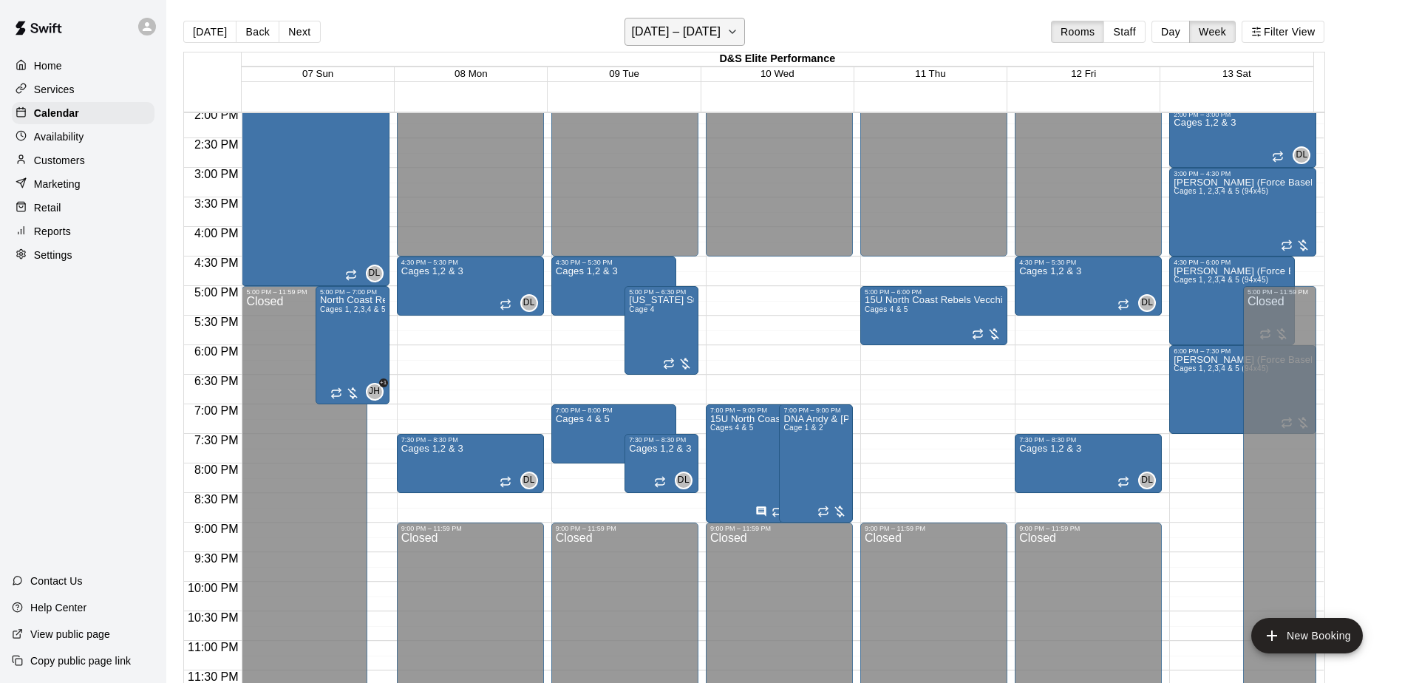
click at [736, 34] on icon "button" at bounding box center [732, 32] width 12 height 18
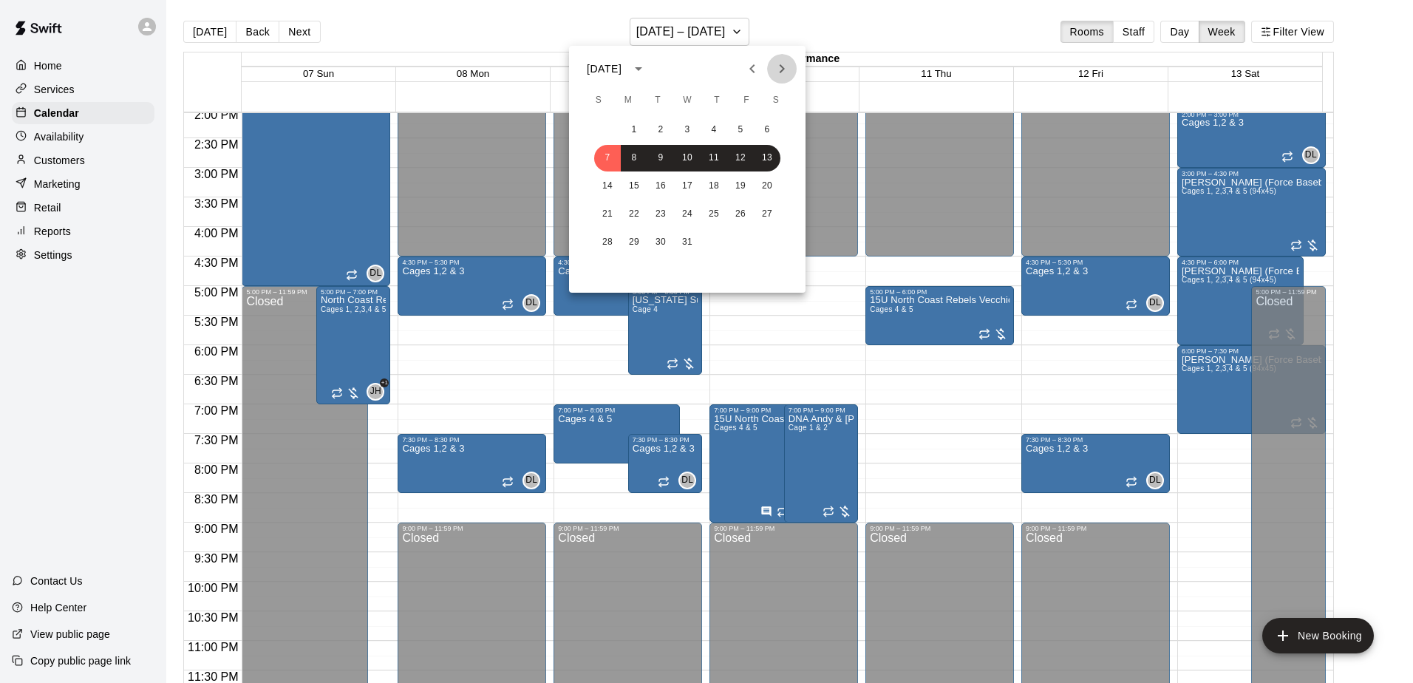
click at [781, 72] on icon "Next month" at bounding box center [782, 68] width 5 height 9
click at [717, 157] on button "8" at bounding box center [713, 158] width 27 height 27
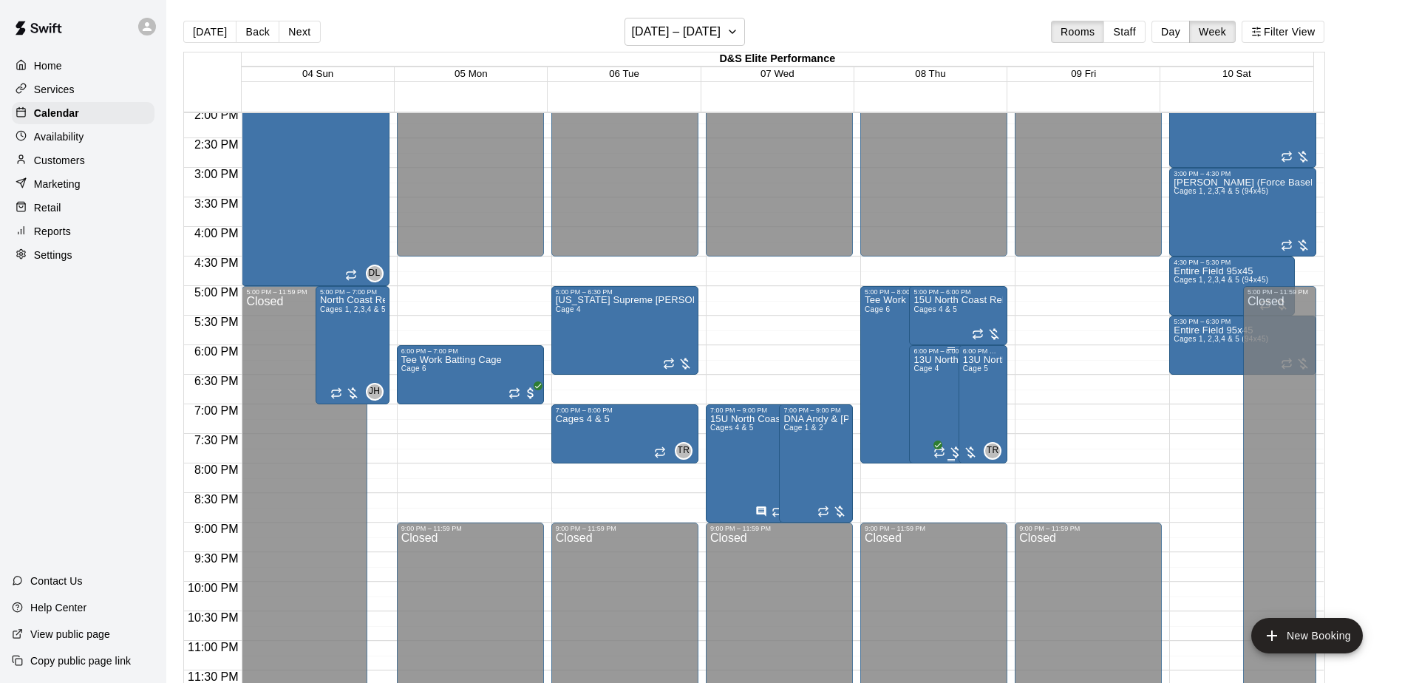
click at [925, 360] on p "13U North Coast Rebels [PERSON_NAME]" at bounding box center [950, 360] width 75 height 0
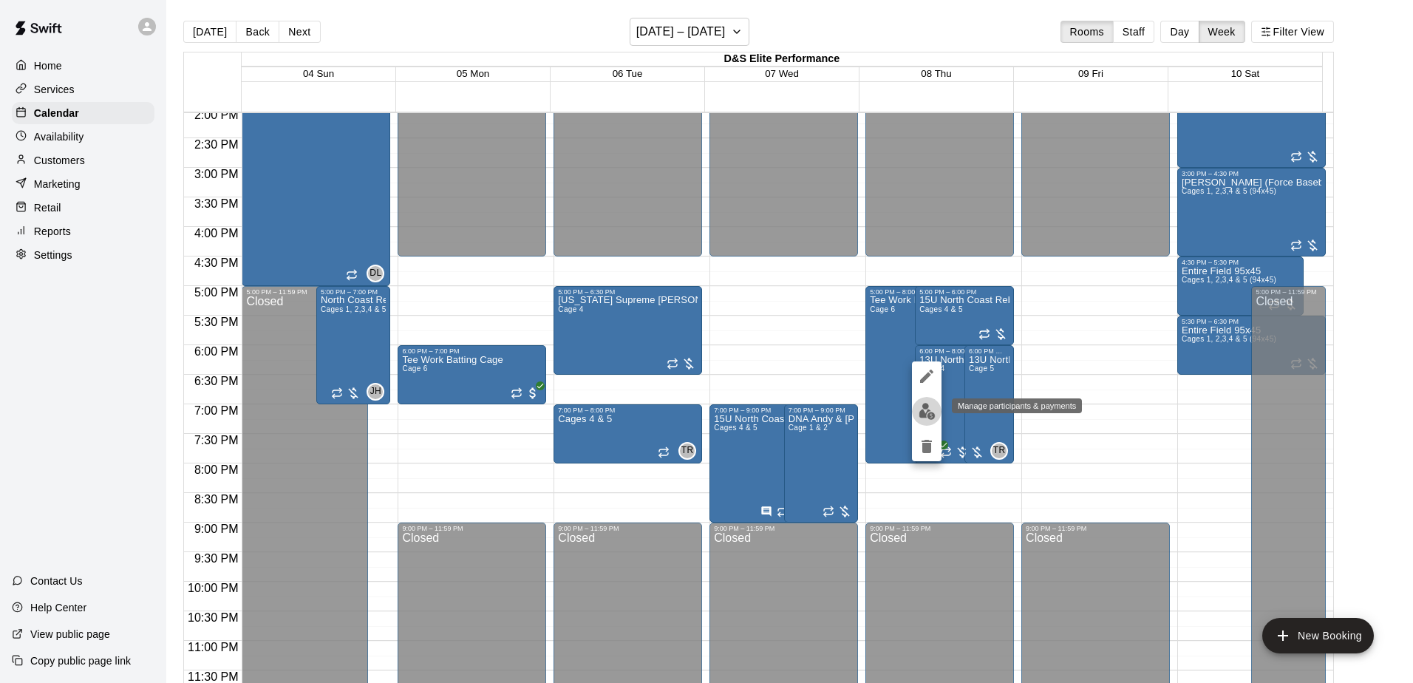
click at [934, 407] on img "edit" at bounding box center [926, 411] width 17 height 17
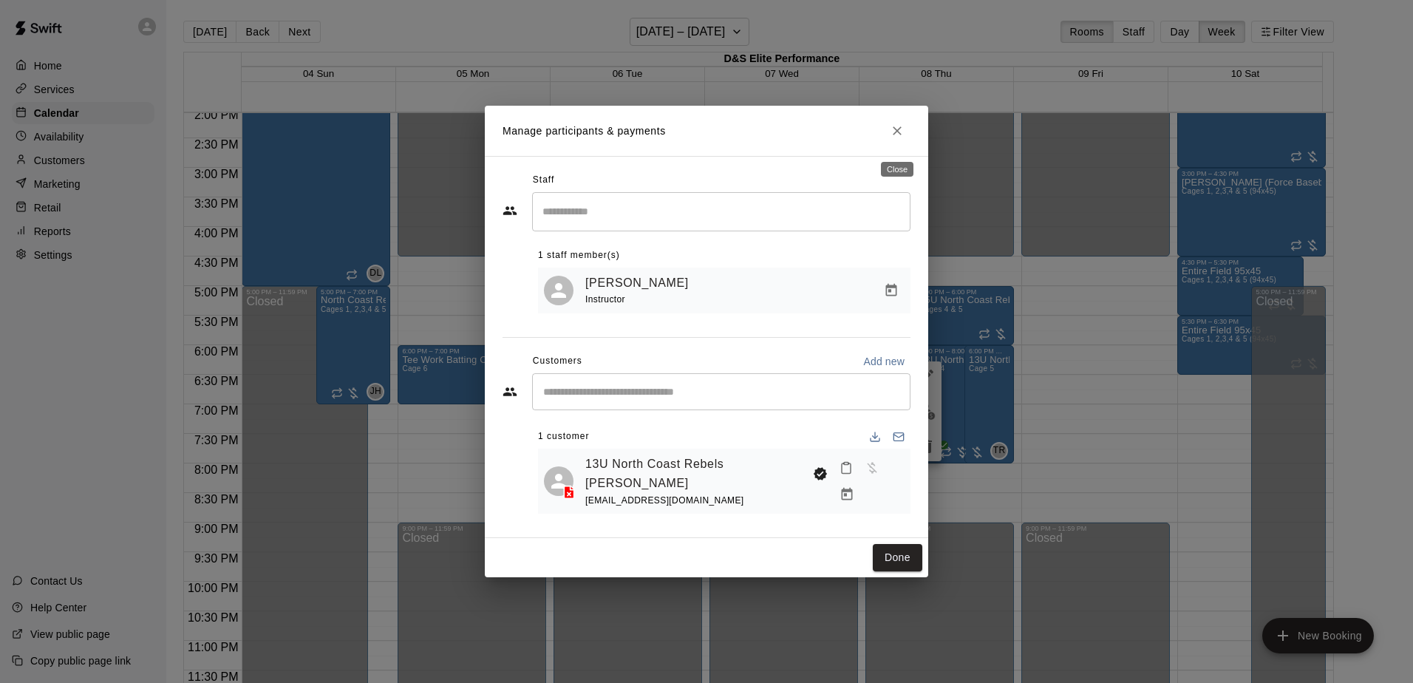
click at [890, 136] on icon "Close" at bounding box center [897, 130] width 15 height 15
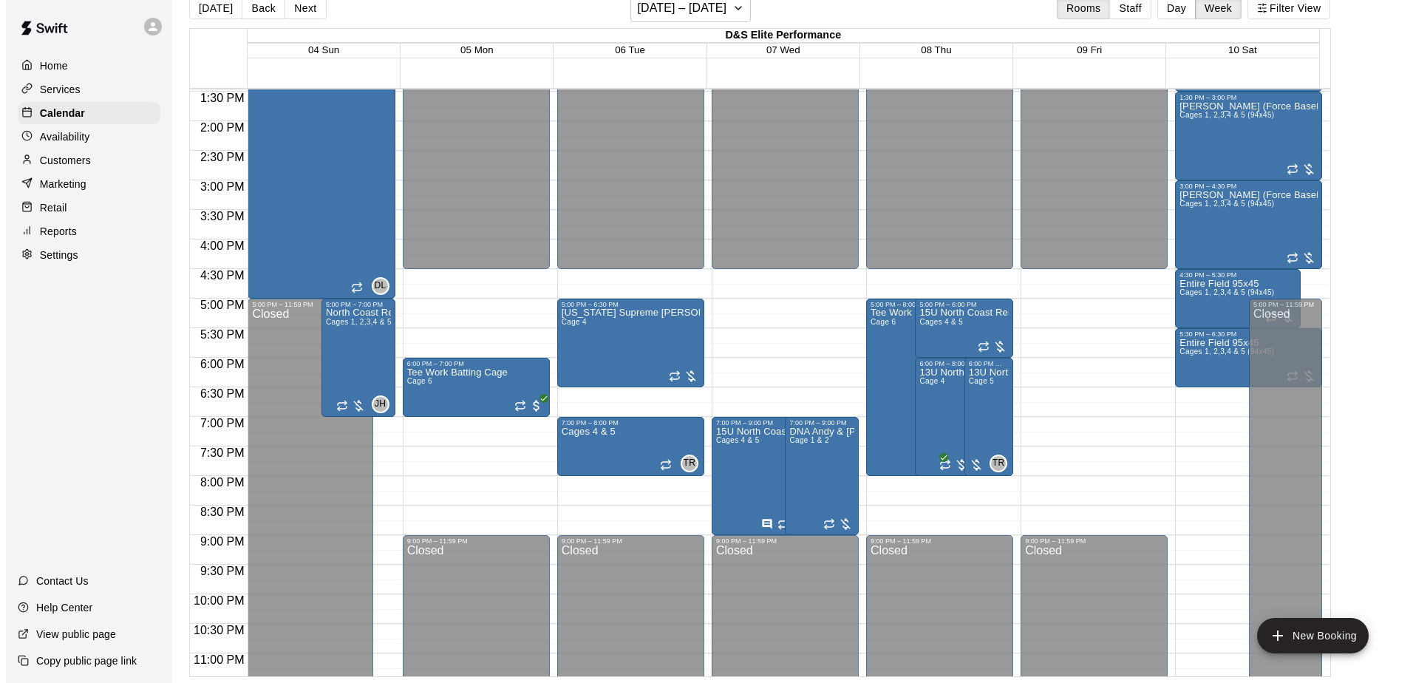
scroll to position [760, 0]
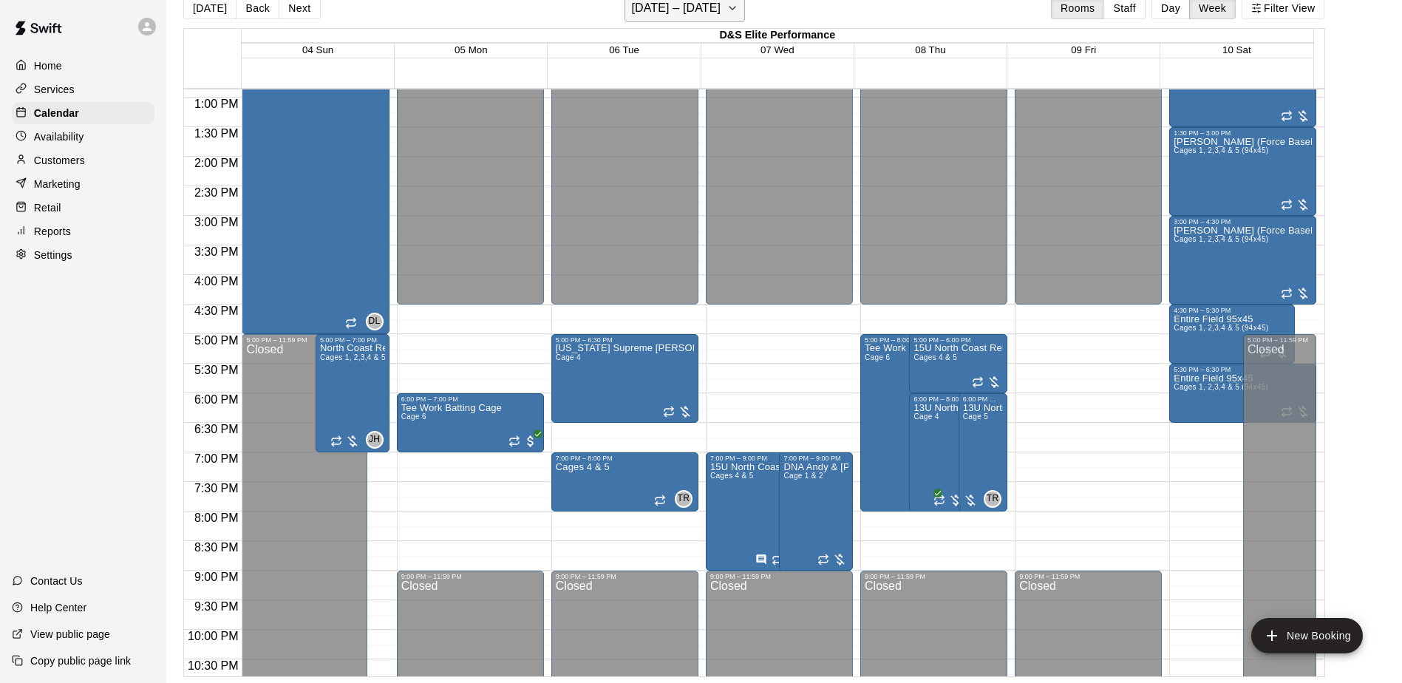
click at [736, 11] on icon "button" at bounding box center [732, 8] width 12 height 18
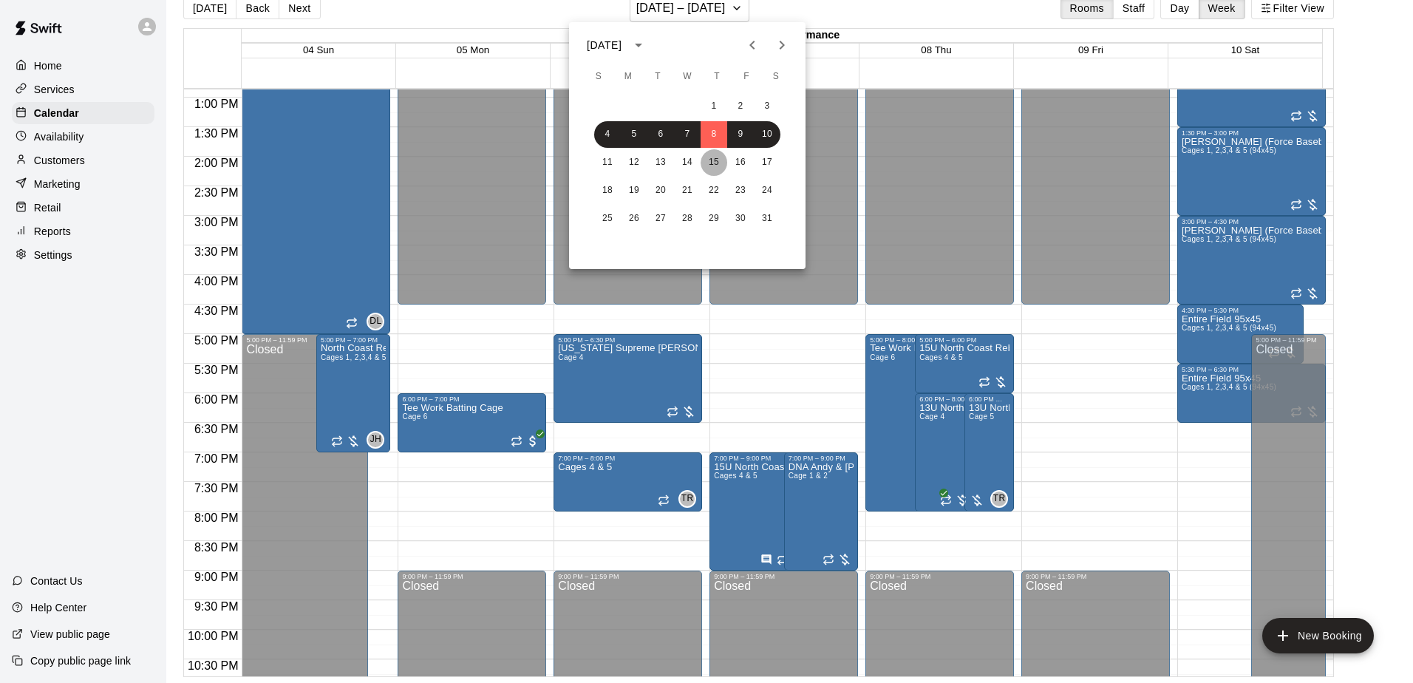
click at [715, 160] on button "15" at bounding box center [713, 162] width 27 height 27
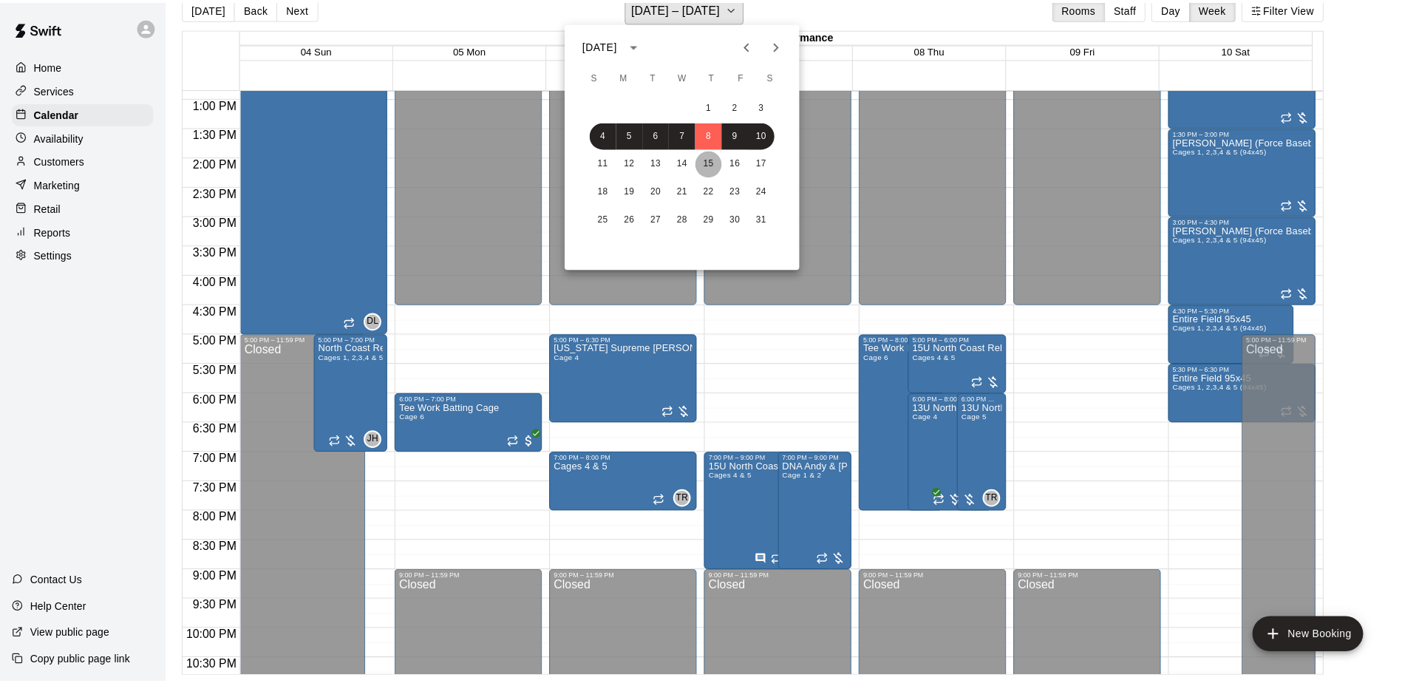
scroll to position [18, 0]
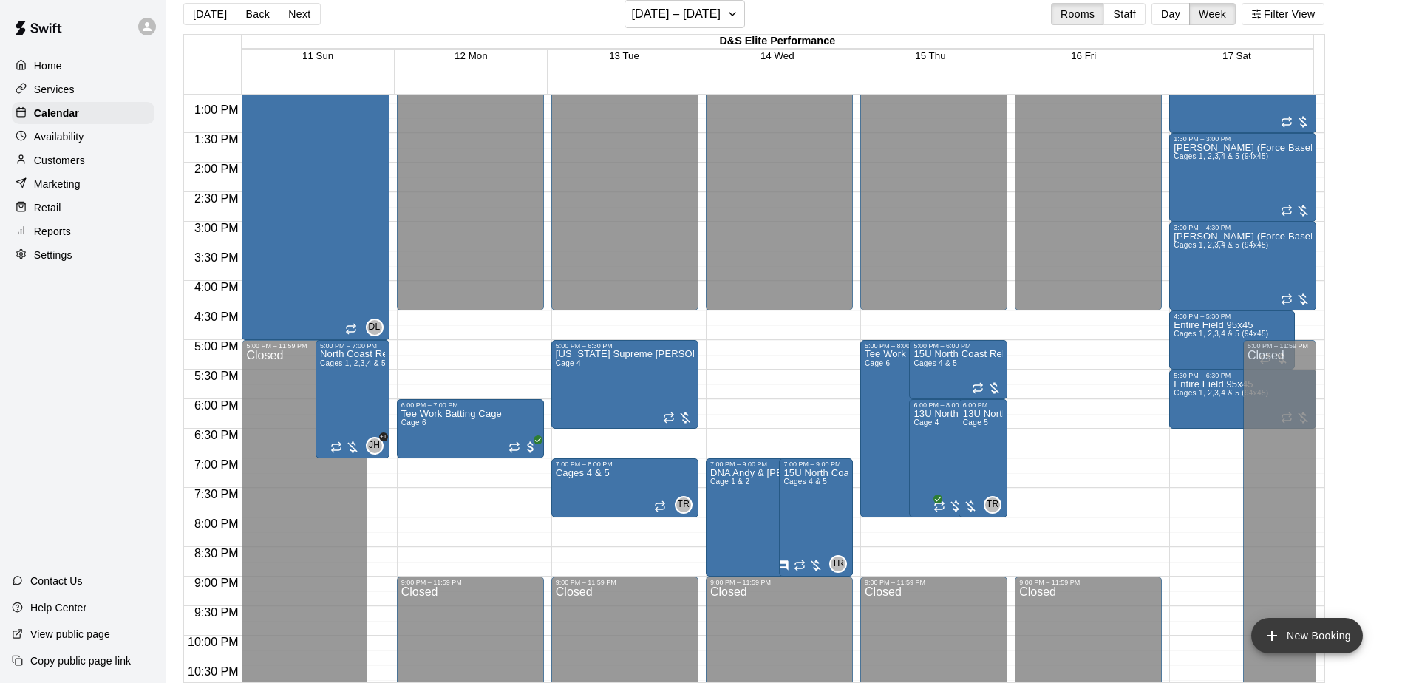
click at [1261, 624] on button "New Booking" at bounding box center [1307, 635] width 112 height 35
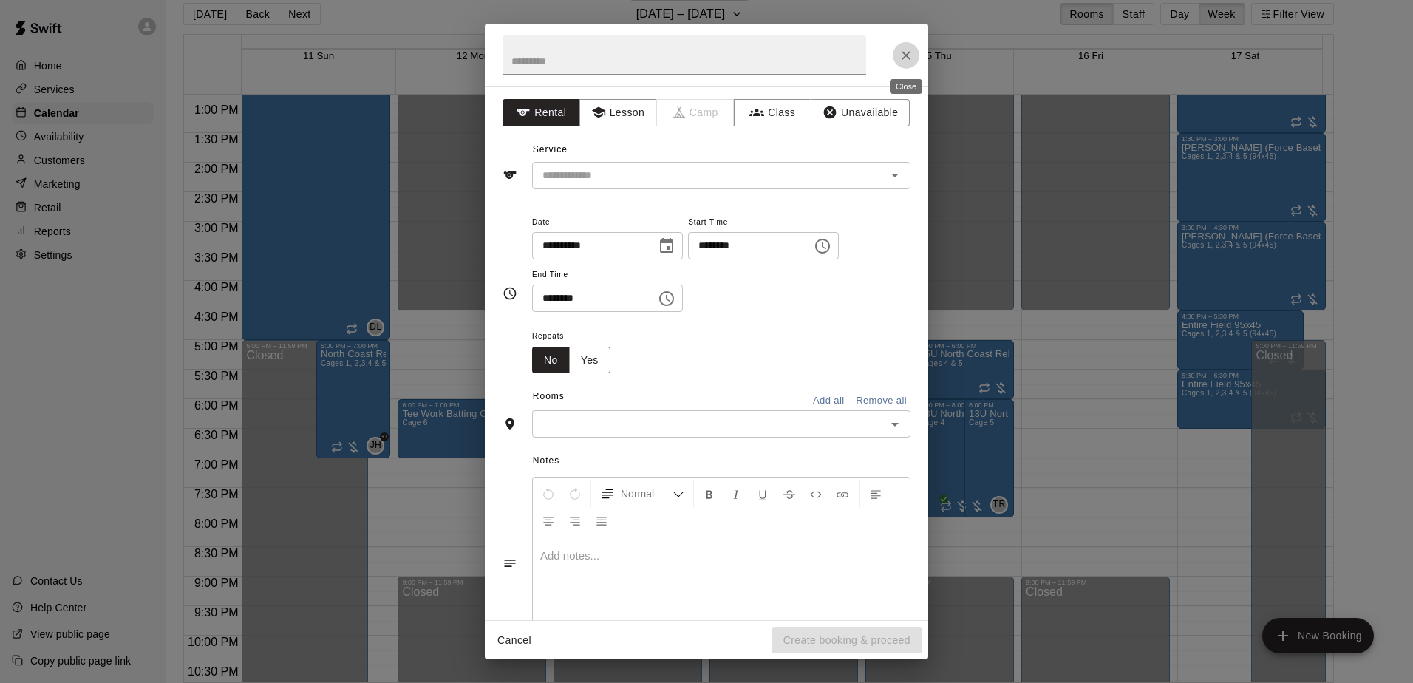
click at [903, 58] on icon "Close" at bounding box center [905, 55] width 9 height 9
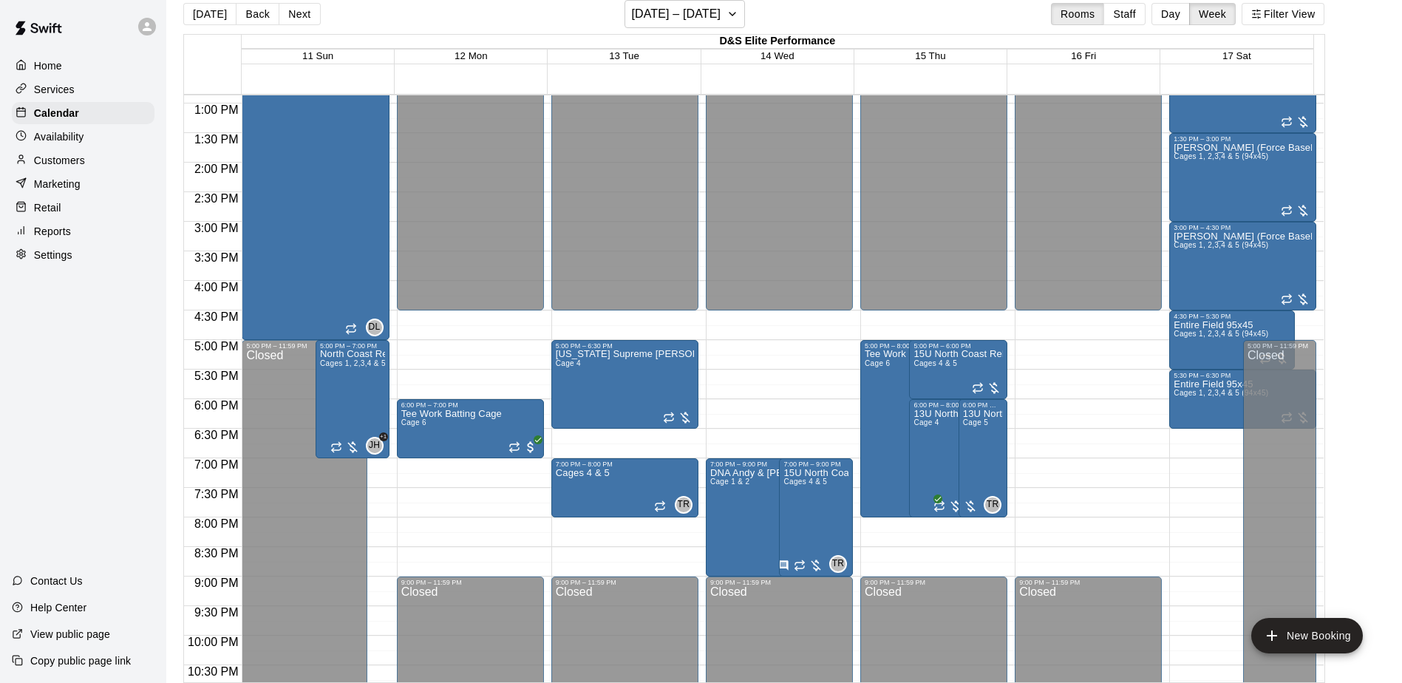
click at [92, 159] on div "Customers" at bounding box center [83, 160] width 143 height 22
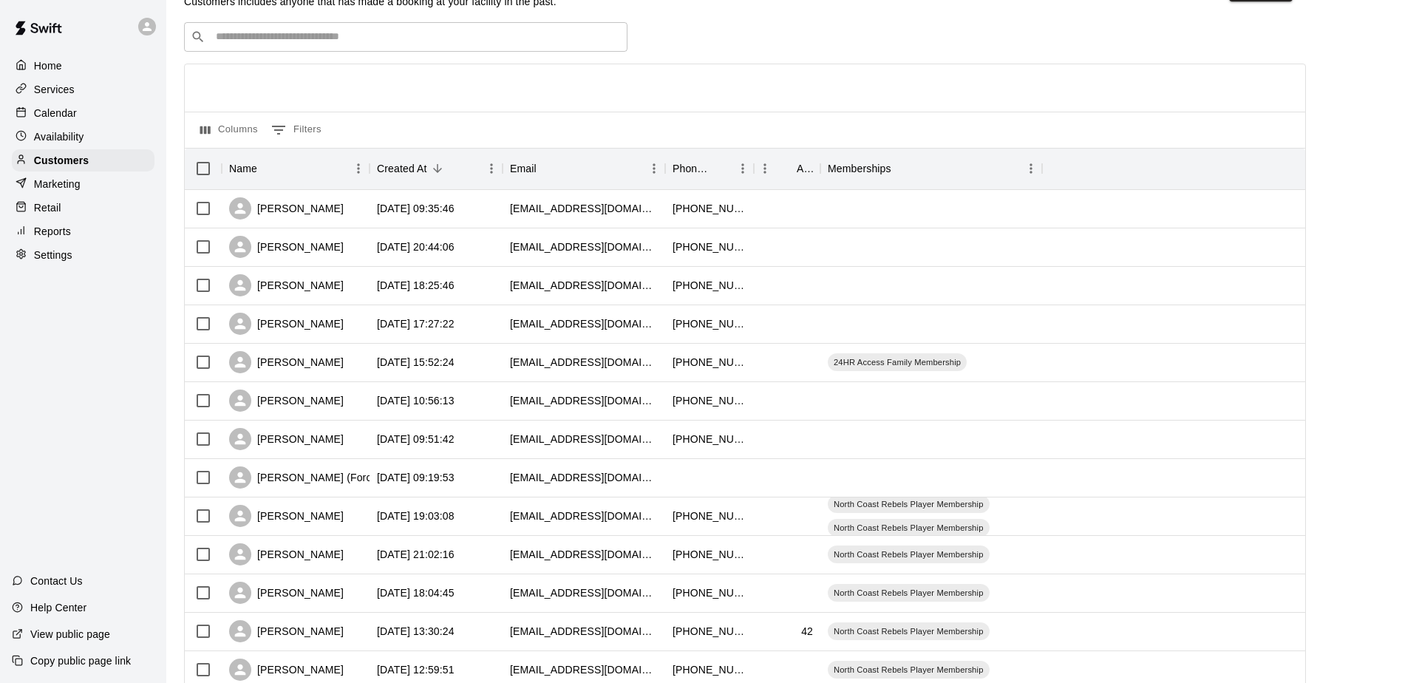
scroll to position [78, 0]
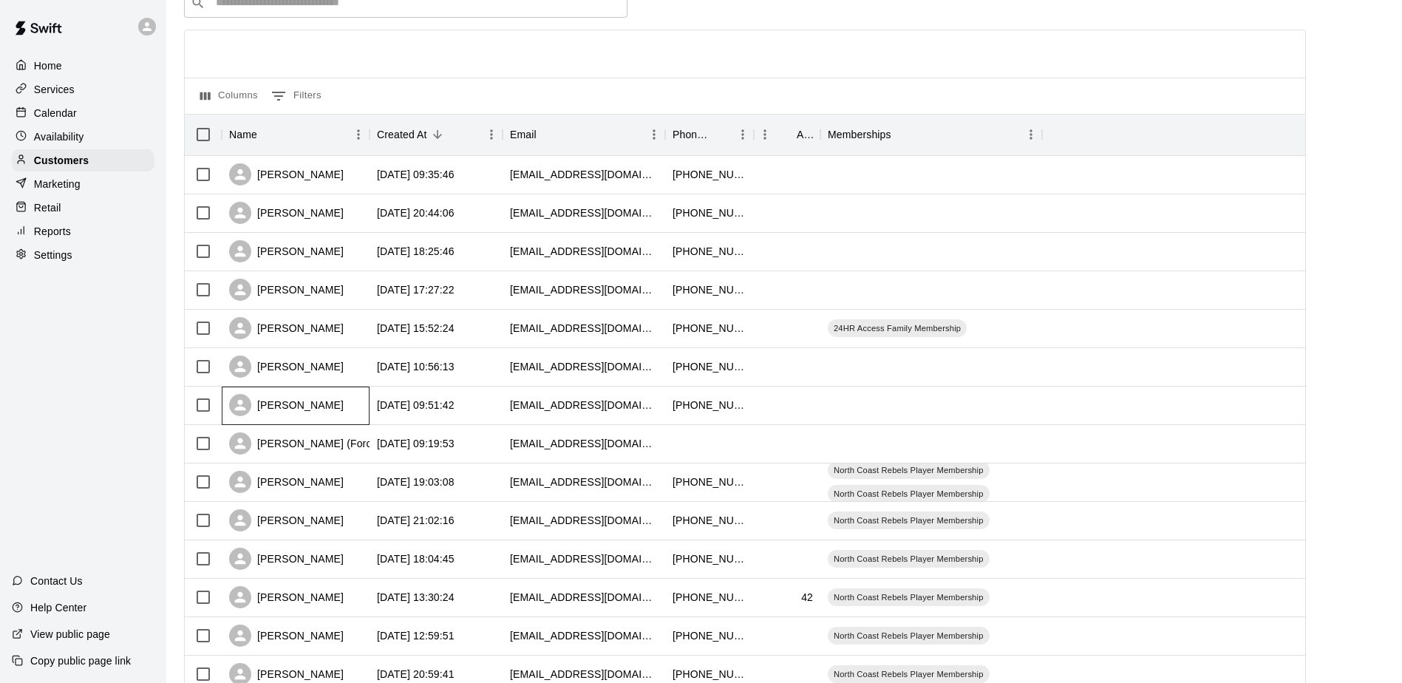
click at [324, 409] on div "[PERSON_NAME]" at bounding box center [286, 405] width 115 height 22
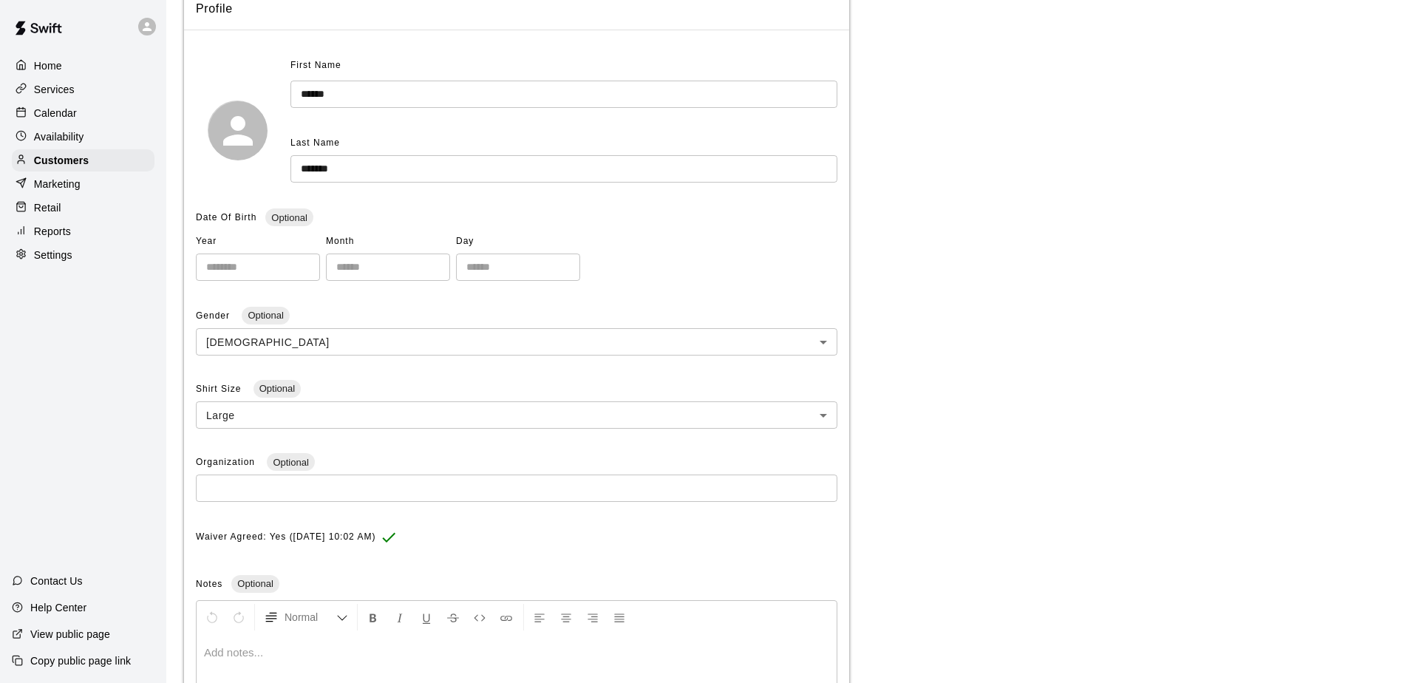
scroll to position [301, 0]
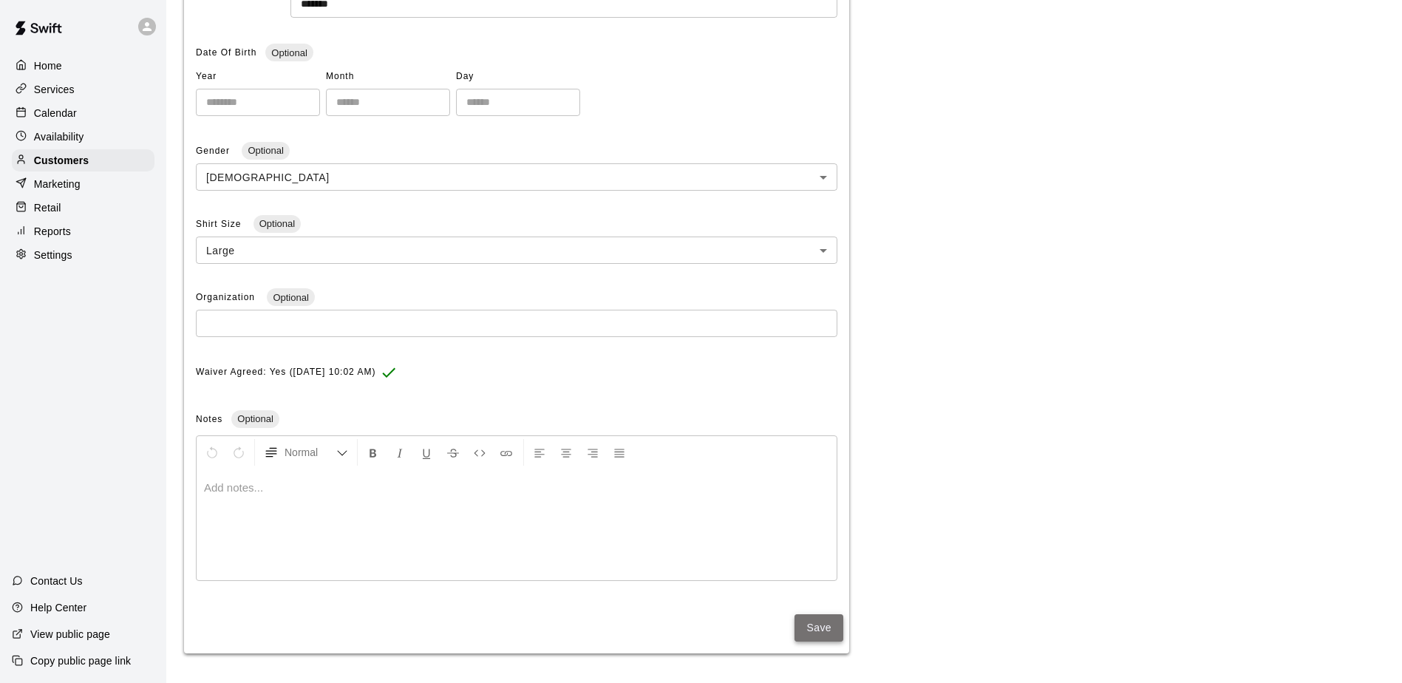
click at [805, 627] on button "Save" at bounding box center [818, 627] width 49 height 27
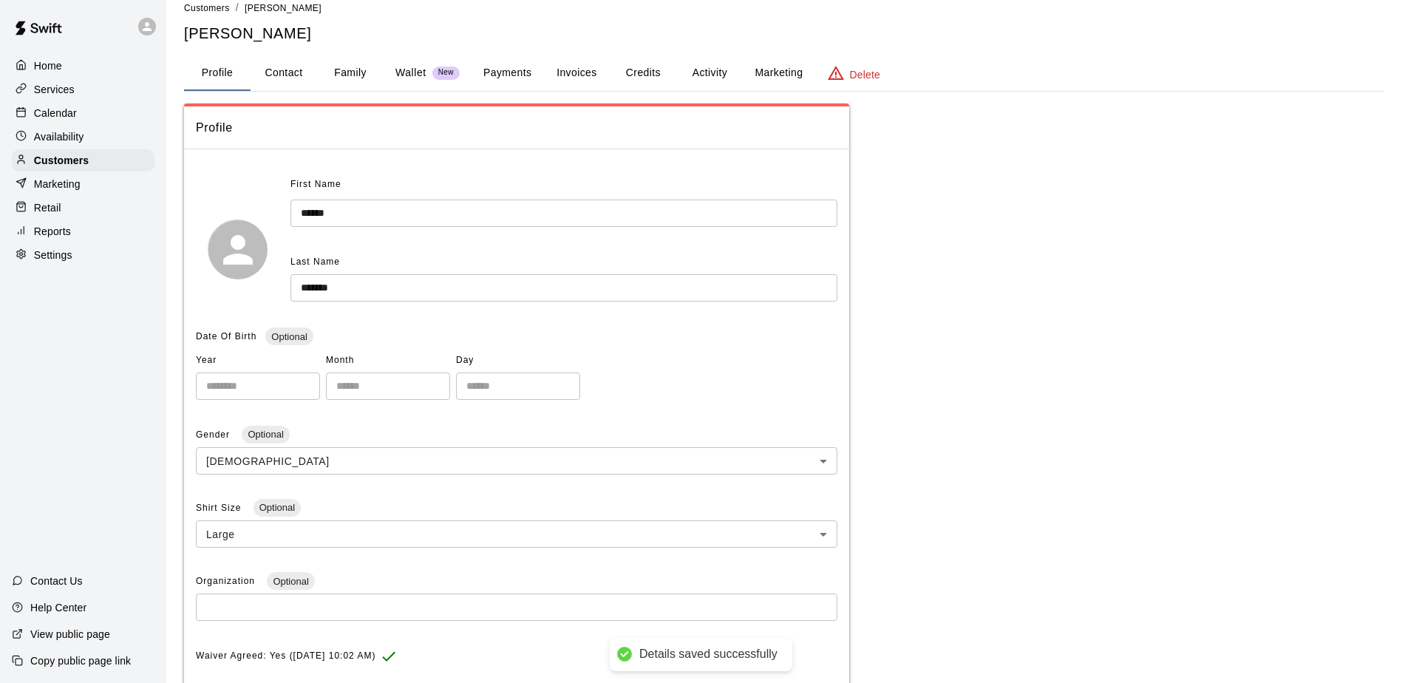
scroll to position [6, 0]
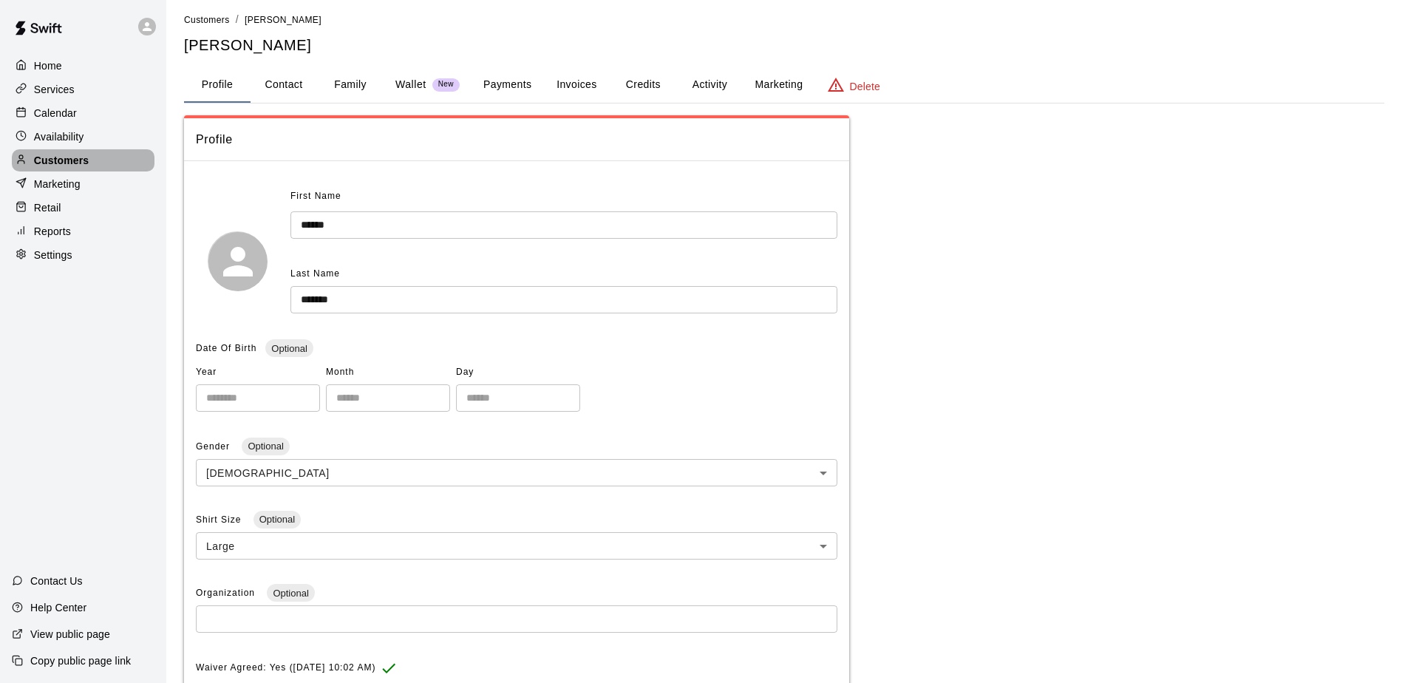
drag, startPoint x: 58, startPoint y: 168, endPoint x: 66, endPoint y: 168, distance: 8.1
click at [58, 168] on p "Customers" at bounding box center [61, 160] width 55 height 15
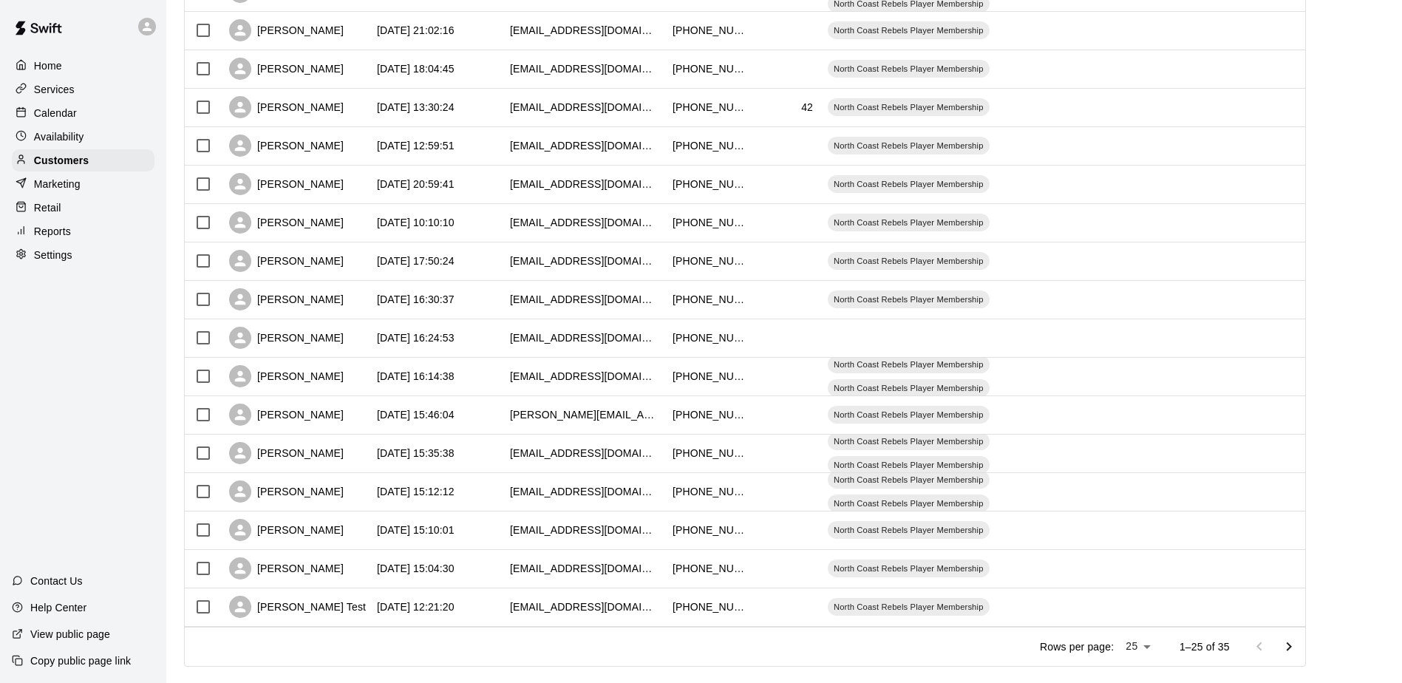
scroll to position [595, 0]
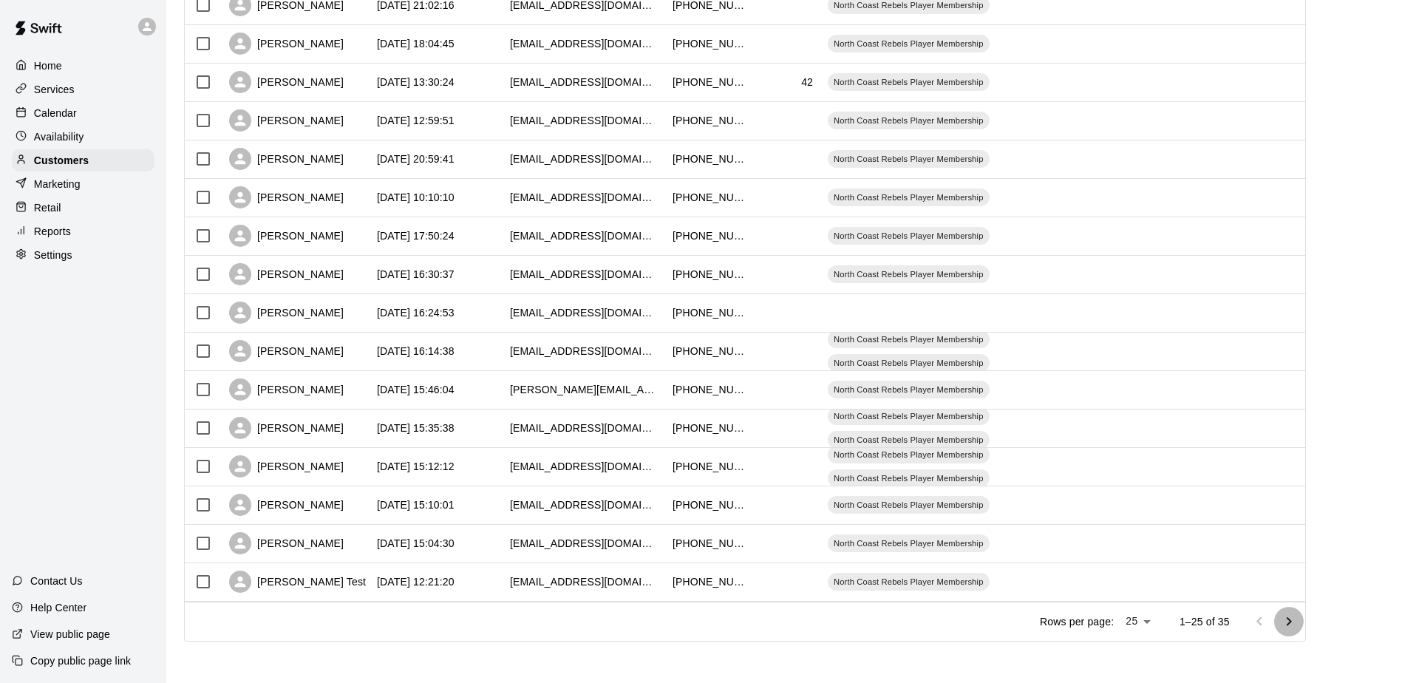
click at [1297, 624] on icon "Go to next page" at bounding box center [1289, 622] width 18 height 18
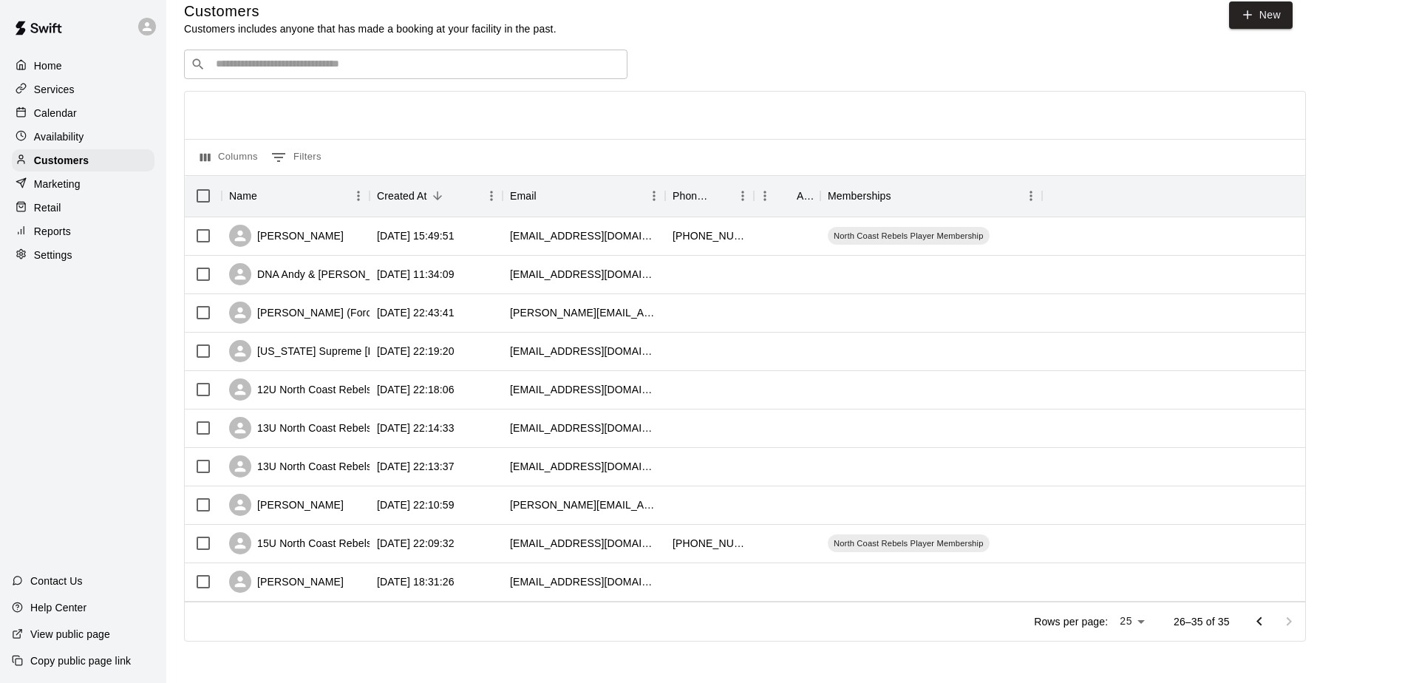
scroll to position [18, 0]
click at [1268, 619] on icon "Go to previous page" at bounding box center [1259, 622] width 18 height 18
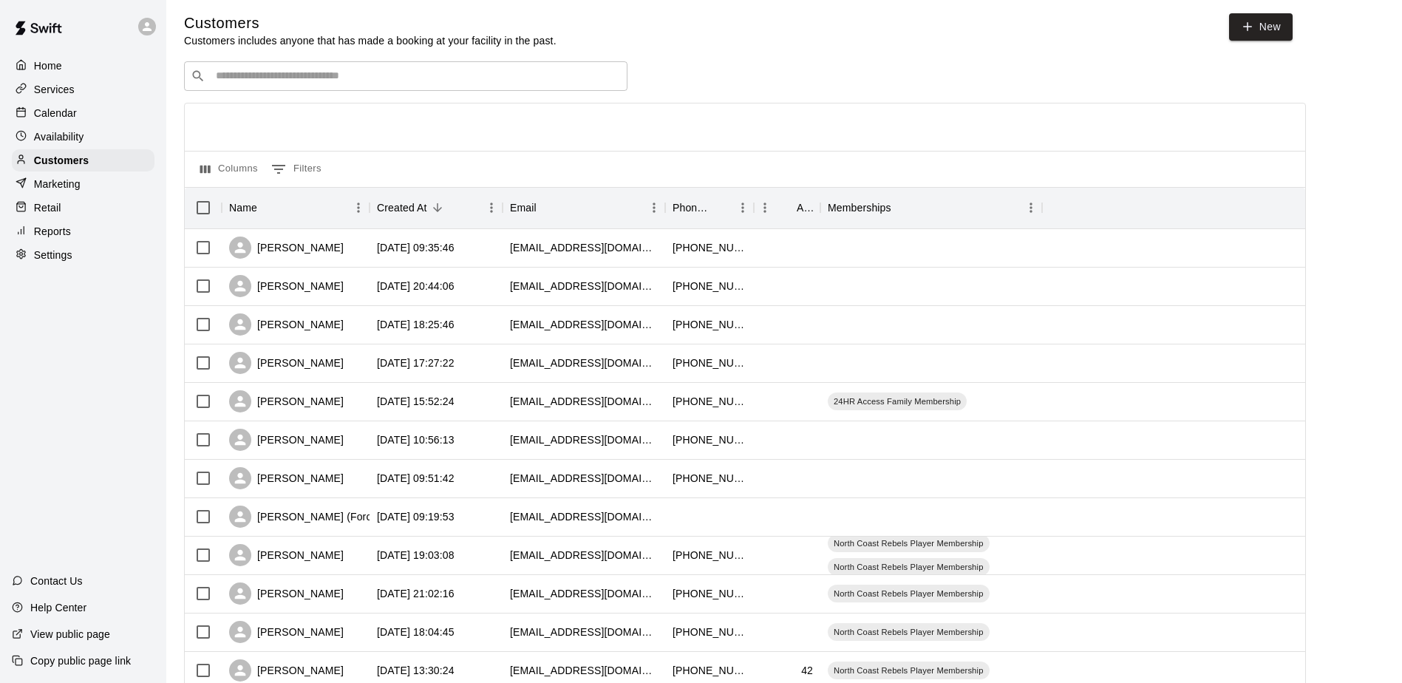
scroll to position [0, 0]
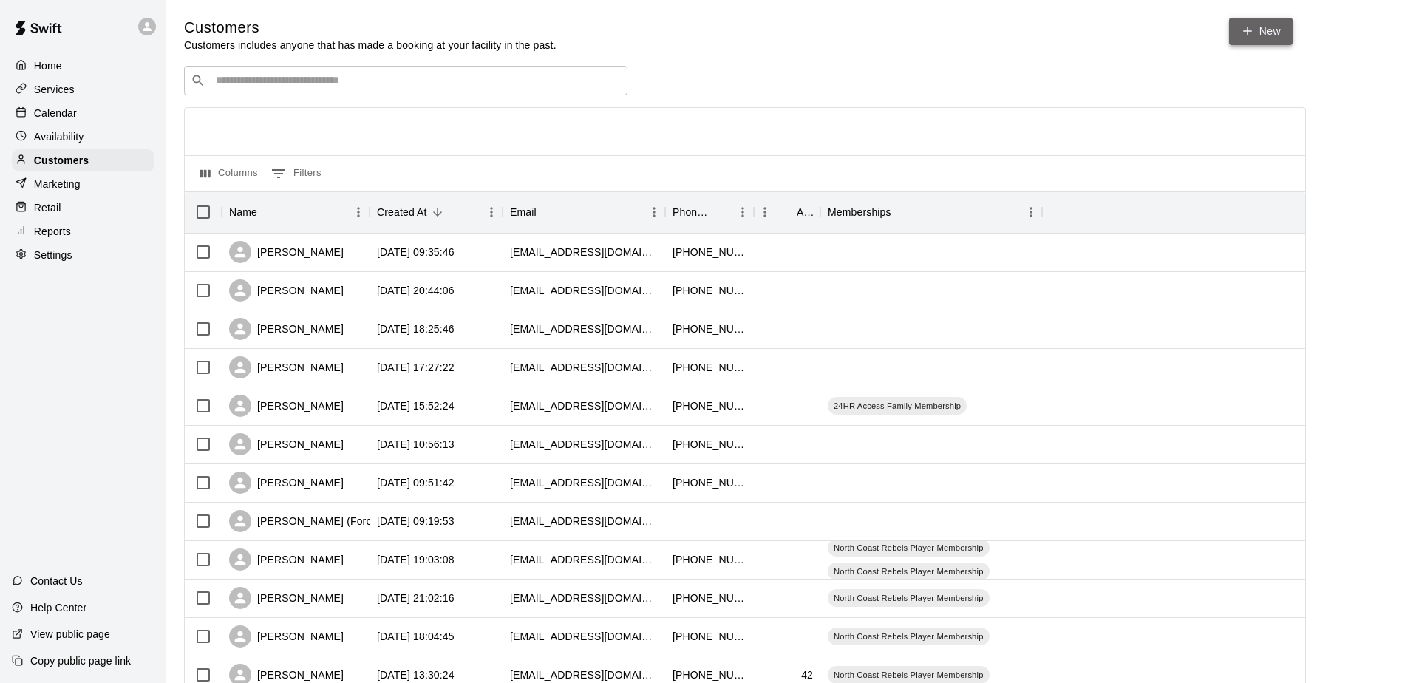
click at [1262, 25] on link "New" at bounding box center [1261, 31] width 64 height 27
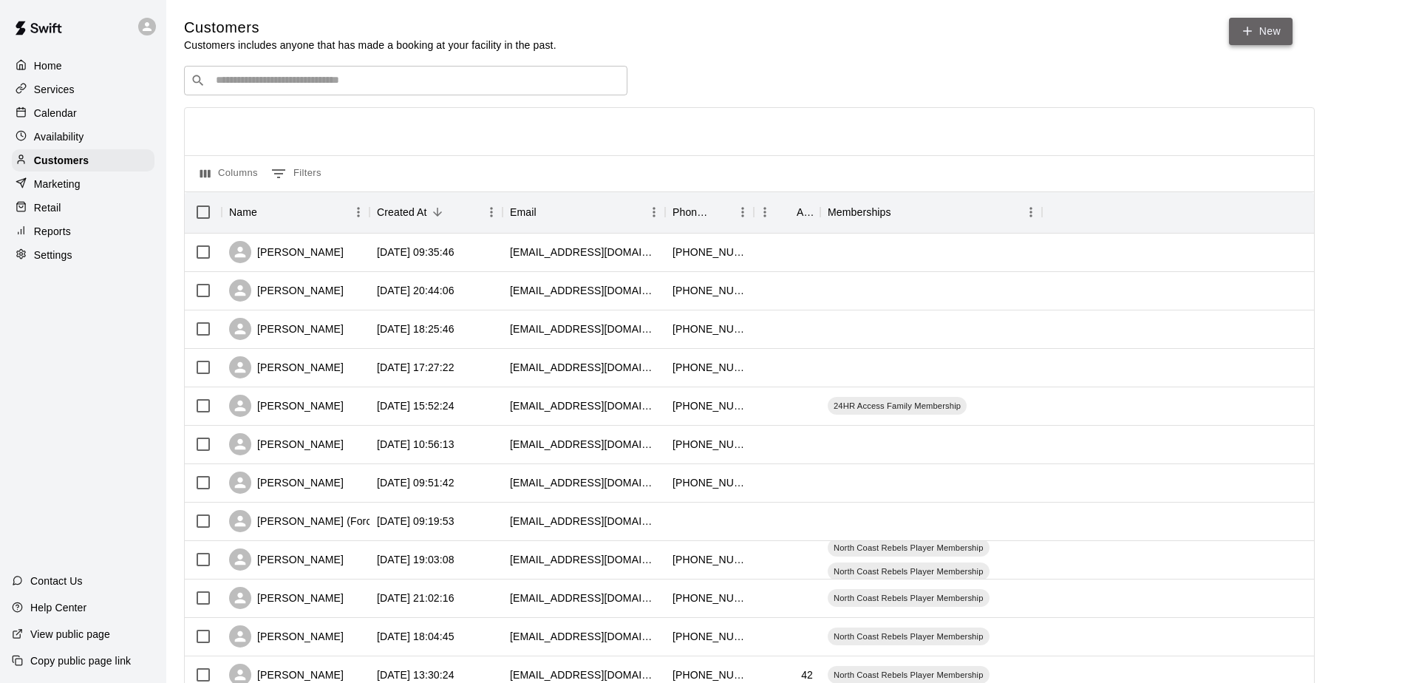
select select "**"
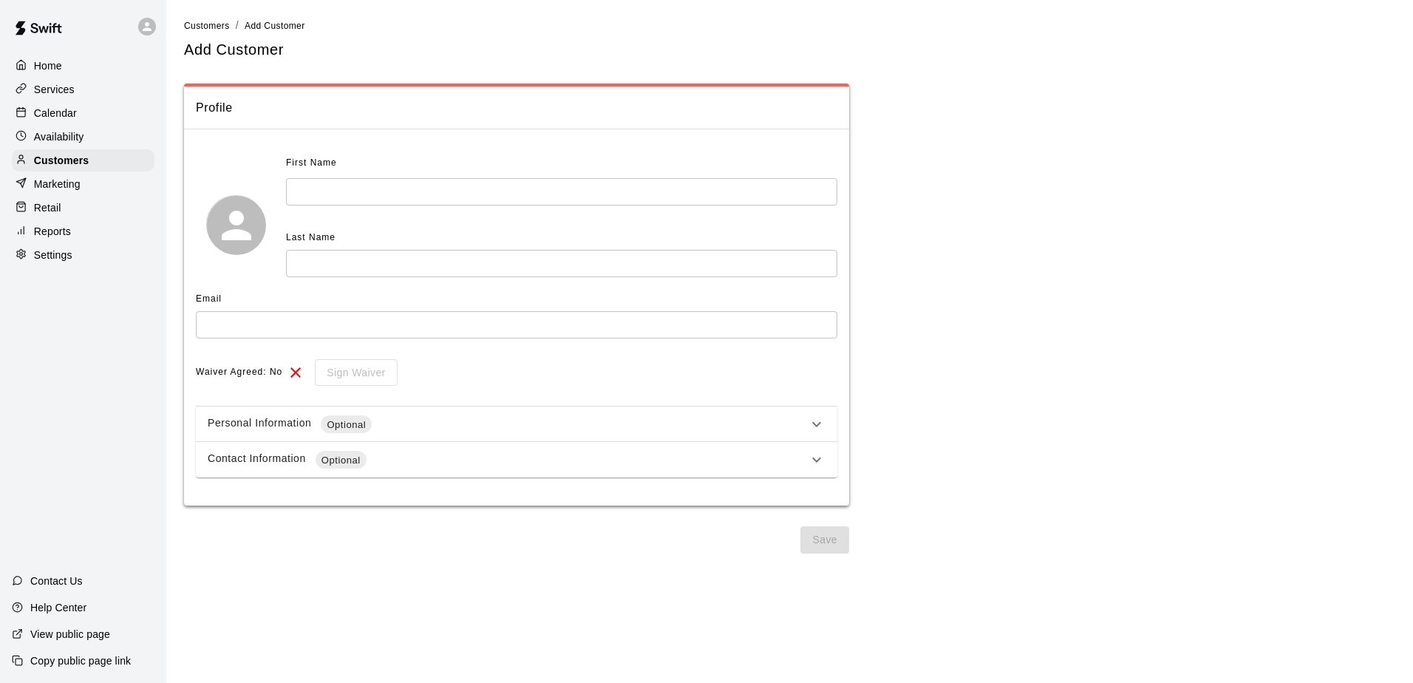
click at [345, 188] on input "text" at bounding box center [561, 191] width 551 height 27
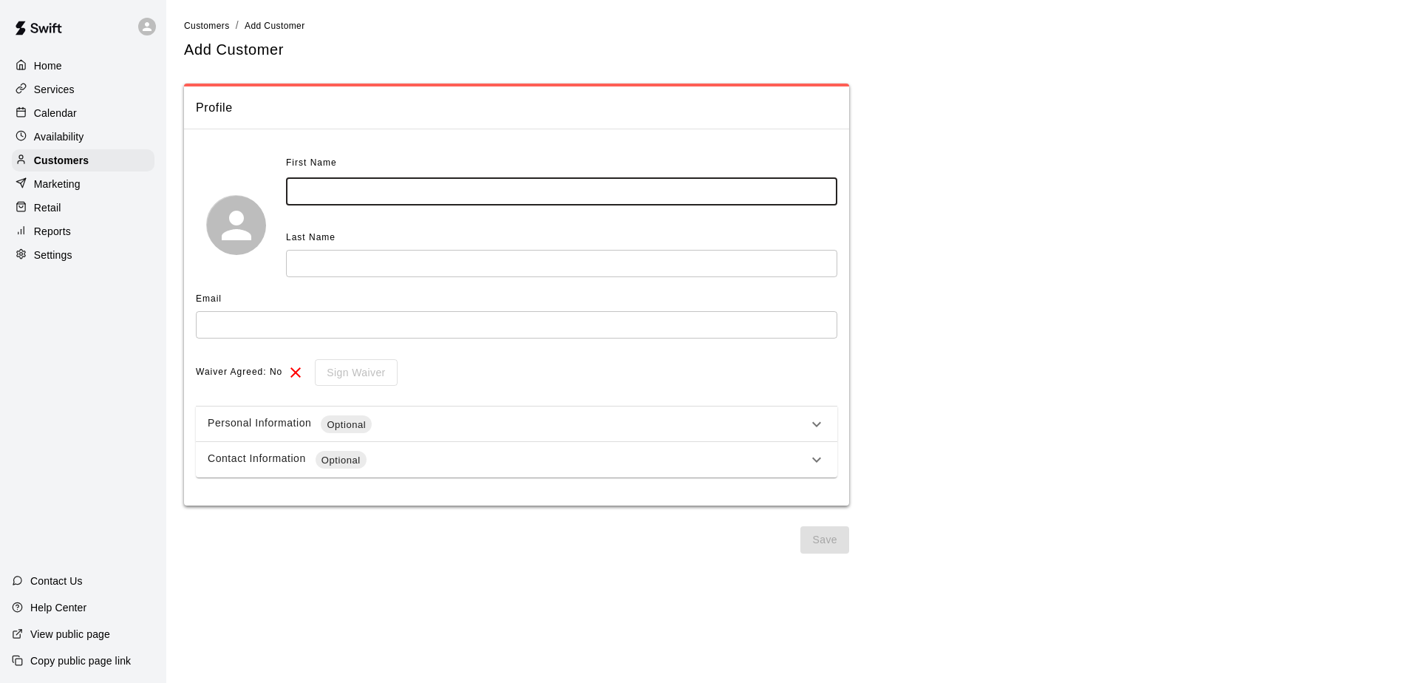
type input "*"
drag, startPoint x: 379, startPoint y: 194, endPoint x: 349, endPoint y: 194, distance: 30.3
click at [337, 198] on input "**********" at bounding box center [561, 191] width 551 height 27
type input "*******"
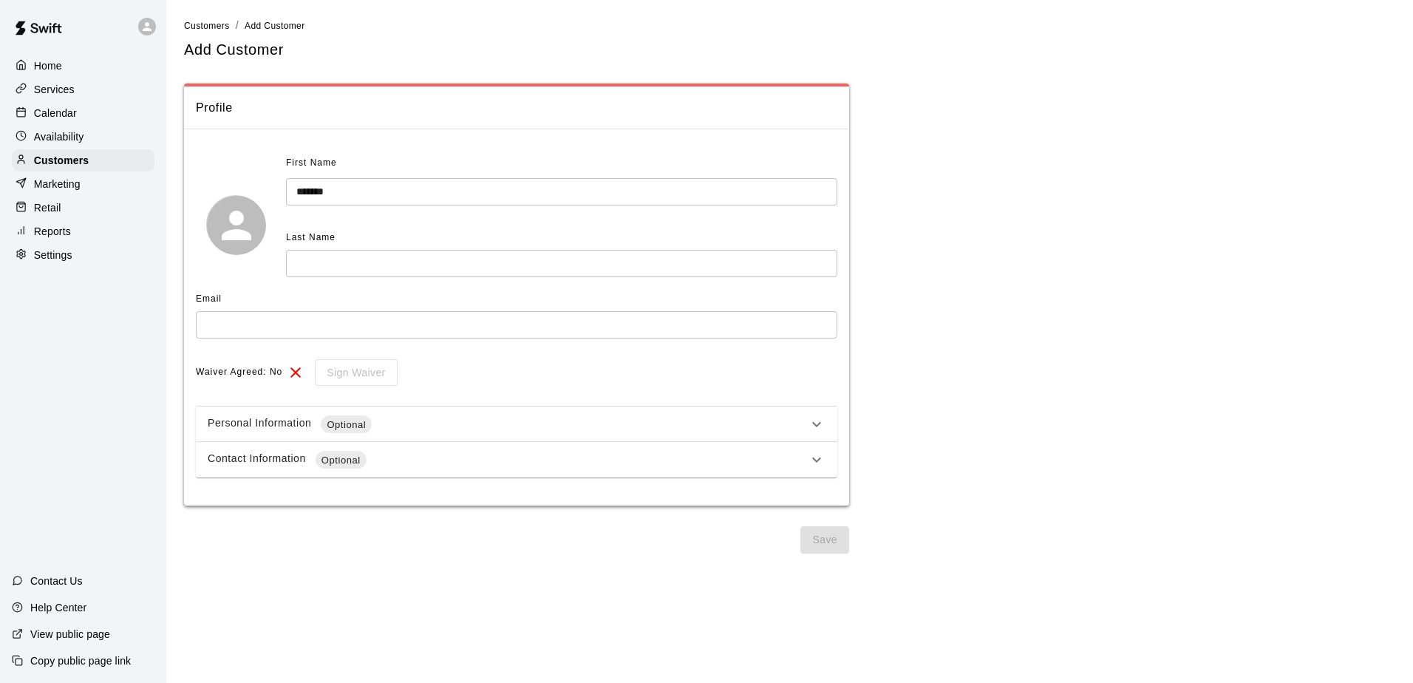
click at [333, 279] on div "First Name ******* ​ Last Name ​" at bounding box center [516, 224] width 641 height 146
click at [329, 259] on input "text" at bounding box center [561, 263] width 551 height 27
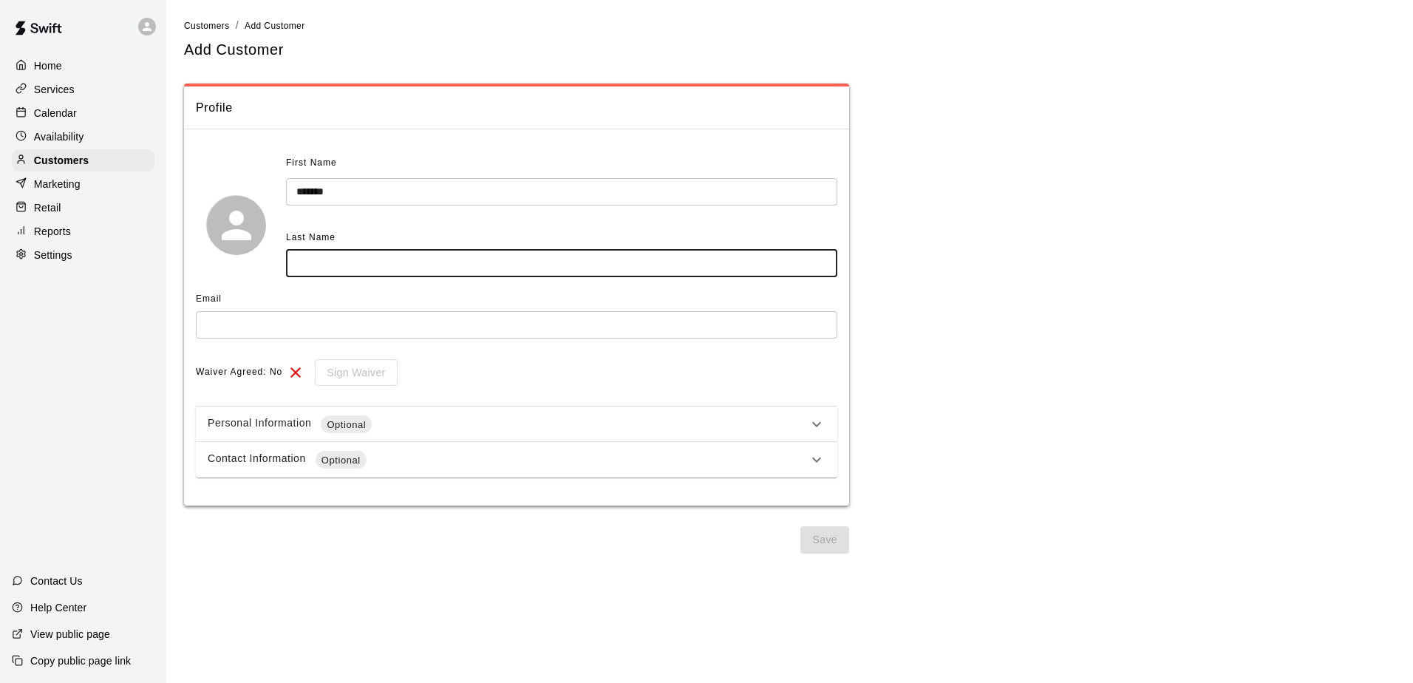
paste input "******"
type input "******"
click at [255, 327] on input "text" at bounding box center [516, 324] width 641 height 27
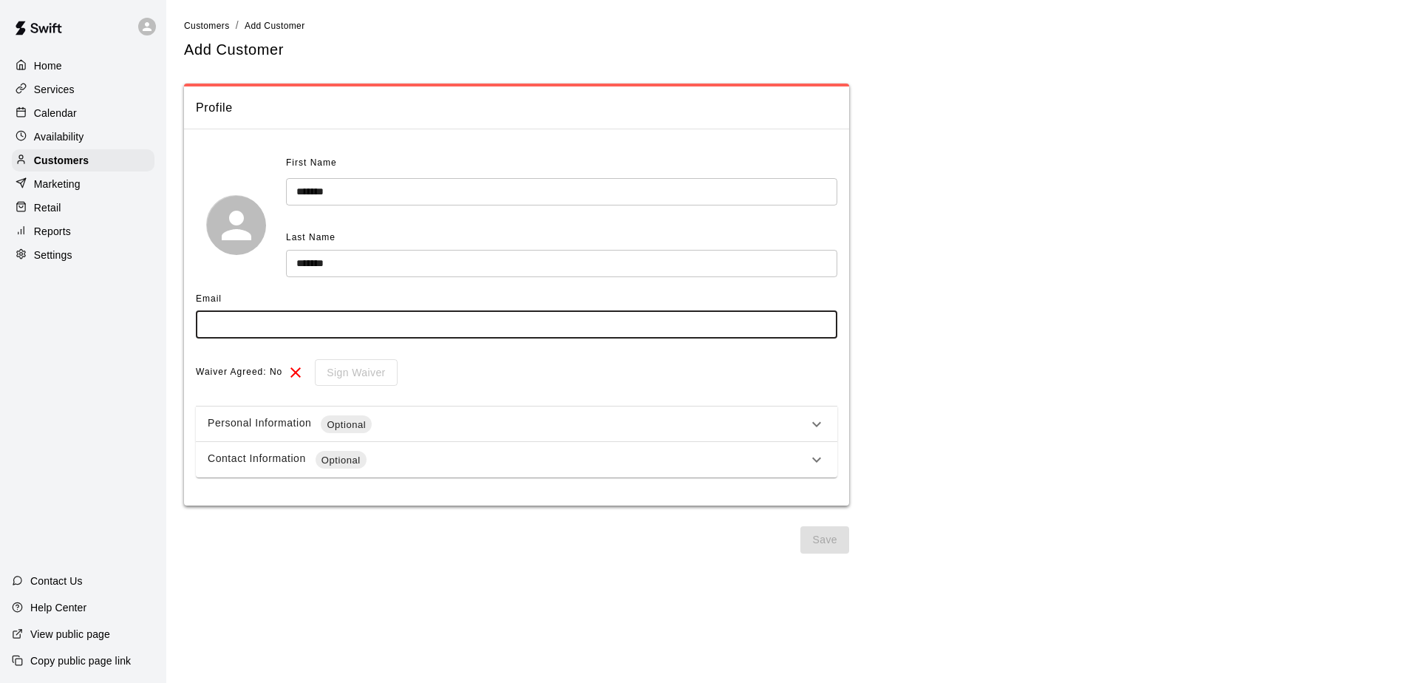
click at [265, 313] on input "text" at bounding box center [516, 324] width 641 height 27
type input "**********"
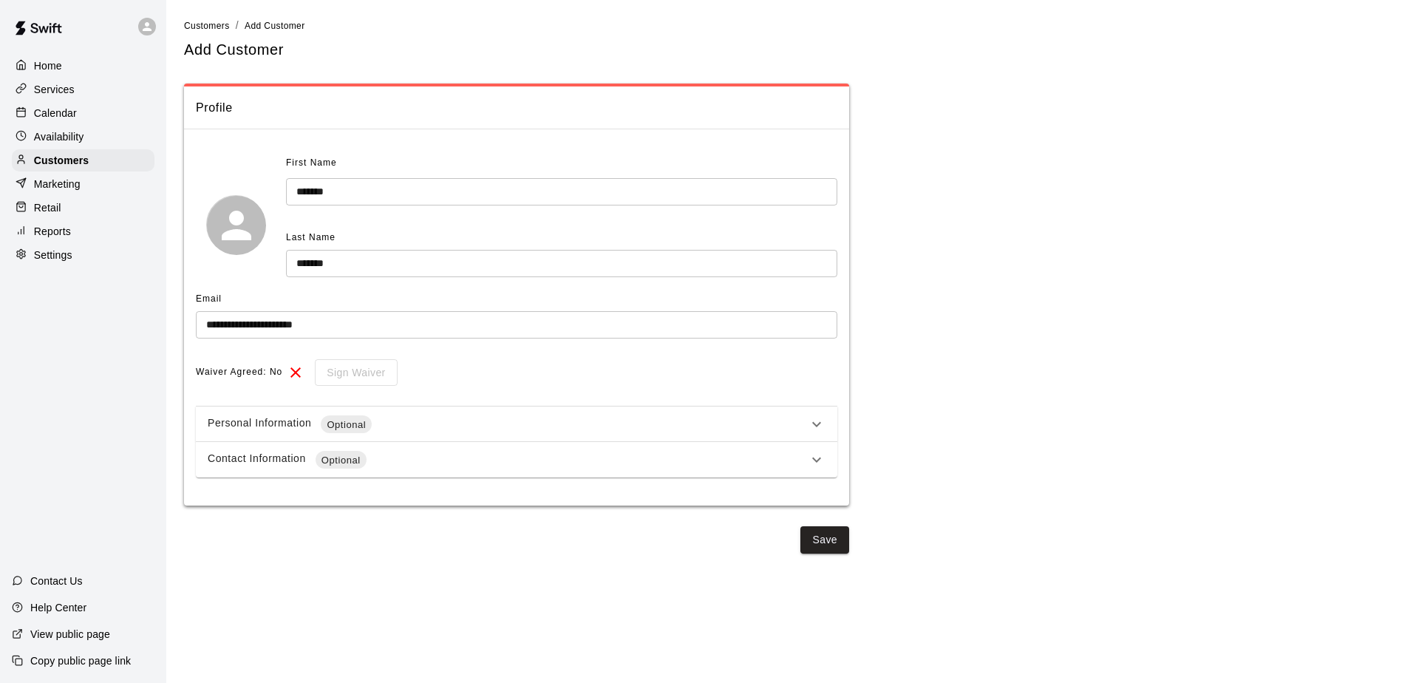
click at [556, 381] on div "Waiver Agreed: No Sign Waiver" at bounding box center [516, 372] width 641 height 27
click at [819, 426] on icon at bounding box center [817, 424] width 18 height 18
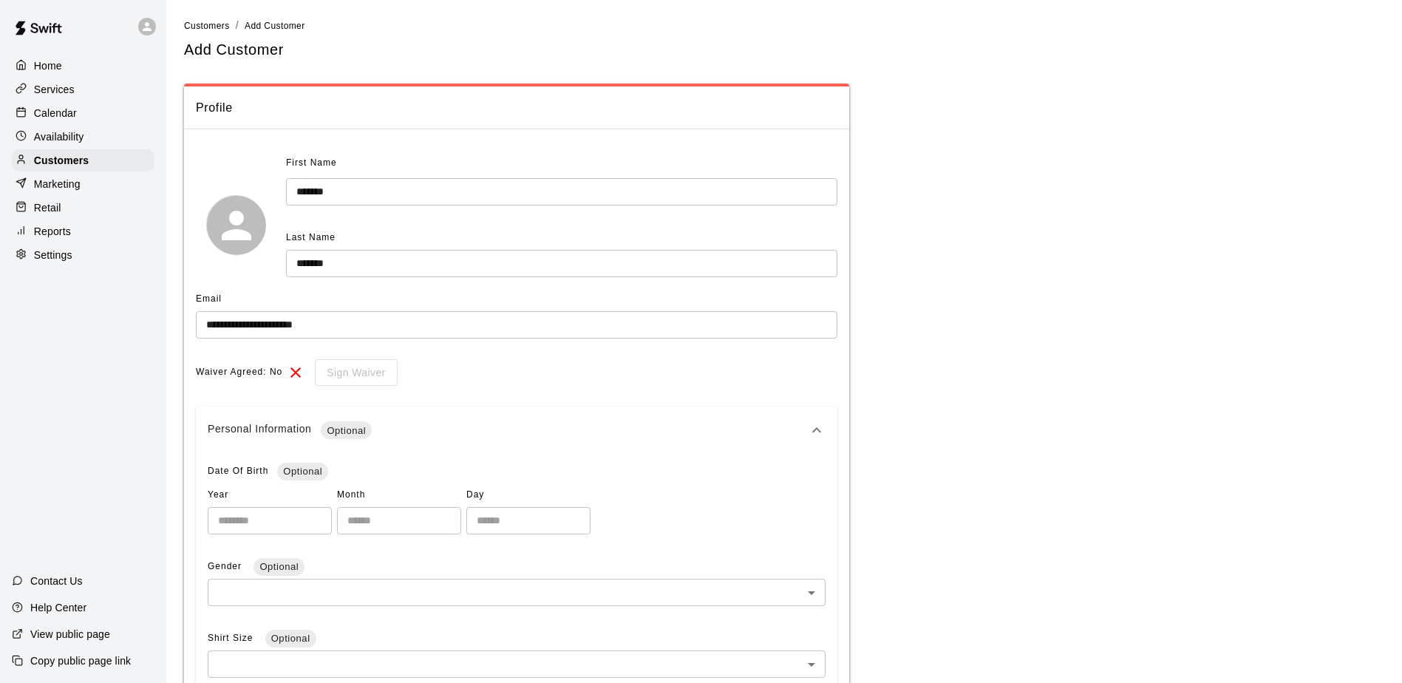
click at [681, 389] on div "**********" at bounding box center [516, 578] width 641 height 854
click at [810, 429] on icon at bounding box center [817, 430] width 18 height 18
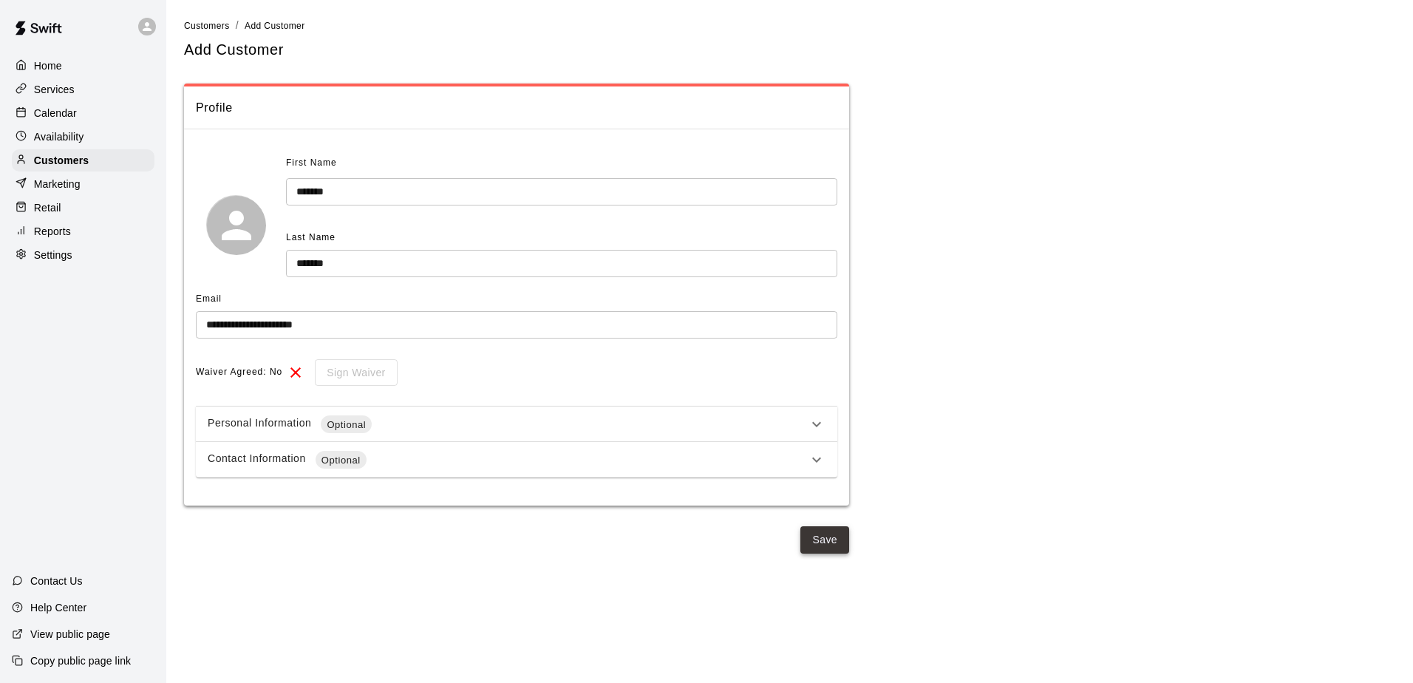
click at [822, 539] on button "Save" at bounding box center [824, 539] width 49 height 27
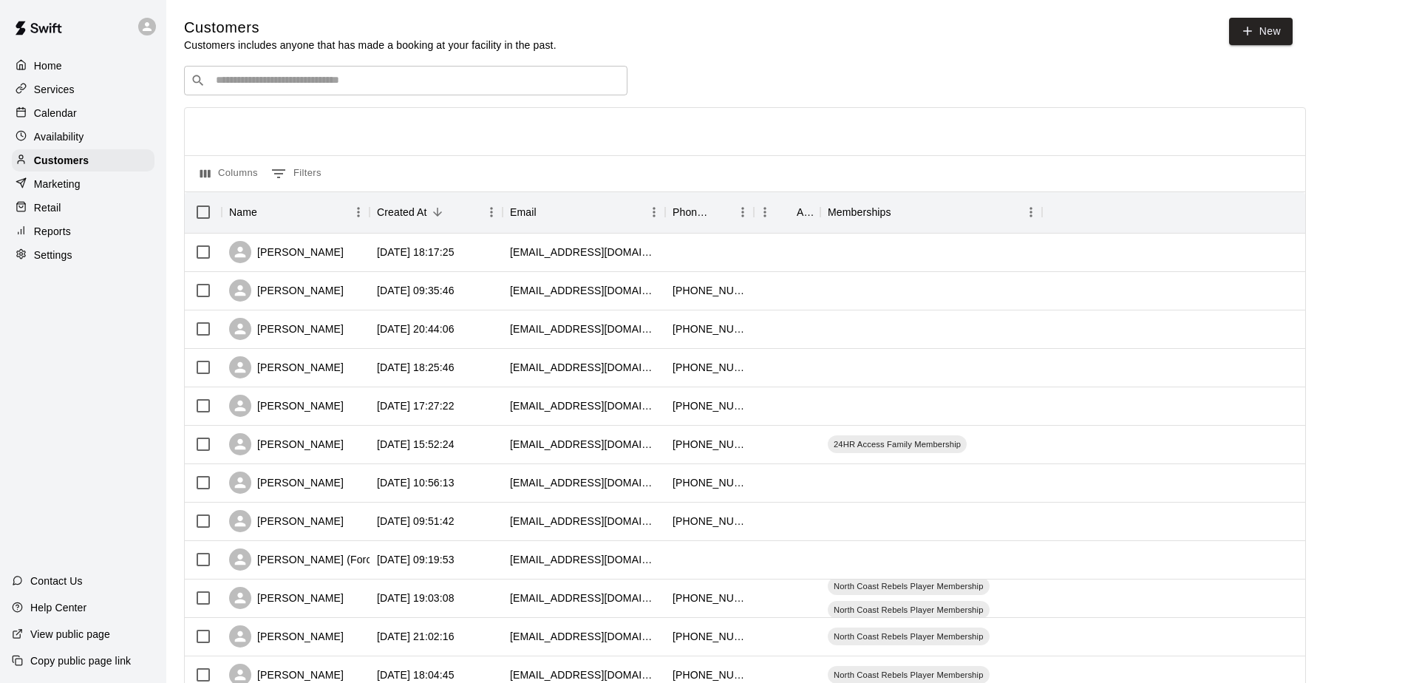
click at [75, 120] on p "Calendar" at bounding box center [55, 113] width 43 height 15
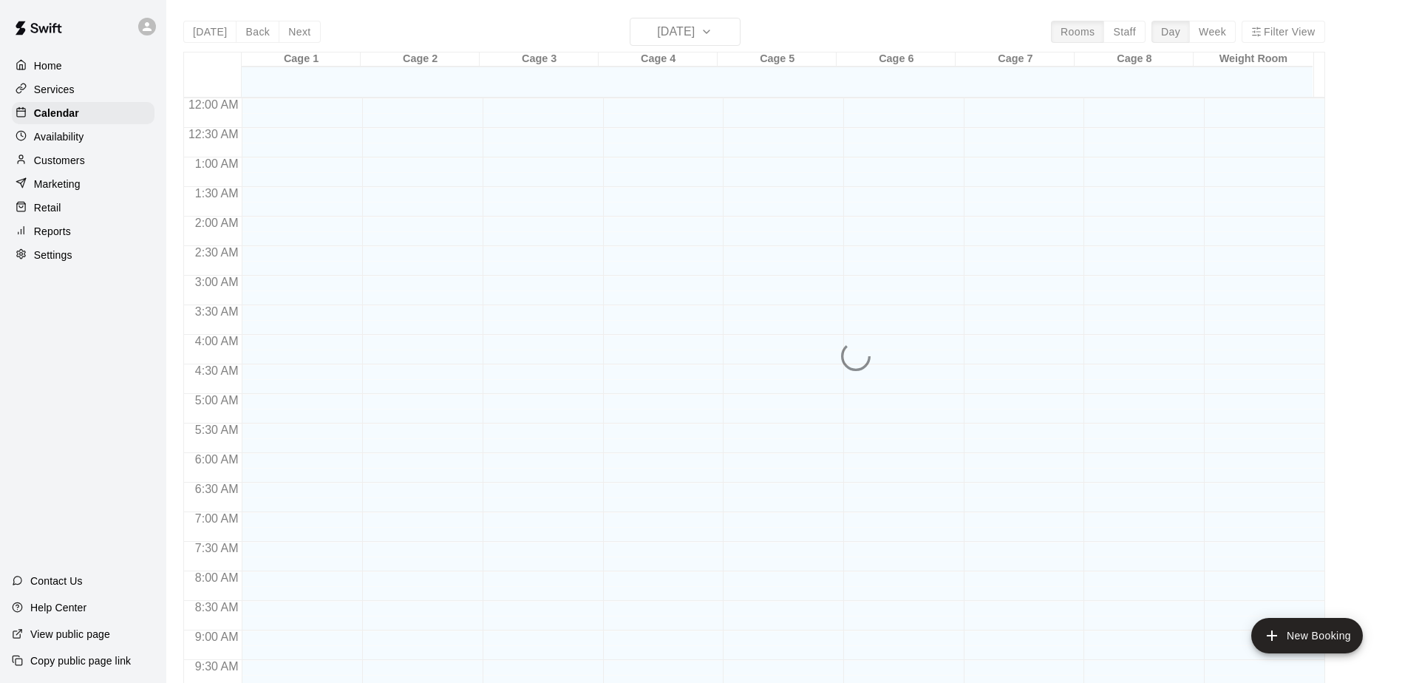
scroll to position [773, 0]
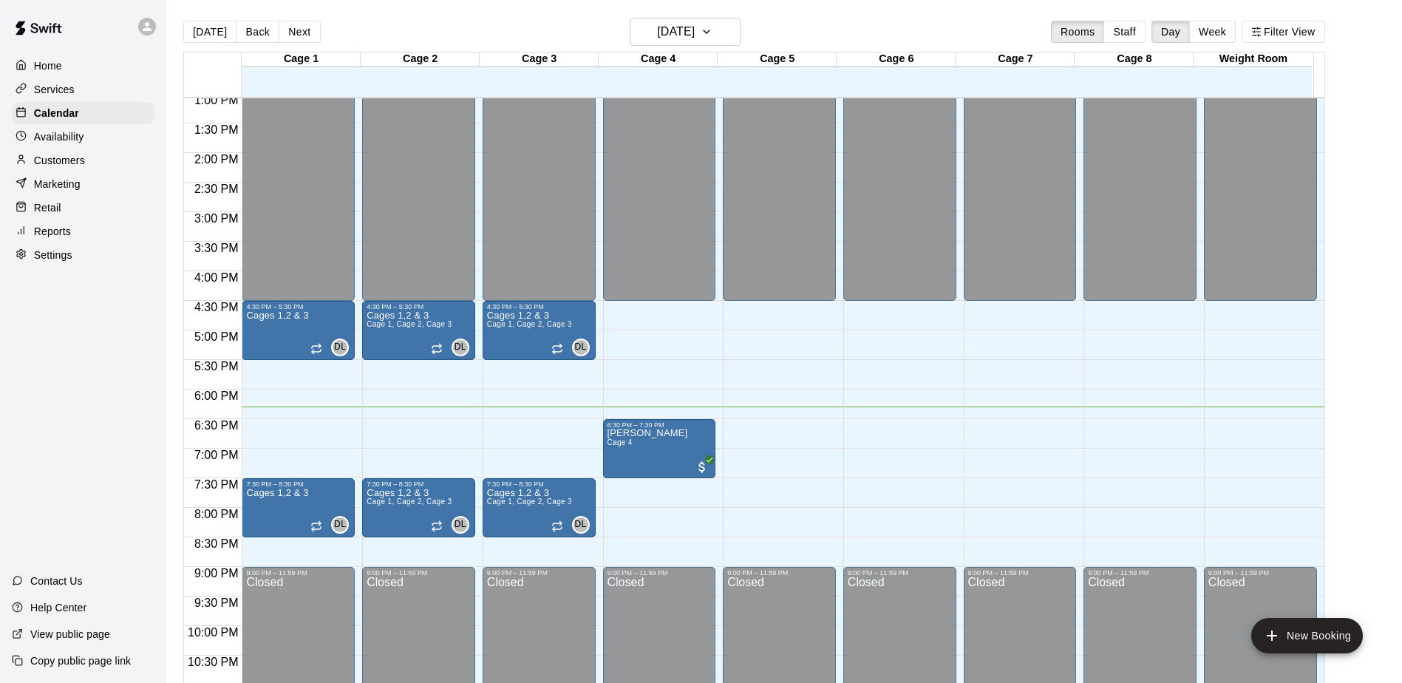
click at [1224, 14] on main "[DATE] Back [DATE][DATE] Rooms Staff Day Week Filter View Cage 1 13 Mon Cage 2 …" at bounding box center [783, 353] width 1235 height 706
click at [1226, 27] on button "Week" at bounding box center [1212, 32] width 47 height 22
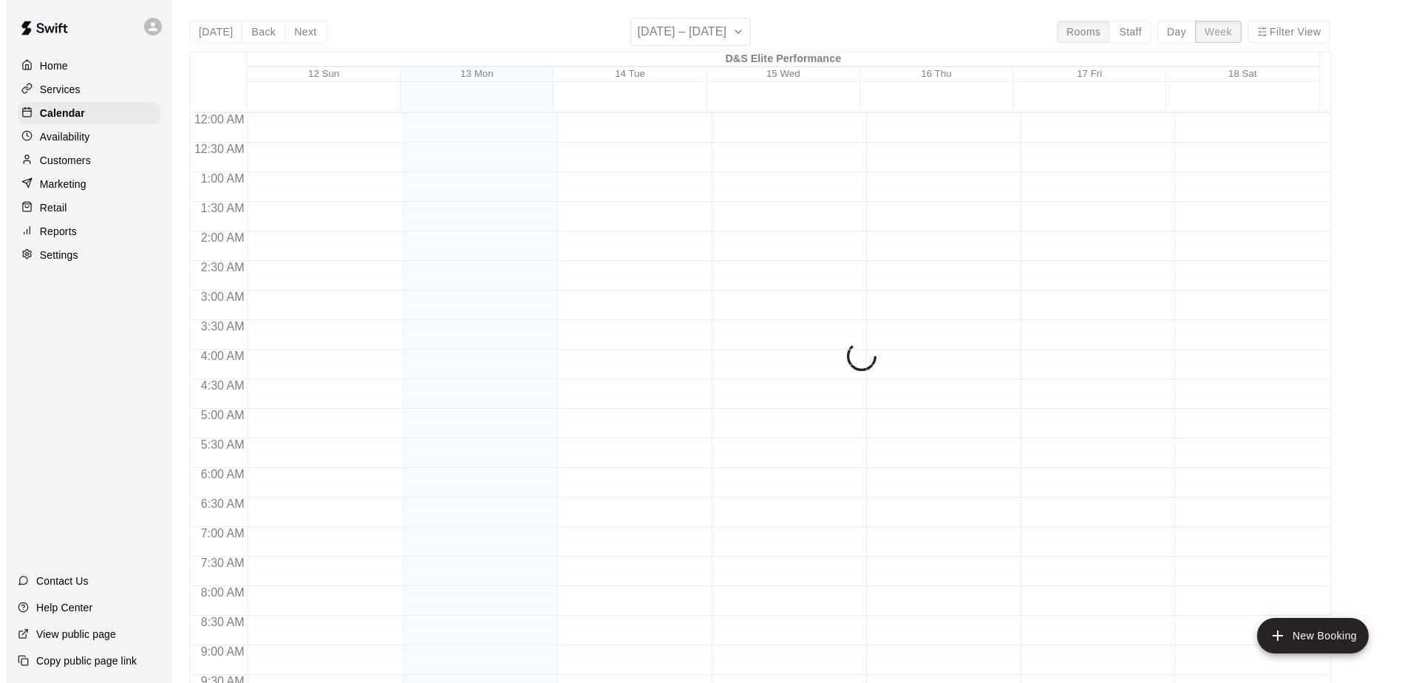
scroll to position [834, 0]
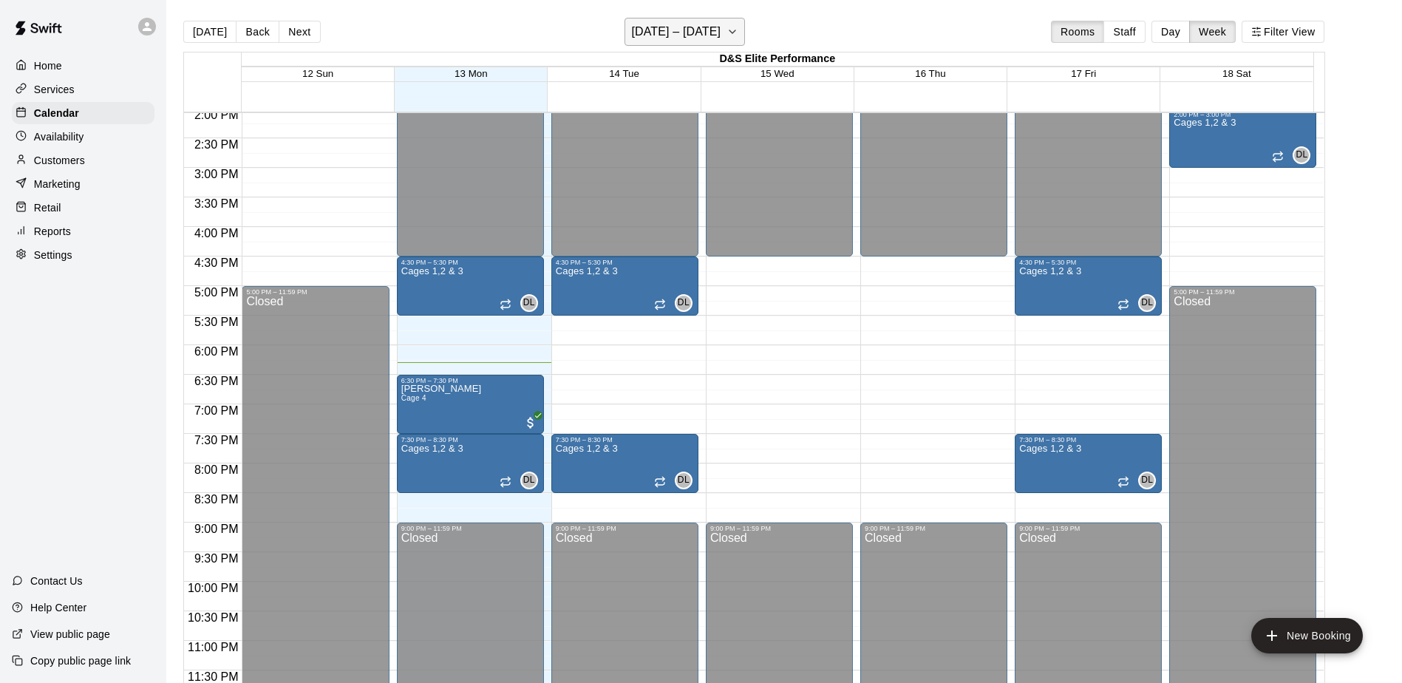
click at [715, 33] on h6 "[DATE] – [DATE]" at bounding box center [675, 31] width 89 height 21
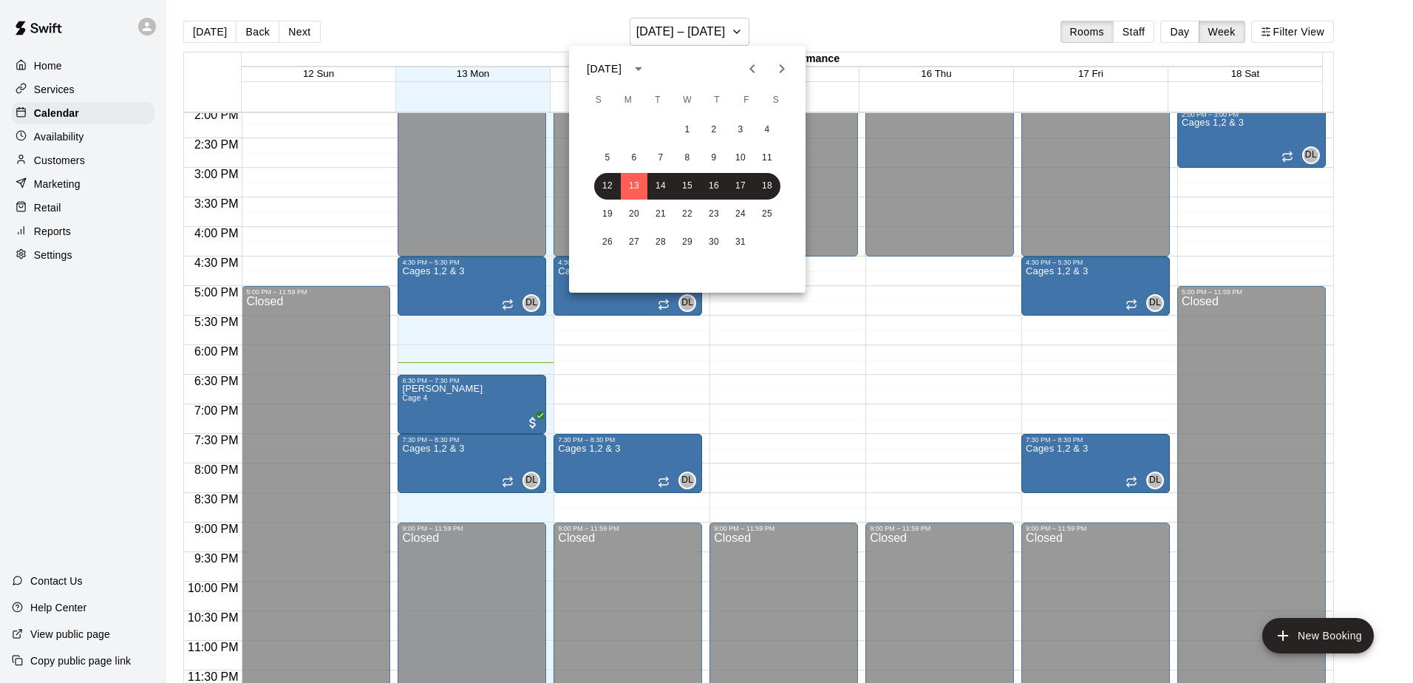
click at [782, 71] on icon "Next month" at bounding box center [782, 69] width 18 height 18
click at [782, 71] on icon "Next month" at bounding box center [782, 68] width 5 height 9
click at [785, 74] on icon "Next month" at bounding box center [782, 69] width 18 height 18
click at [741, 188] on button "16" at bounding box center [740, 186] width 27 height 27
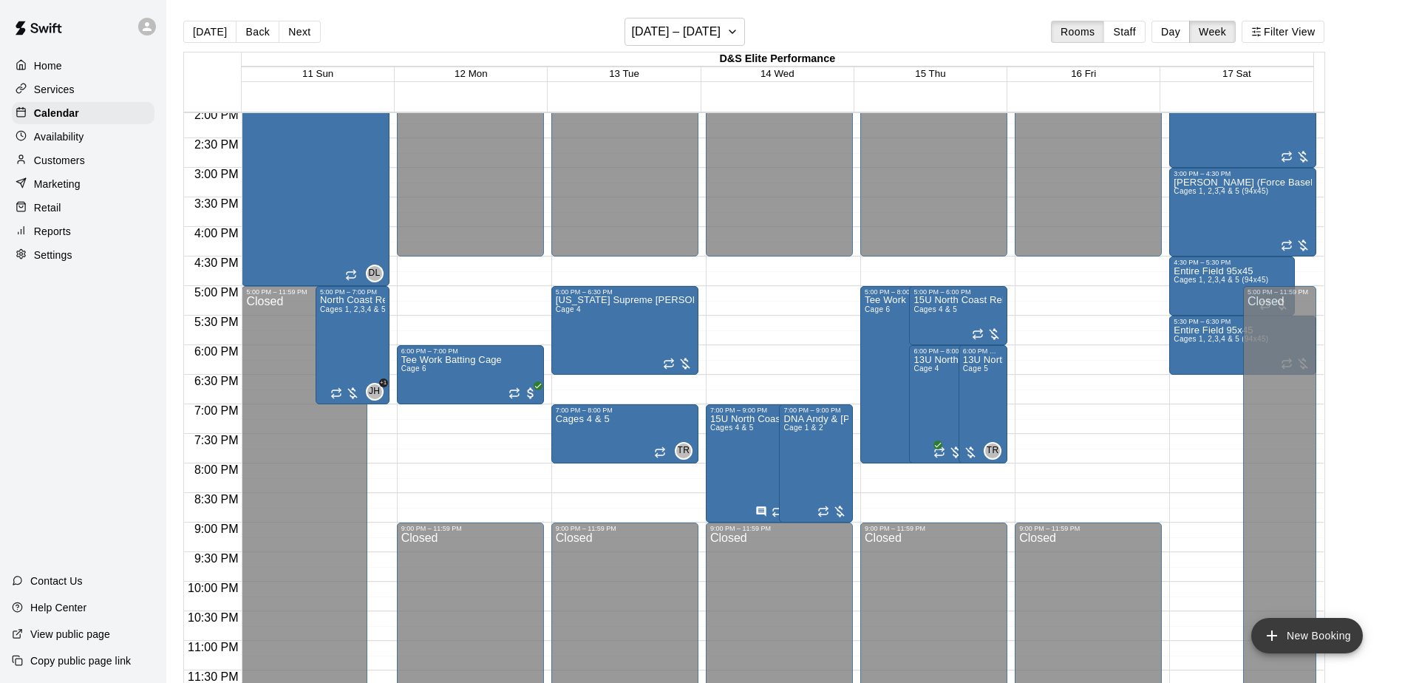
click at [1300, 638] on button "New Booking" at bounding box center [1307, 635] width 112 height 35
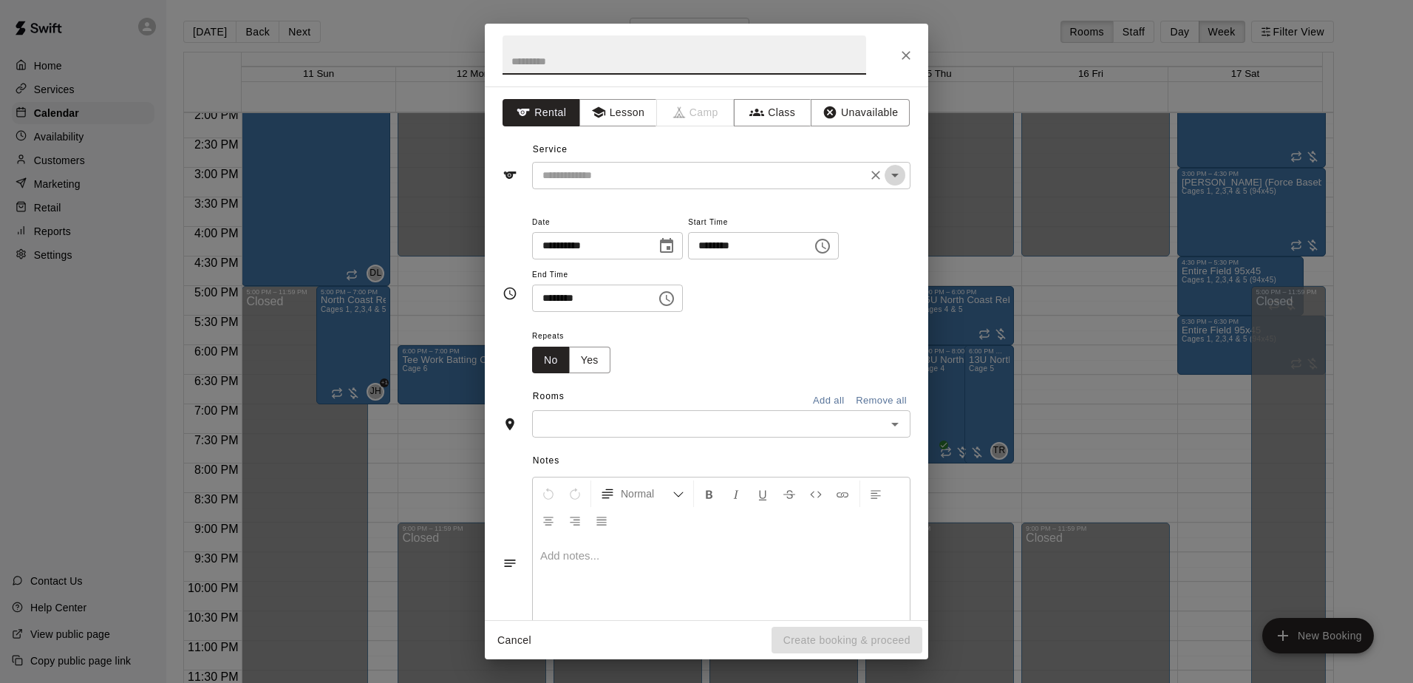
click at [887, 179] on icon "Open" at bounding box center [895, 175] width 18 height 18
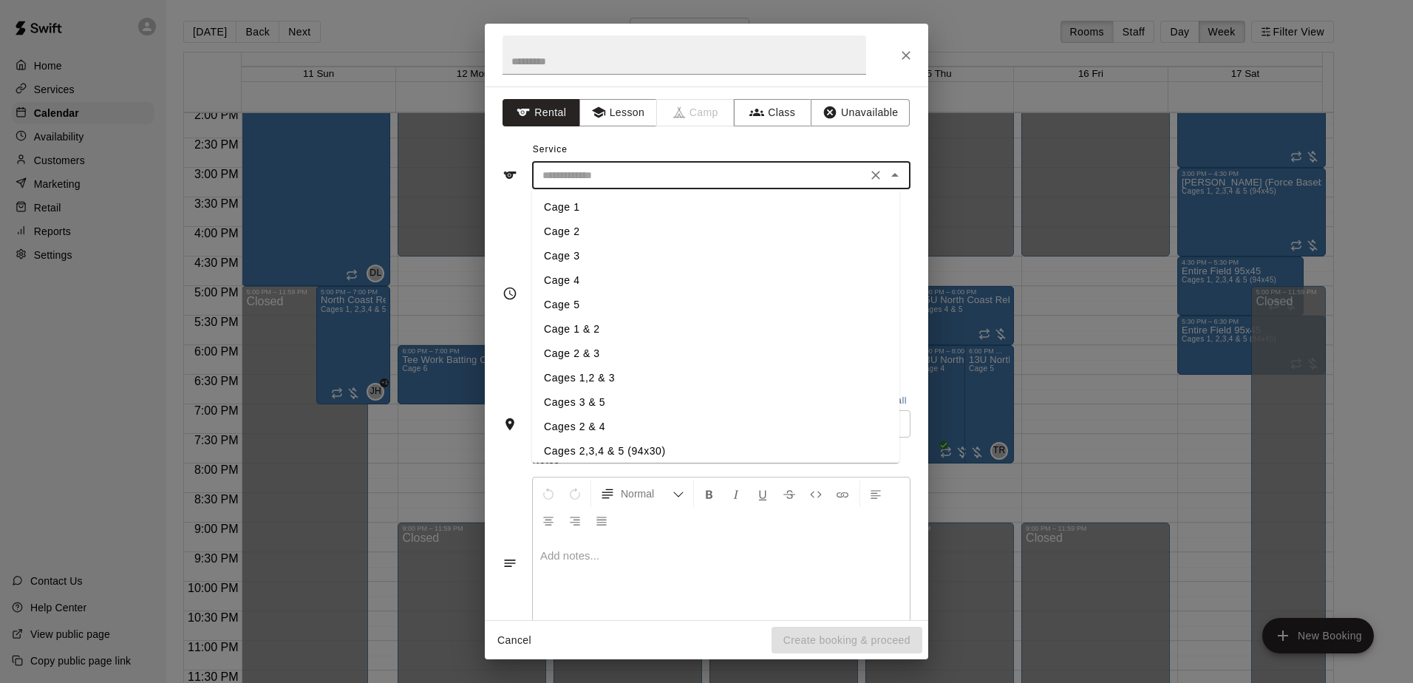
click at [604, 377] on li "Cages 1,2 & 3" at bounding box center [715, 378] width 367 height 24
type input "**********"
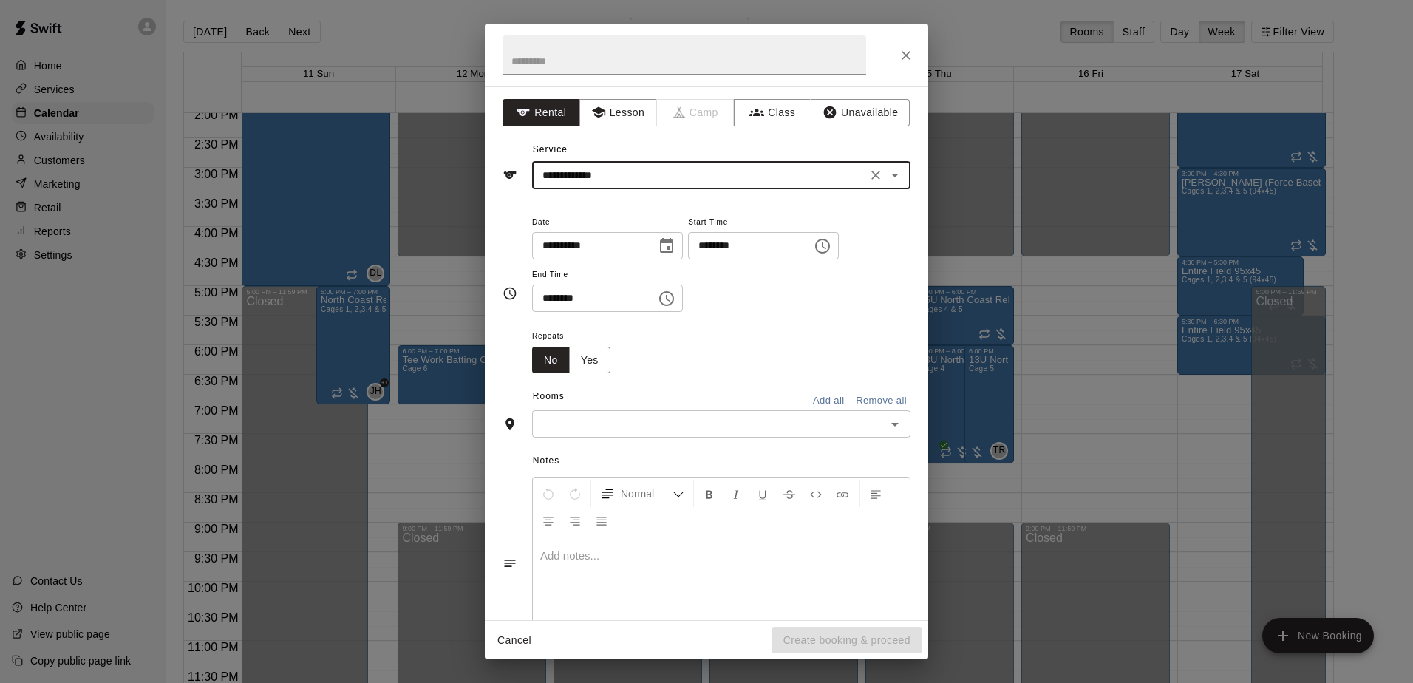
click at [831, 248] on icon "Choose time, selected time is 6:00 PM" at bounding box center [823, 246] width 18 height 18
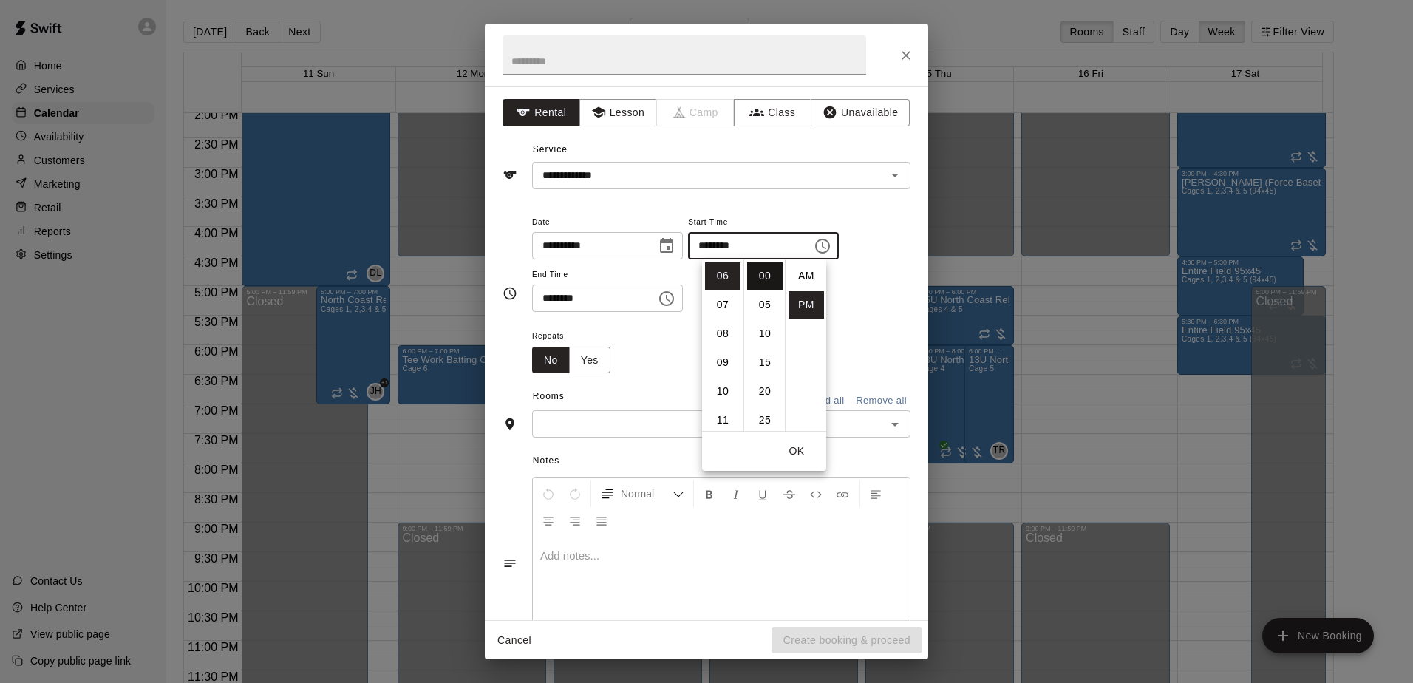
scroll to position [27, 0]
click at [721, 307] on li "07" at bounding box center [722, 304] width 35 height 27
type input "********"
click at [865, 297] on div "**********" at bounding box center [721, 263] width 378 height 100
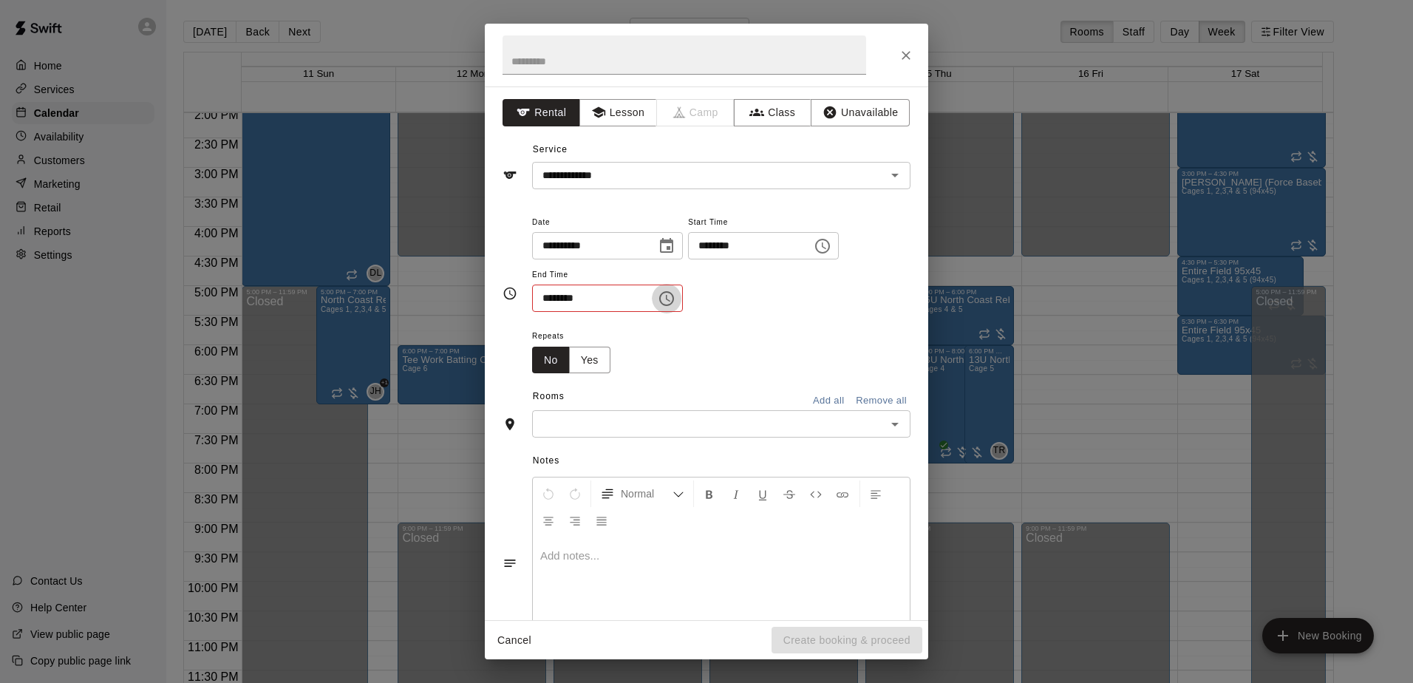
click at [681, 299] on button "Choose time, selected time is 6:30 PM" at bounding box center [667, 299] width 30 height 30
click at [544, 382] on li "08" at bounding box center [552, 385] width 35 height 27
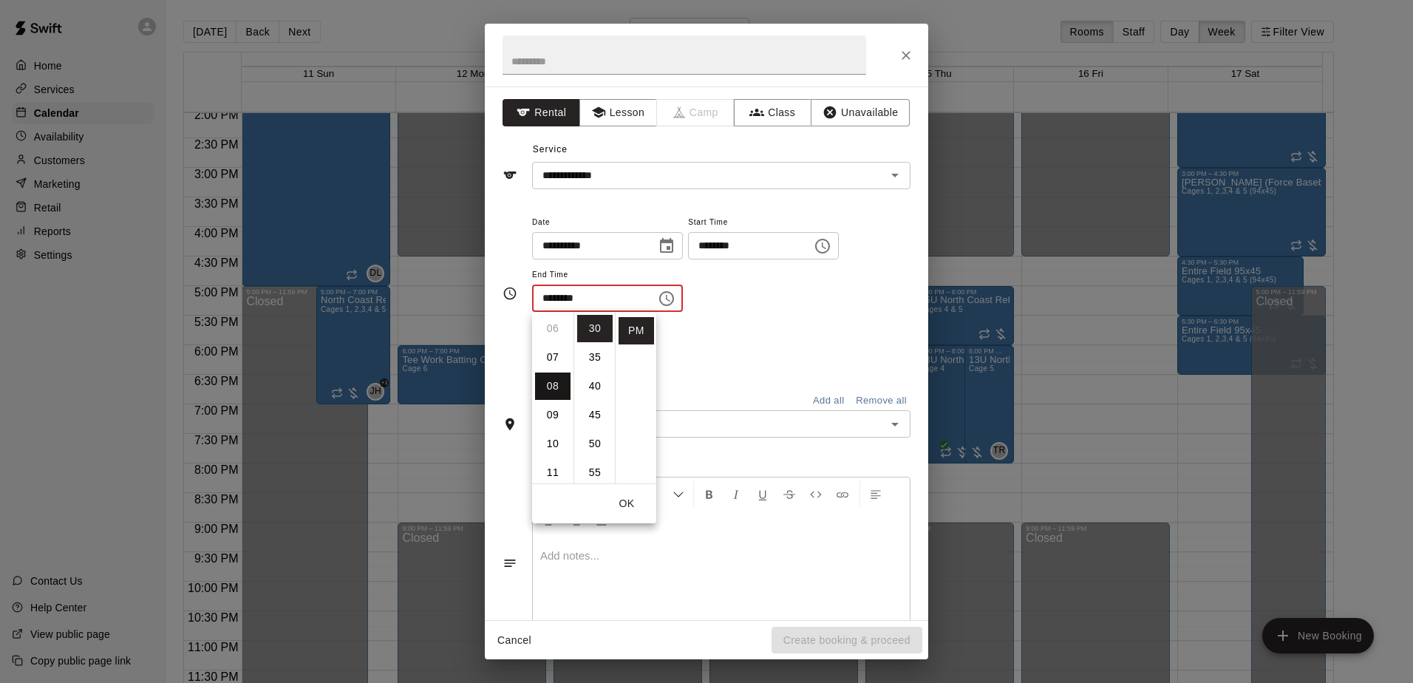
type input "********"
click at [742, 347] on div "Repeats No Yes" at bounding box center [721, 350] width 378 height 47
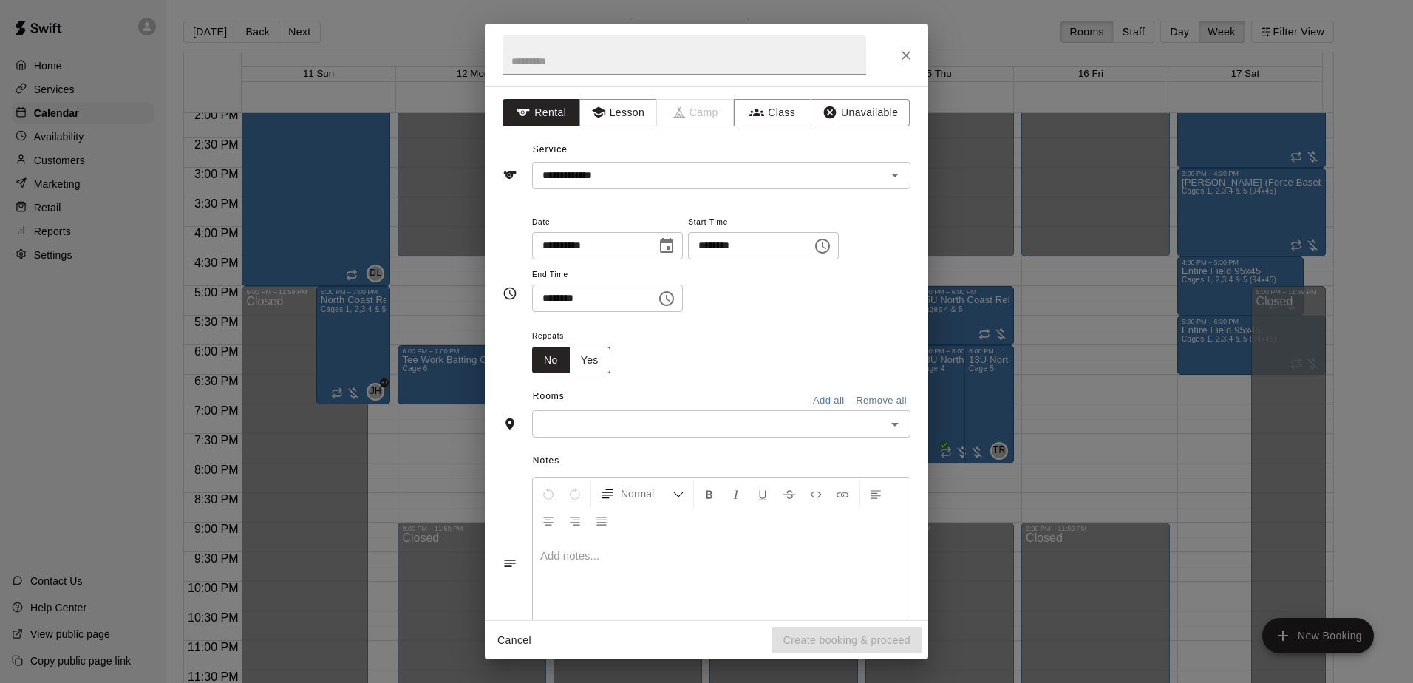
click at [591, 361] on button "Yes" at bounding box center [589, 360] width 41 height 27
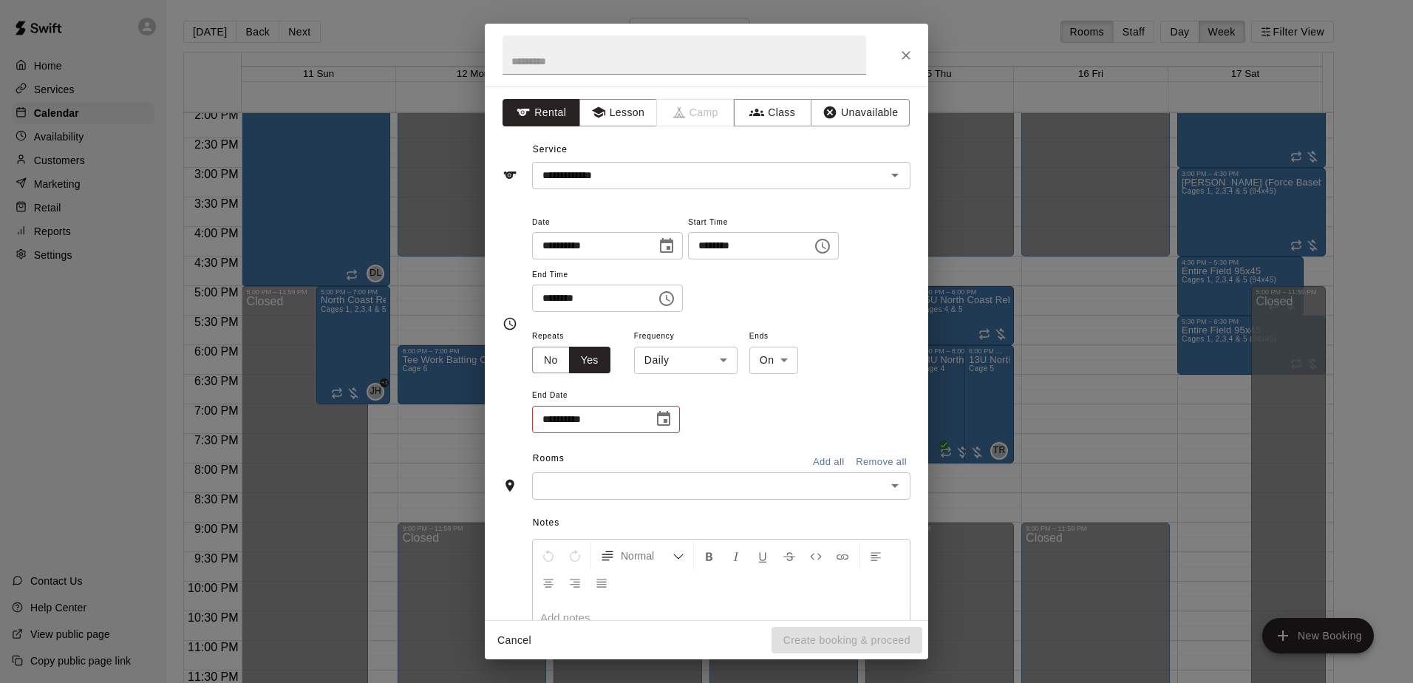
click at [728, 366] on body "Home Services Calendar Availability Customers Marketing Retail Reports Settings…" at bounding box center [706, 353] width 1413 height 706
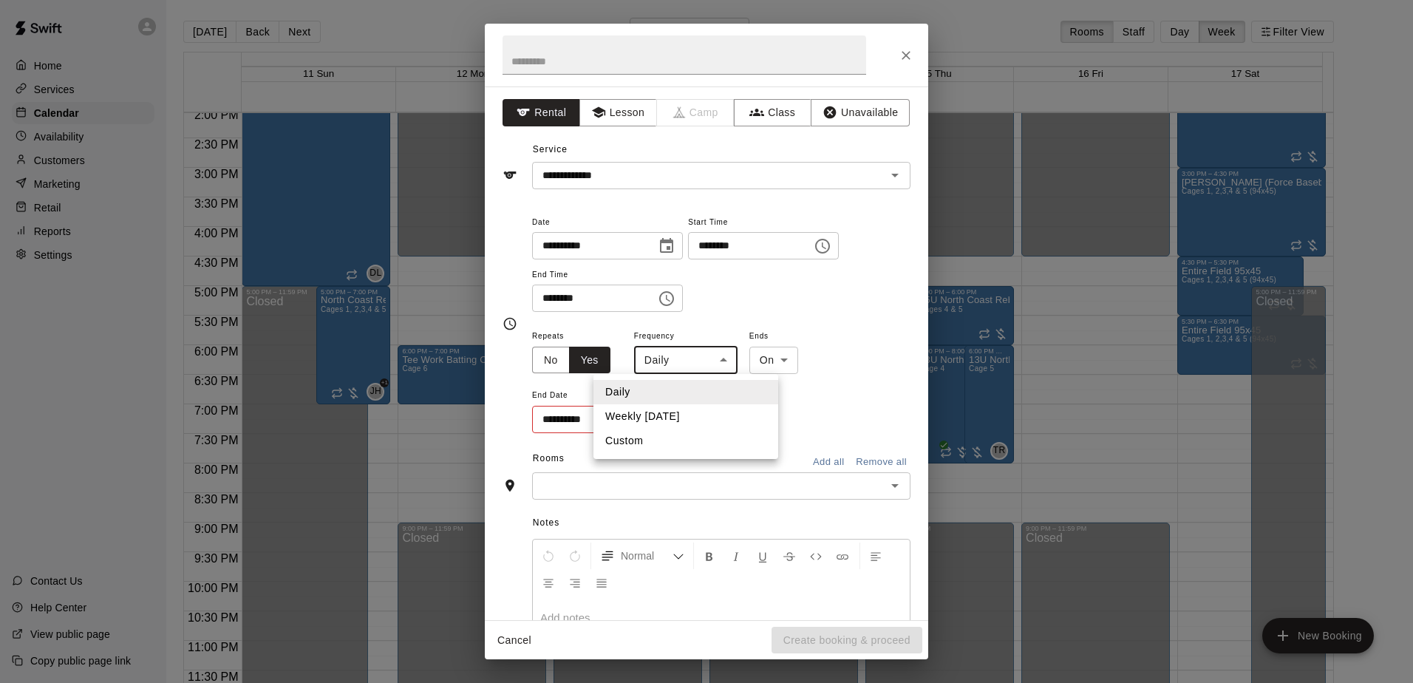
click at [684, 417] on li "Weekly [DATE]" at bounding box center [685, 416] width 185 height 24
type input "******"
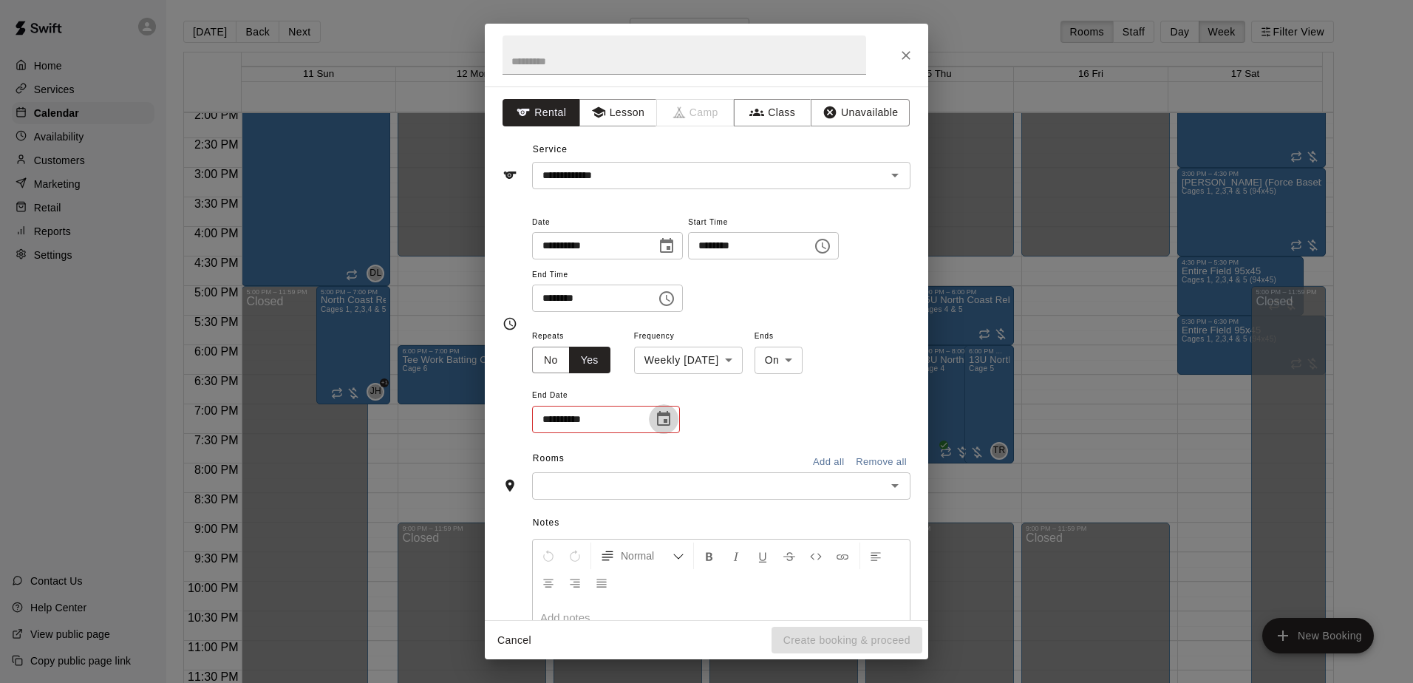
click at [653, 425] on button "Choose date" at bounding box center [664, 419] width 30 height 30
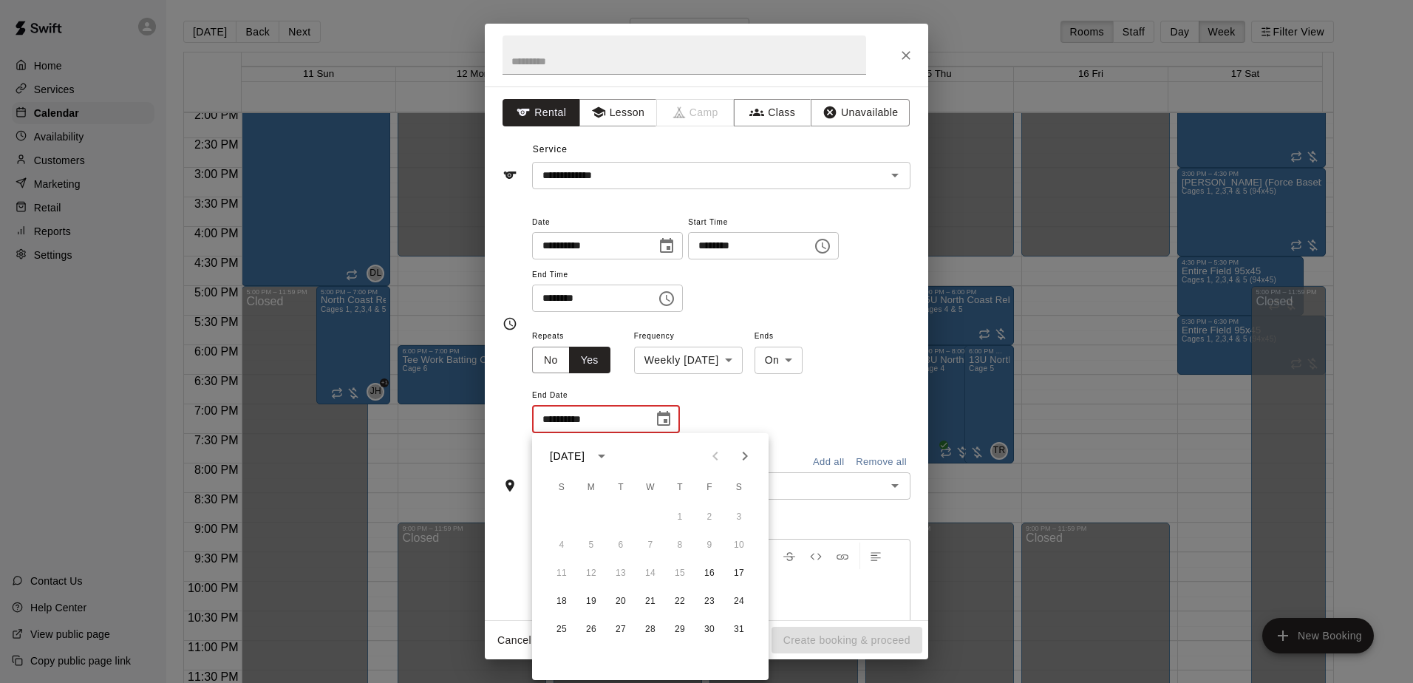
click at [737, 462] on icon "Next month" at bounding box center [745, 456] width 18 height 18
click at [736, 463] on icon "Next month" at bounding box center [745, 456] width 18 height 18
click at [684, 602] on button "26" at bounding box center [679, 601] width 27 height 27
type input "**********"
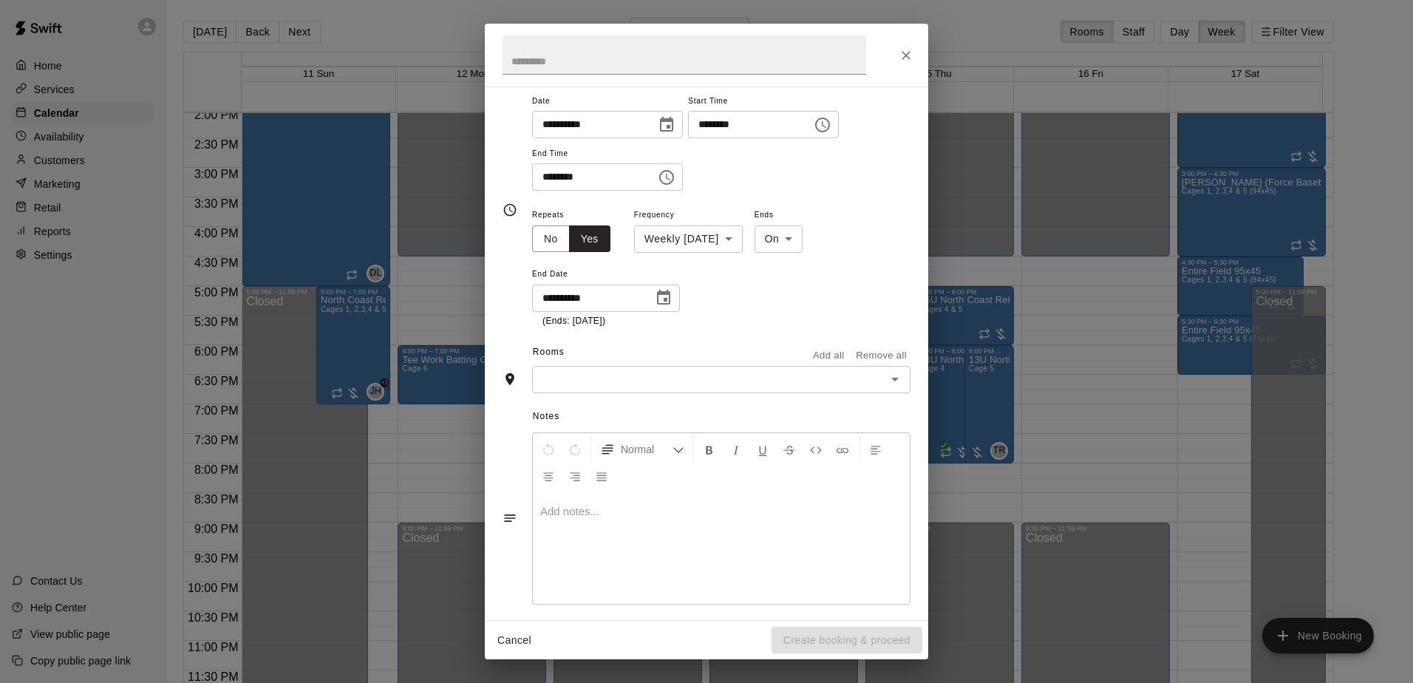
scroll to position [133, 0]
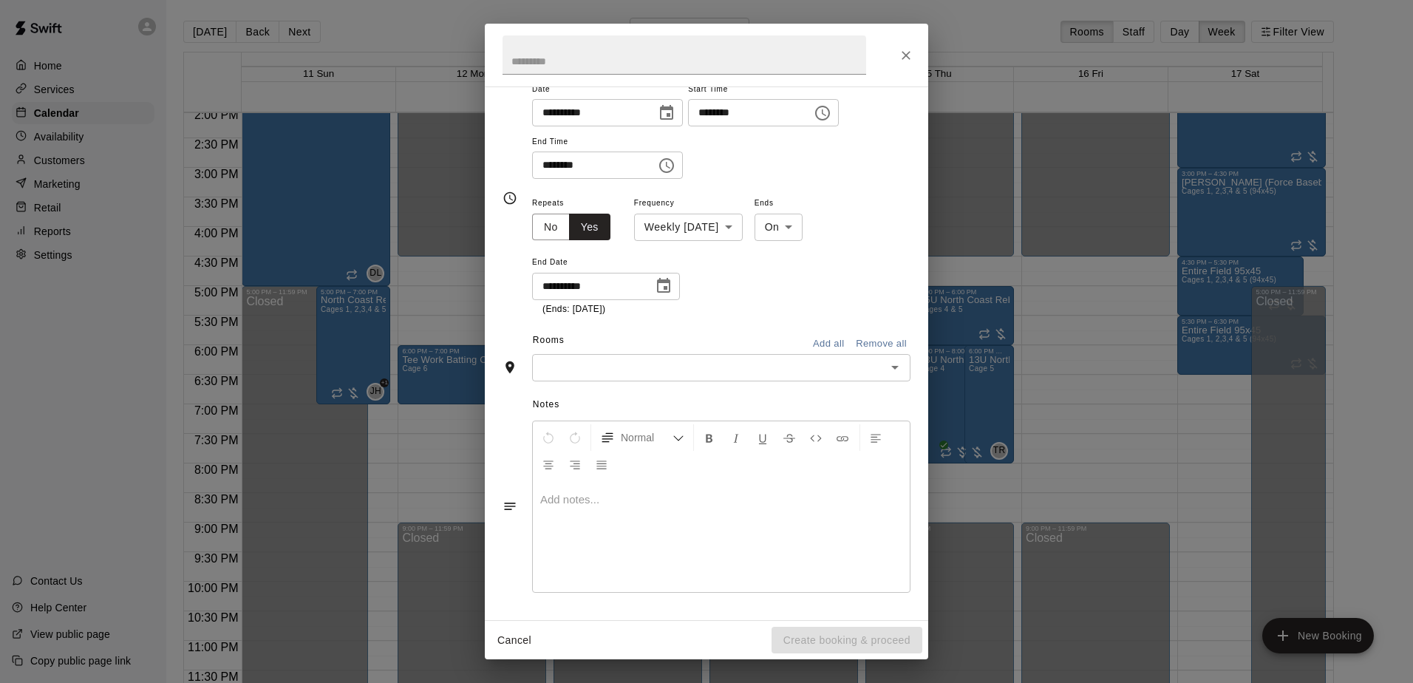
click at [886, 363] on icon "Open" at bounding box center [895, 367] width 18 height 18
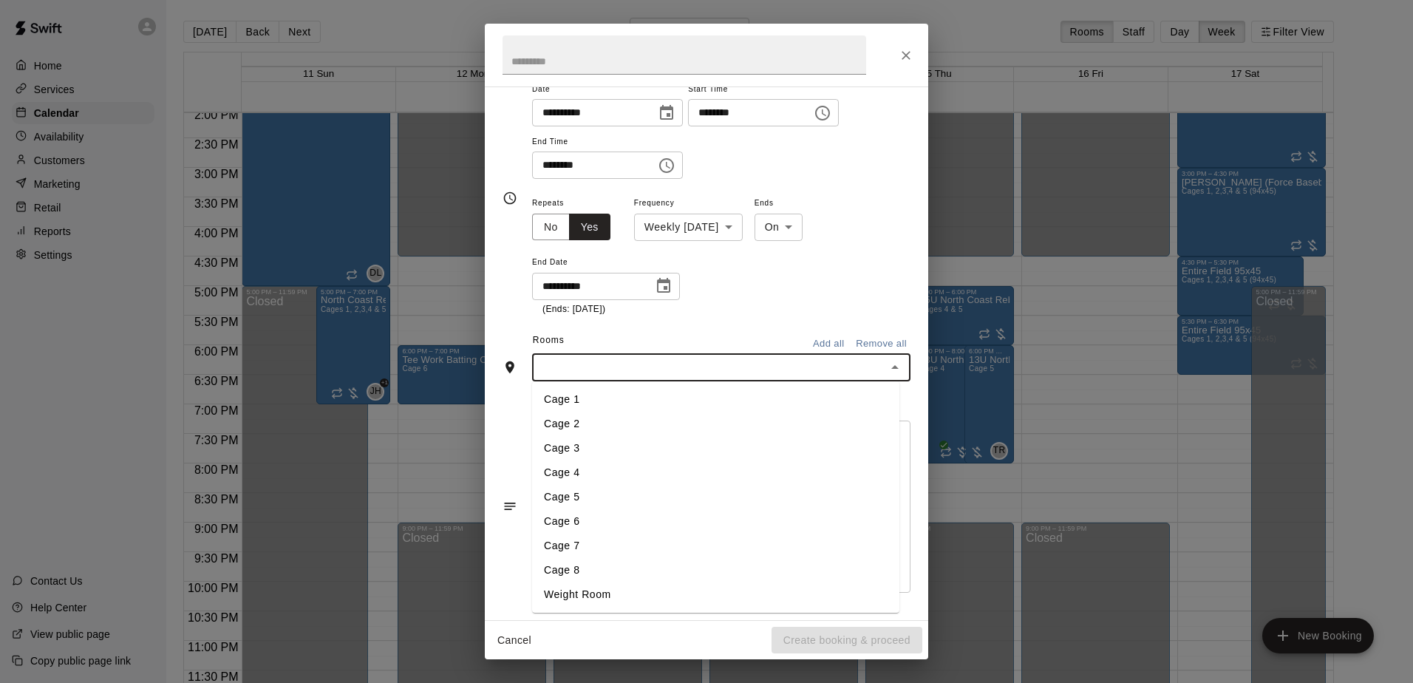
drag, startPoint x: 574, startPoint y: 401, endPoint x: 812, endPoint y: 389, distance: 238.3
click at [575, 401] on li "Cage 1" at bounding box center [715, 399] width 367 height 24
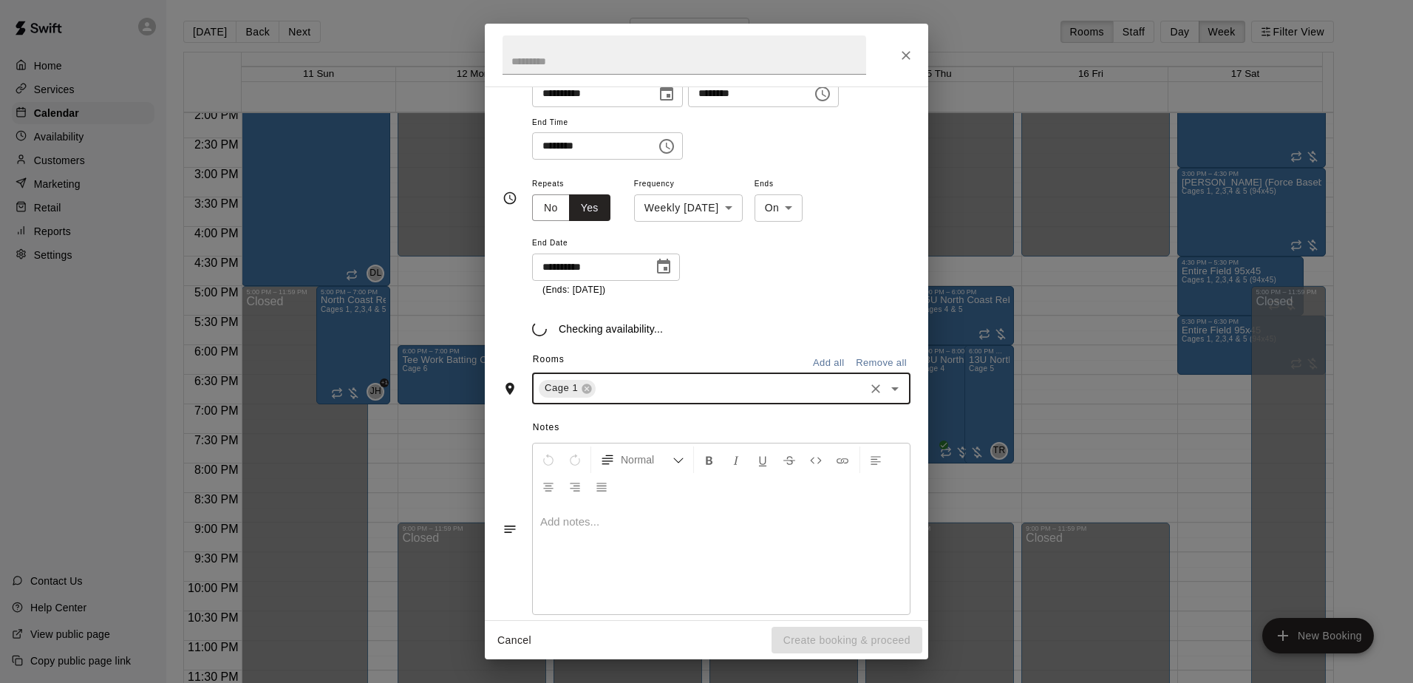
click at [886, 392] on icon "Open" at bounding box center [895, 389] width 18 height 18
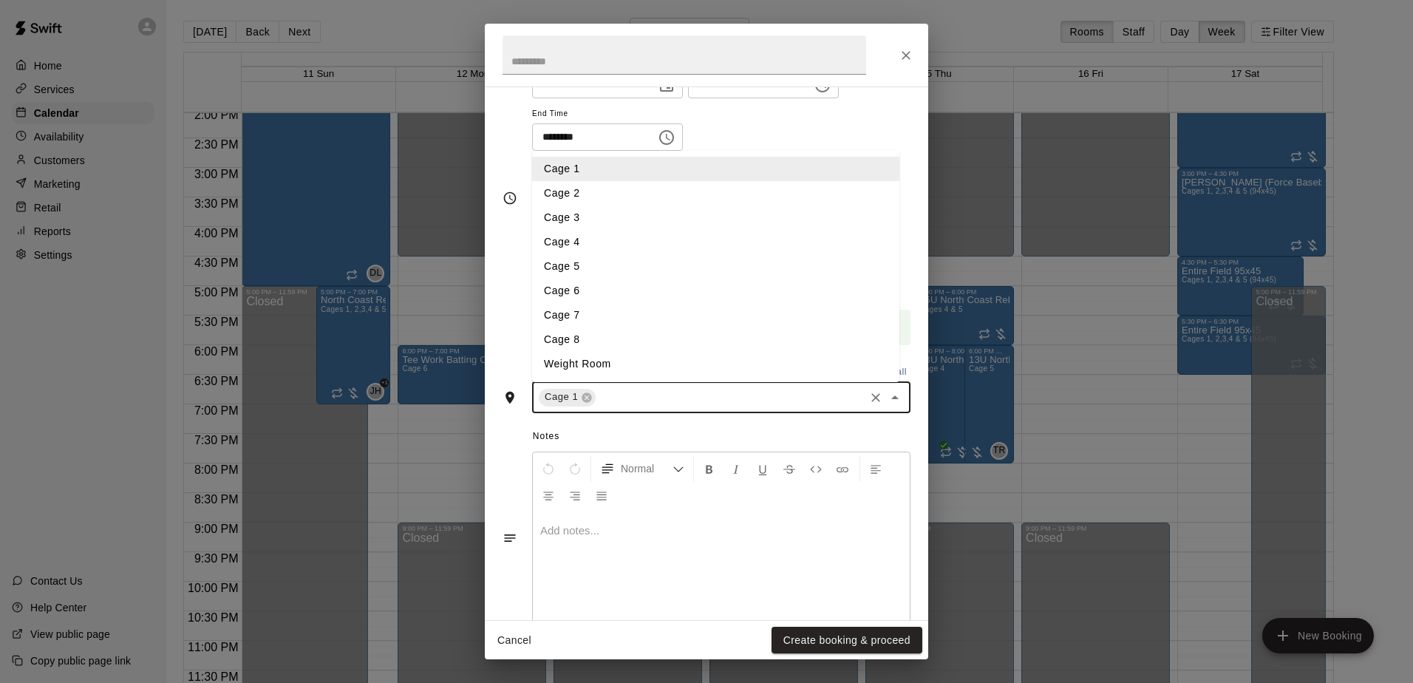
click at [580, 192] on li "Cage 2" at bounding box center [715, 193] width 367 height 24
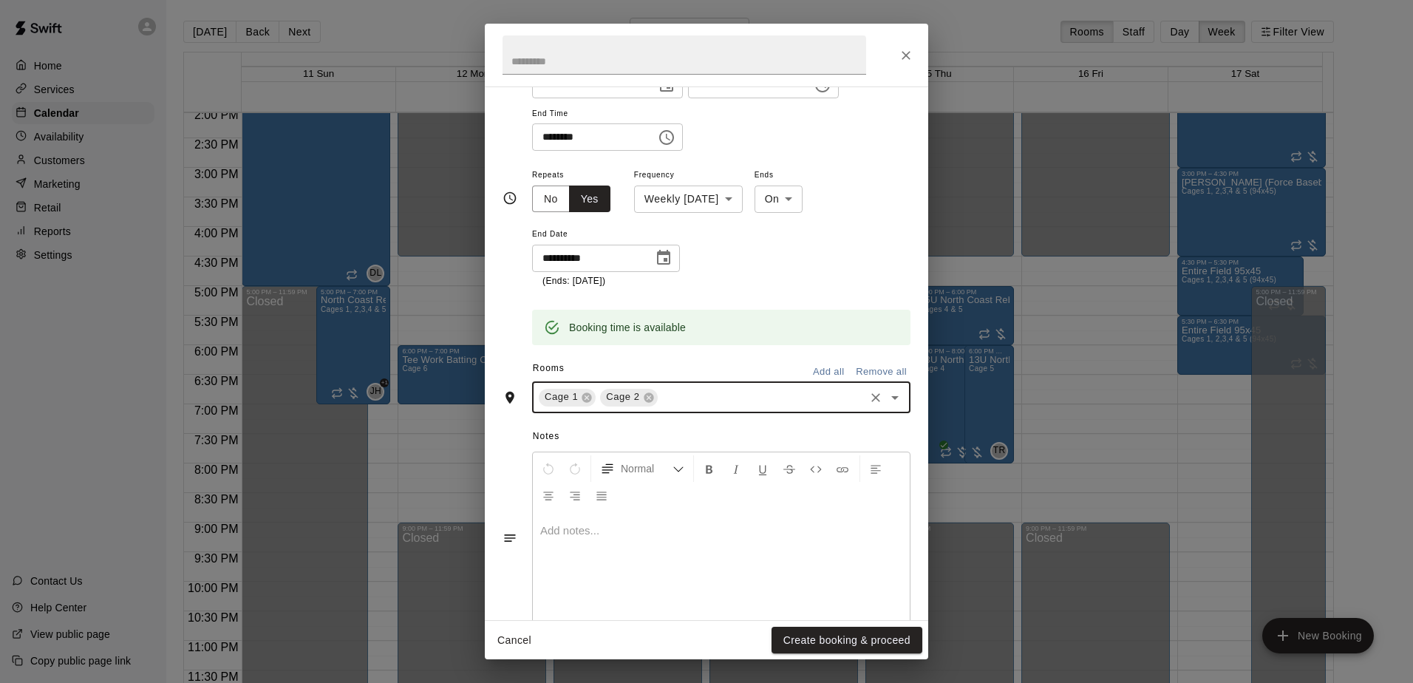
click at [888, 401] on icon "Open" at bounding box center [895, 398] width 18 height 18
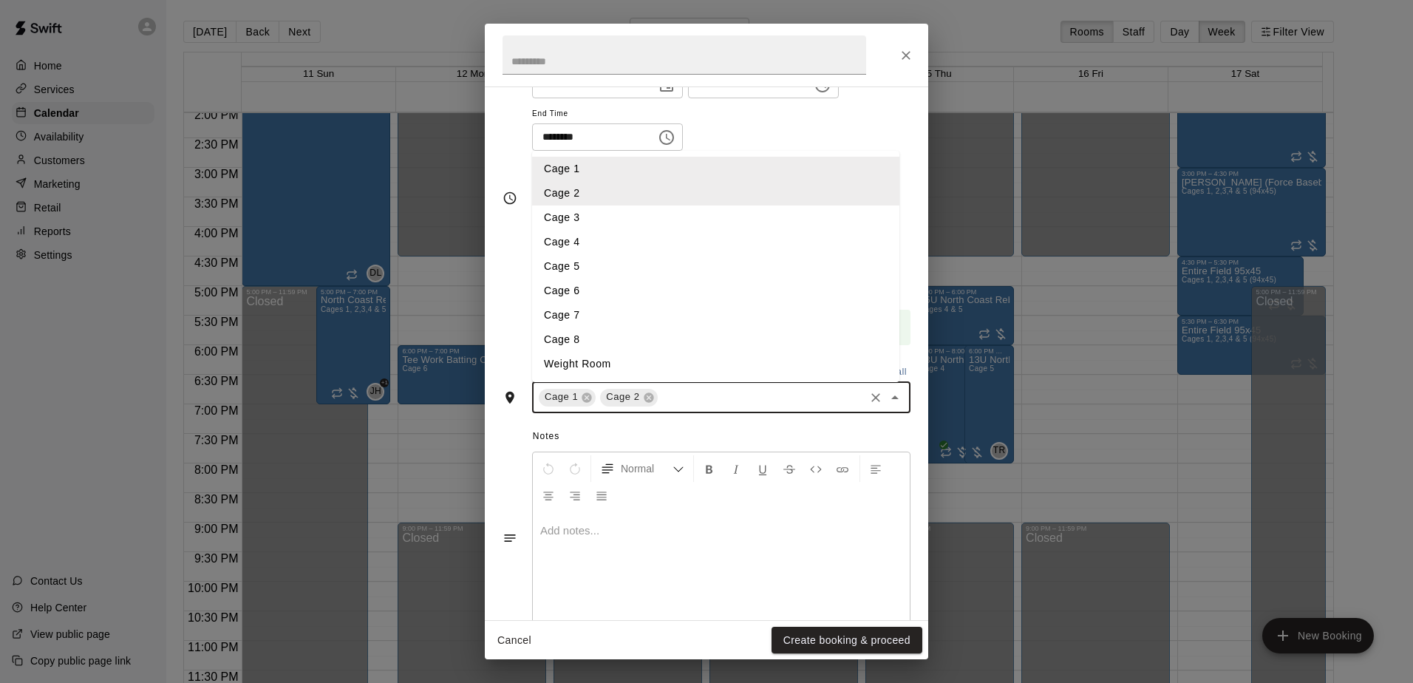
click at [556, 226] on li "Cage 3" at bounding box center [715, 217] width 367 height 24
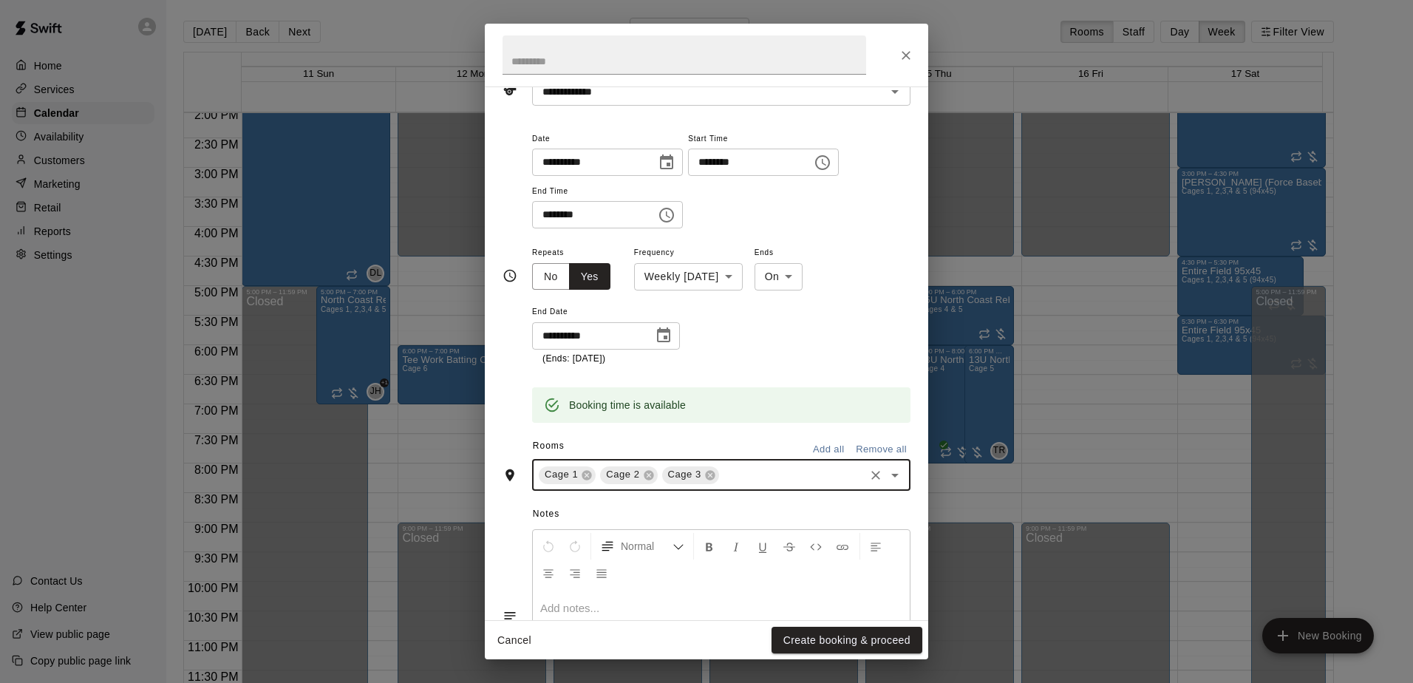
scroll to position [192, 0]
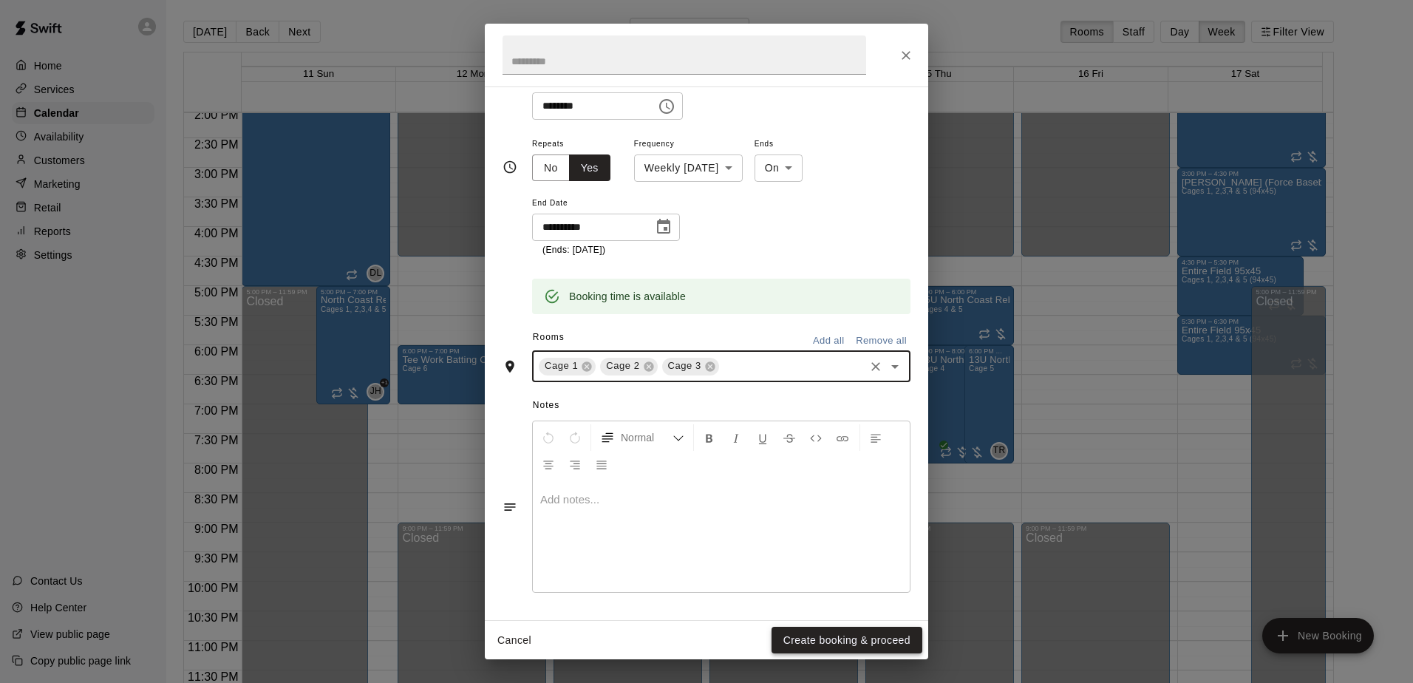
click at [822, 641] on button "Create booking & proceed" at bounding box center [846, 640] width 151 height 27
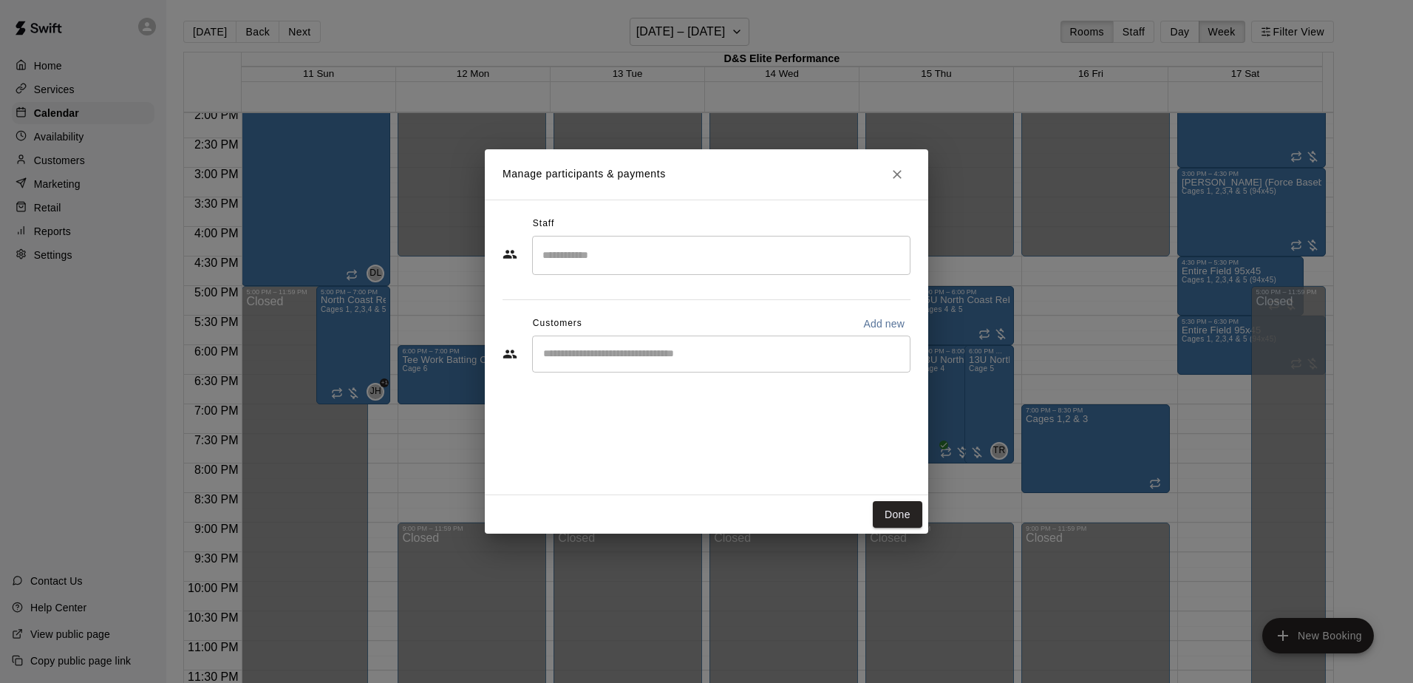
click at [564, 366] on div "​" at bounding box center [721, 353] width 378 height 37
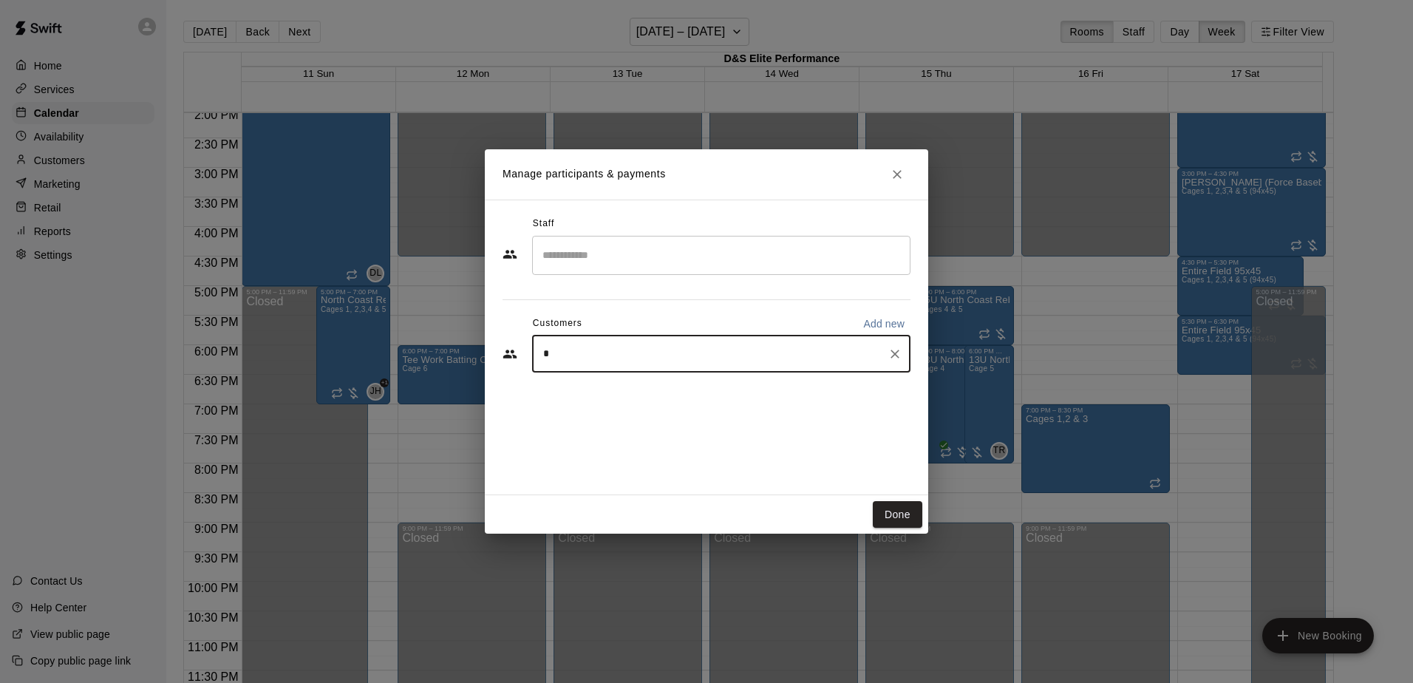
type input "**"
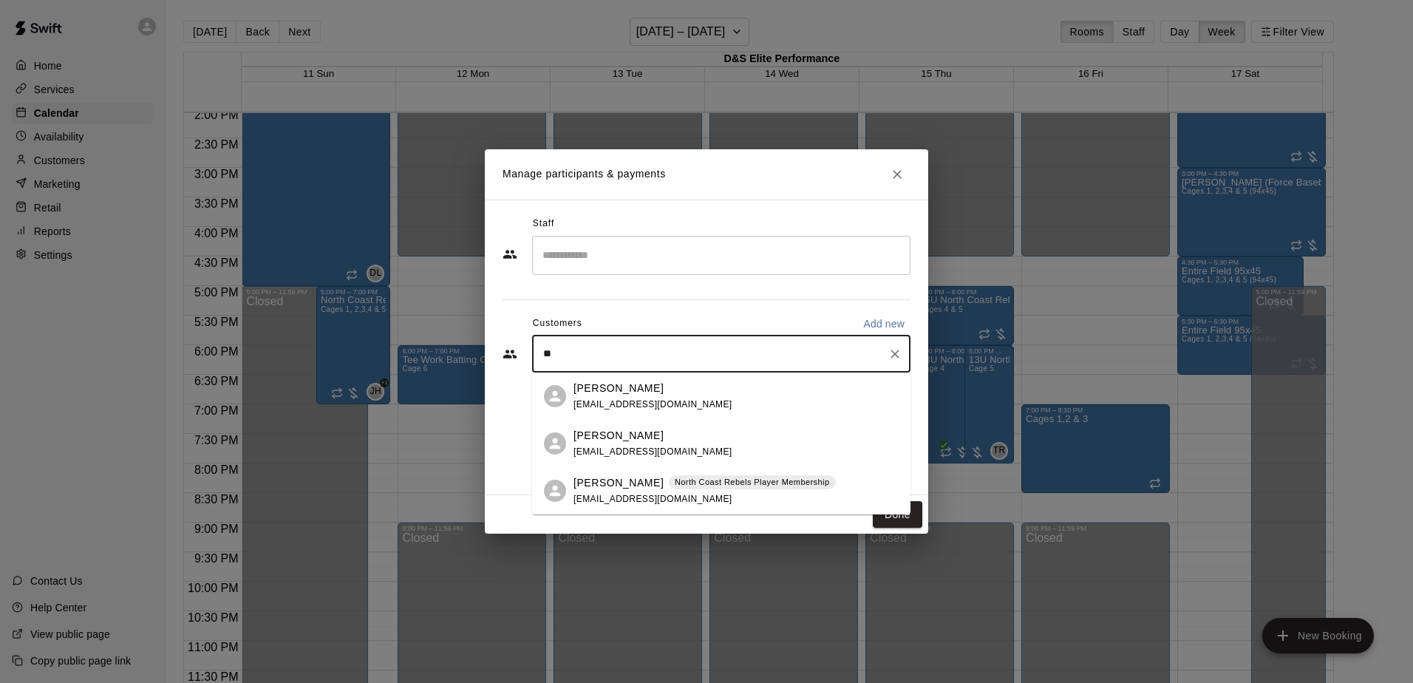
click at [591, 391] on p "[PERSON_NAME]" at bounding box center [618, 389] width 90 height 16
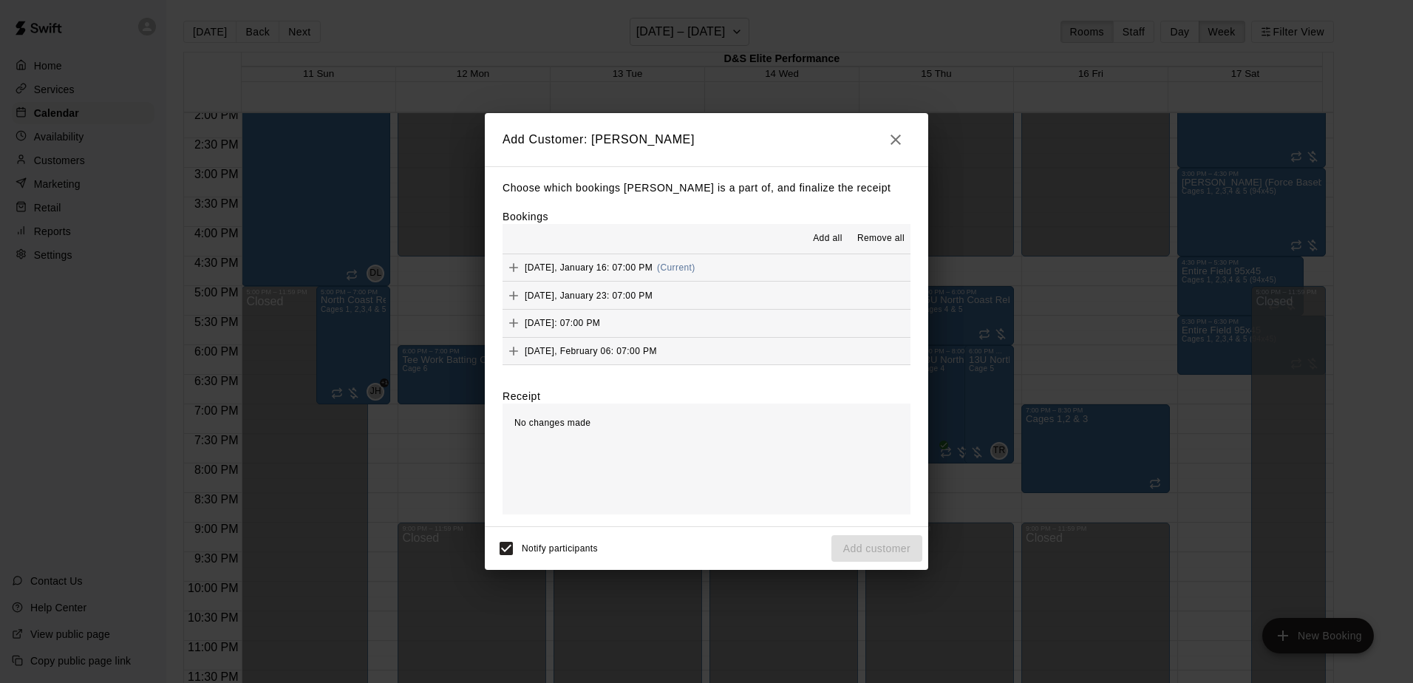
click at [829, 242] on span "Add all" at bounding box center [828, 238] width 30 height 15
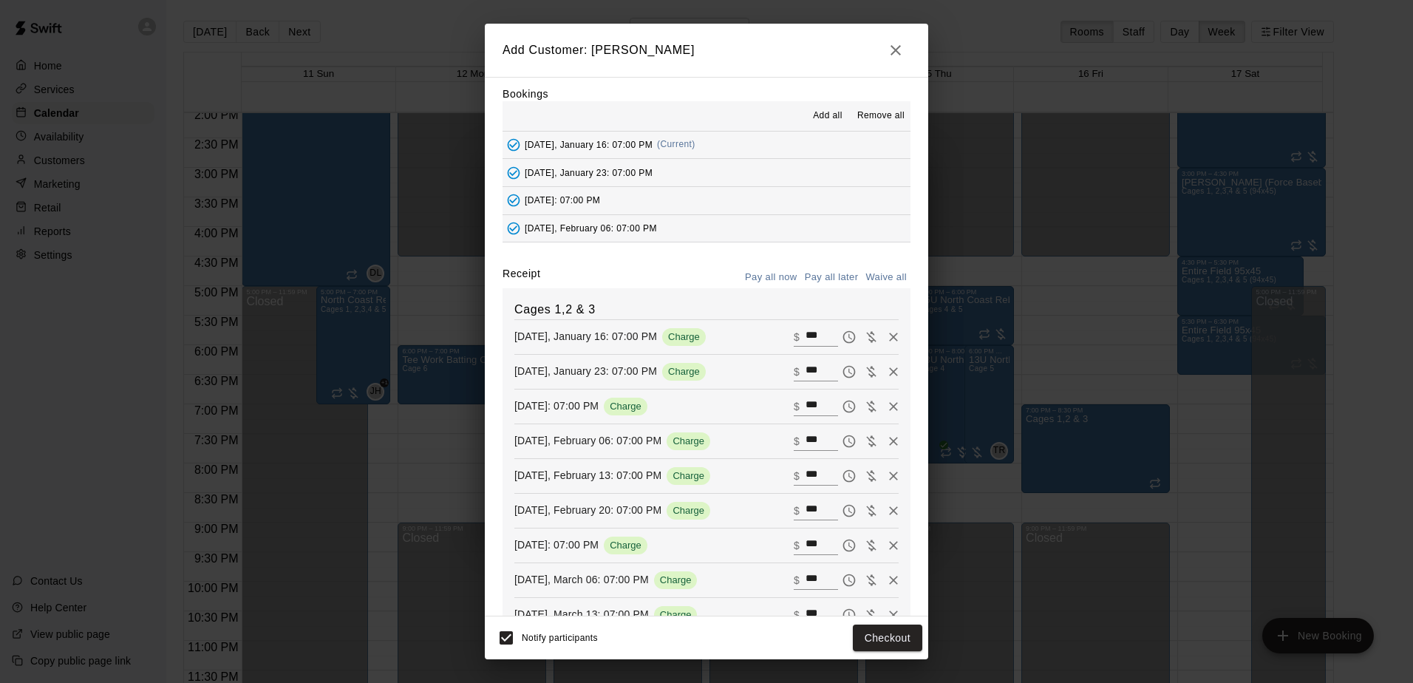
scroll to position [7, 0]
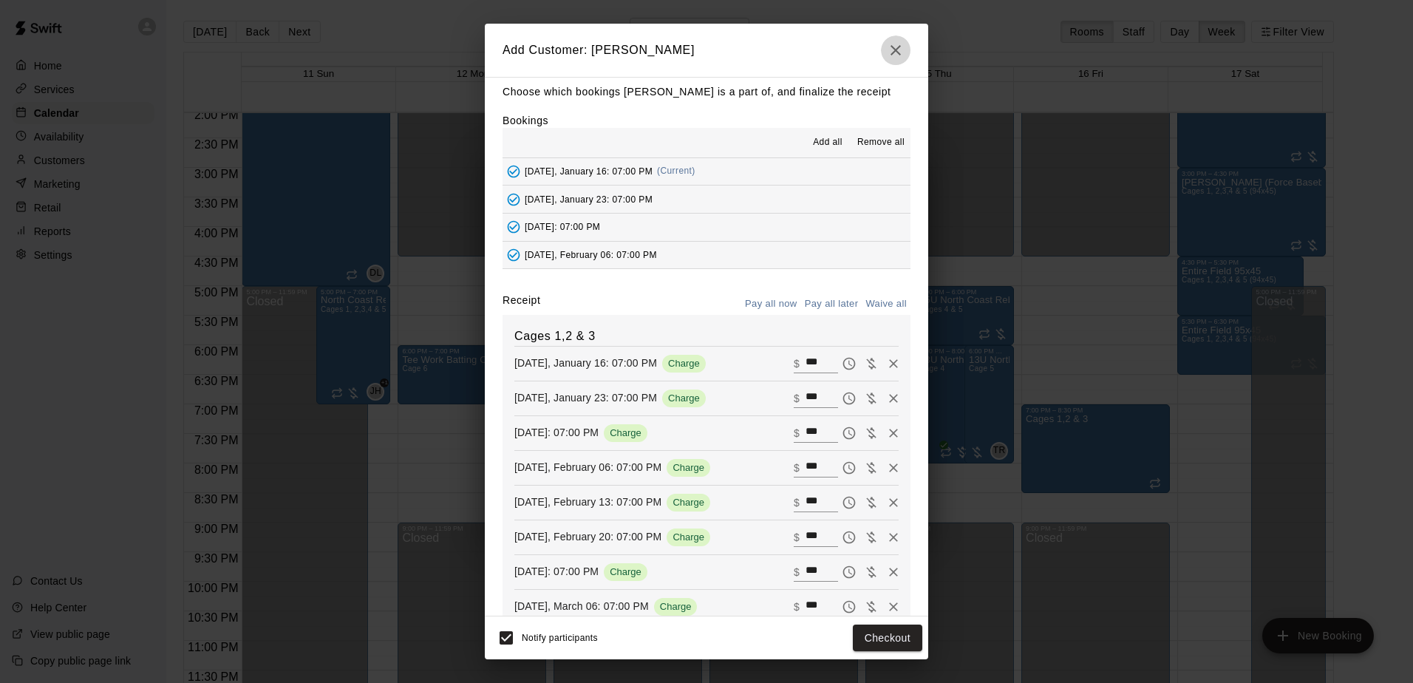
click at [890, 58] on icon "button" at bounding box center [896, 50] width 18 height 18
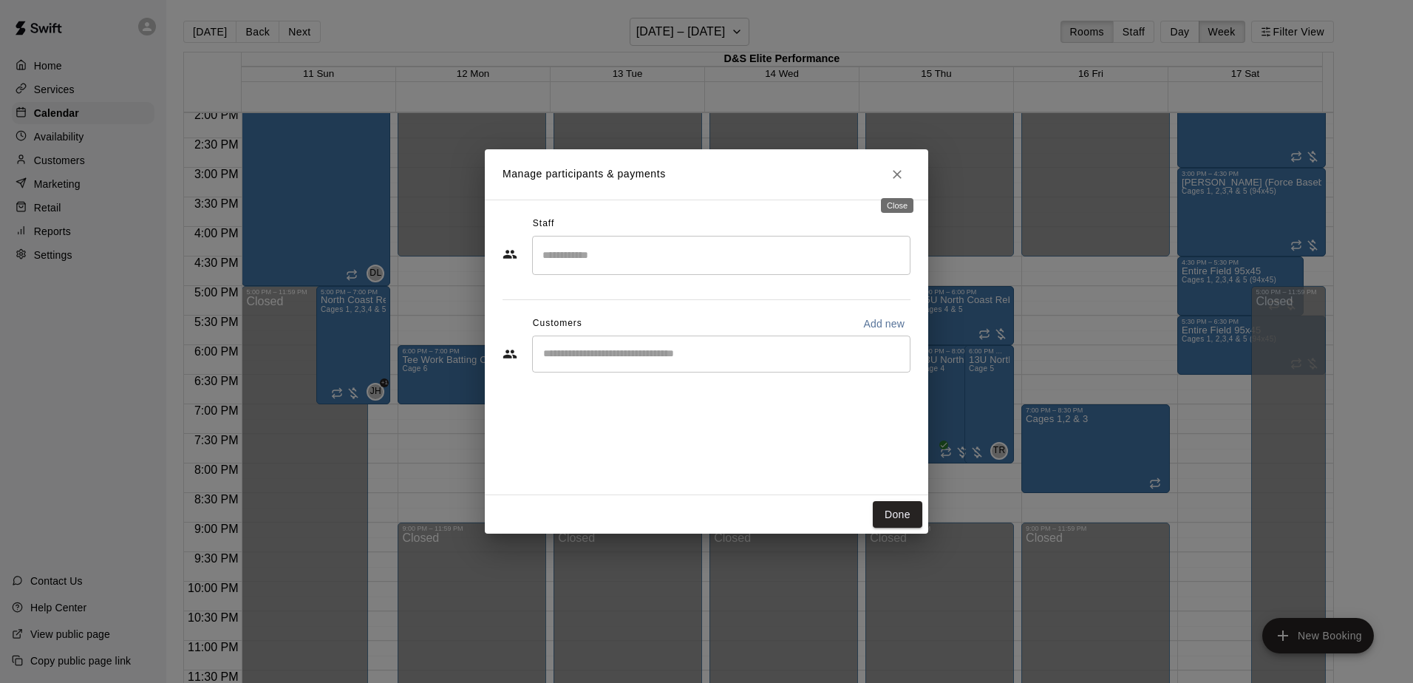
click at [893, 168] on icon "Close" at bounding box center [897, 174] width 15 height 15
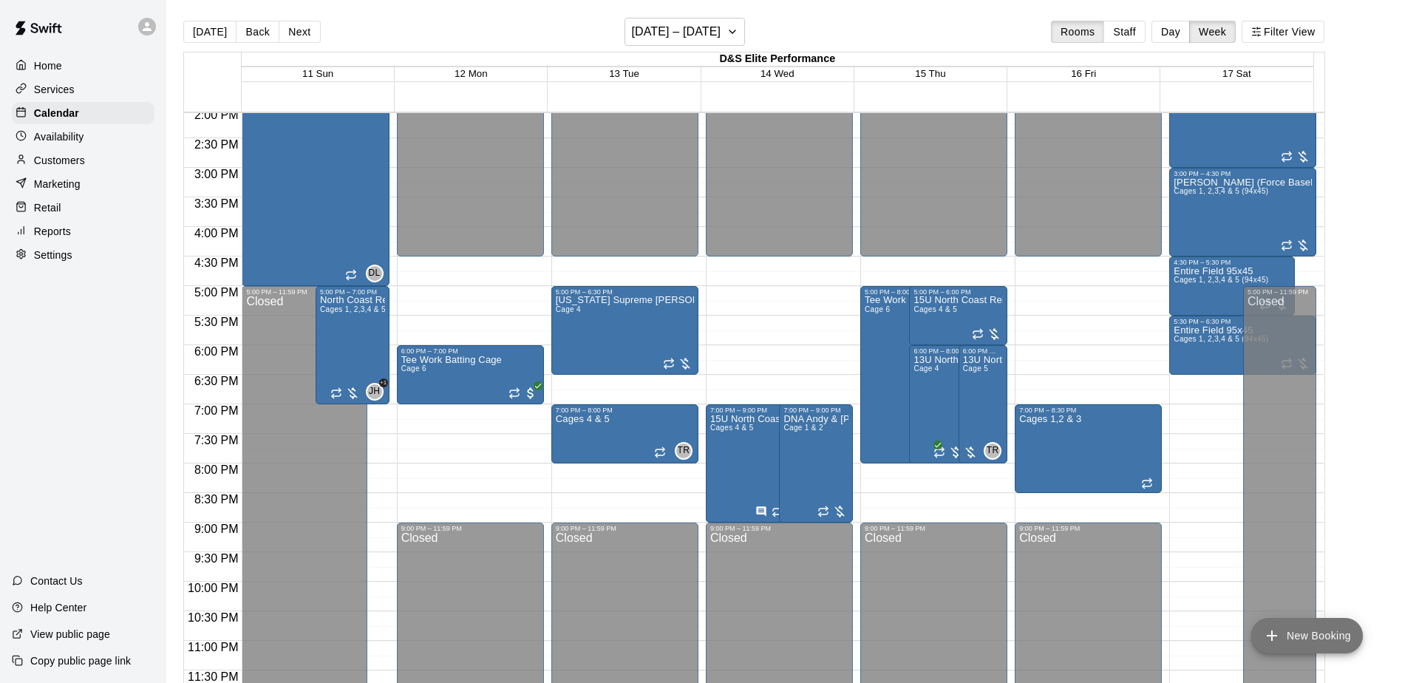
click at [1296, 633] on button "New Booking" at bounding box center [1307, 635] width 112 height 35
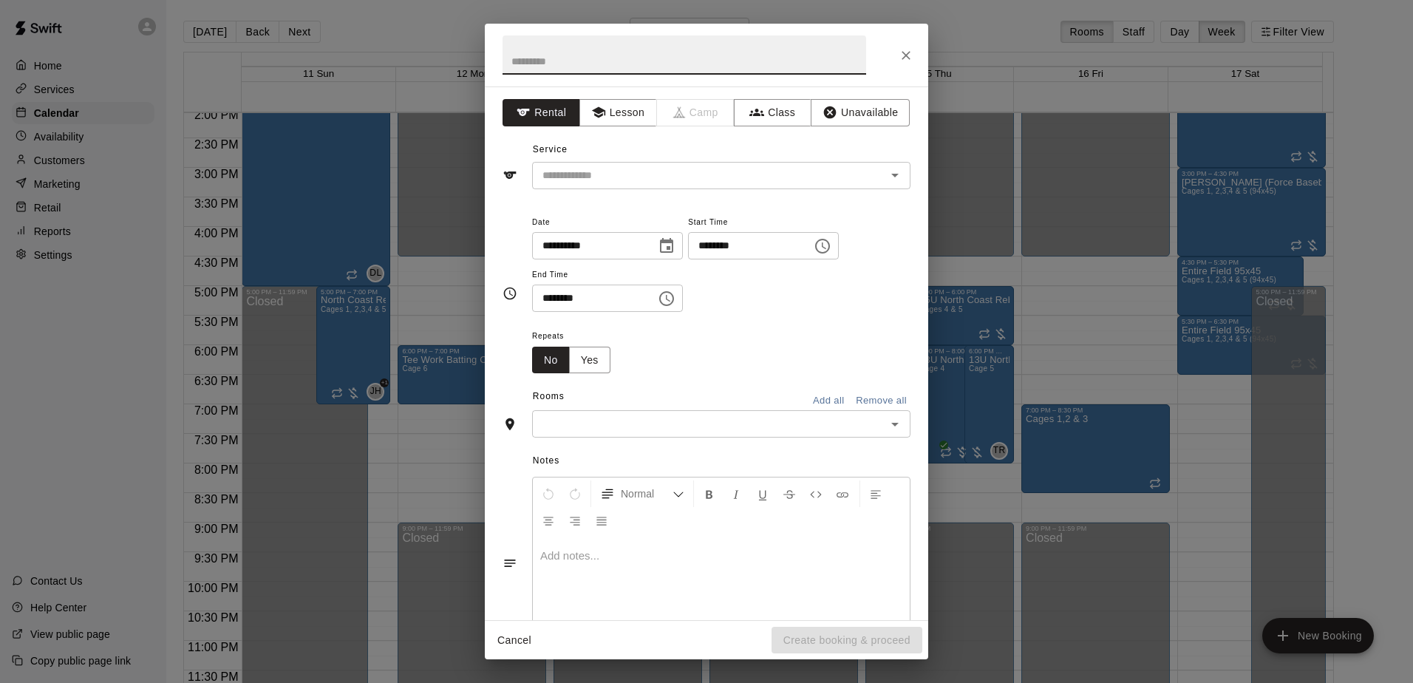
click at [673, 249] on icon "Choose date, selected date is Jan 16, 2026" at bounding box center [666, 245] width 13 height 15
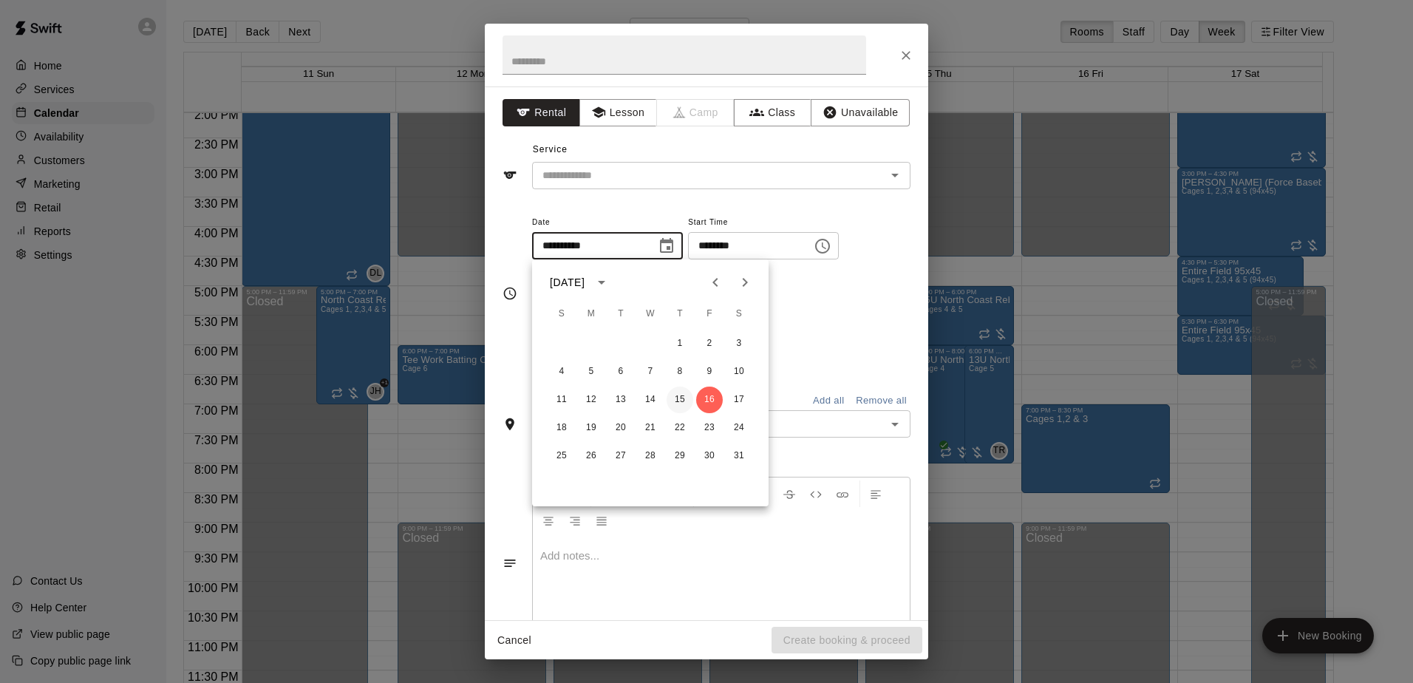
click at [681, 397] on button "15" at bounding box center [679, 399] width 27 height 27
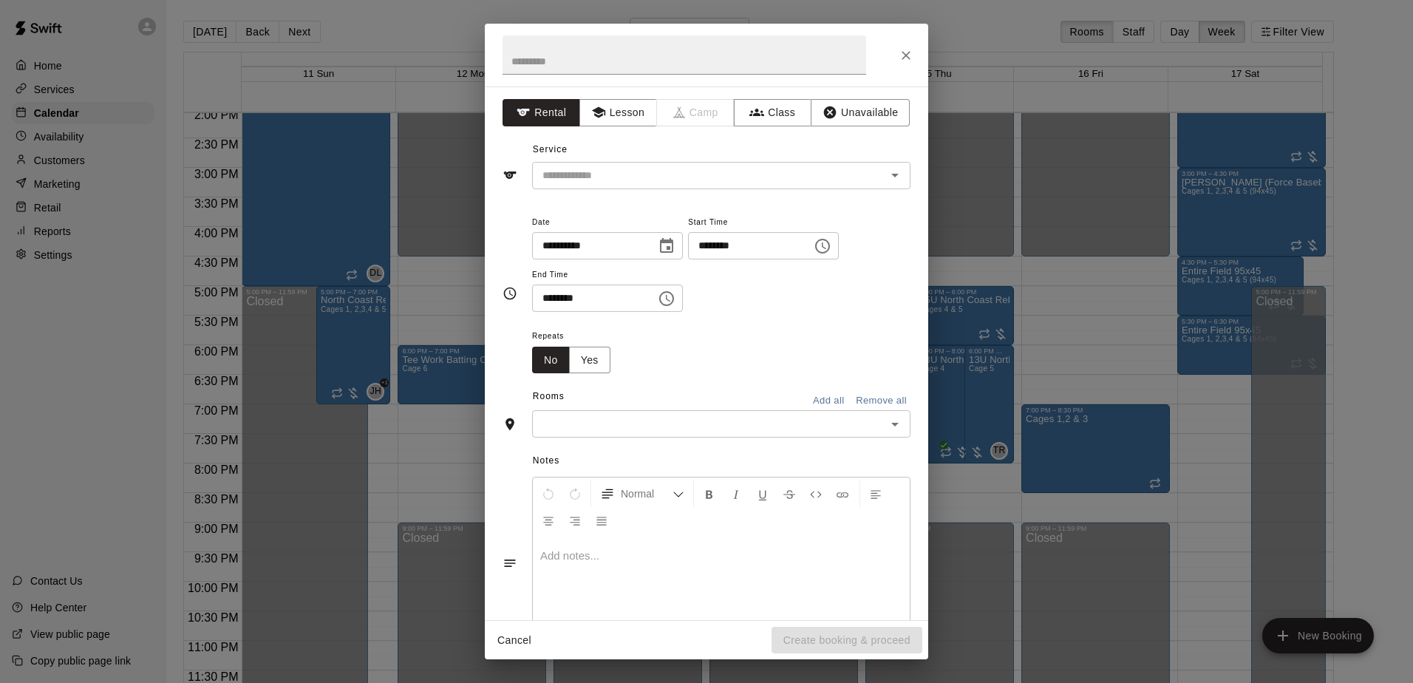
type input "**********"
click at [675, 296] on icon "Choose time, selected time is 6:30 PM" at bounding box center [667, 299] width 18 height 18
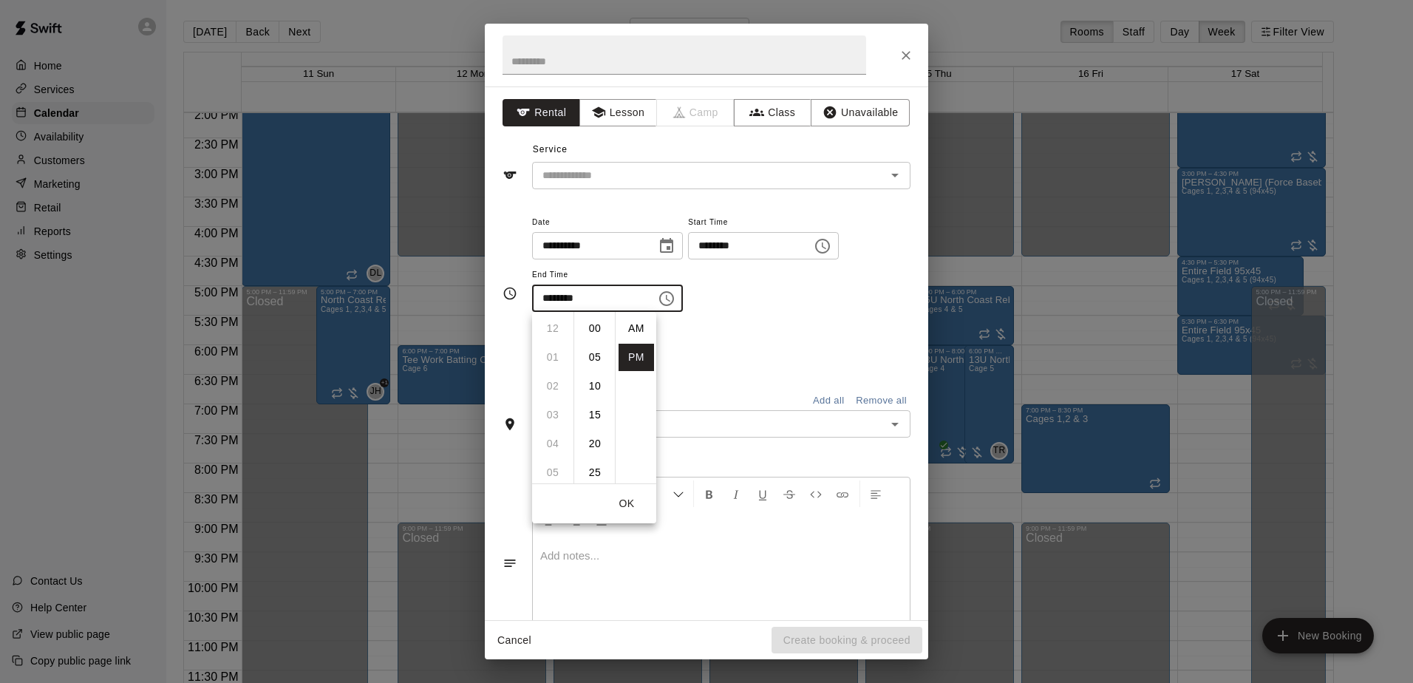
scroll to position [27, 0]
click at [837, 256] on button "Choose time, selected time is 6:00 PM" at bounding box center [823, 246] width 30 height 30
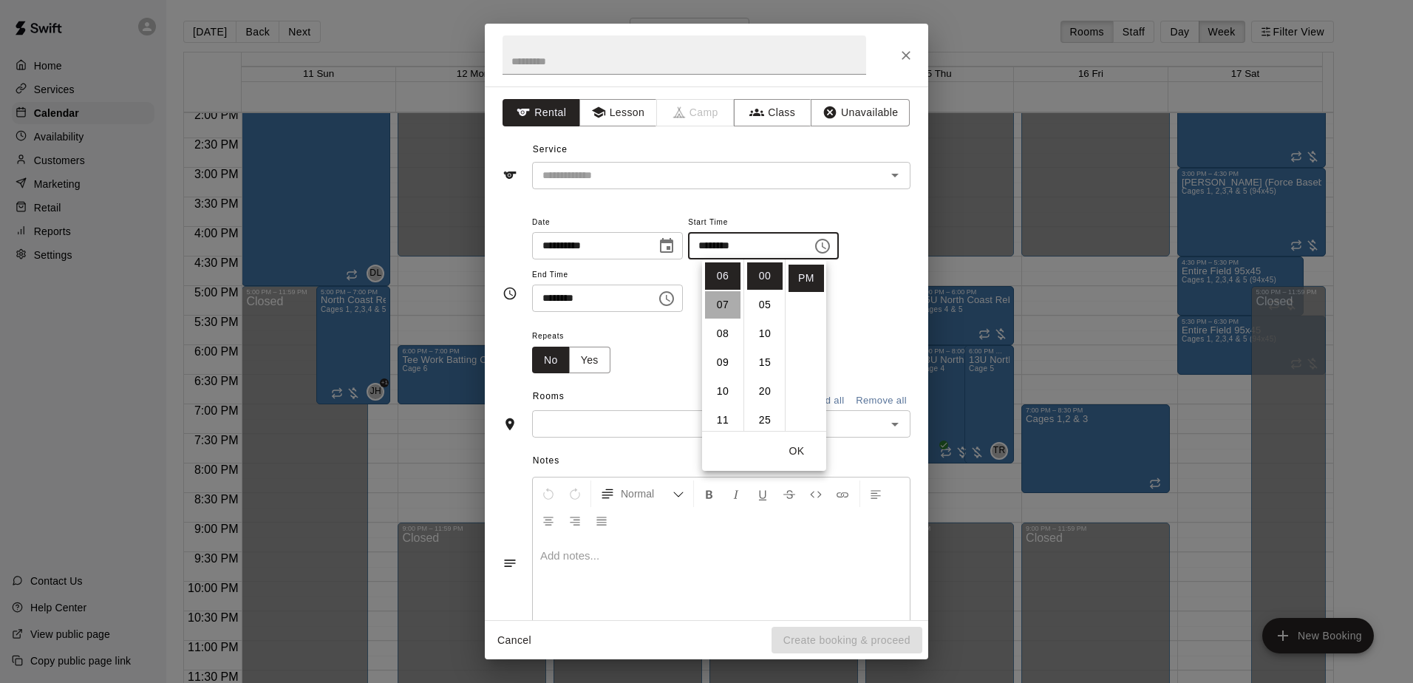
click at [714, 307] on li "07" at bounding box center [722, 304] width 35 height 27
type input "********"
click at [652, 361] on div "Repeats No Yes" at bounding box center [721, 350] width 378 height 47
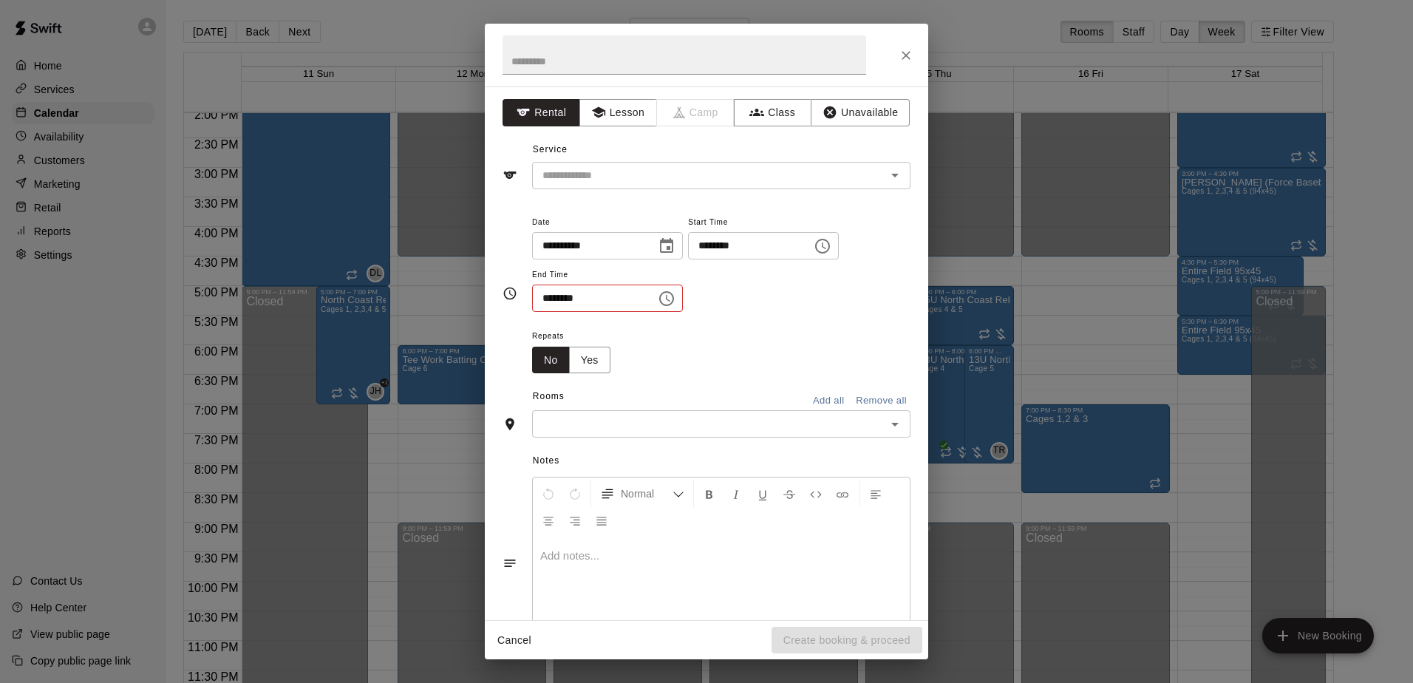
drag, startPoint x: 683, startPoint y: 302, endPoint x: 675, endPoint y: 308, distance: 10.0
click at [675, 304] on icon "Choose time, selected time is 6:30 PM" at bounding box center [667, 299] width 18 height 18
click at [556, 392] on li "08" at bounding box center [552, 385] width 35 height 27
type input "********"
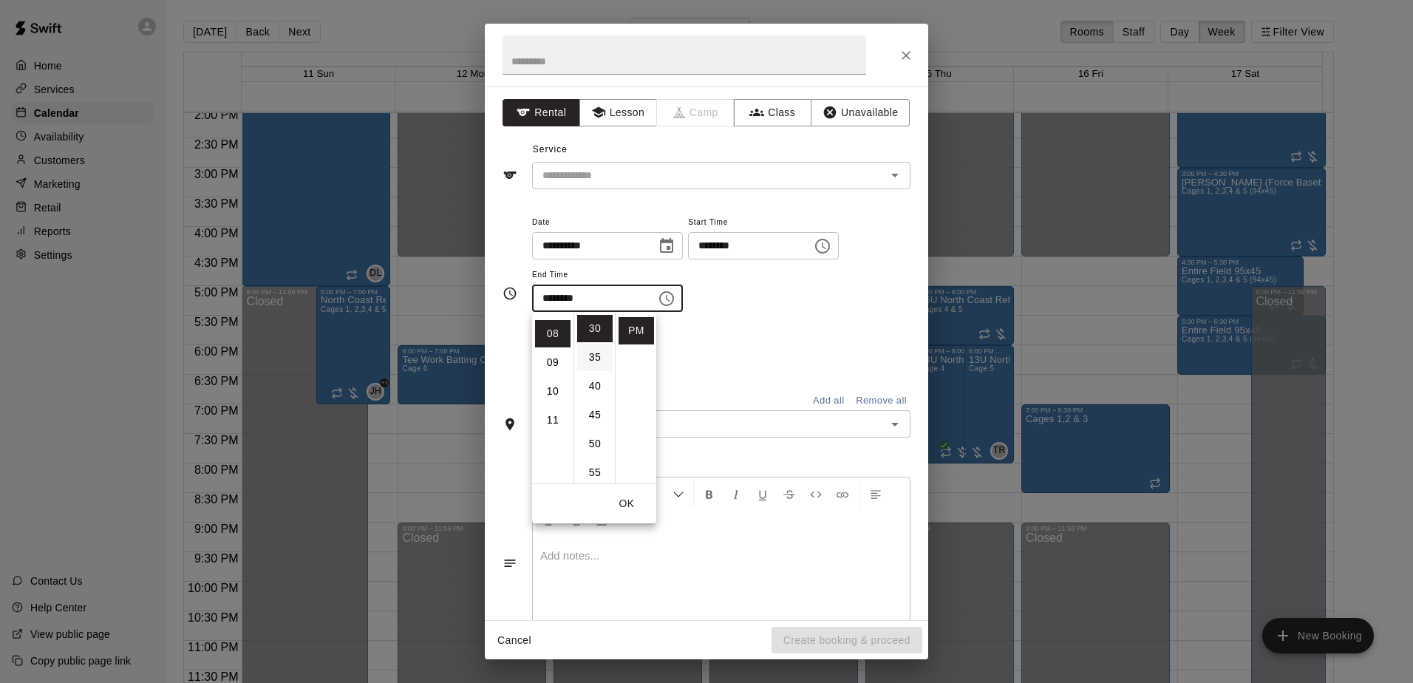
scroll to position [231, 0]
click at [748, 347] on div "Repeats No Yes" at bounding box center [721, 350] width 378 height 47
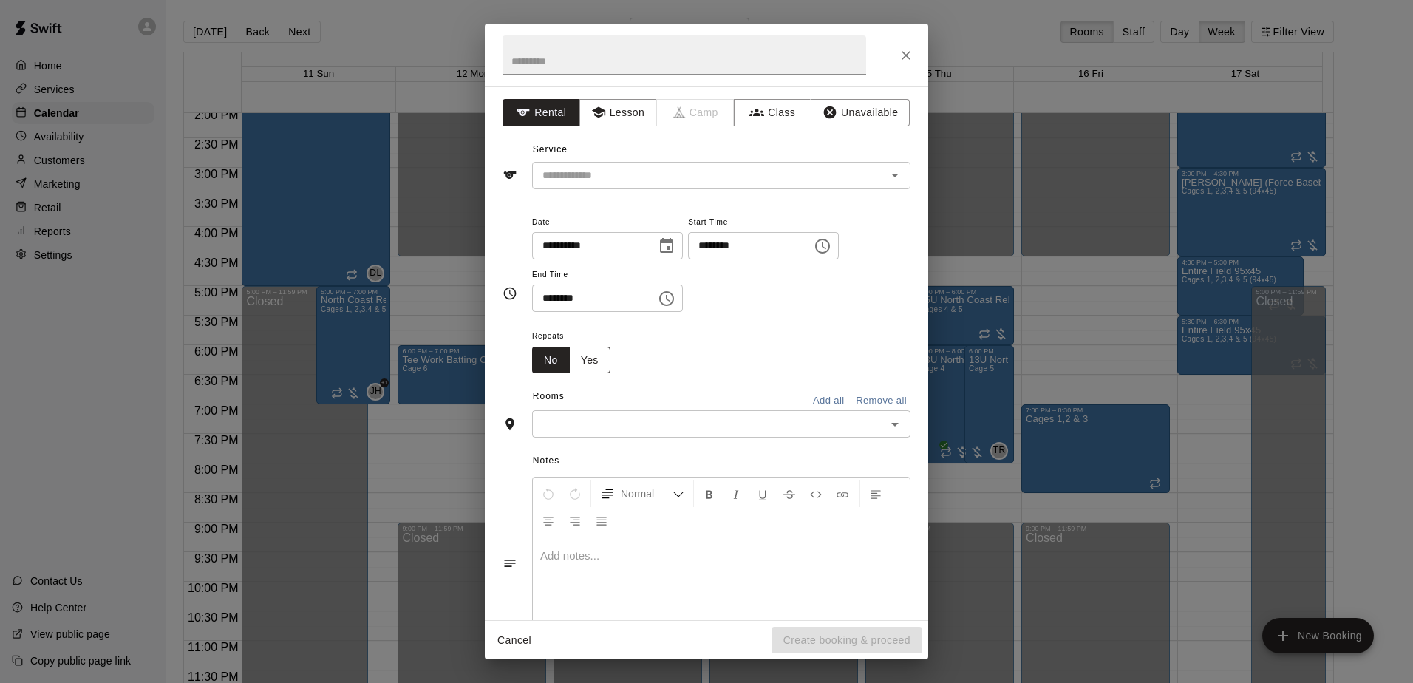
click at [584, 364] on button "Yes" at bounding box center [589, 360] width 41 height 27
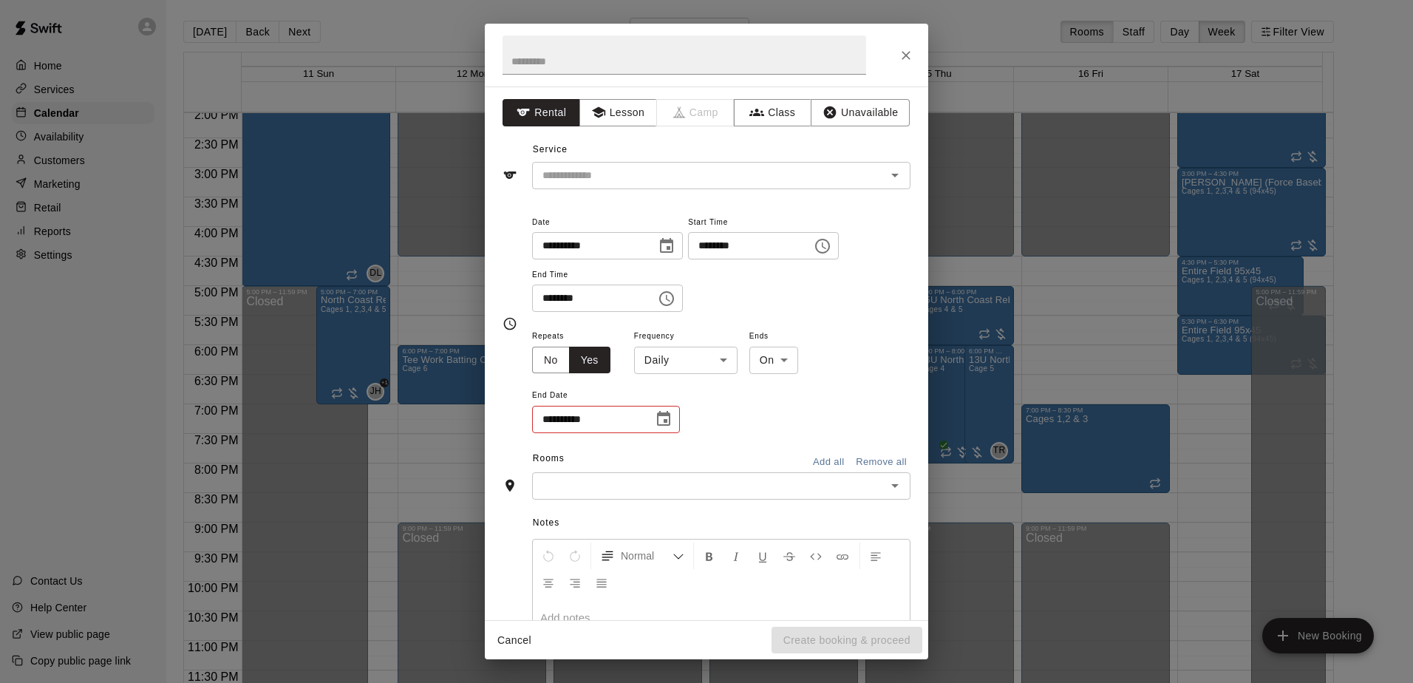
click at [720, 353] on body "Home Services Calendar Availability Customers Marketing Retail Reports Settings…" at bounding box center [706, 353] width 1413 height 706
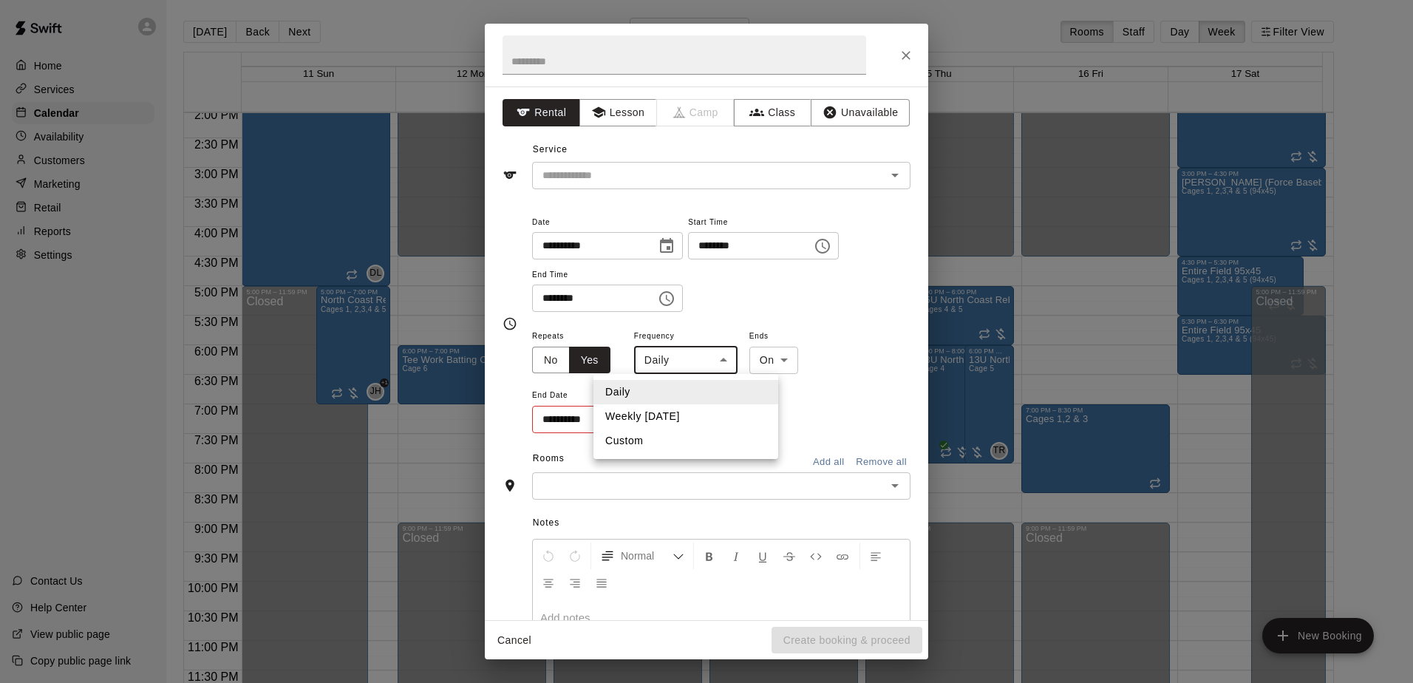
click at [652, 416] on li "Weekly [DATE]" at bounding box center [685, 416] width 185 height 24
type input "******"
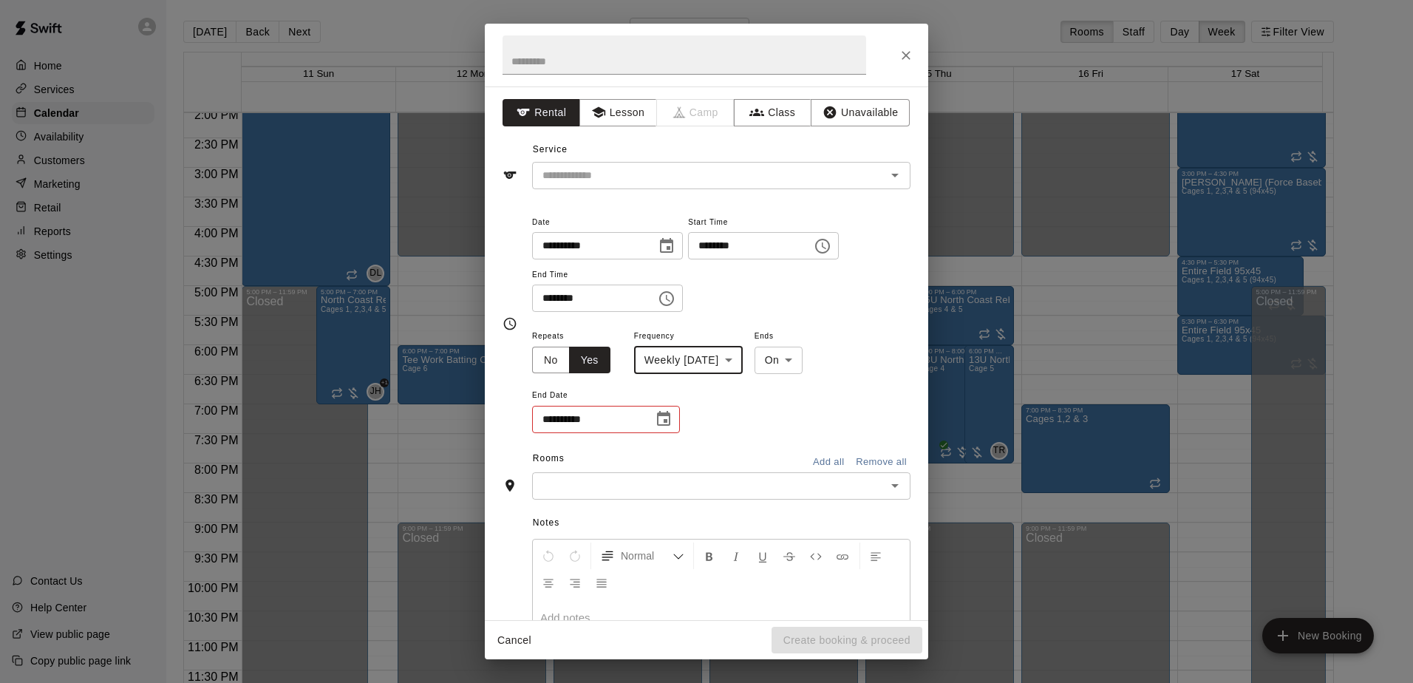
click at [763, 398] on div "**********" at bounding box center [721, 381] width 378 height 108
click at [658, 419] on icon "Choose date" at bounding box center [663, 418] width 13 height 15
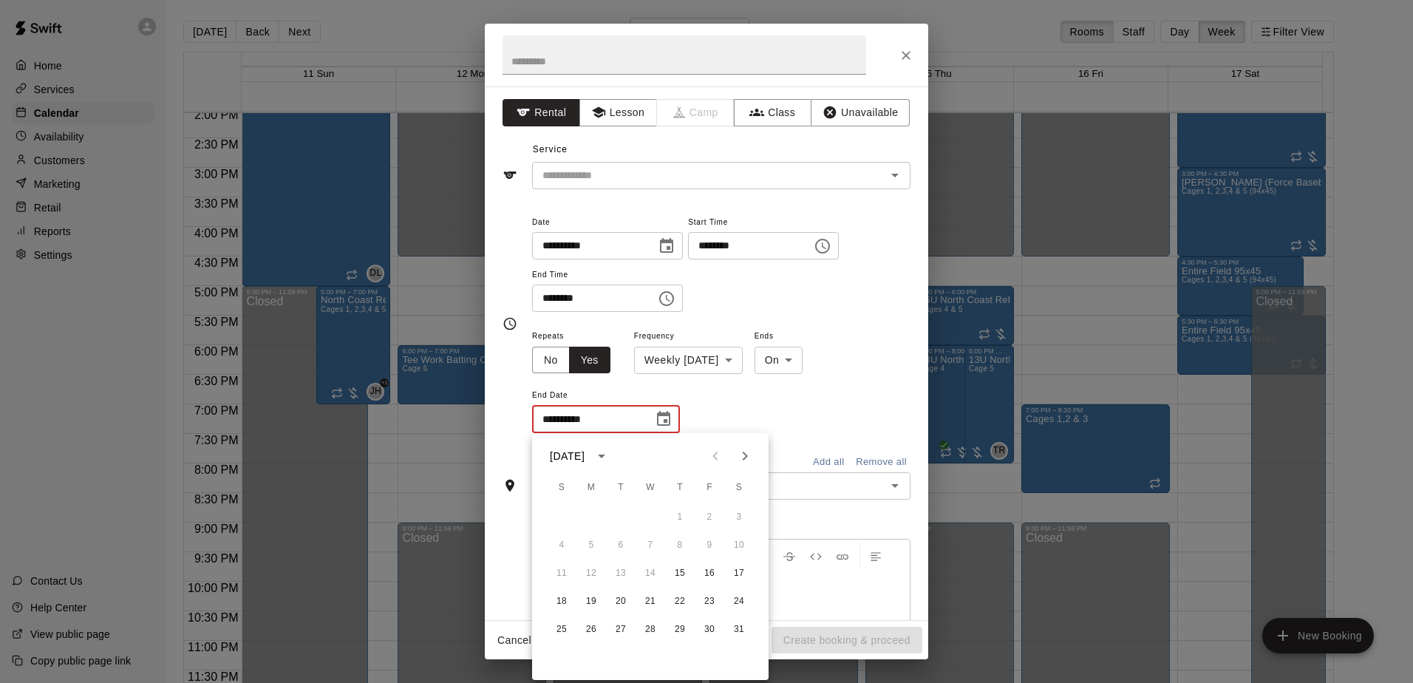
click at [746, 457] on icon "Next month" at bounding box center [745, 455] width 5 height 9
click at [675, 601] on button "26" at bounding box center [679, 601] width 27 height 27
type input "**********"
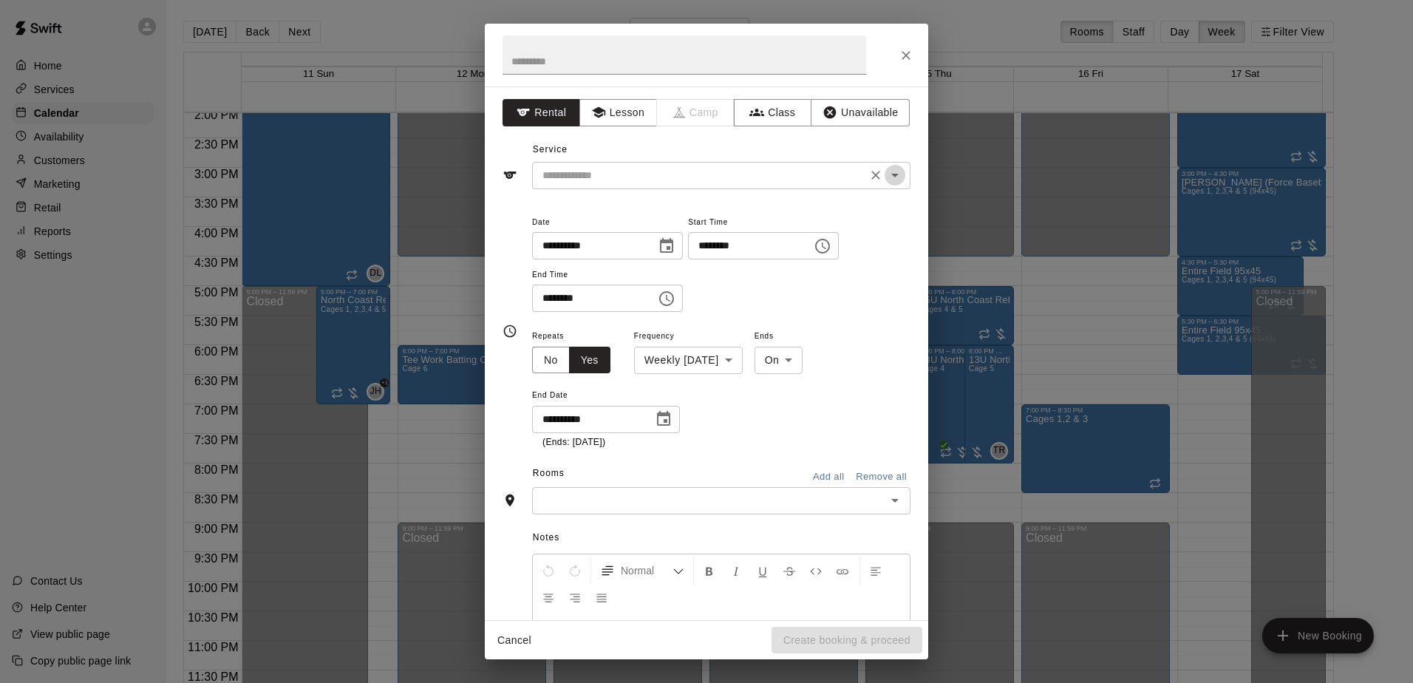
click at [886, 178] on icon "Open" at bounding box center [895, 175] width 18 height 18
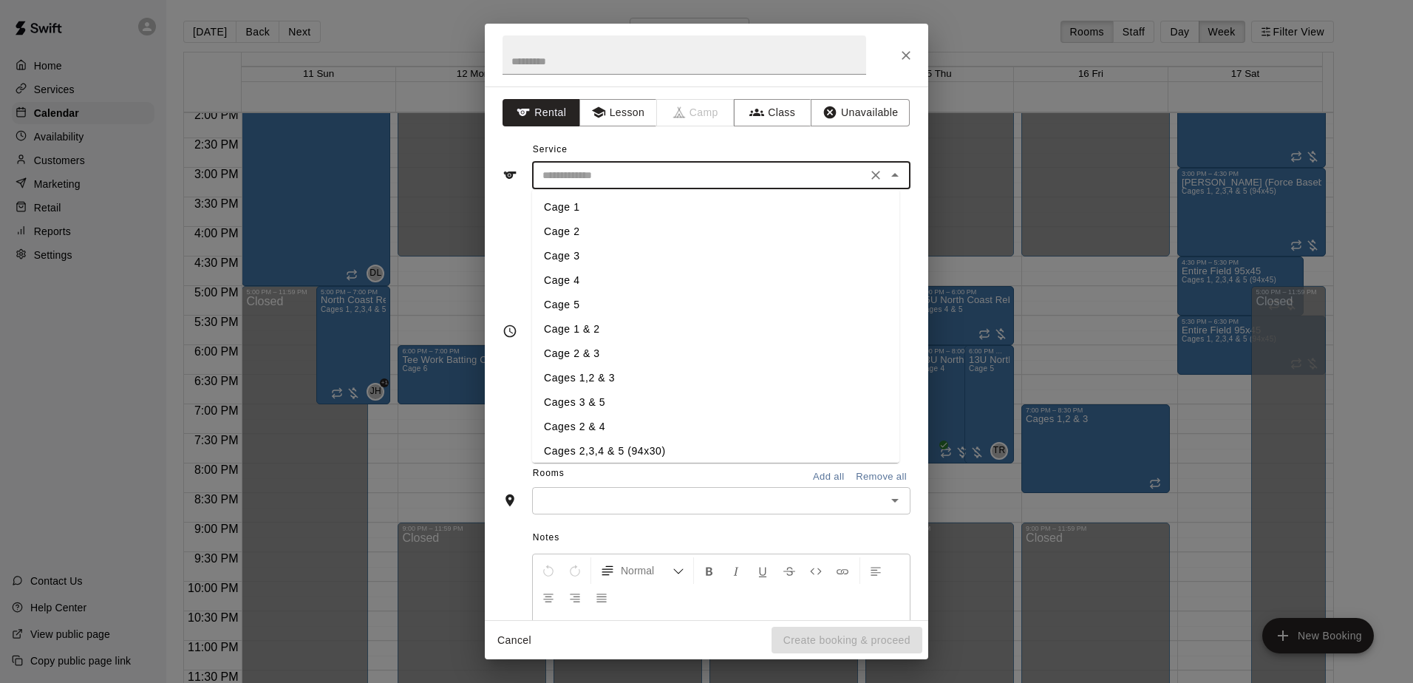
click at [583, 375] on li "Cages 1,2 & 3" at bounding box center [715, 378] width 367 height 24
type input "**********"
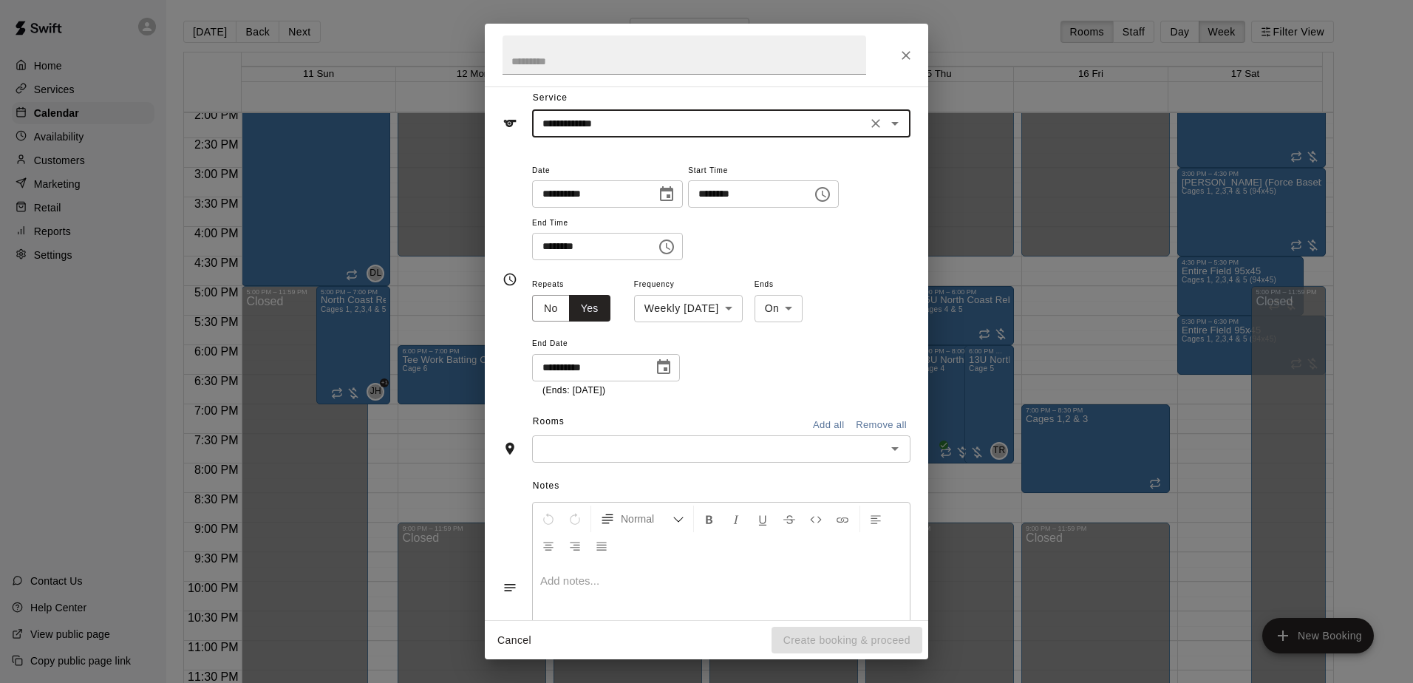
scroll to position [74, 0]
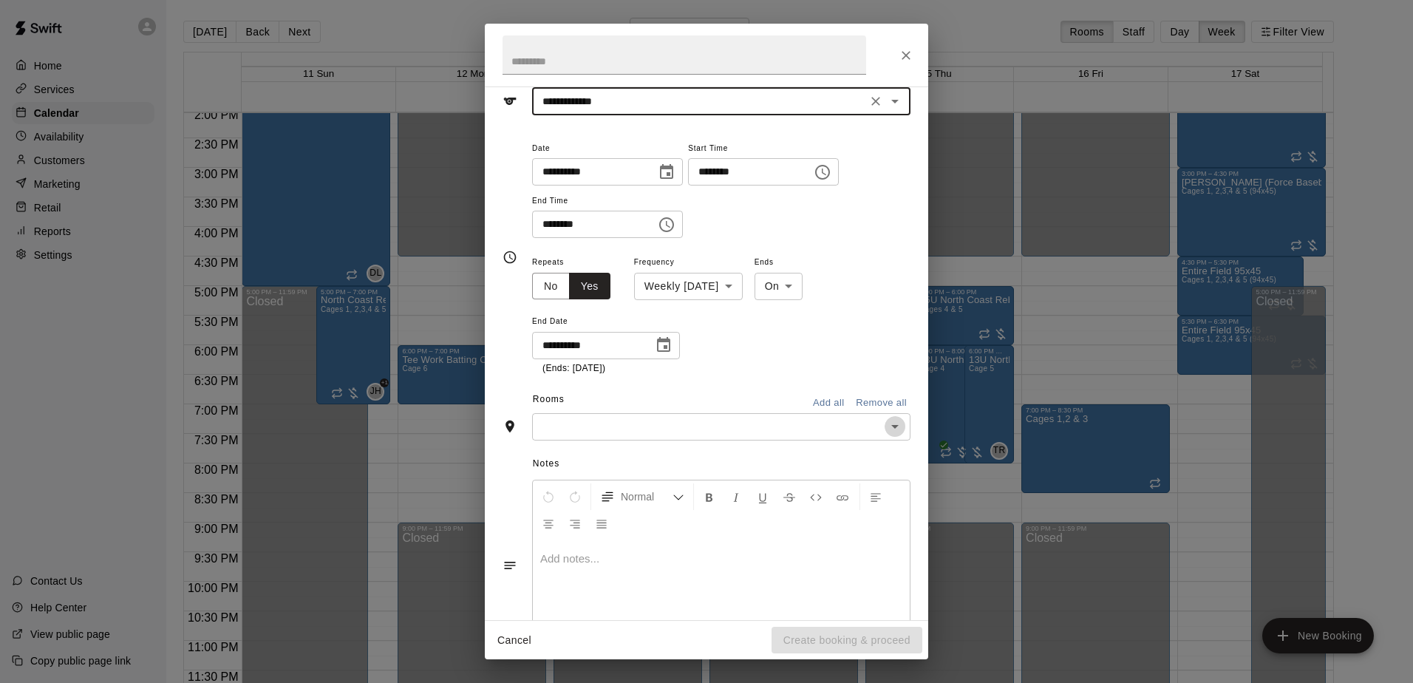
click at [886, 432] on icon "Open" at bounding box center [895, 426] width 18 height 18
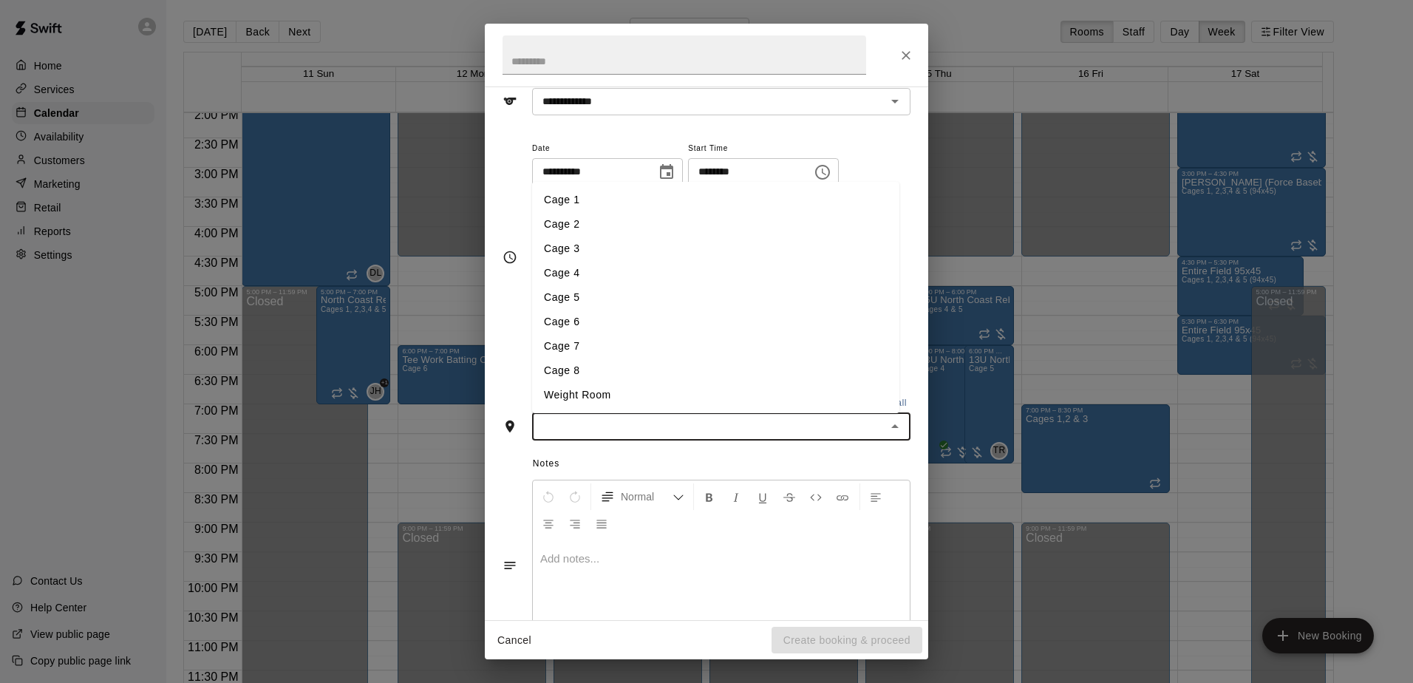
click at [584, 208] on li "Cage 1" at bounding box center [715, 200] width 367 height 24
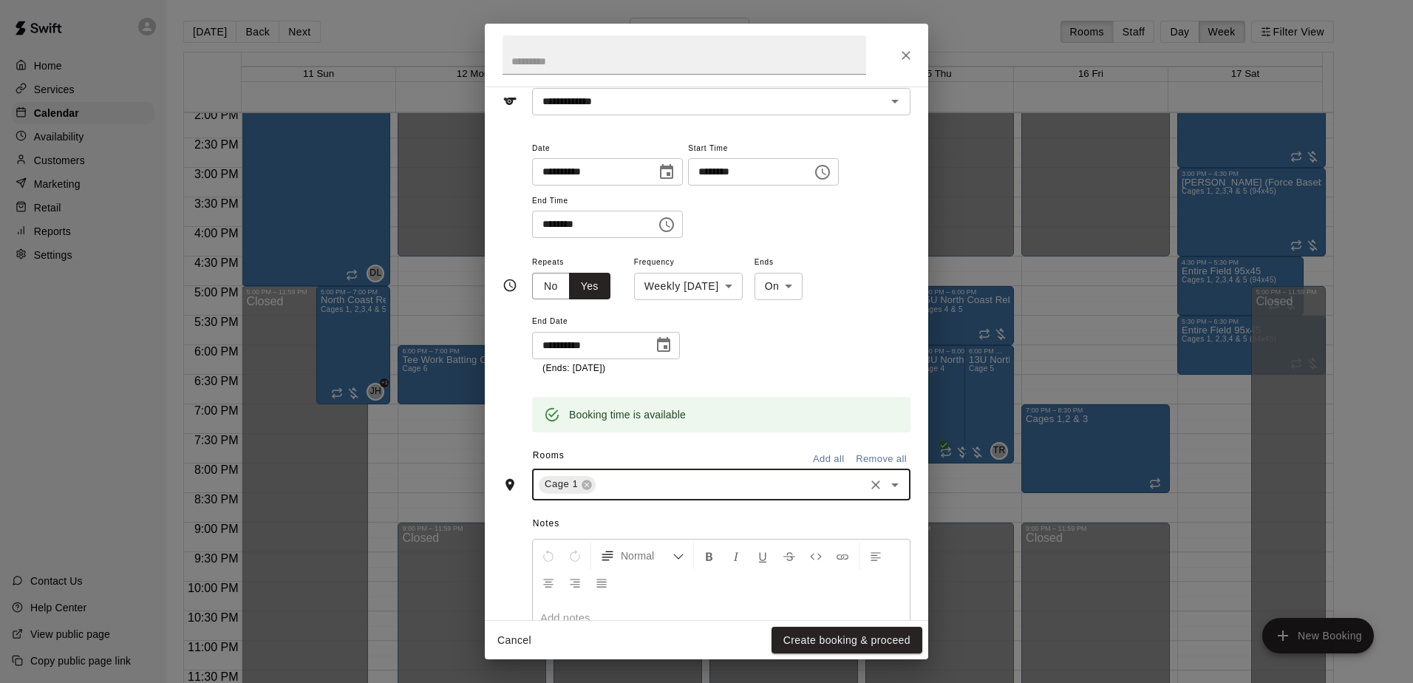
click at [886, 481] on icon "Open" at bounding box center [895, 485] width 18 height 18
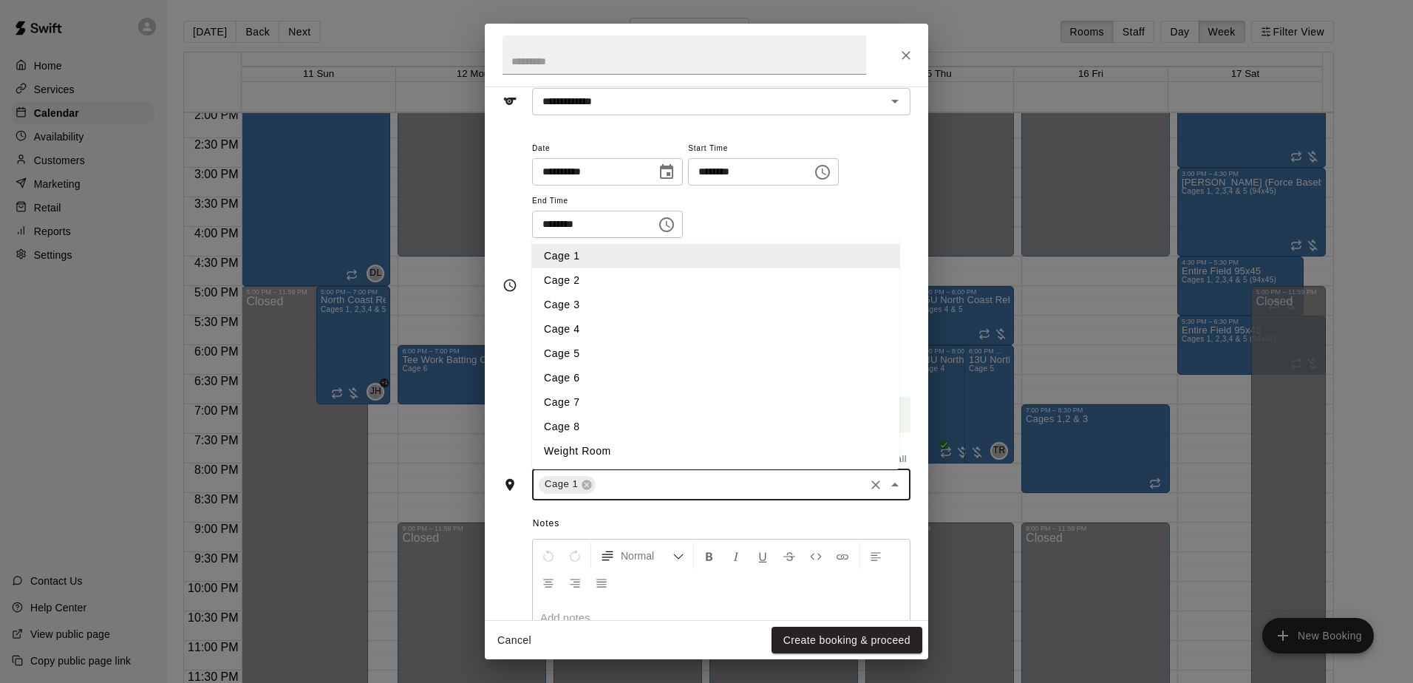
drag, startPoint x: 609, startPoint y: 275, endPoint x: 797, endPoint y: 446, distance: 254.7
click at [610, 276] on li "Cage 2" at bounding box center [715, 280] width 367 height 24
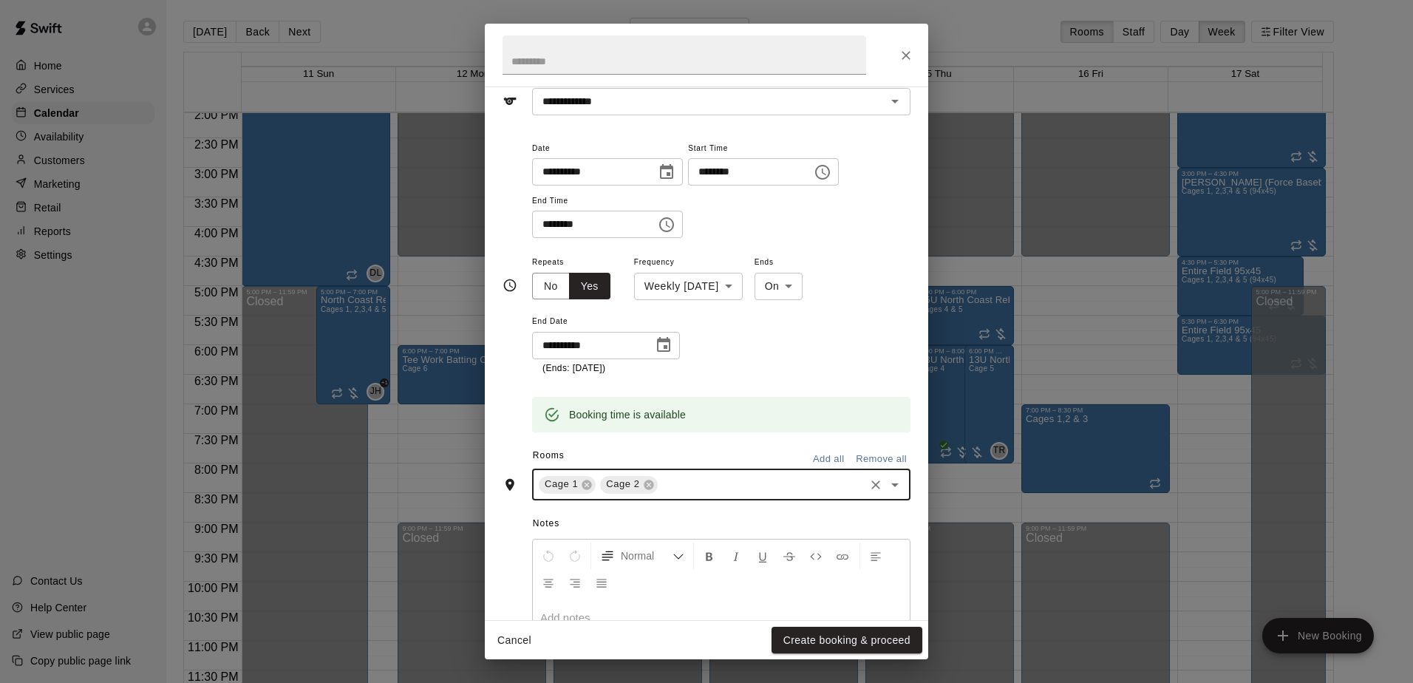
click at [886, 478] on icon "Open" at bounding box center [895, 485] width 18 height 18
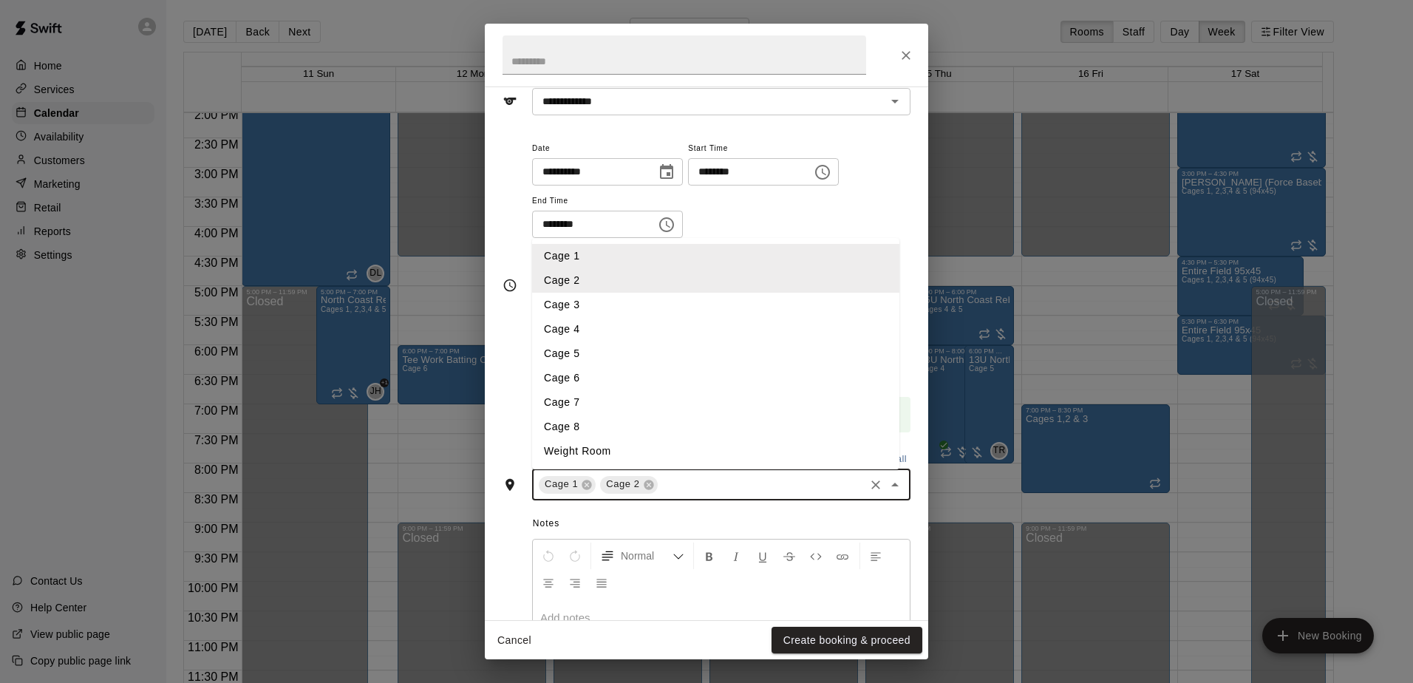
click at [609, 300] on li "Cage 3" at bounding box center [715, 305] width 367 height 24
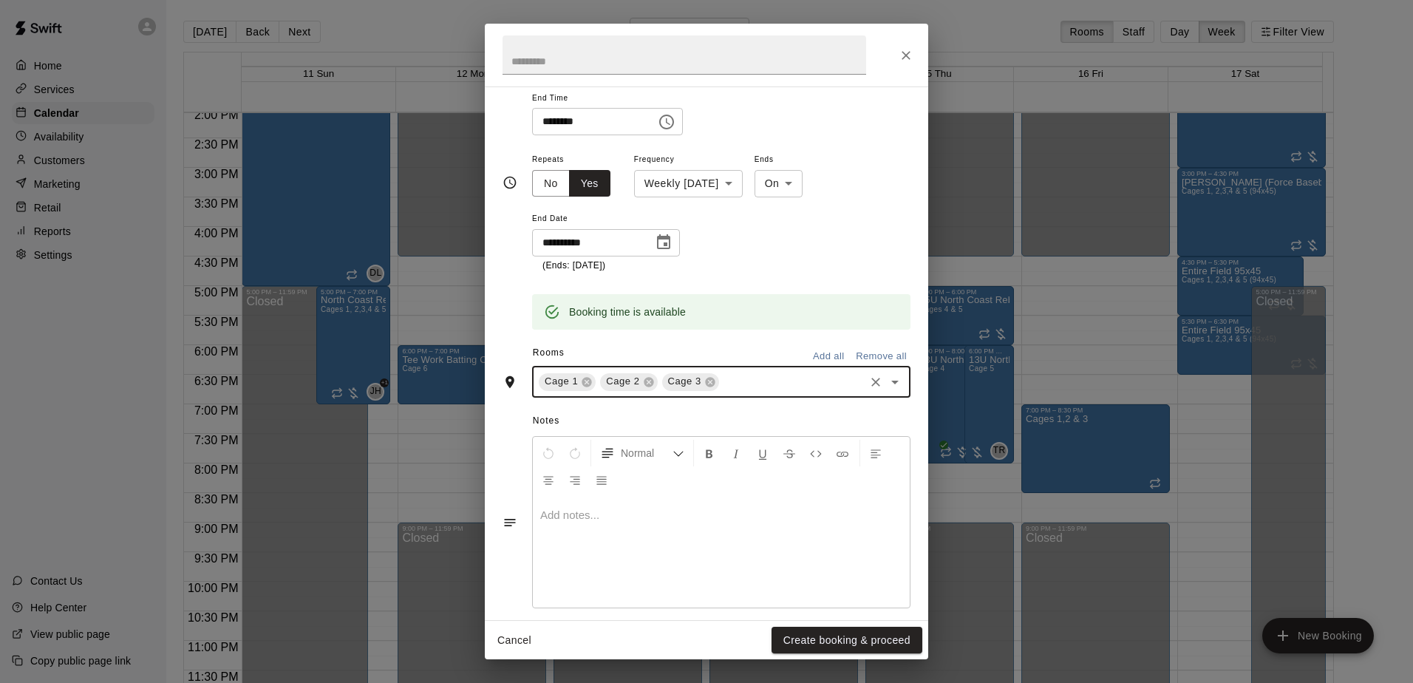
scroll to position [192, 0]
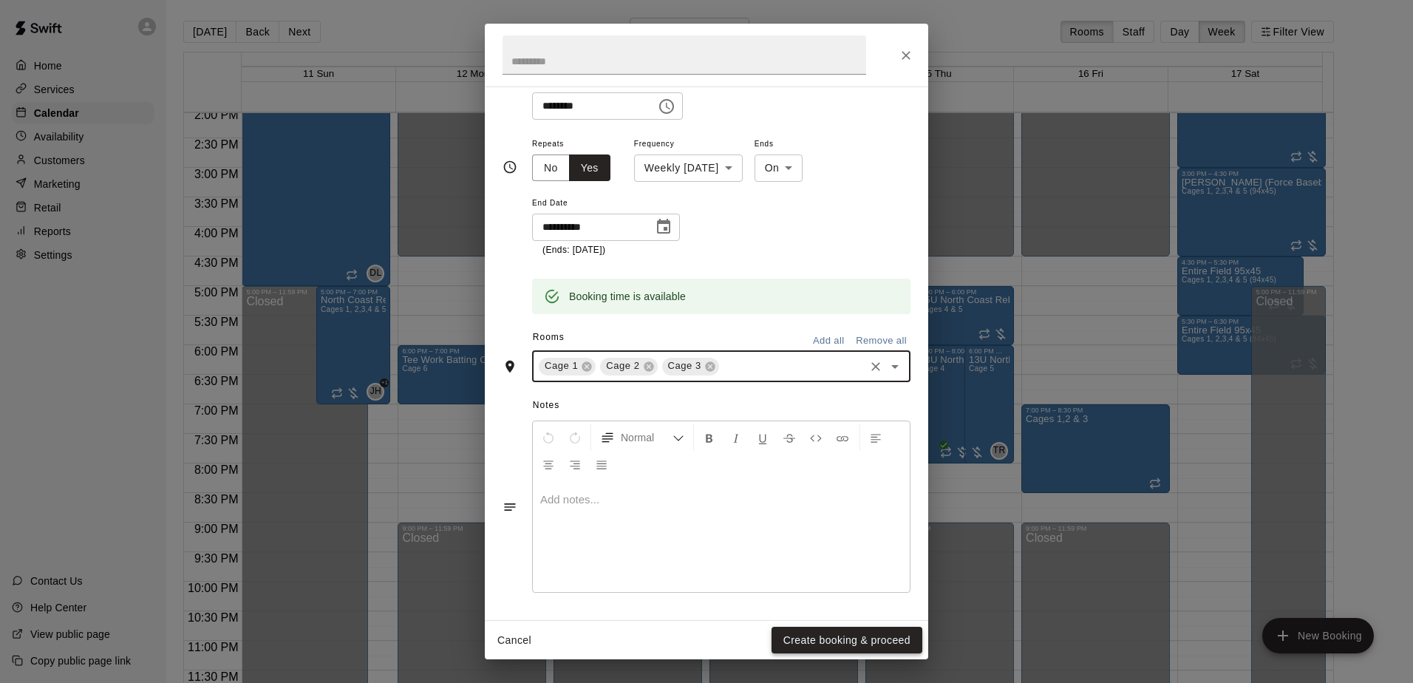
click at [828, 637] on button "Create booking & proceed" at bounding box center [846, 640] width 151 height 27
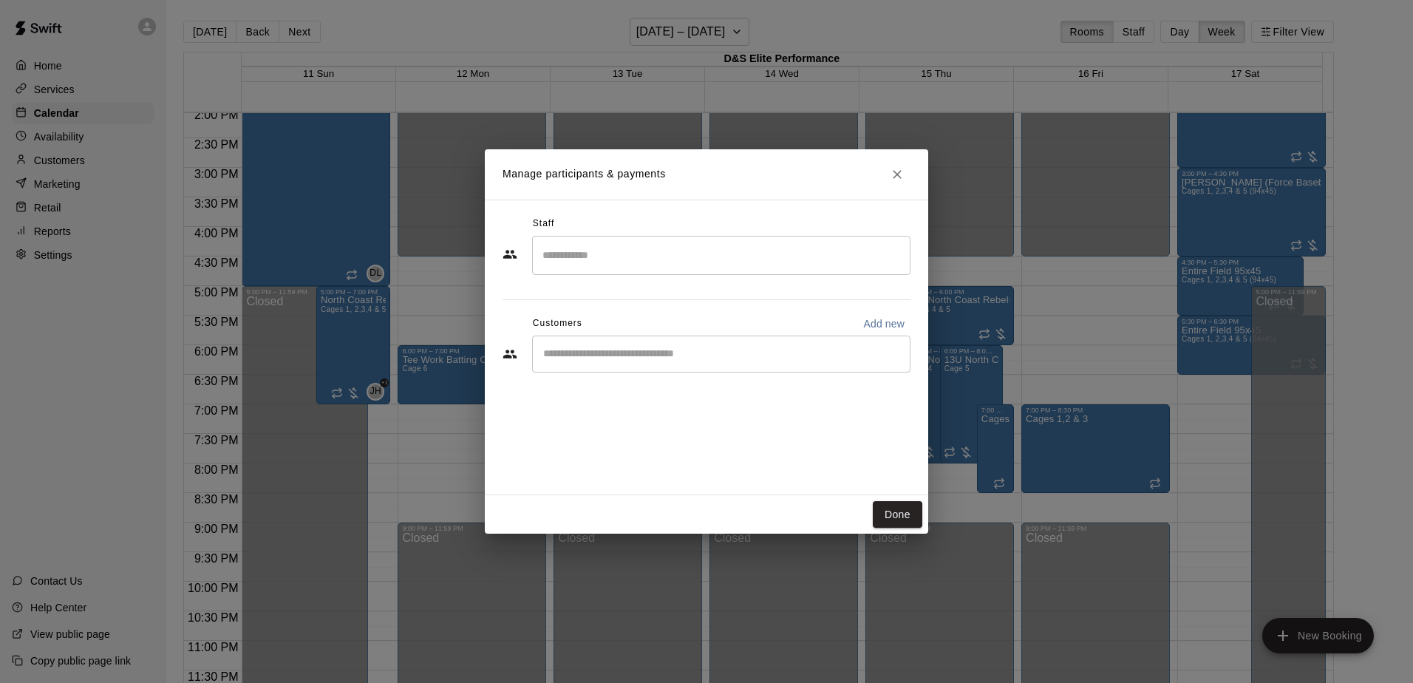
click at [595, 369] on div "​" at bounding box center [721, 353] width 378 height 37
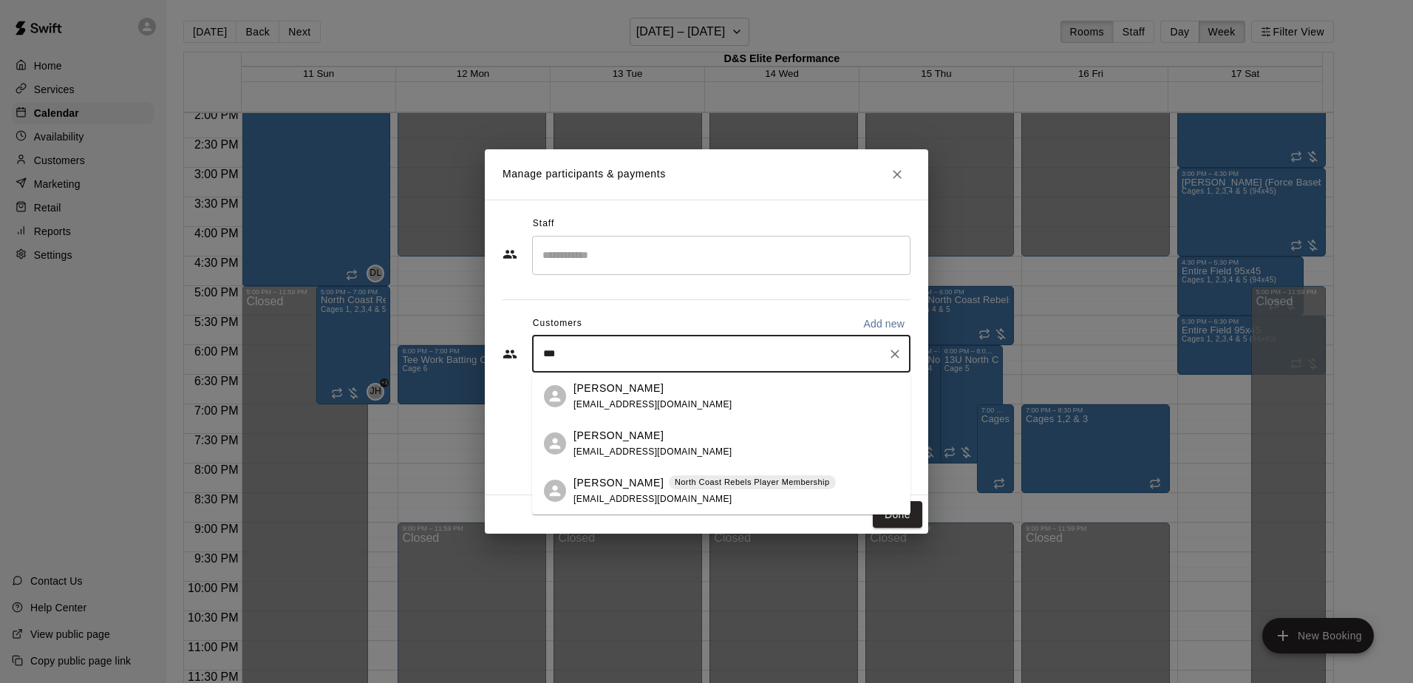
type input "****"
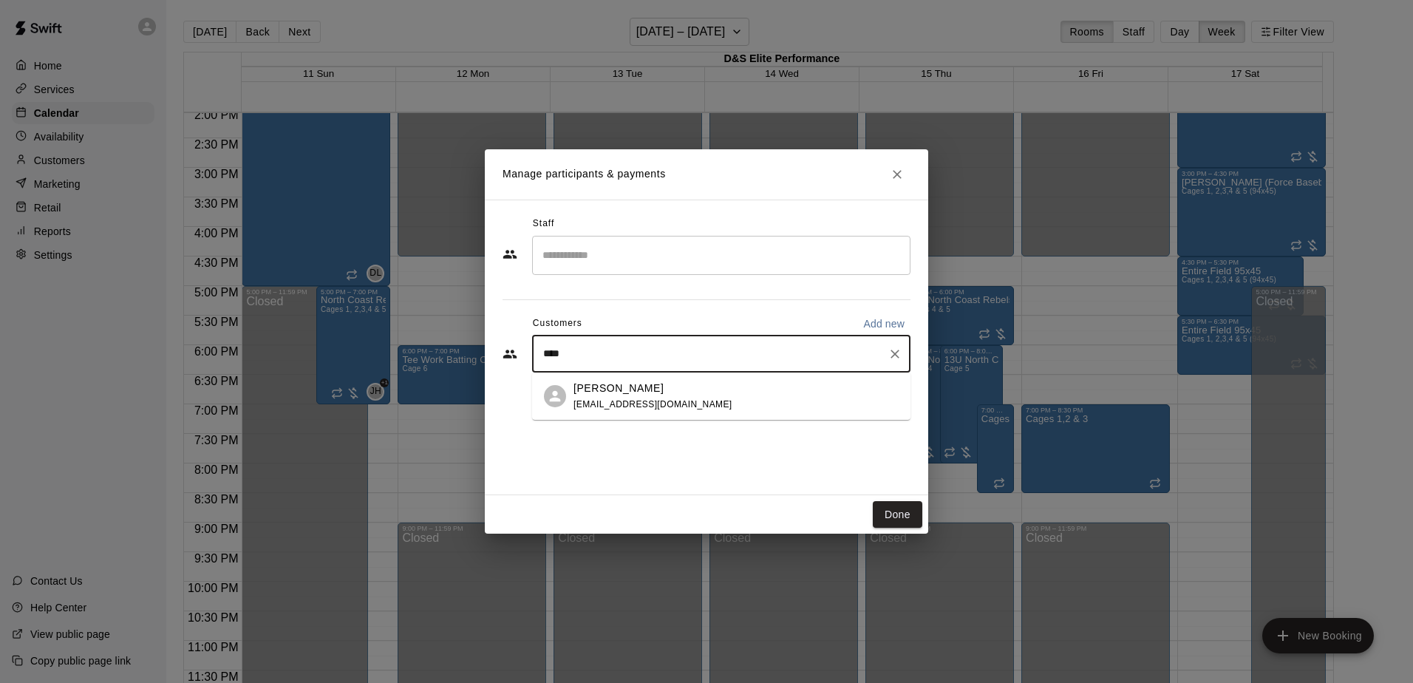
click at [615, 395] on div "[PERSON_NAME] [EMAIL_ADDRESS][DOMAIN_NAME]" at bounding box center [652, 397] width 159 height 32
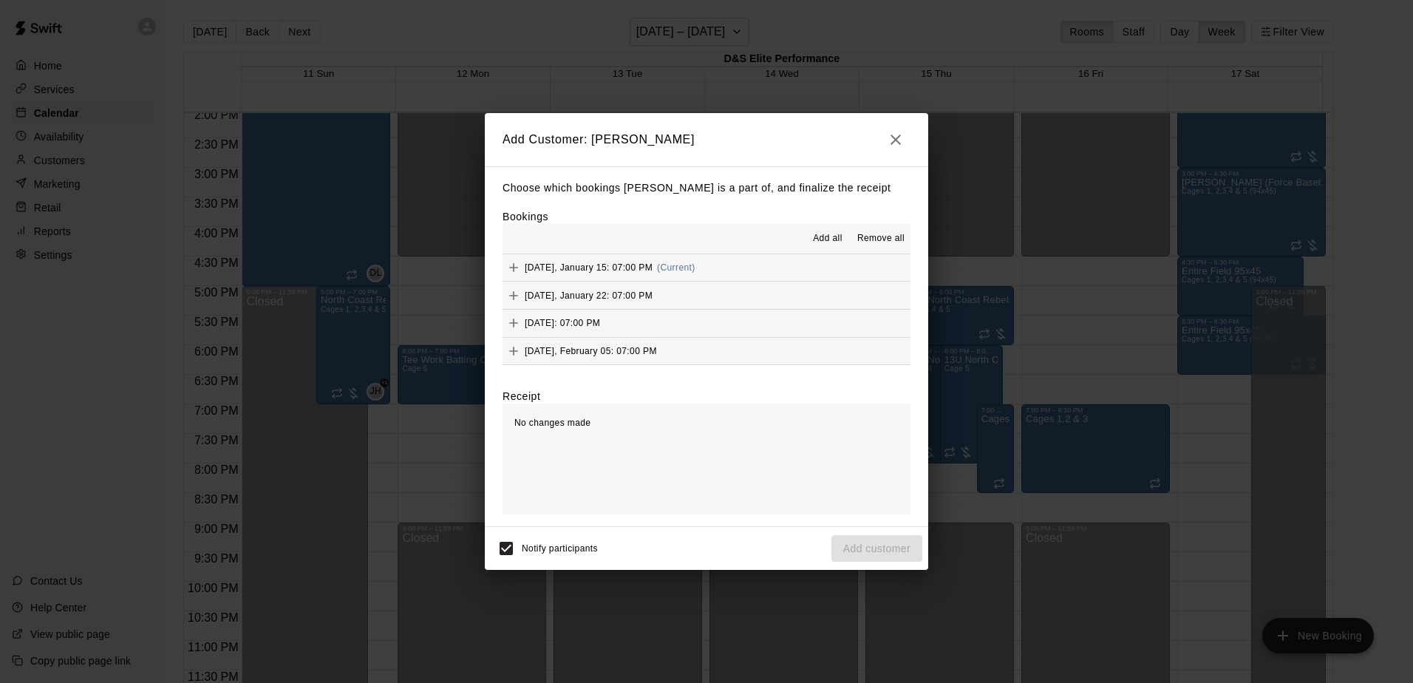
click at [820, 239] on span "Add all" at bounding box center [828, 238] width 30 height 15
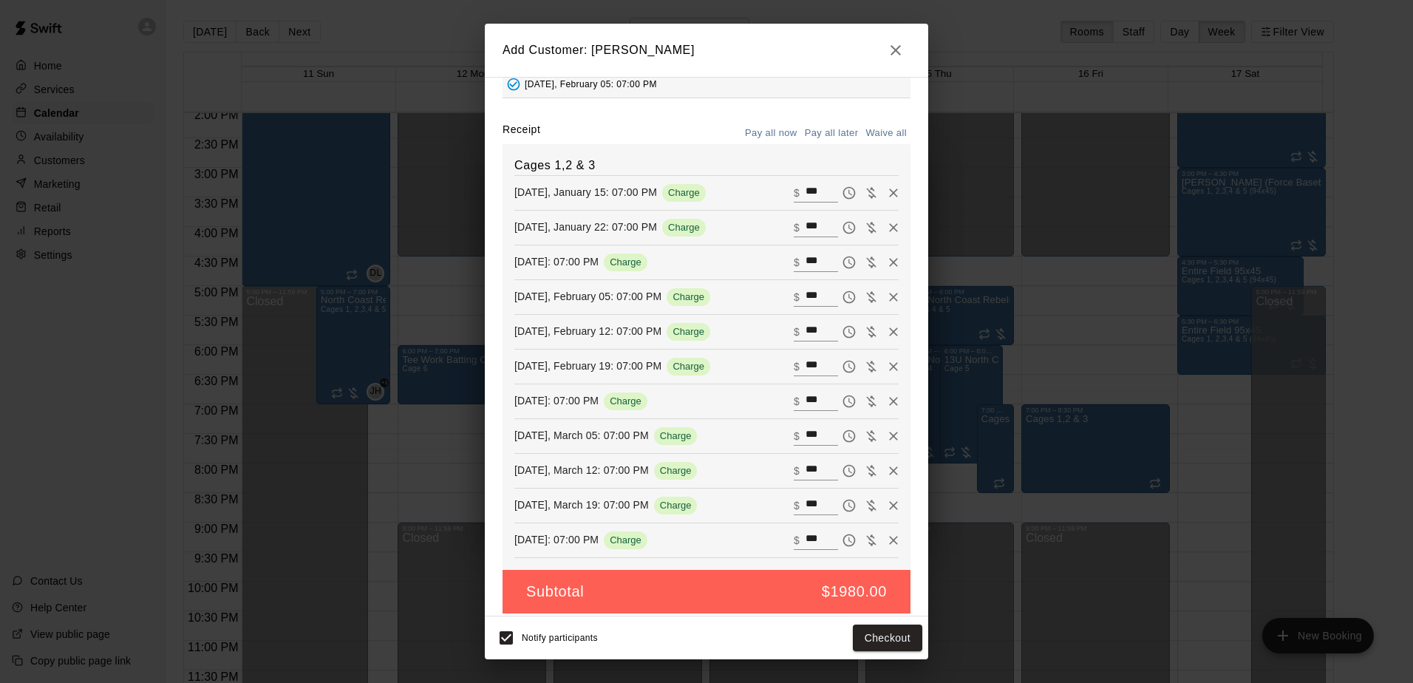
scroll to position [189, 0]
